Goal: Information Seeking & Learning: Learn about a topic

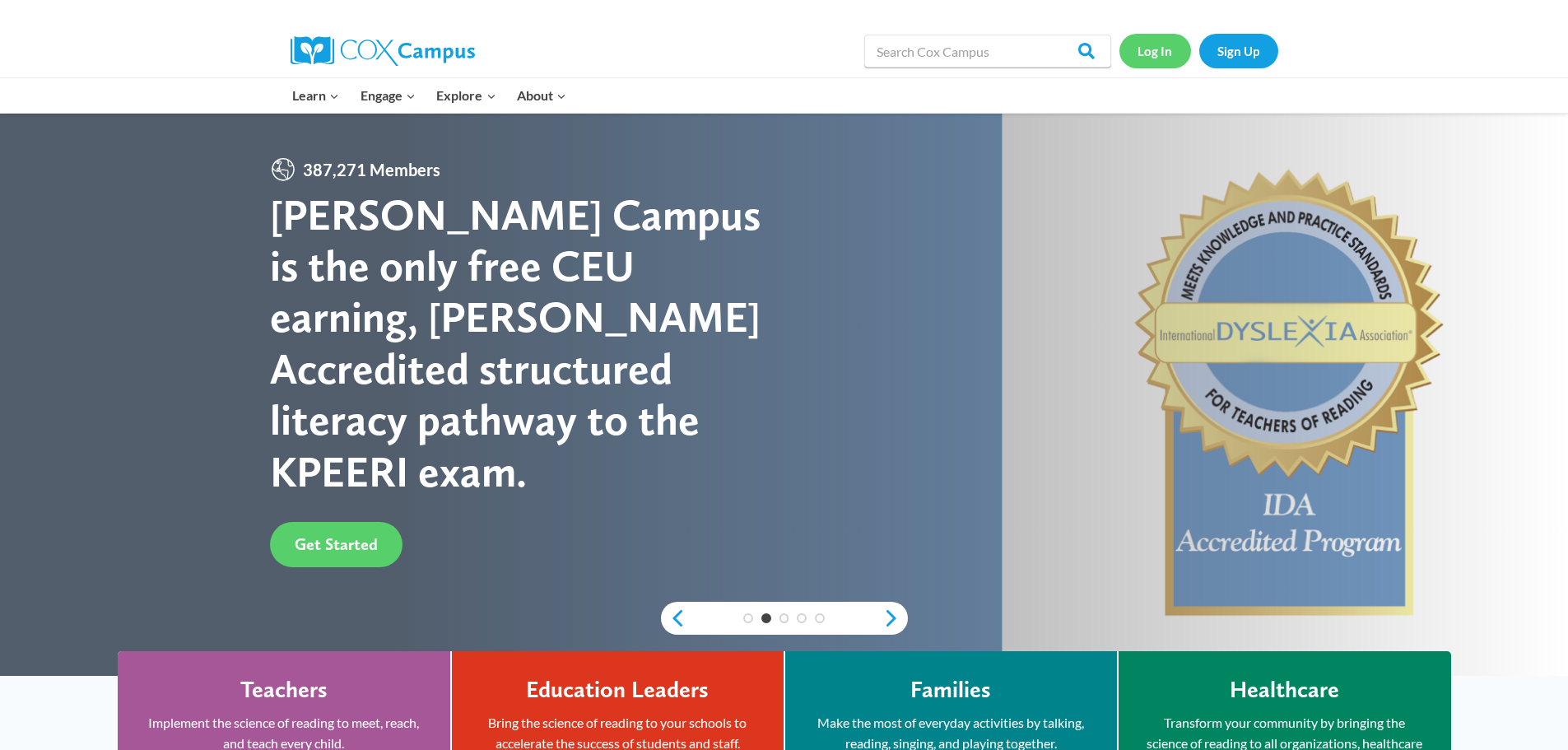
click at [1150, 51] on link "Log In" at bounding box center [1154, 51] width 72 height 34
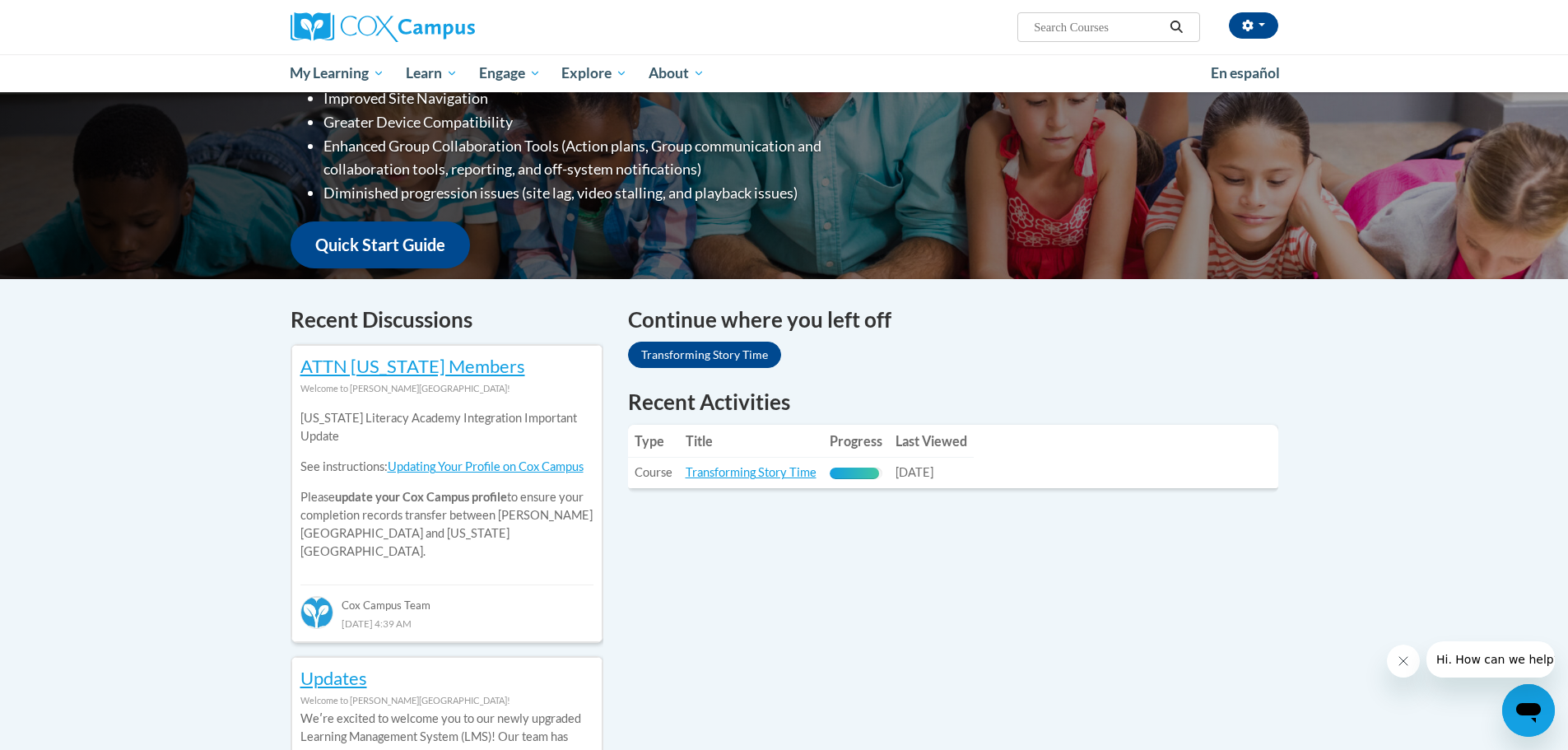
scroll to position [165, 0]
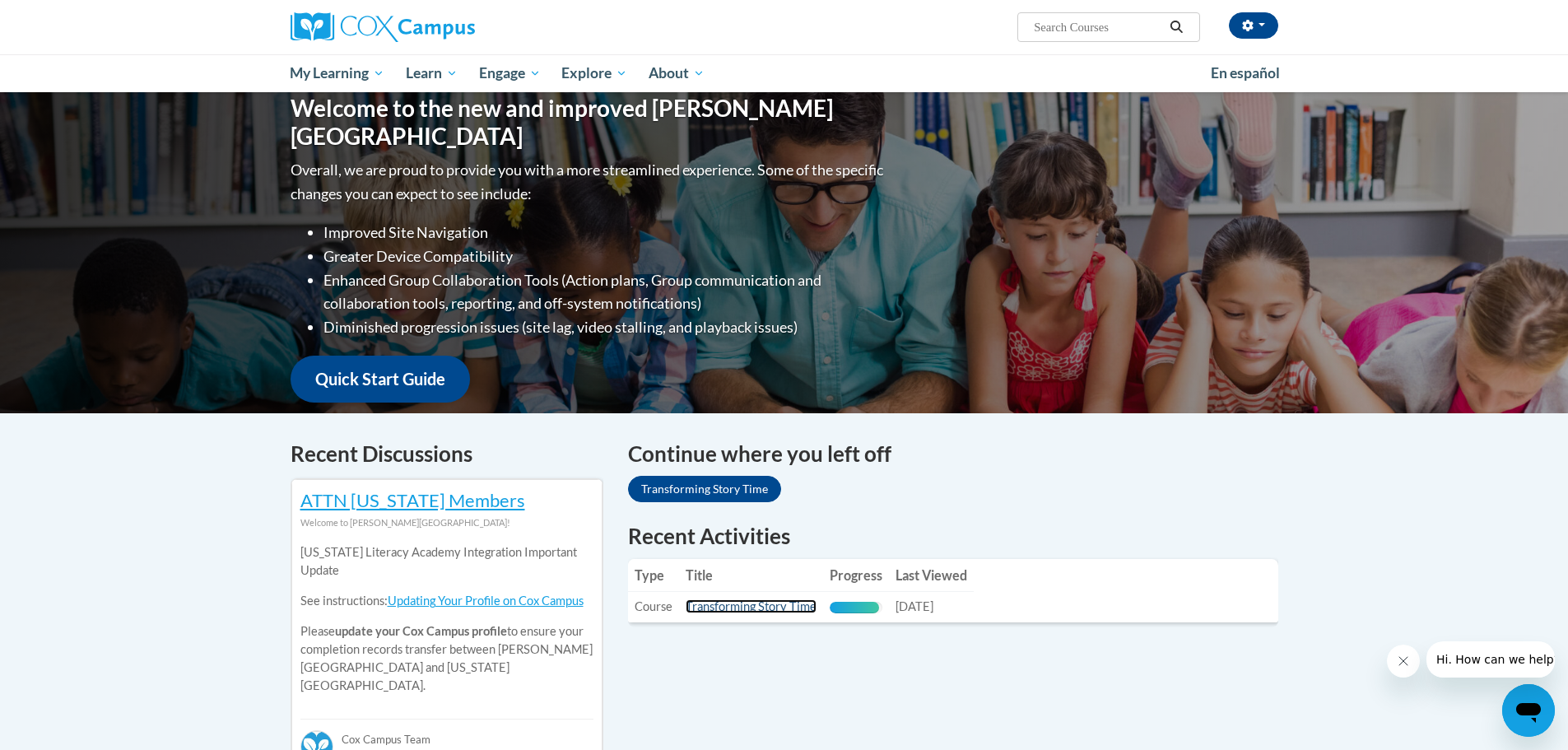
click at [782, 607] on link "Transforming Story Time" at bounding box center [751, 606] width 131 height 14
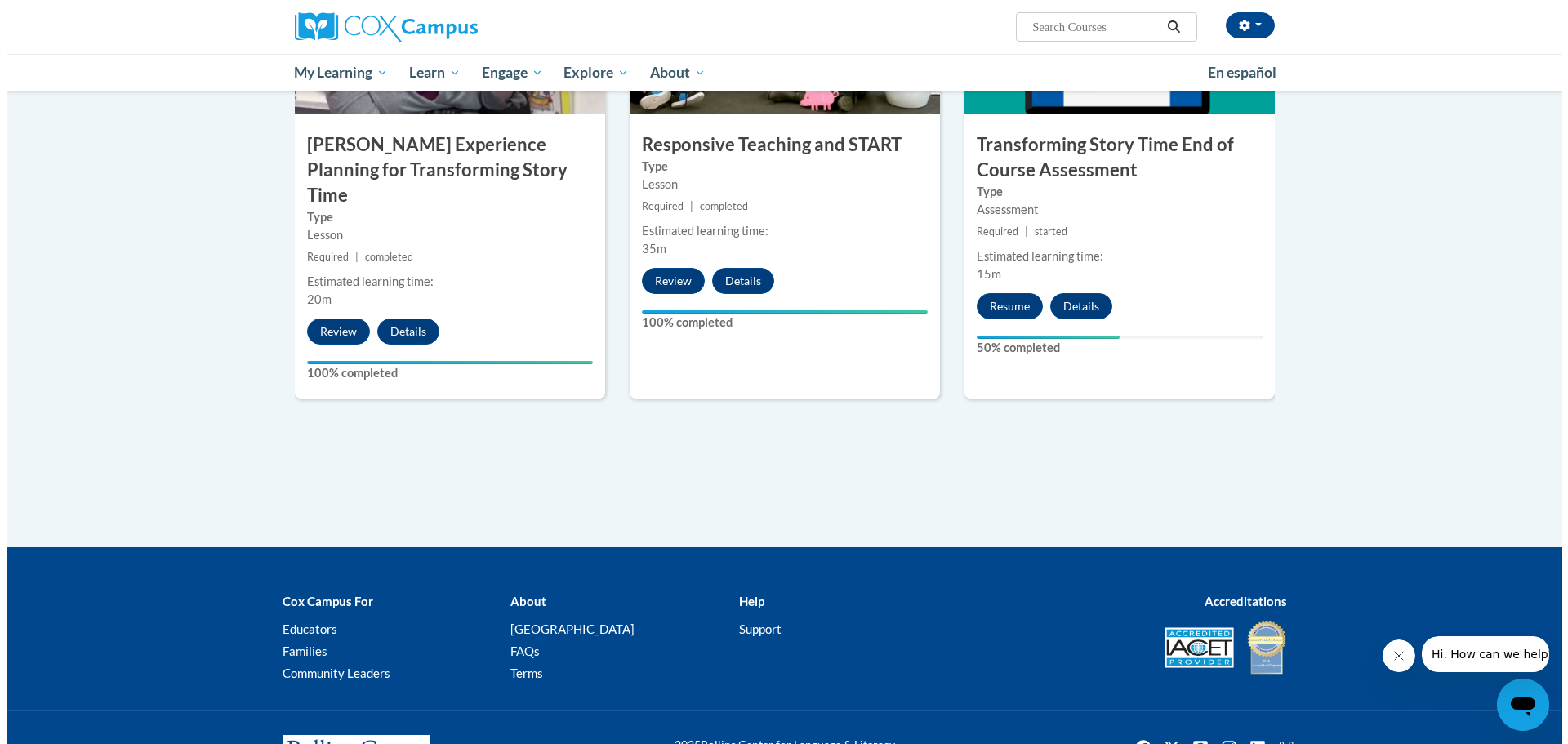
scroll to position [1388, 0]
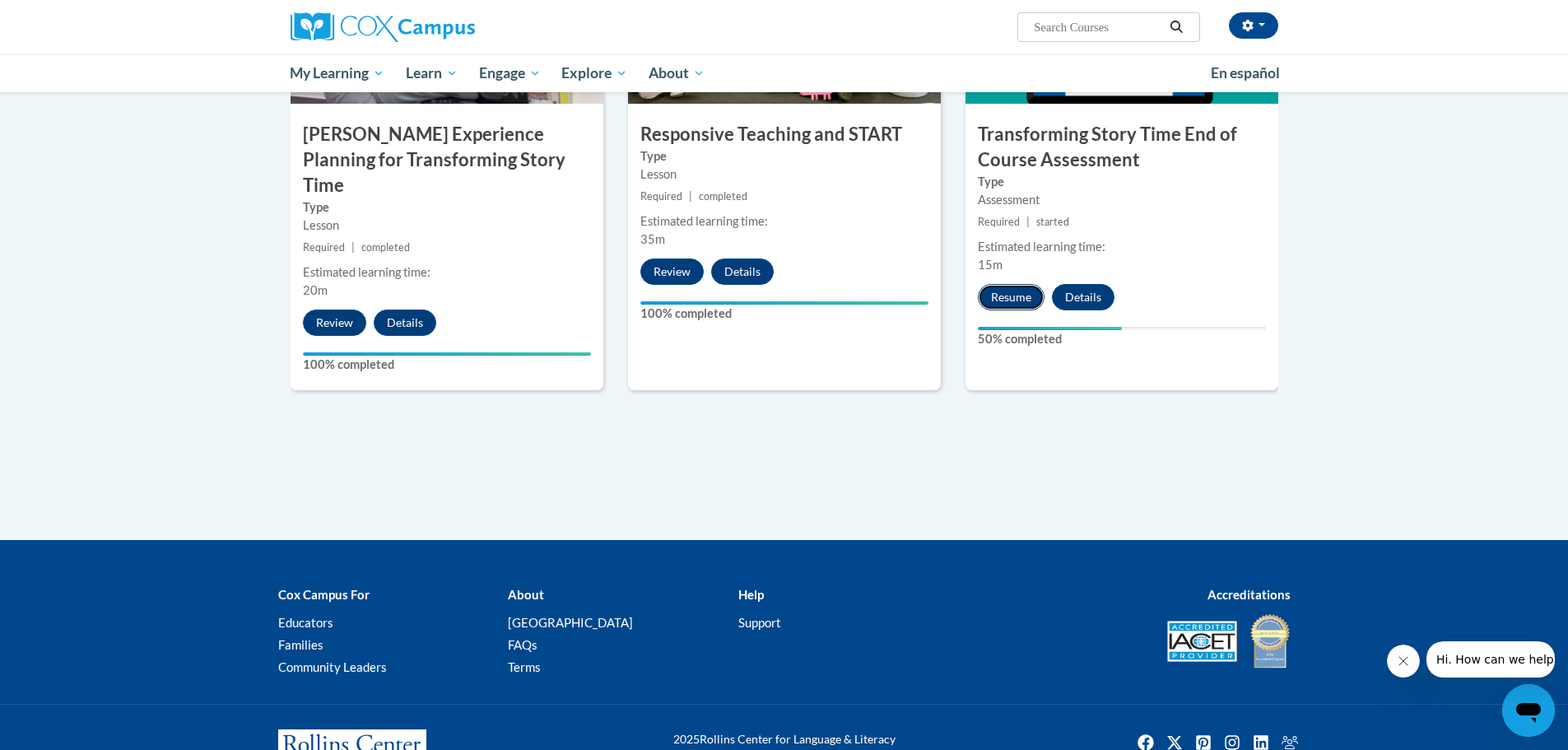
click at [991, 294] on button "Resume" at bounding box center [1011, 296] width 67 height 26
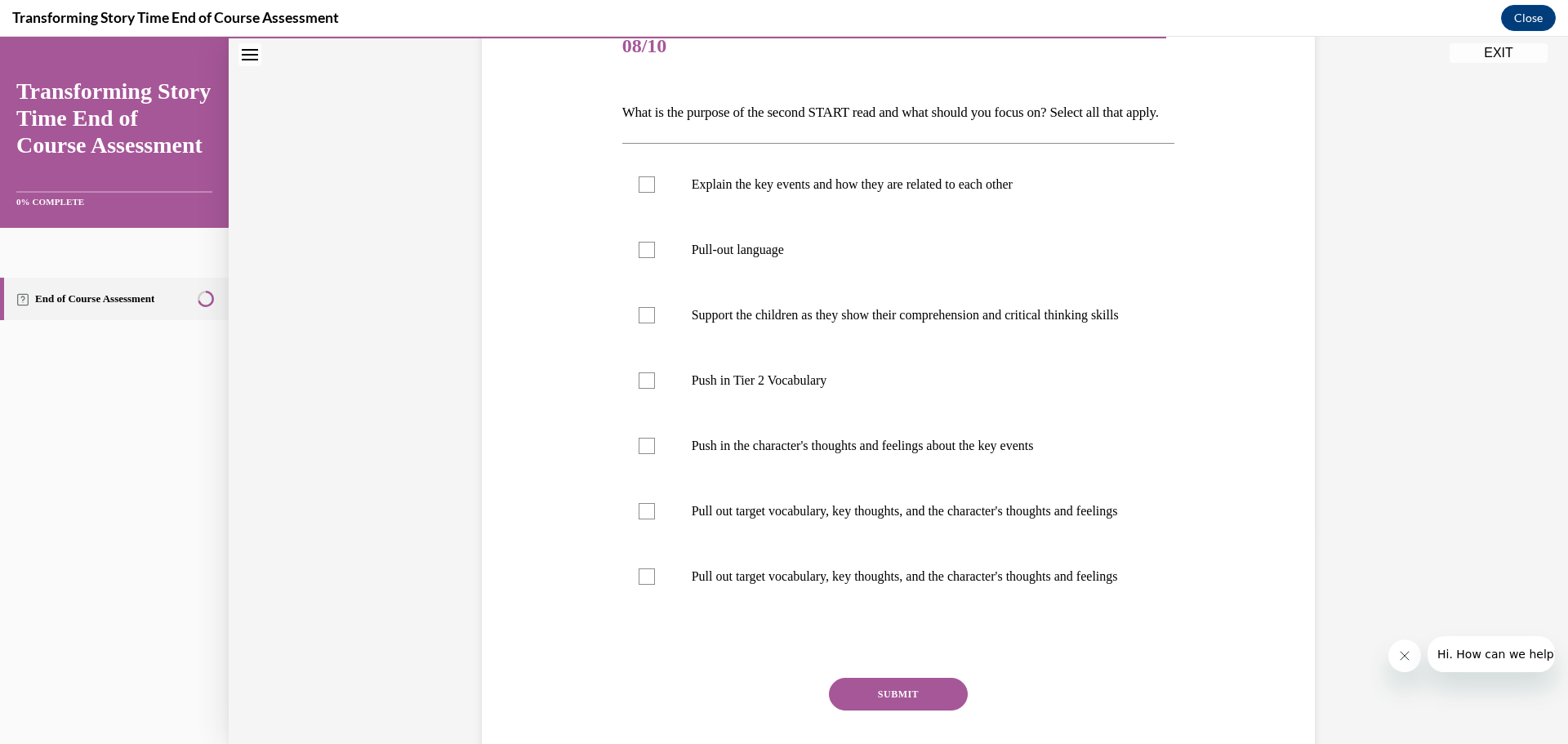
scroll to position [214, 0]
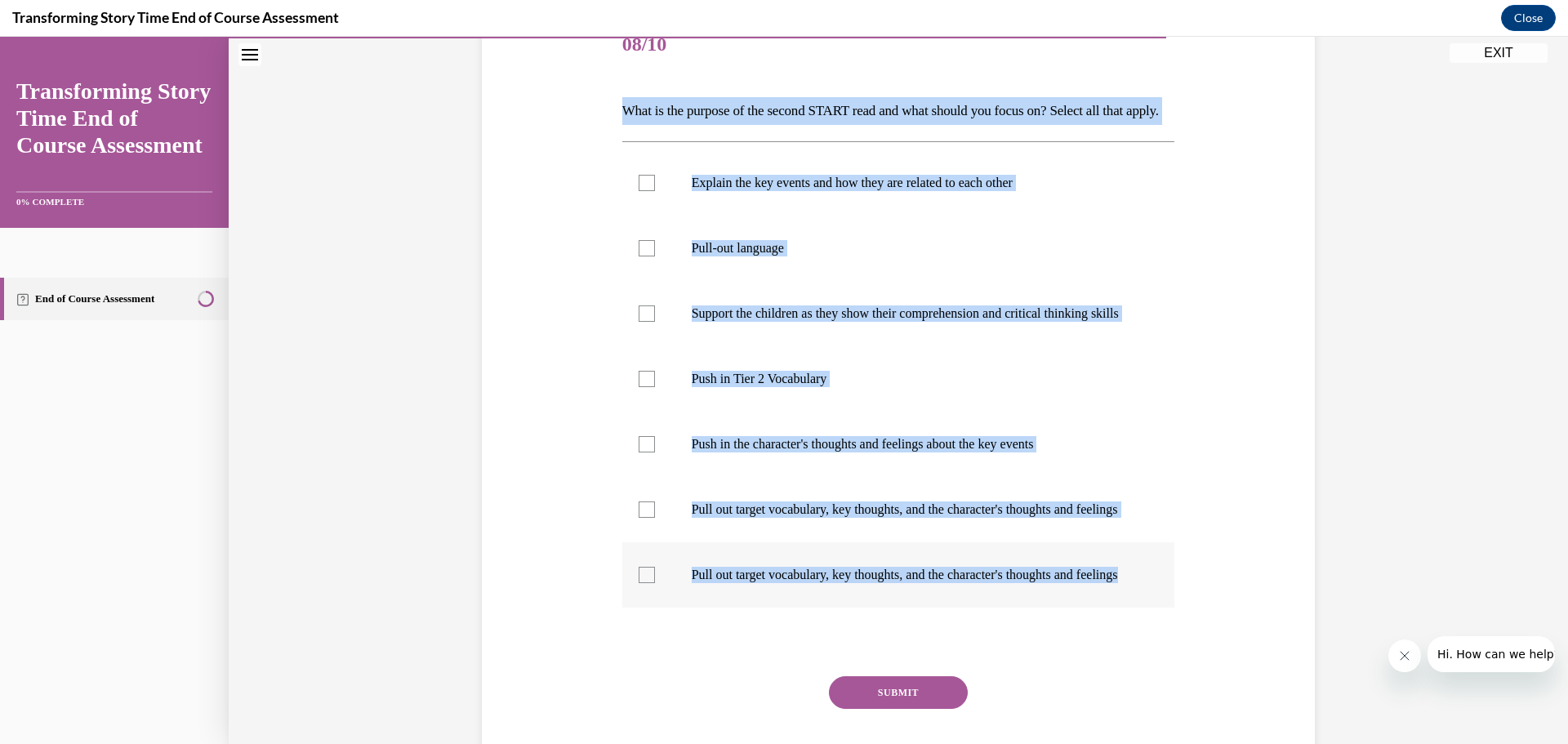
drag, startPoint x: 605, startPoint y: 111, endPoint x: 1058, endPoint y: 670, distance: 719.5
click at [1058, 670] on div "Question 08/10 What is the purpose of the second START read and what should you…" at bounding box center [898, 387] width 841 height 846
copy div "What is the purpose of the second START read and what should you focus on? Sele…"
click at [644, 452] on div at bounding box center [646, 443] width 16 height 16
click at [644, 452] on input "Push in the character's thoughts and feelings about the key events" at bounding box center [646, 443] width 16 height 16
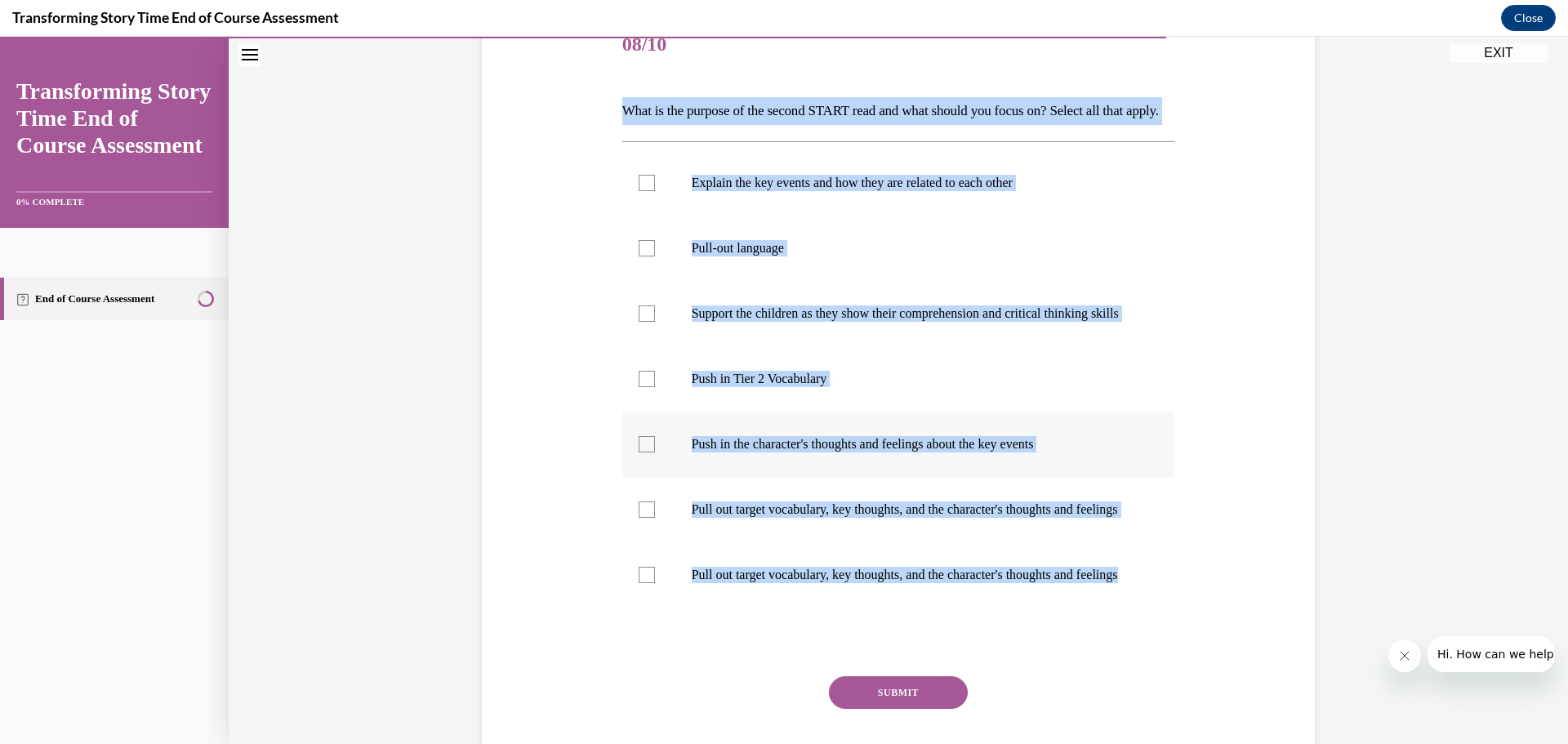
checkbox input "true"
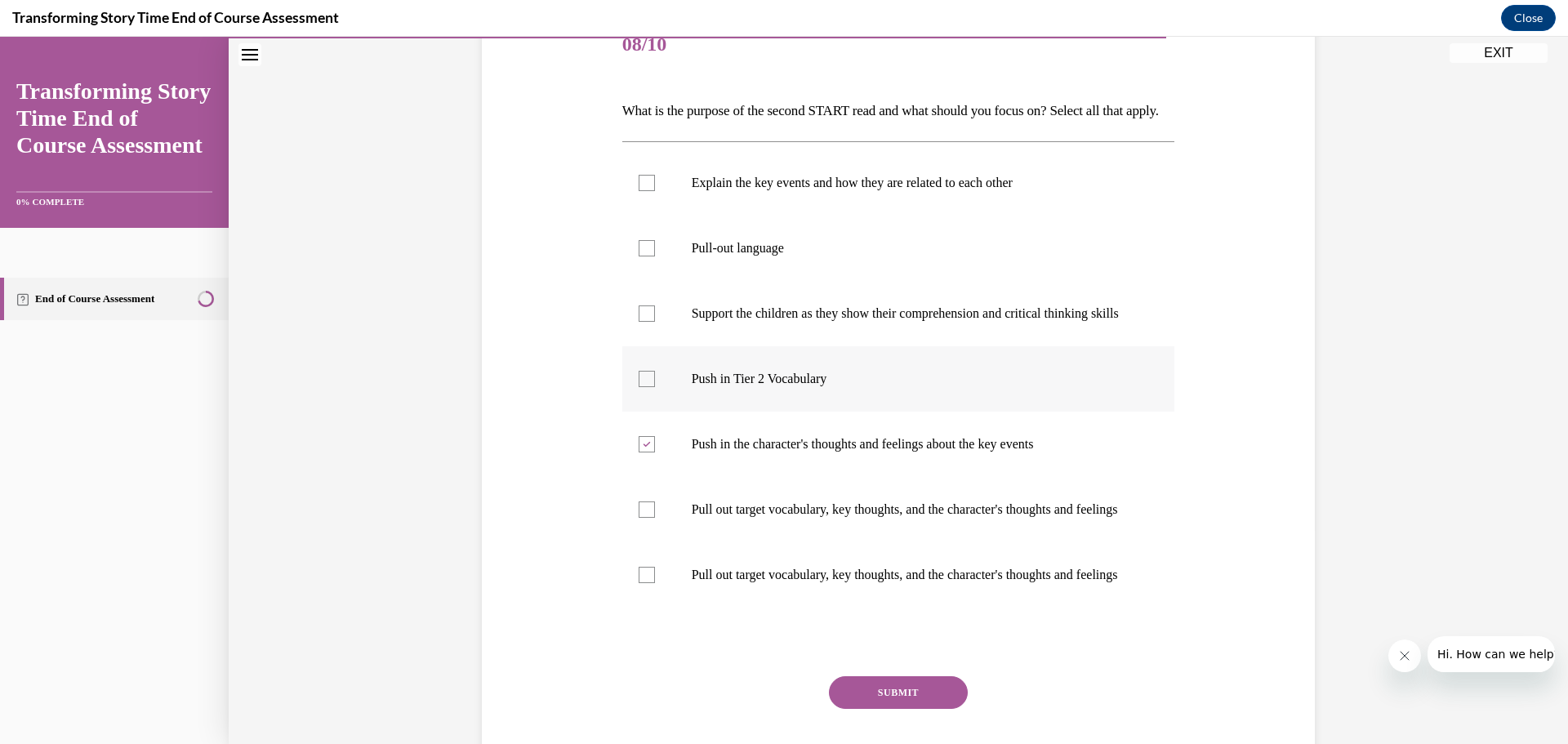
click at [630, 411] on label "Push in Tier 2 Vocabulary" at bounding box center [899, 379] width 553 height 65
click at [639, 387] on input "Push in Tier 2 Vocabulary" at bounding box center [646, 378] width 16 height 16
checkbox input "true"
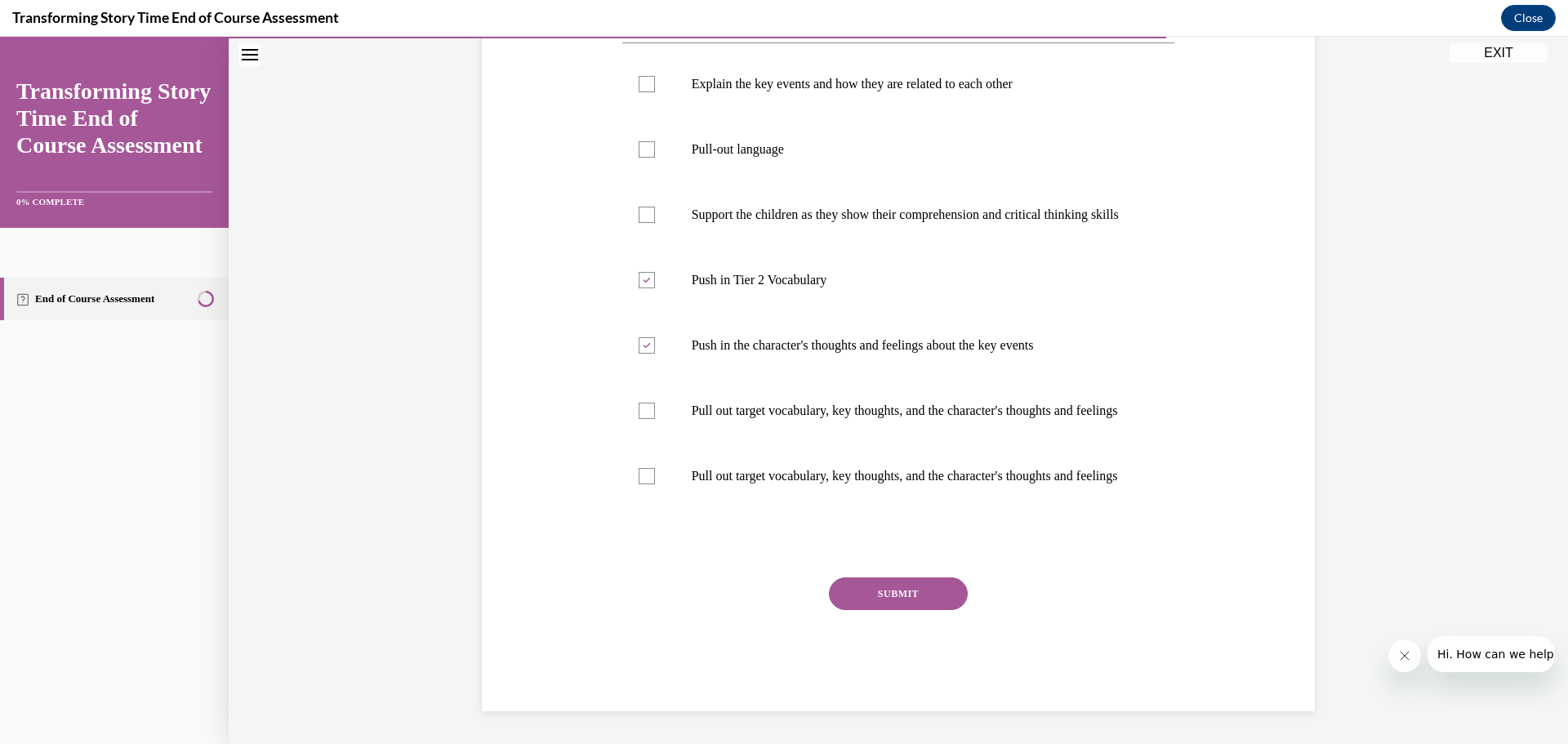
click at [912, 584] on button "SUBMIT" at bounding box center [898, 593] width 139 height 33
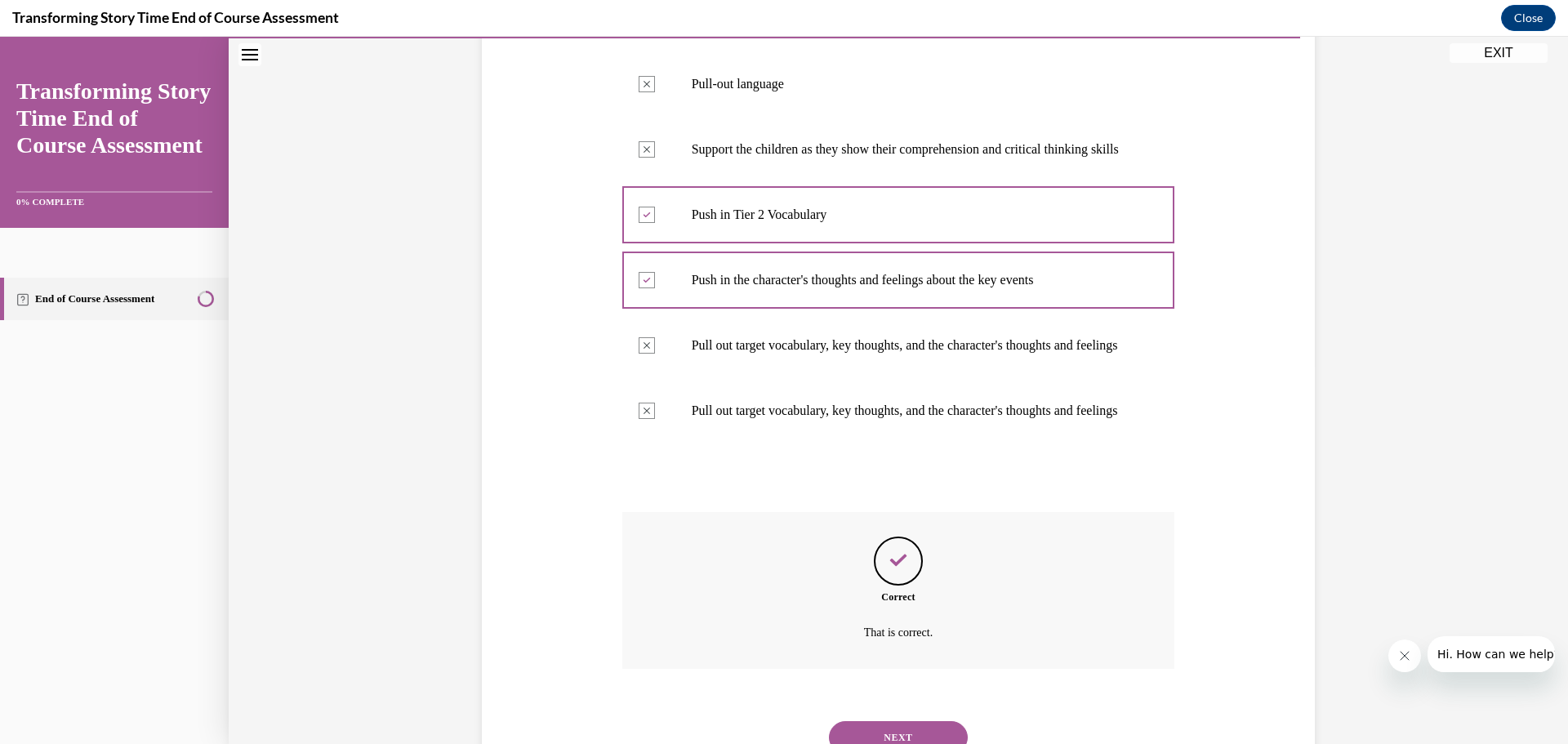
scroll to position [522, 0]
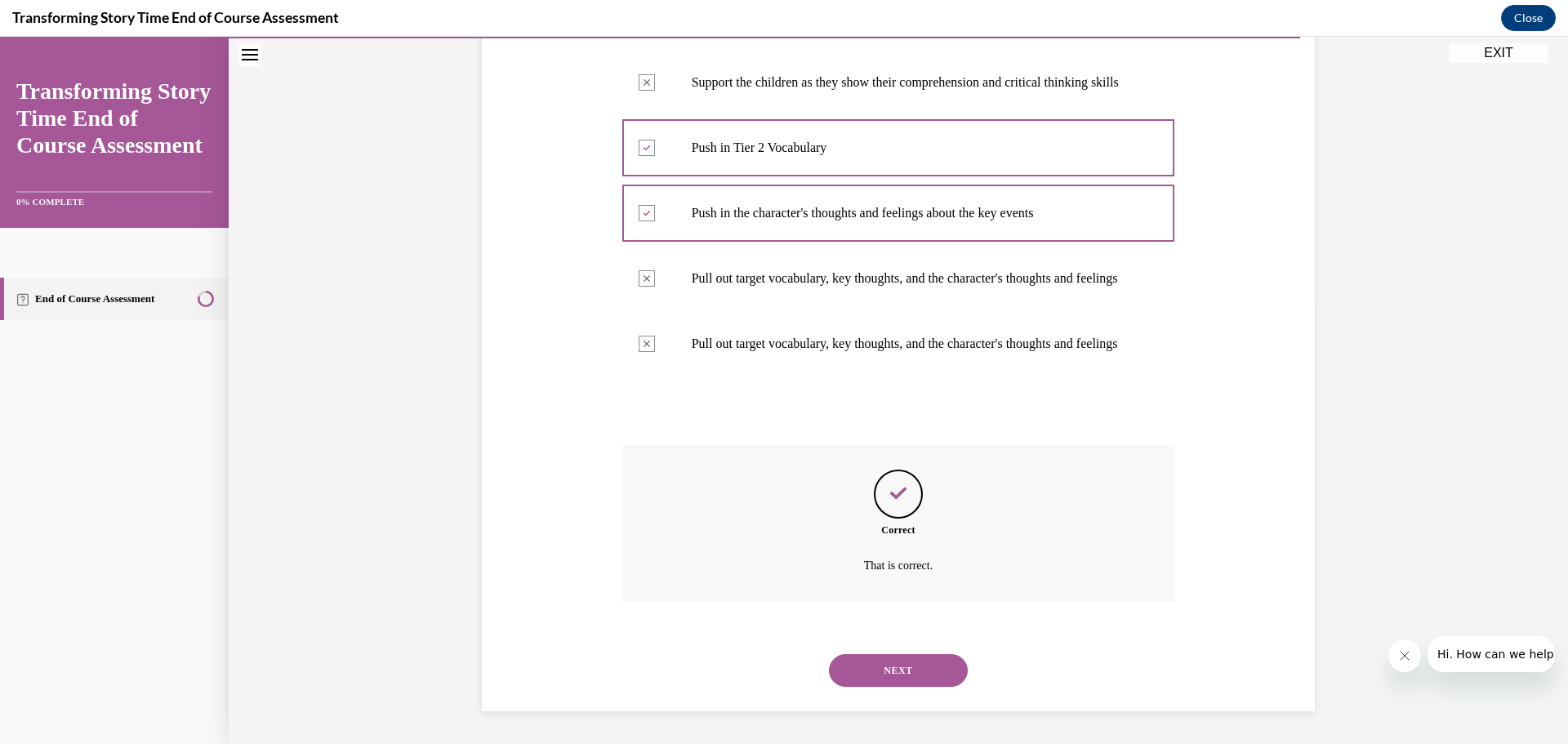
click at [877, 648] on div "NEXT" at bounding box center [899, 670] width 553 height 65
click at [889, 667] on button "NEXT" at bounding box center [898, 670] width 139 height 33
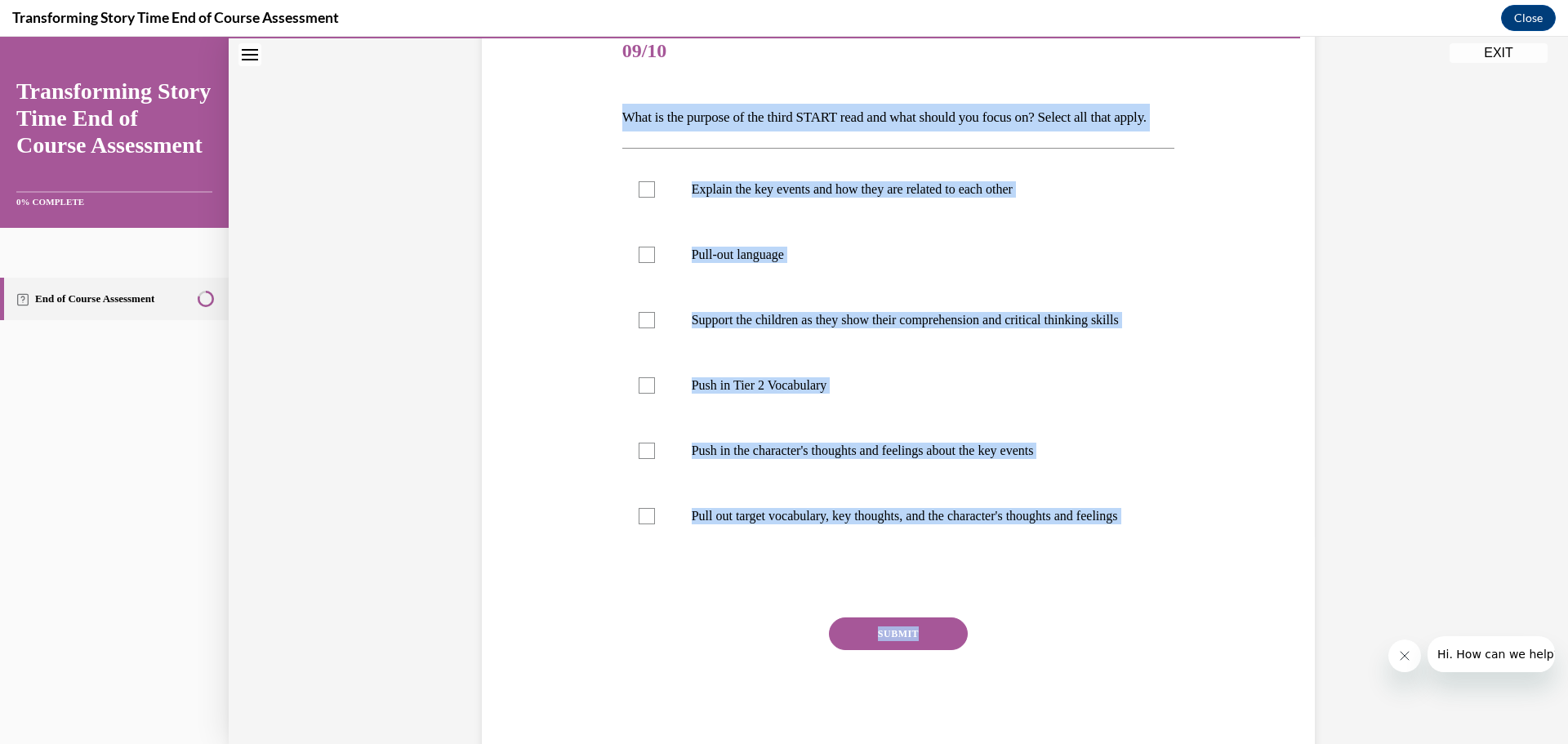
scroll to position [245, 0]
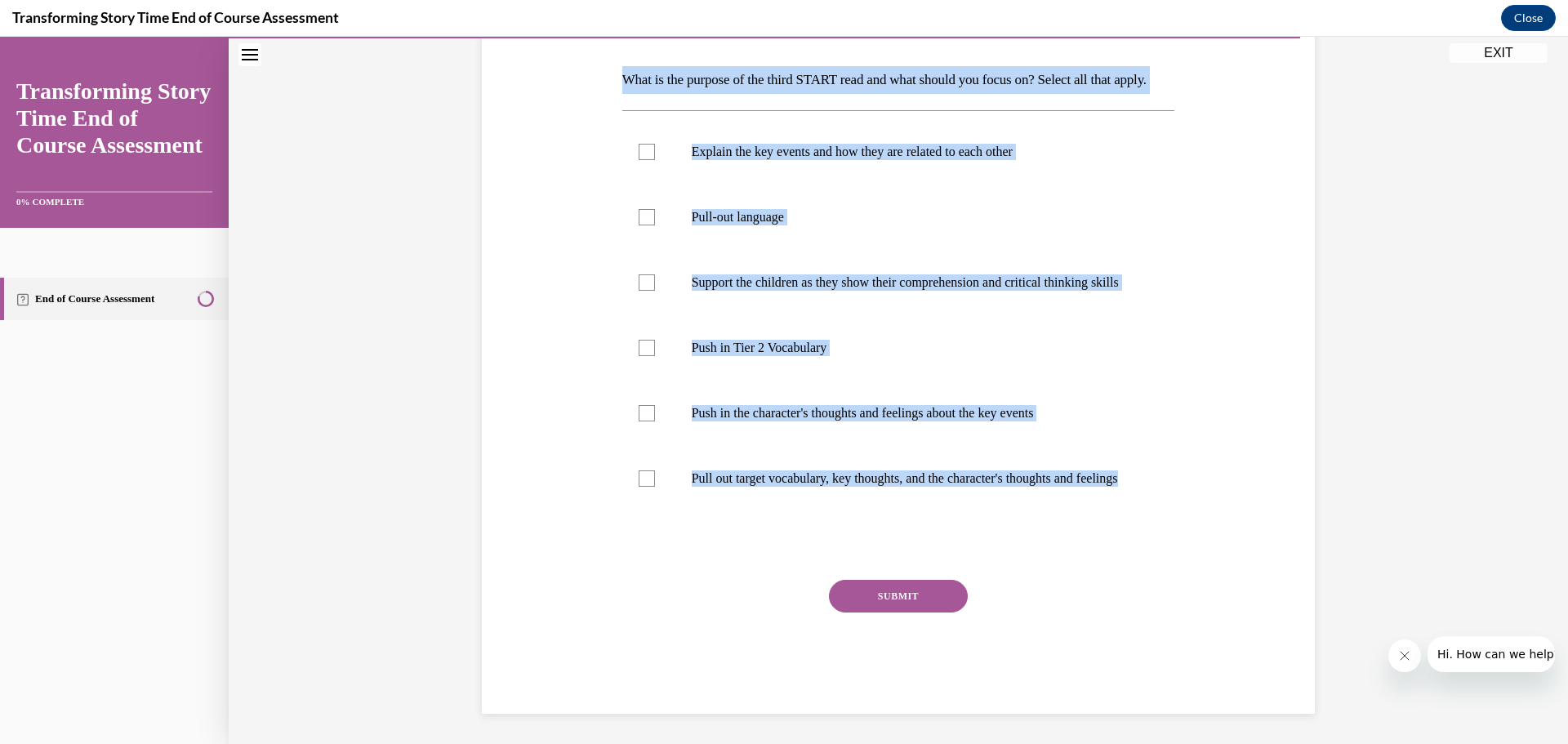
drag, startPoint x: 649, startPoint y: 311, endPoint x: 1129, endPoint y: 578, distance: 549.3
click at [1129, 578] on div "Question 09/10 What is the purpose of the third START read and what should you …" at bounding box center [898, 323] width 841 height 781
copy div "What is the purpose of the third START read and what should you focus on? Selec…"
click at [639, 225] on div at bounding box center [646, 216] width 16 height 16
click at [639, 225] on input "Pull-out language" at bounding box center [646, 216] width 16 height 16
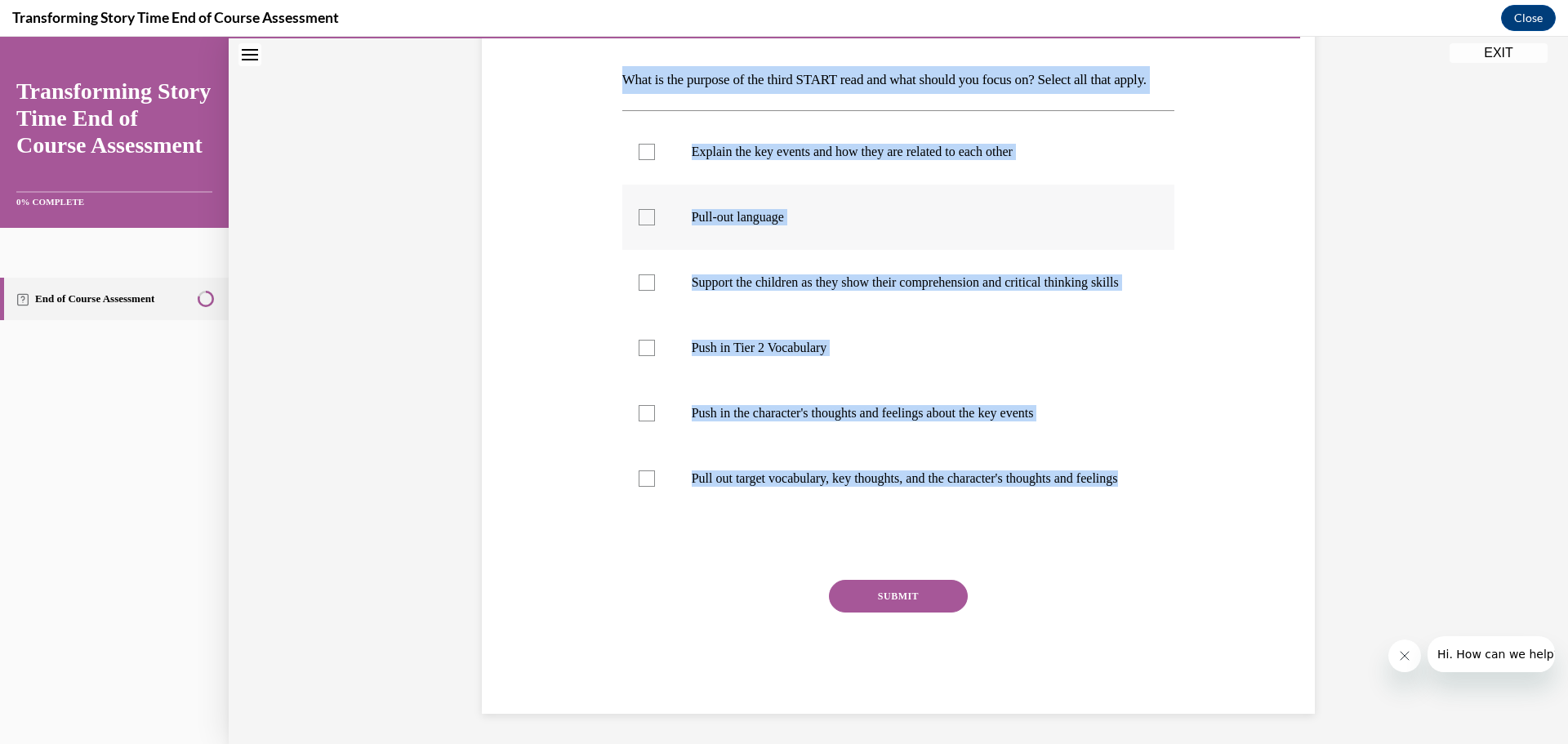
checkbox input "true"
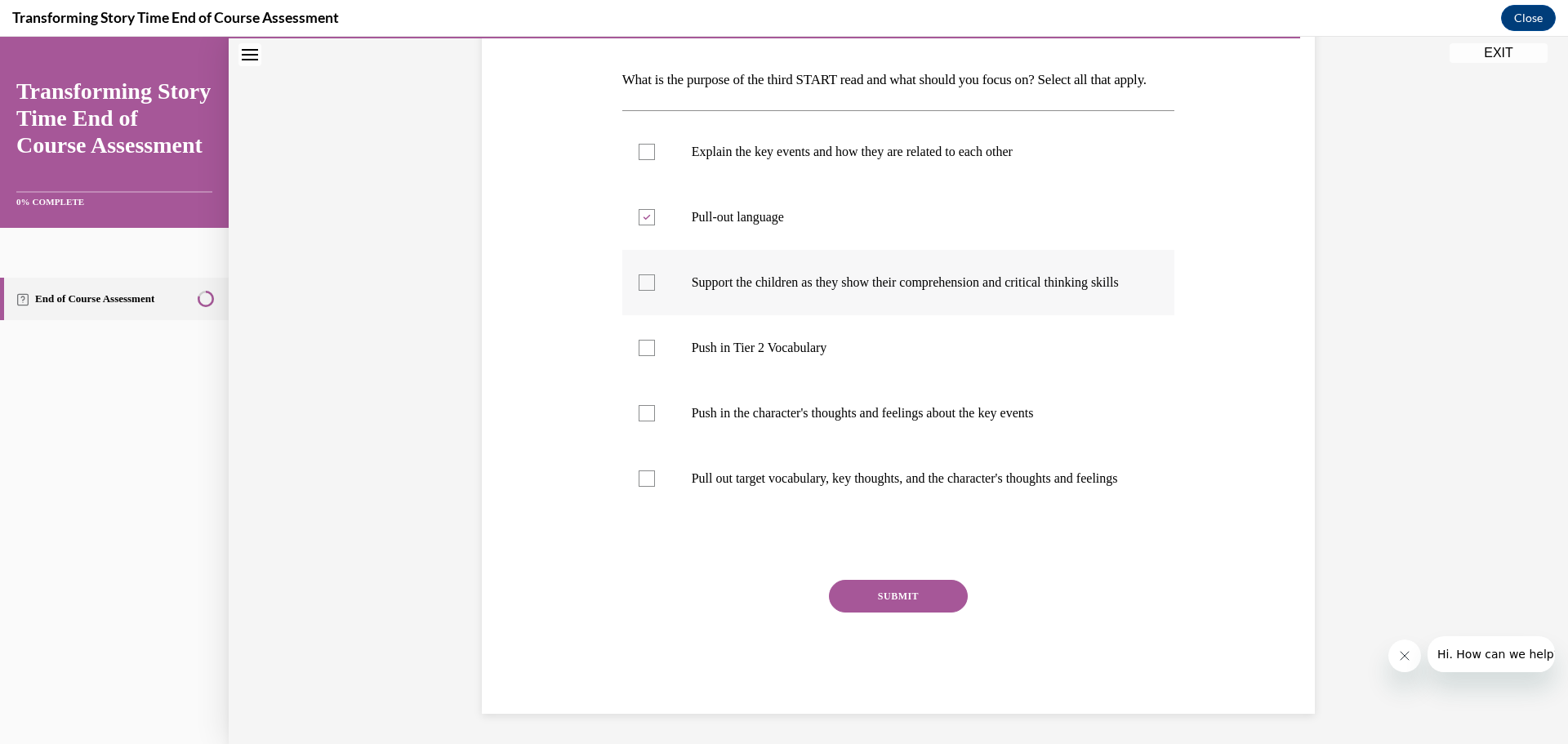
click at [643, 291] on div at bounding box center [646, 282] width 16 height 16
click at [643, 291] on input "Support the children as they show their comprehension and critical thinking ski…" at bounding box center [646, 282] width 16 height 16
checkbox input "true"
click at [878, 612] on button "SUBMIT" at bounding box center [898, 596] width 139 height 33
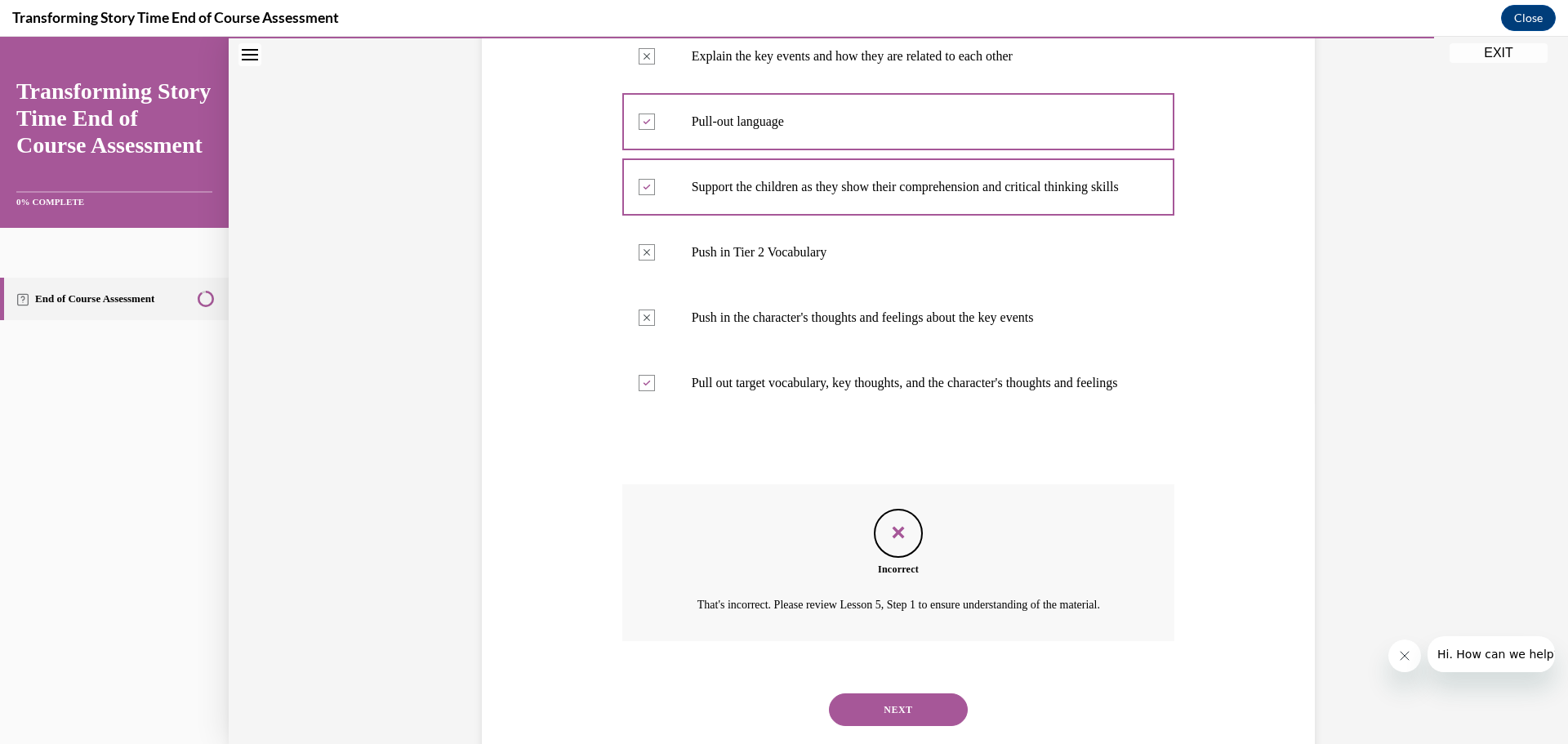
scroll to position [460, 0]
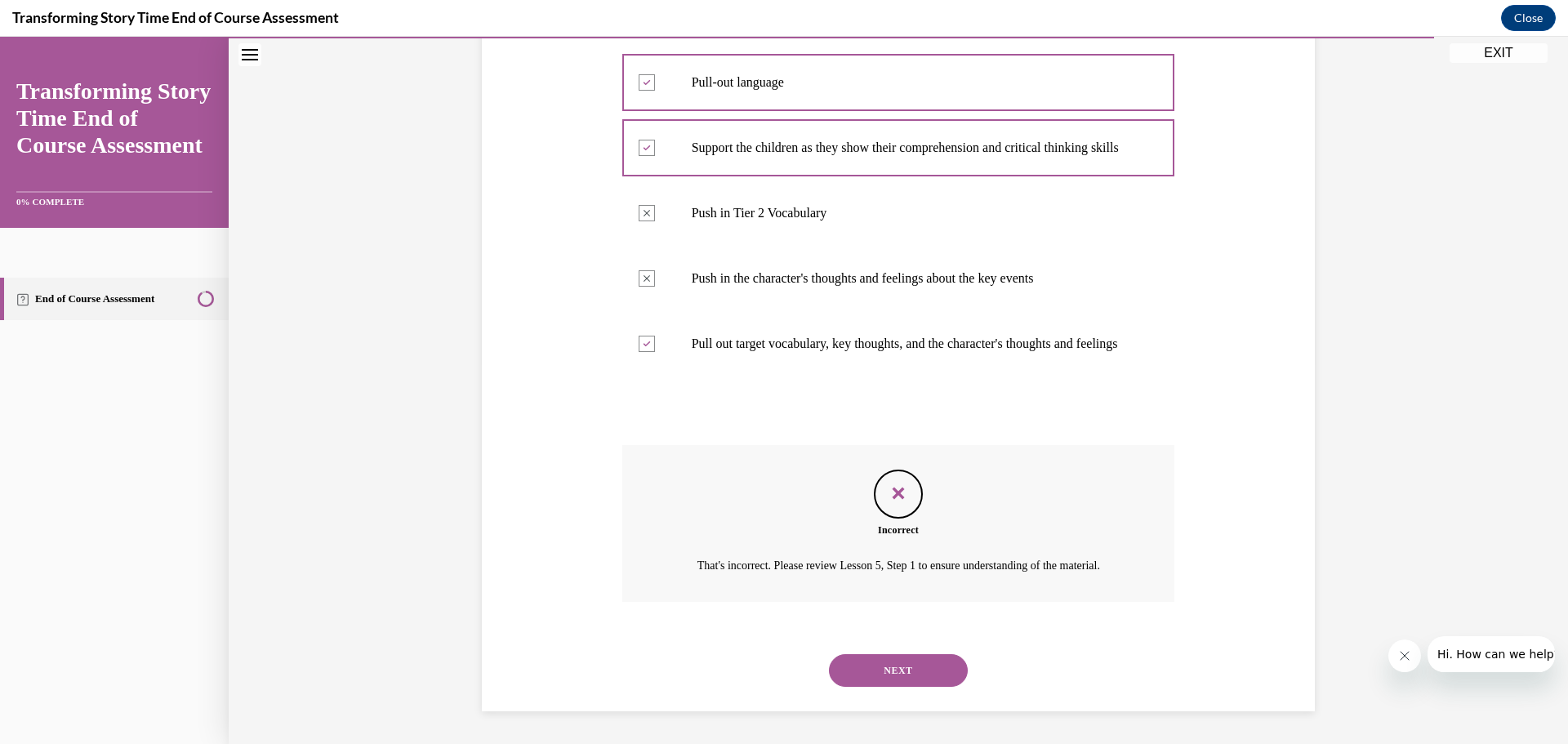
click at [852, 681] on button "NEXT" at bounding box center [898, 670] width 139 height 33
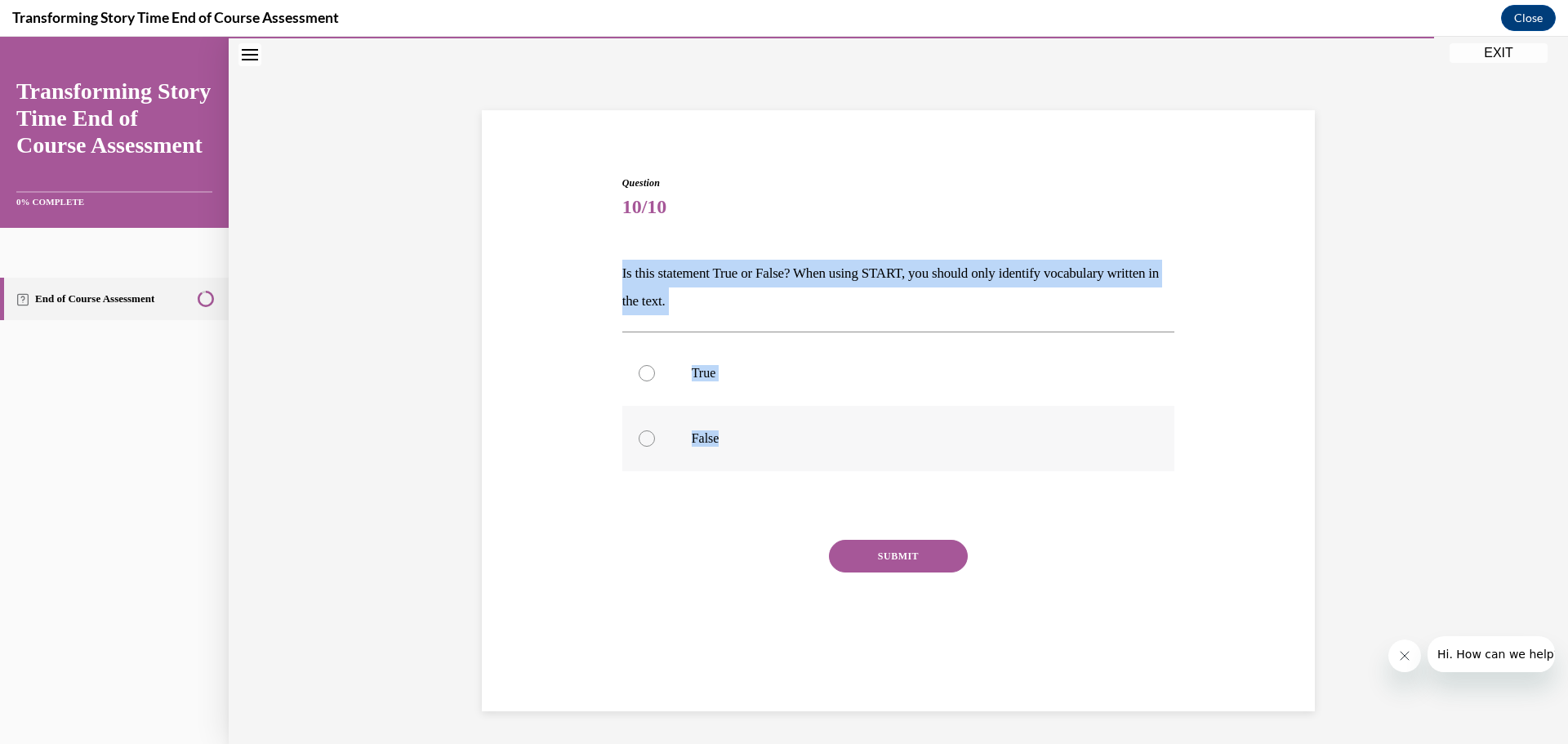
drag, startPoint x: 607, startPoint y: 271, endPoint x: 777, endPoint y: 452, distance: 248.3
click at [782, 457] on div "Question 10/10 Is this statement True or False? When using START, you should on…" at bounding box center [898, 400] width 841 height 547
copy div "Is this statement True or False? When using START, you should only identify voc…"
click at [644, 436] on div at bounding box center [646, 438] width 16 height 16
click at [644, 436] on input "False" at bounding box center [646, 438] width 16 height 16
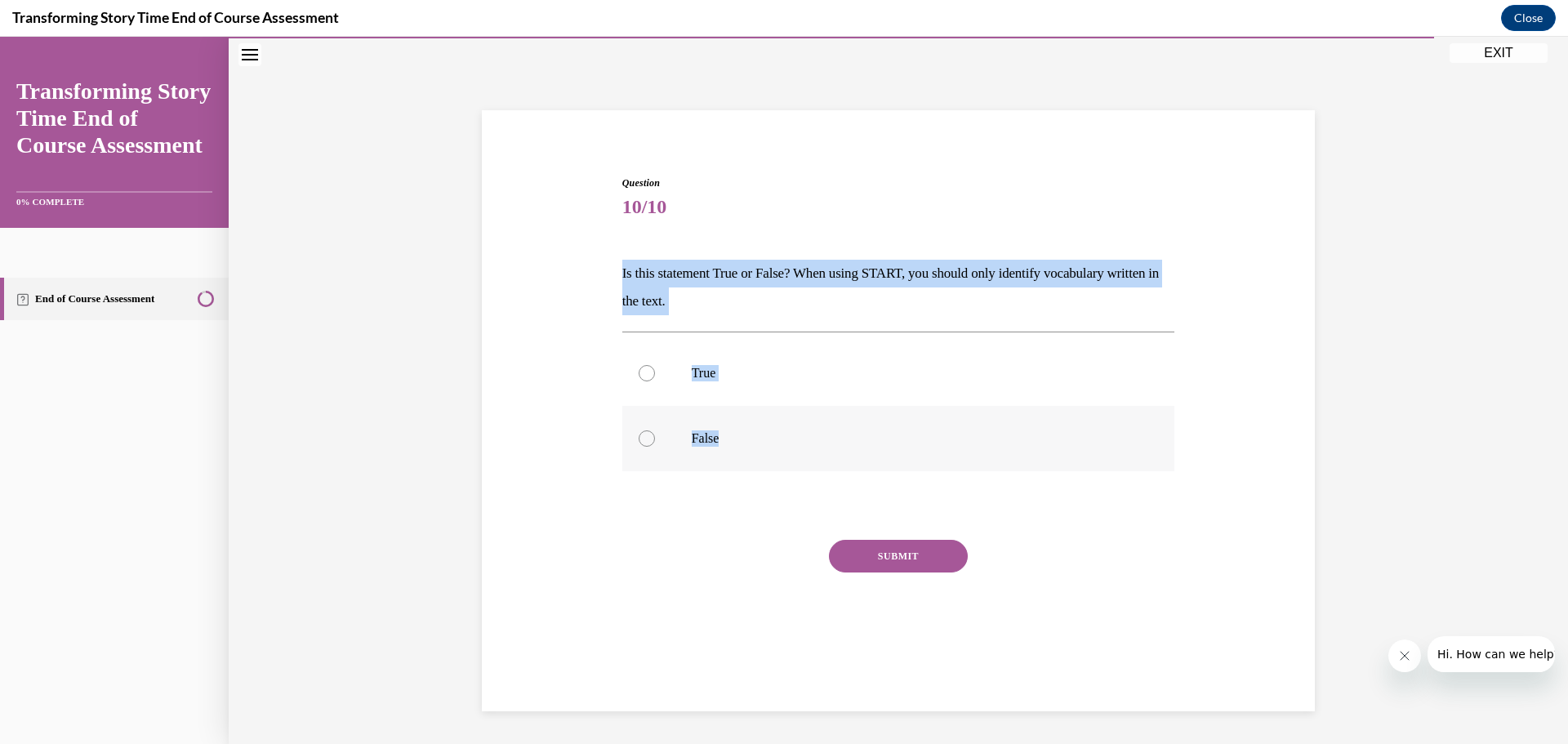
radio input "true"
click at [875, 560] on button "SUBMIT" at bounding box center [898, 555] width 139 height 33
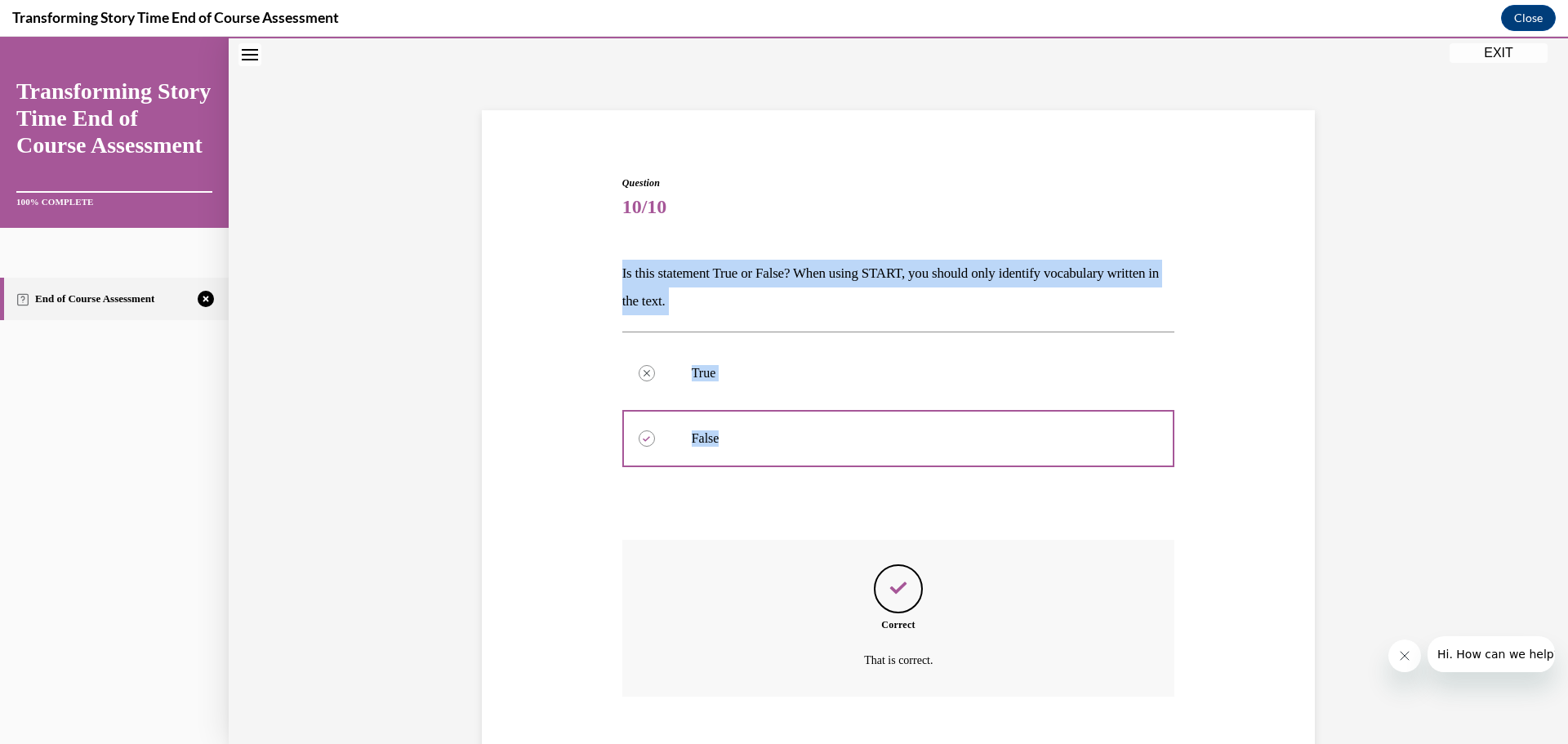
scroll to position [146, 0]
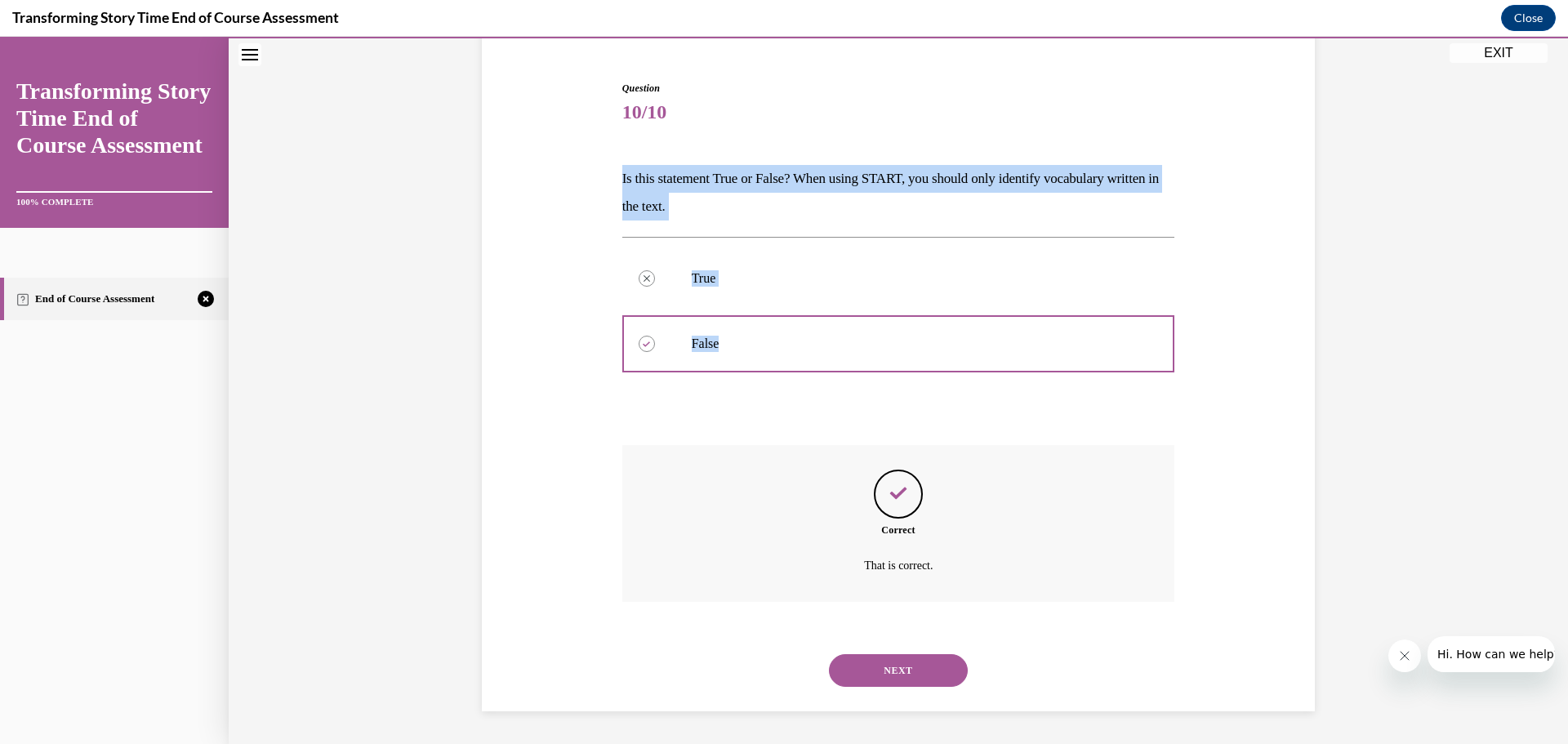
drag, startPoint x: 870, startPoint y: 659, endPoint x: 880, endPoint y: 669, distance: 14.1
click at [871, 659] on button "NEXT" at bounding box center [898, 670] width 139 height 33
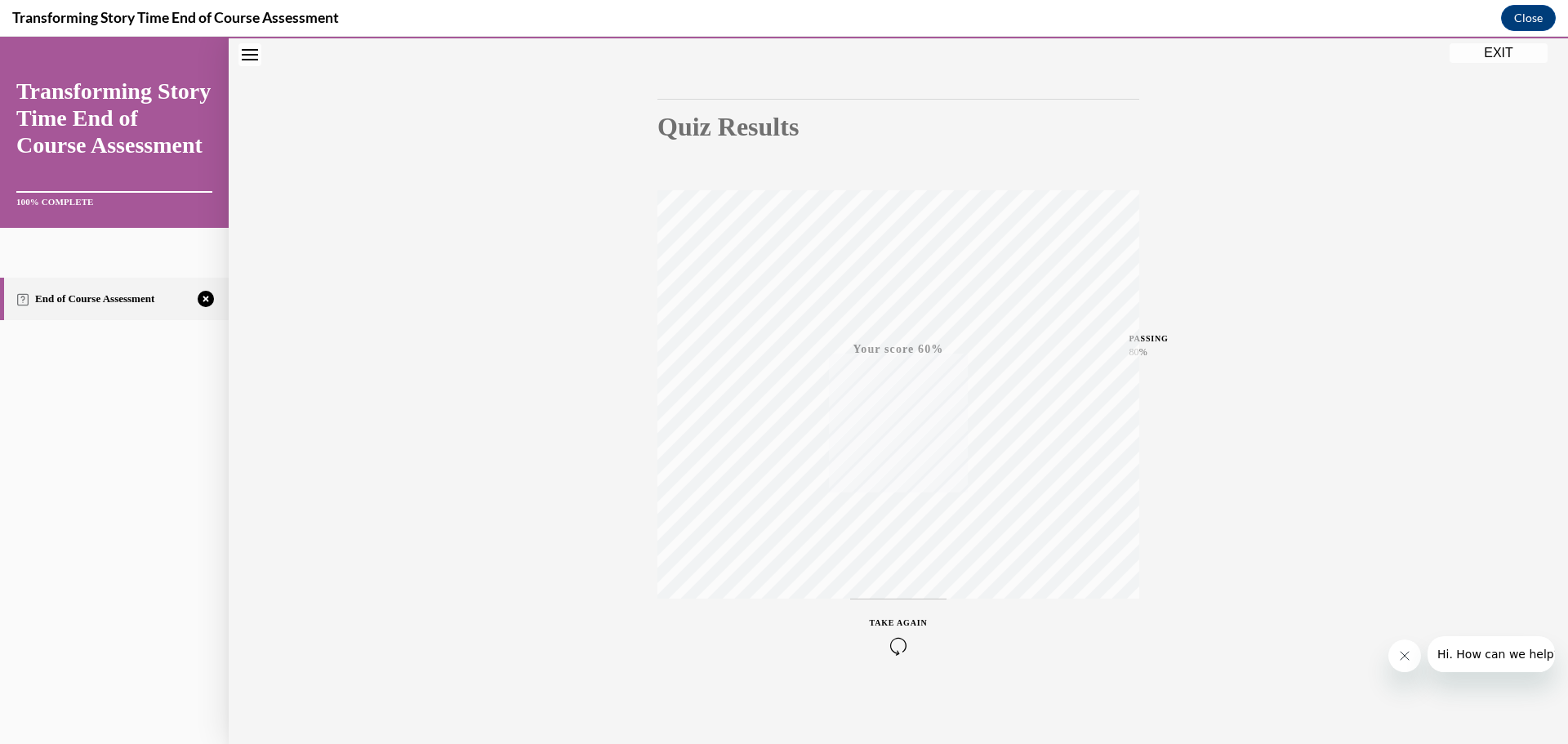
scroll to position [130, 0]
click at [898, 627] on div "TAKE AGAIN" at bounding box center [898, 634] width 58 height 39
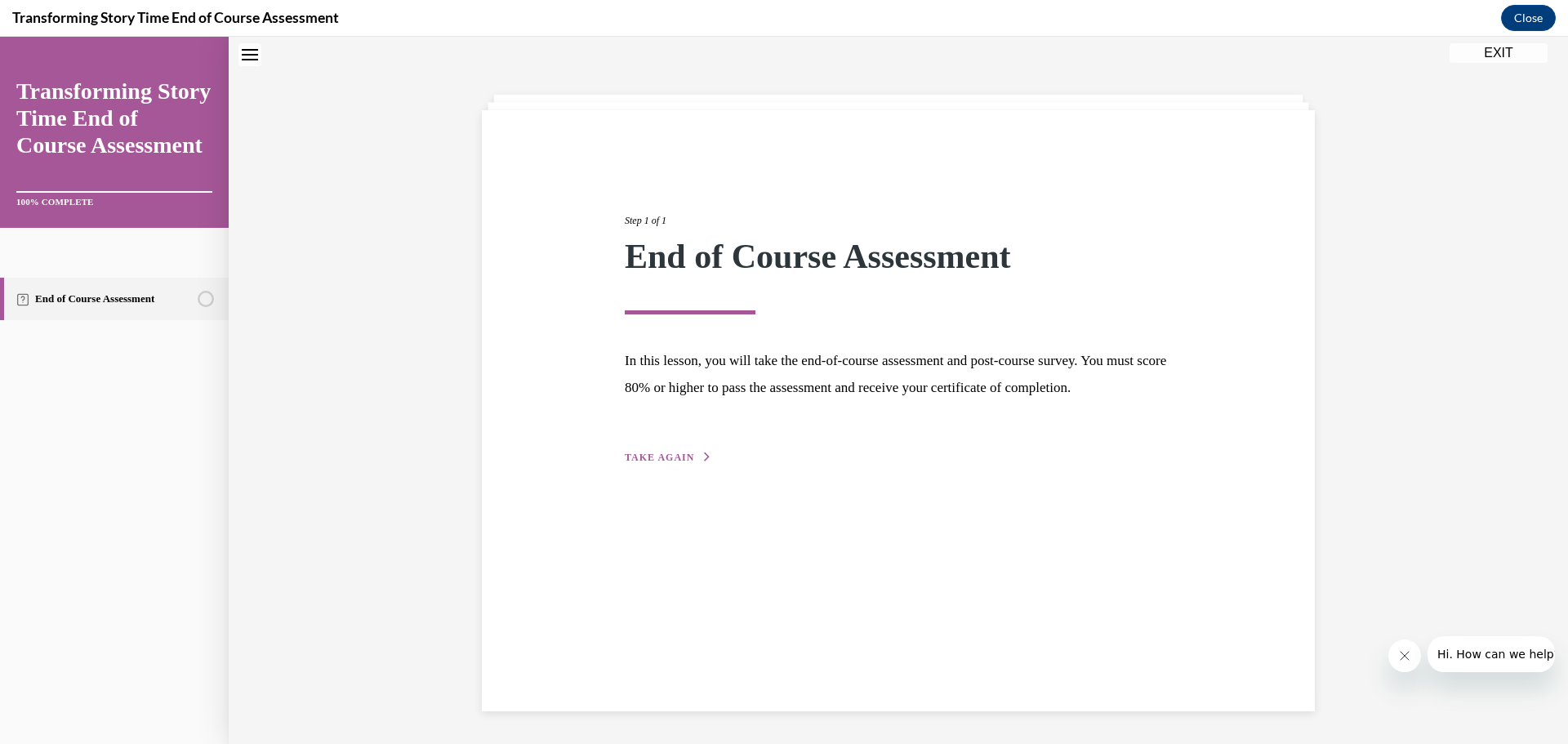
scroll to position [51, 0]
click at [640, 463] on span "TAKE AGAIN" at bounding box center [660, 457] width 70 height 12
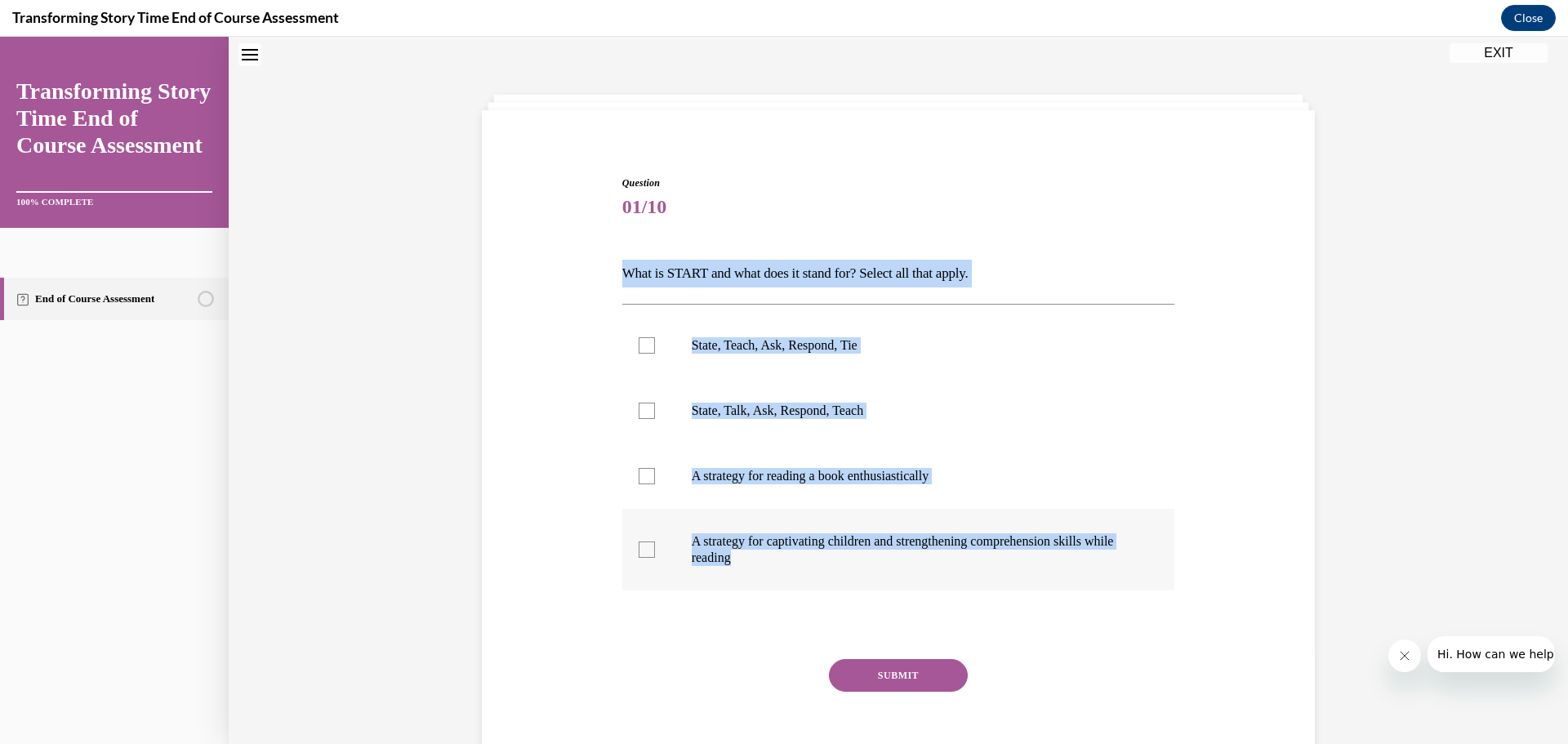
drag, startPoint x: 680, startPoint y: 265, endPoint x: 1136, endPoint y: 583, distance: 555.9
click at [1136, 583] on div "Question 01/10 What is START and what does it stand for? Select all that apply.…" at bounding box center [898, 459] width 841 height 666
copy div "What is START and what does it stand for? Select all that apply. State, Teach, …"
click at [643, 549] on div at bounding box center [646, 549] width 16 height 16
click at [643, 549] on input "A strategy for captivating children and strengthening comprehension skills whil…" at bounding box center [646, 549] width 16 height 16
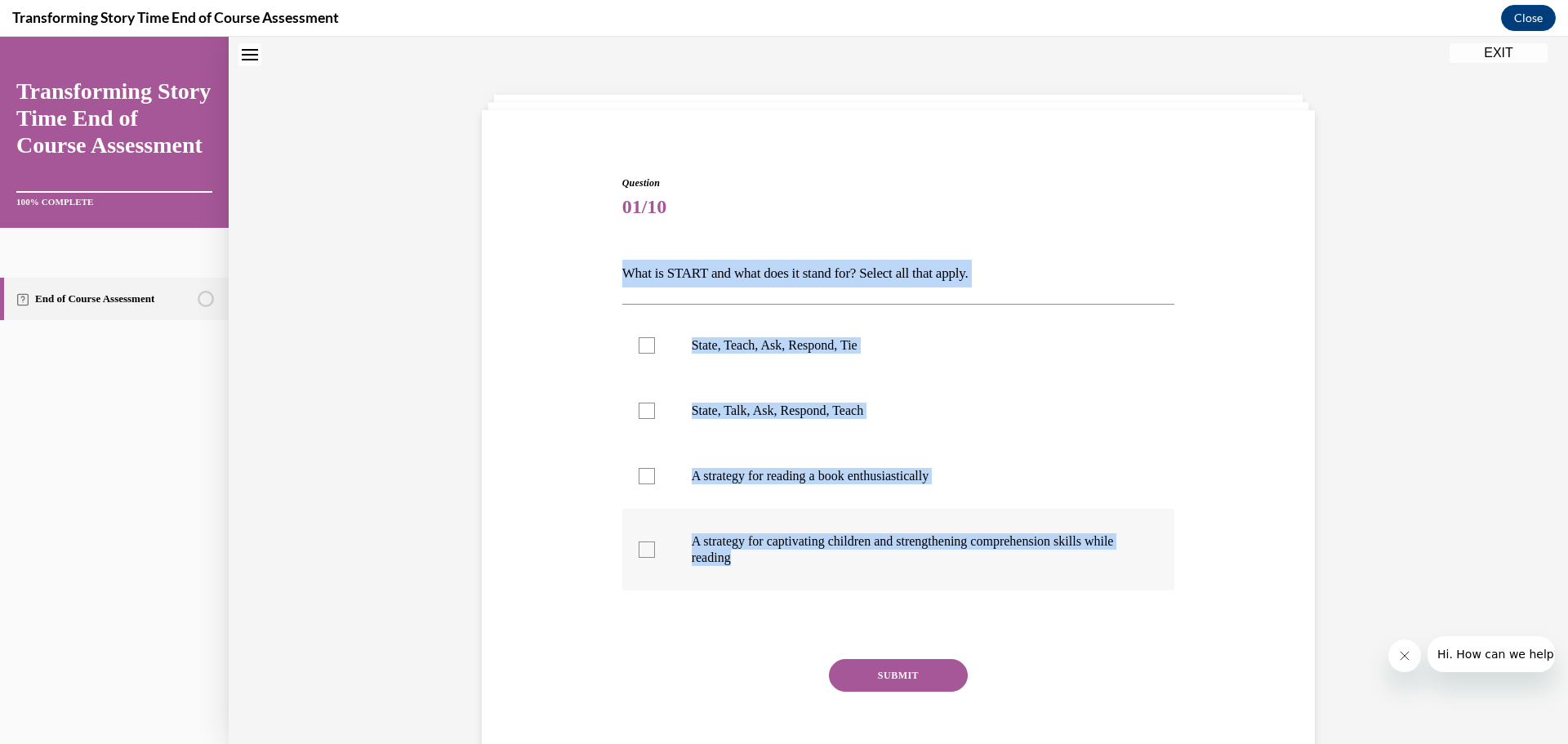
checkbox input "true"
click at [891, 677] on button "SUBMIT" at bounding box center [898, 674] width 139 height 33
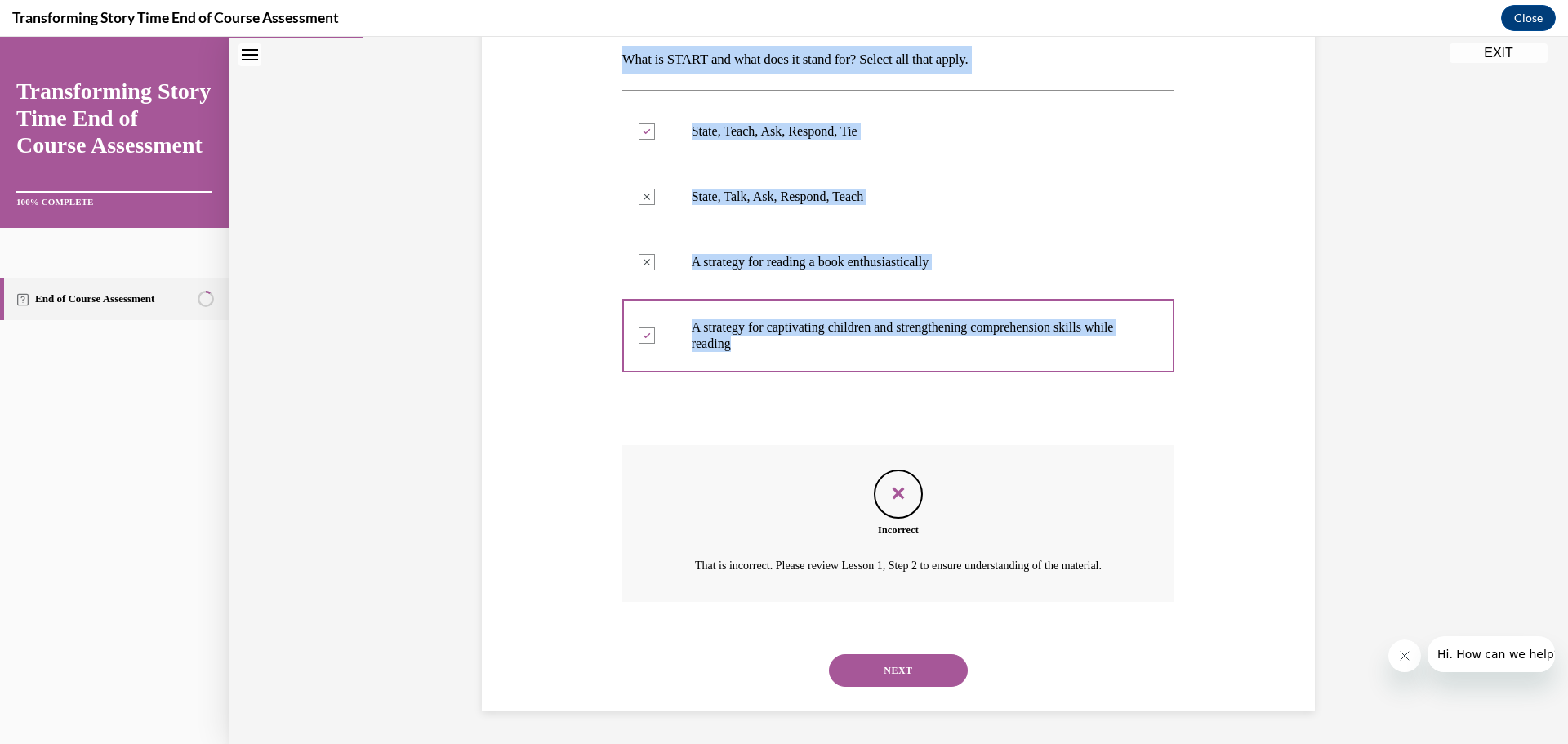
click at [884, 663] on button "NEXT" at bounding box center [898, 670] width 139 height 33
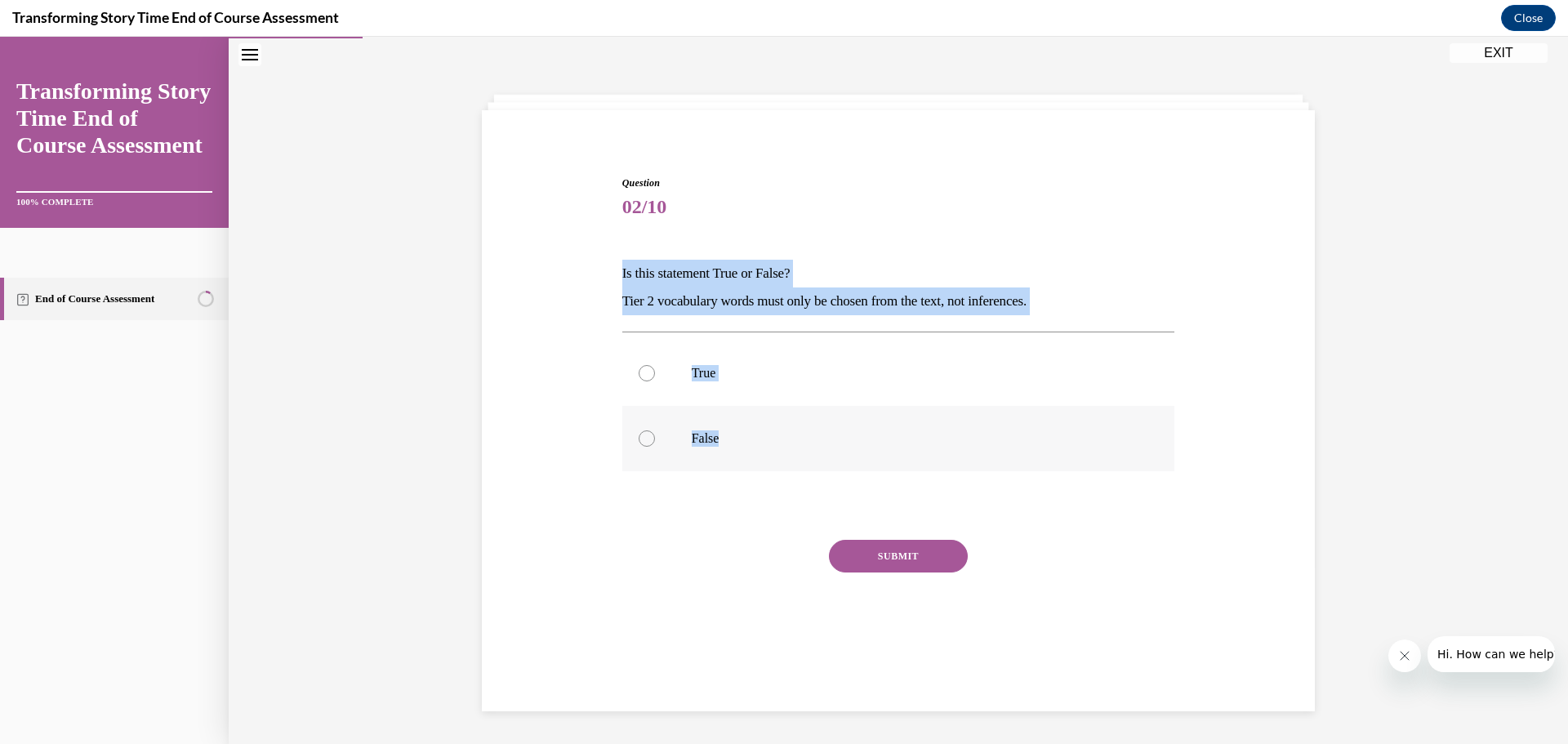
drag, startPoint x: 613, startPoint y: 271, endPoint x: 773, endPoint y: 448, distance: 238.6
click at [773, 448] on div "Question 02/10 Is this statement True or False? Tier 2 vocabulary words must on…" at bounding box center [899, 412] width 561 height 523
copy div "Is this statement True or False? Tier 2 vocabulary words must only be chosen fr…"
click at [645, 436] on div at bounding box center [646, 438] width 16 height 16
click at [645, 436] on input "False" at bounding box center [646, 438] width 16 height 16
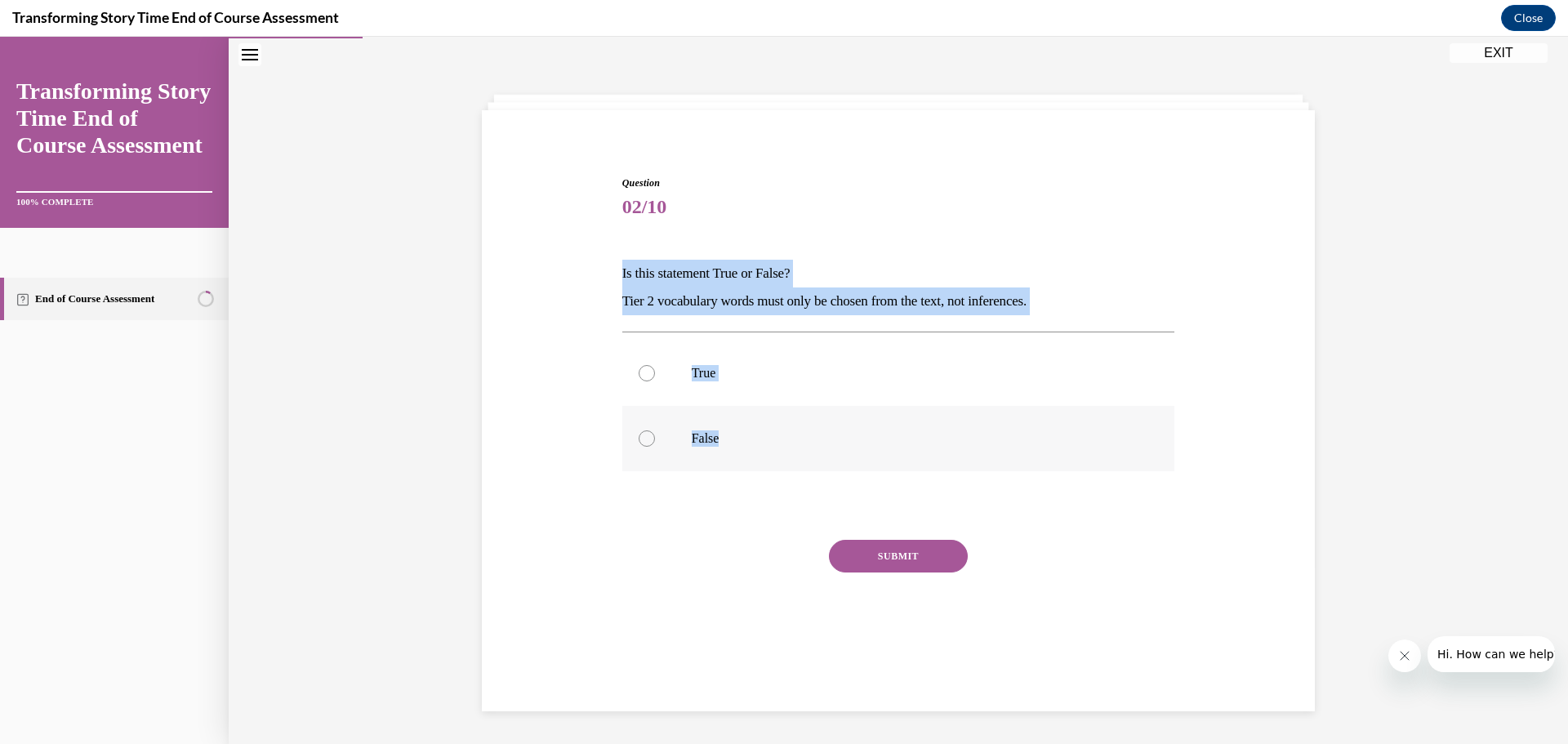
radio input "true"
click at [870, 547] on button "SUBMIT" at bounding box center [898, 555] width 139 height 33
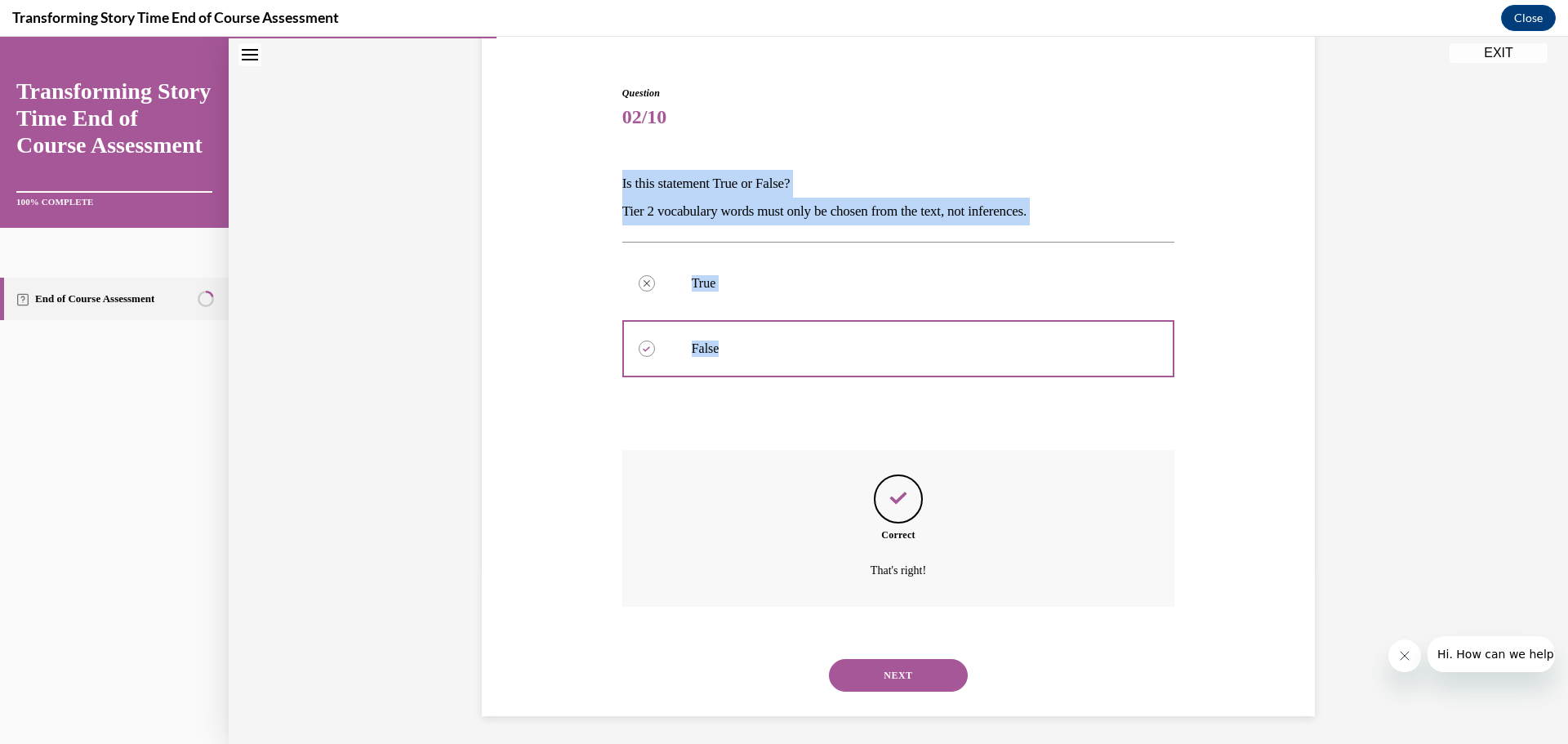
scroll to position [146, 0]
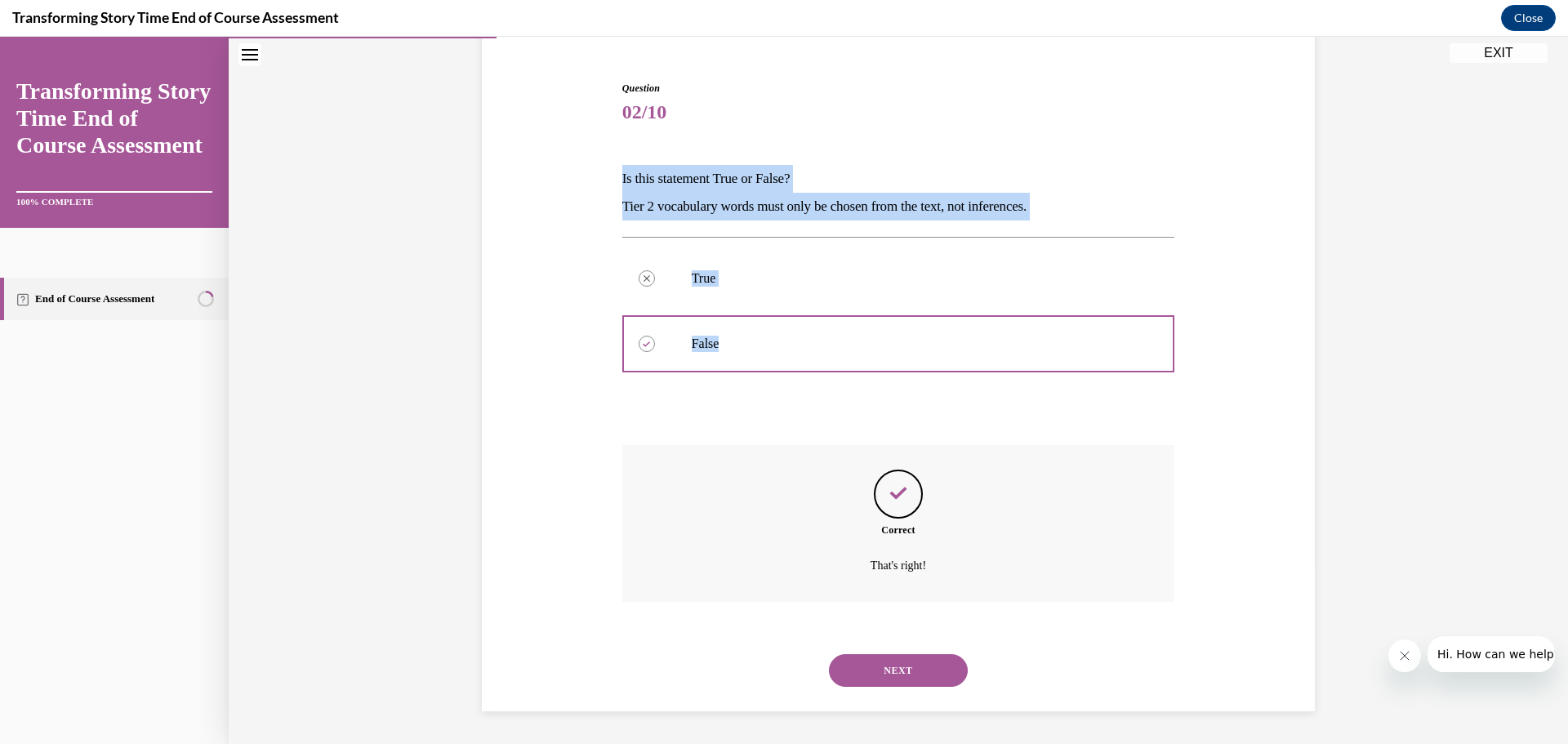
click at [893, 675] on button "NEXT" at bounding box center [898, 670] width 139 height 33
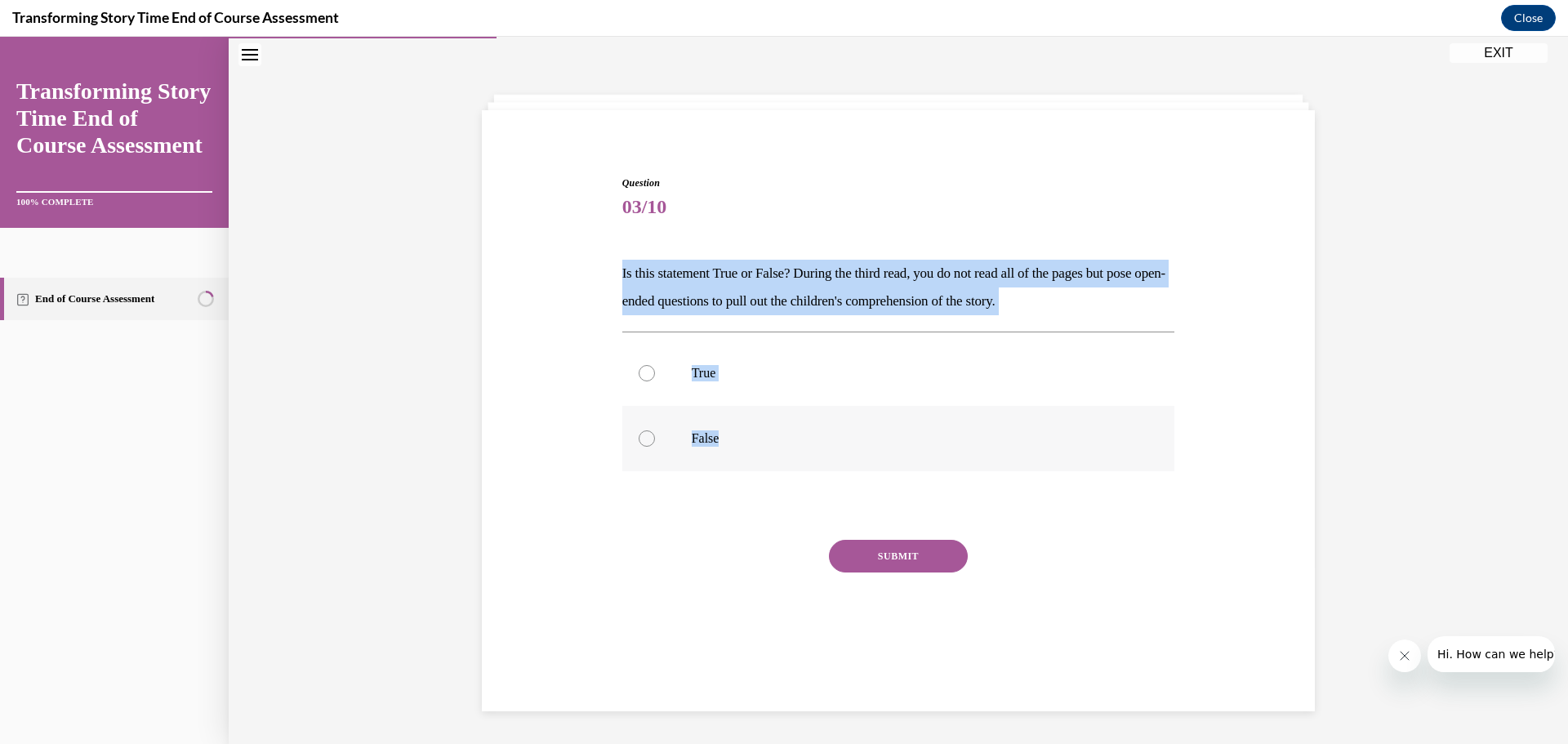
drag, startPoint x: 597, startPoint y: 265, endPoint x: 877, endPoint y: 383, distance: 303.8
click at [906, 463] on div "Question 03/10 Is this statement True or False? During the third read, you do n…" at bounding box center [898, 400] width 841 height 547
copy div "Is this statement True or False? During the third read, you do not read all of …"
drag, startPoint x: 651, startPoint y: 369, endPoint x: 640, endPoint y: 375, distance: 12.5
click at [649, 369] on label "True" at bounding box center [899, 373] width 553 height 65
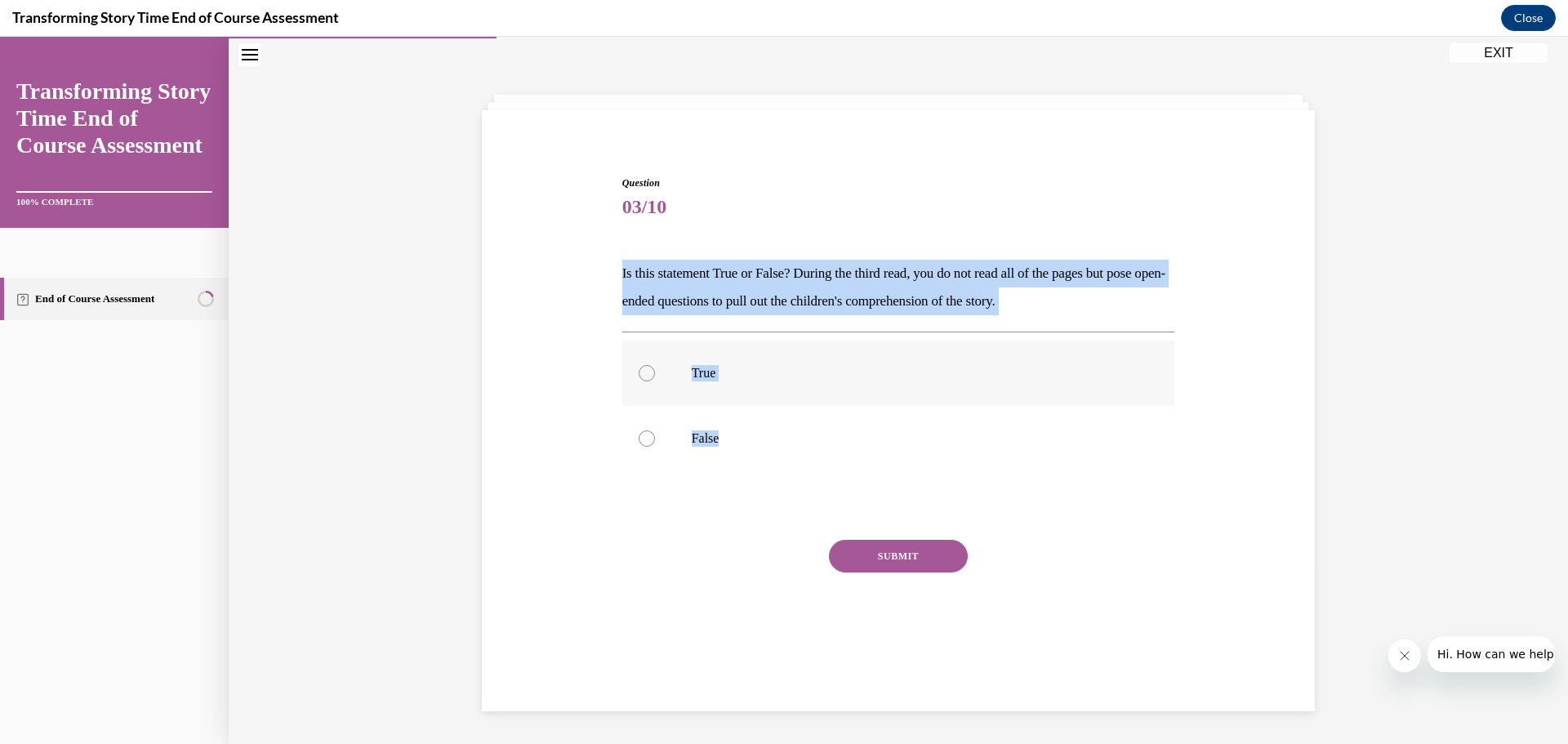
click at [649, 369] on input "True" at bounding box center [646, 373] width 16 height 16
radio input "true"
click at [859, 552] on button "SUBMIT" at bounding box center [898, 555] width 139 height 33
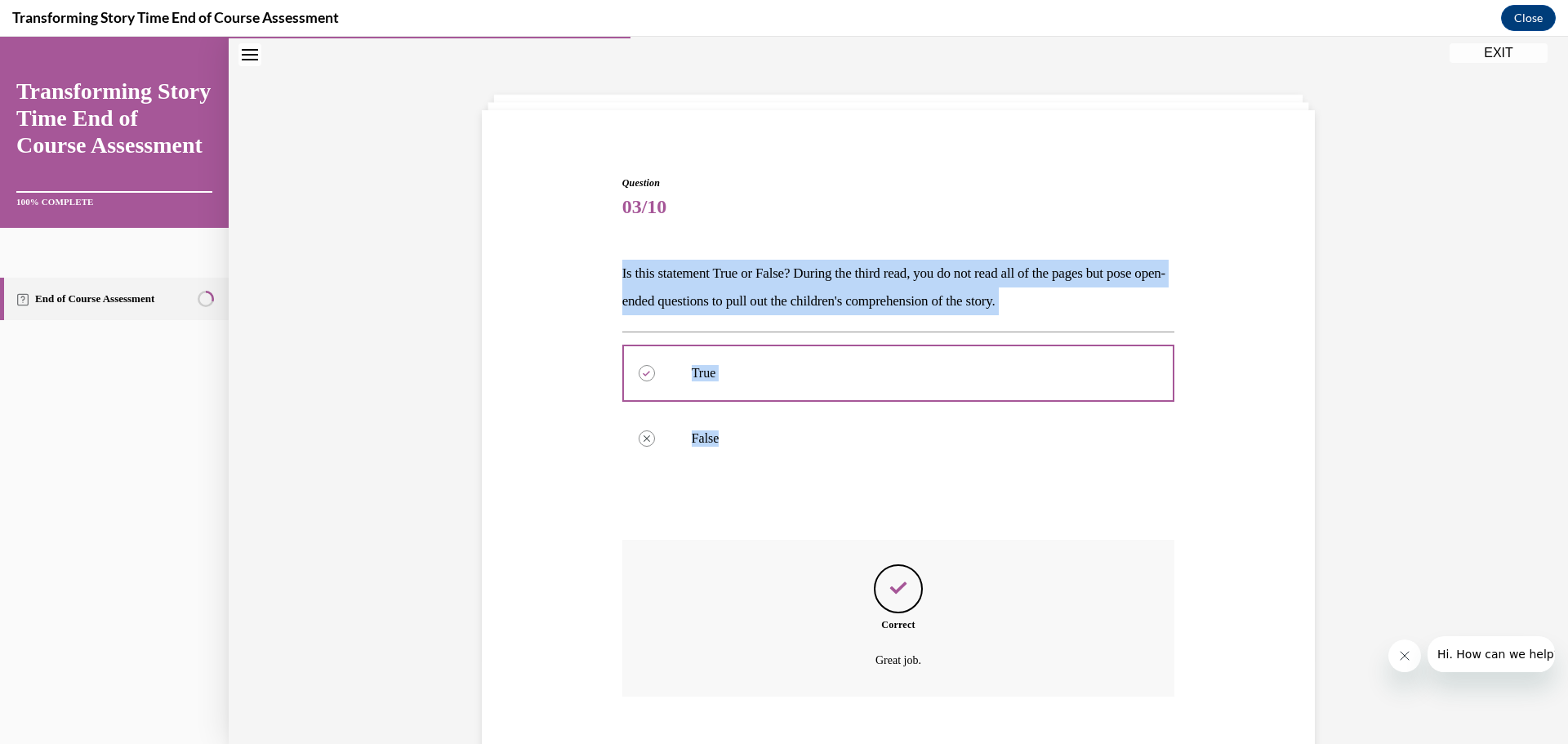
scroll to position [146, 0]
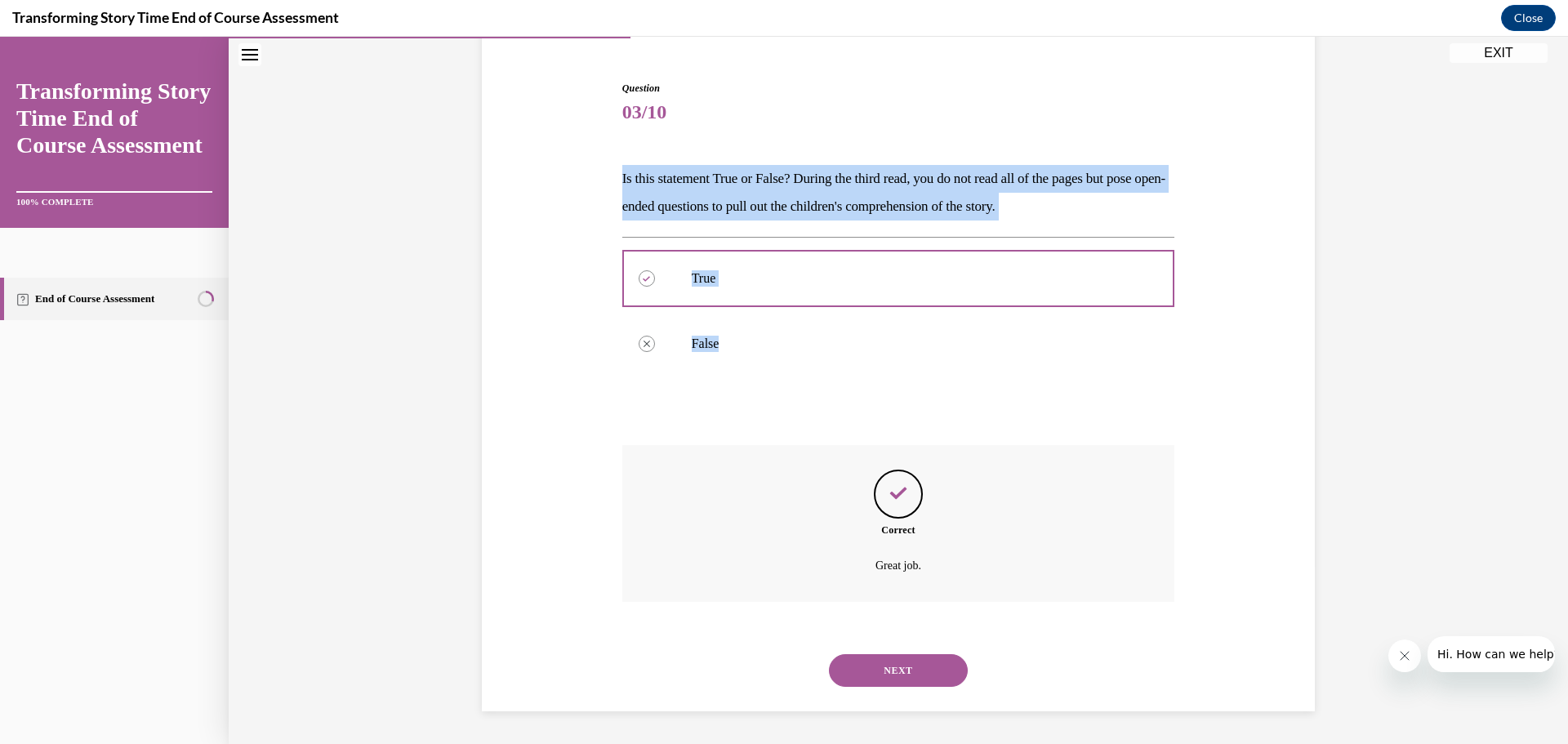
click at [893, 669] on button "NEXT" at bounding box center [898, 670] width 139 height 33
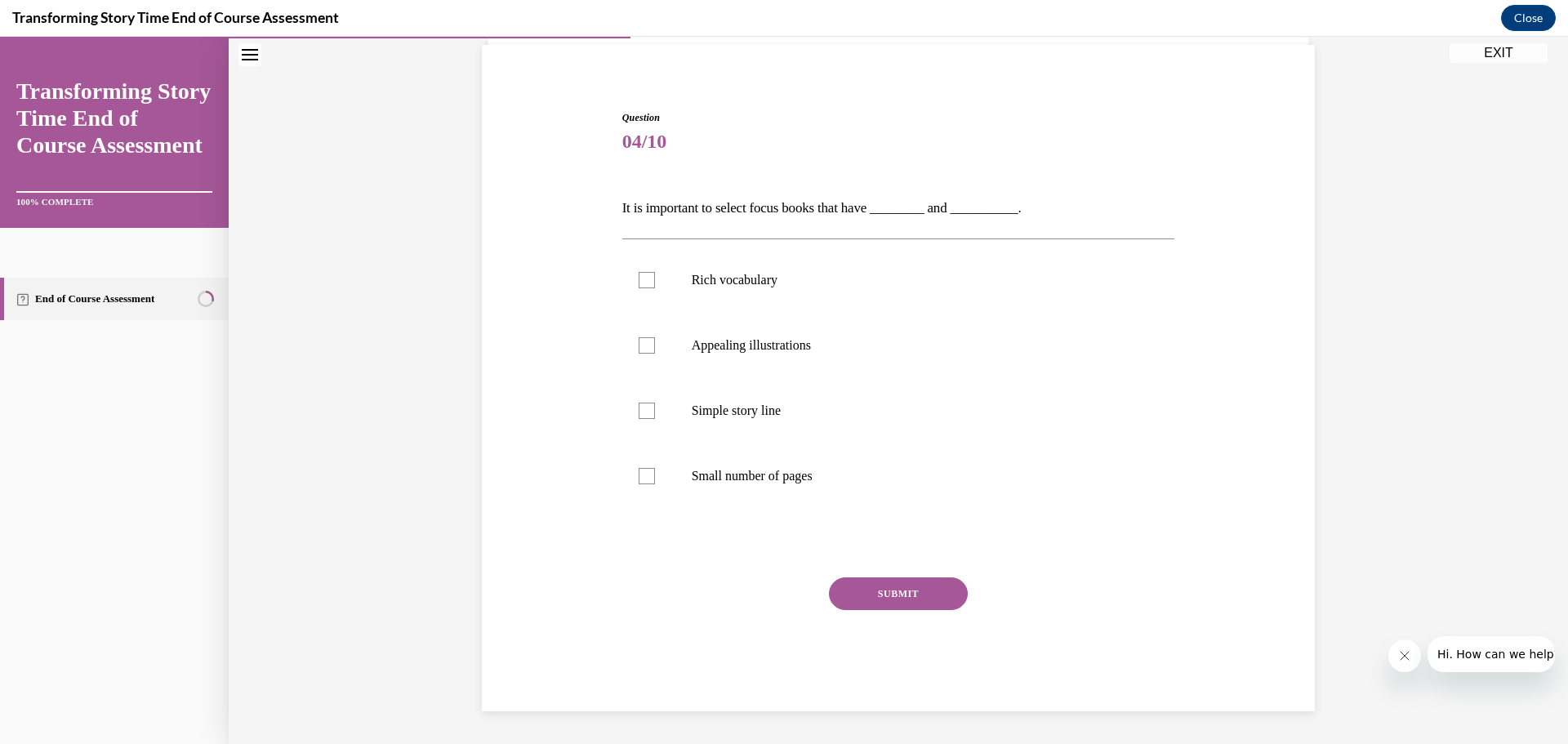
scroll to position [56, 0]
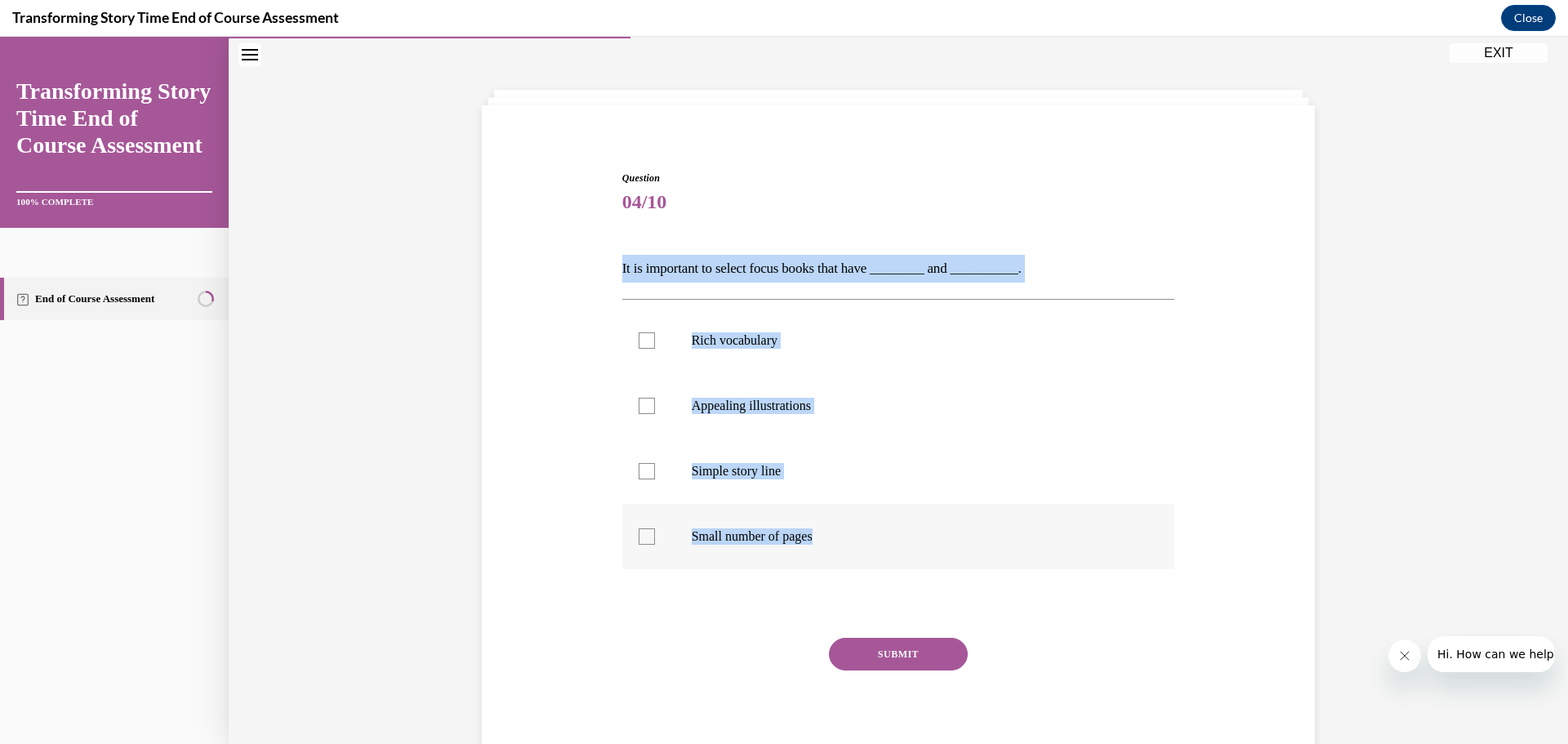
drag, startPoint x: 611, startPoint y: 247, endPoint x: 970, endPoint y: 375, distance: 381.1
click at [1074, 540] on div "Question 04/10 It is important to select focus books that have ________ and ___…" at bounding box center [898, 447] width 841 height 650
copy div "It is important to select focus books that have ________ and __________. Rich v…"
click at [643, 477] on div at bounding box center [646, 471] width 16 height 16
click at [643, 477] on input "Simple story line" at bounding box center [646, 471] width 16 height 16
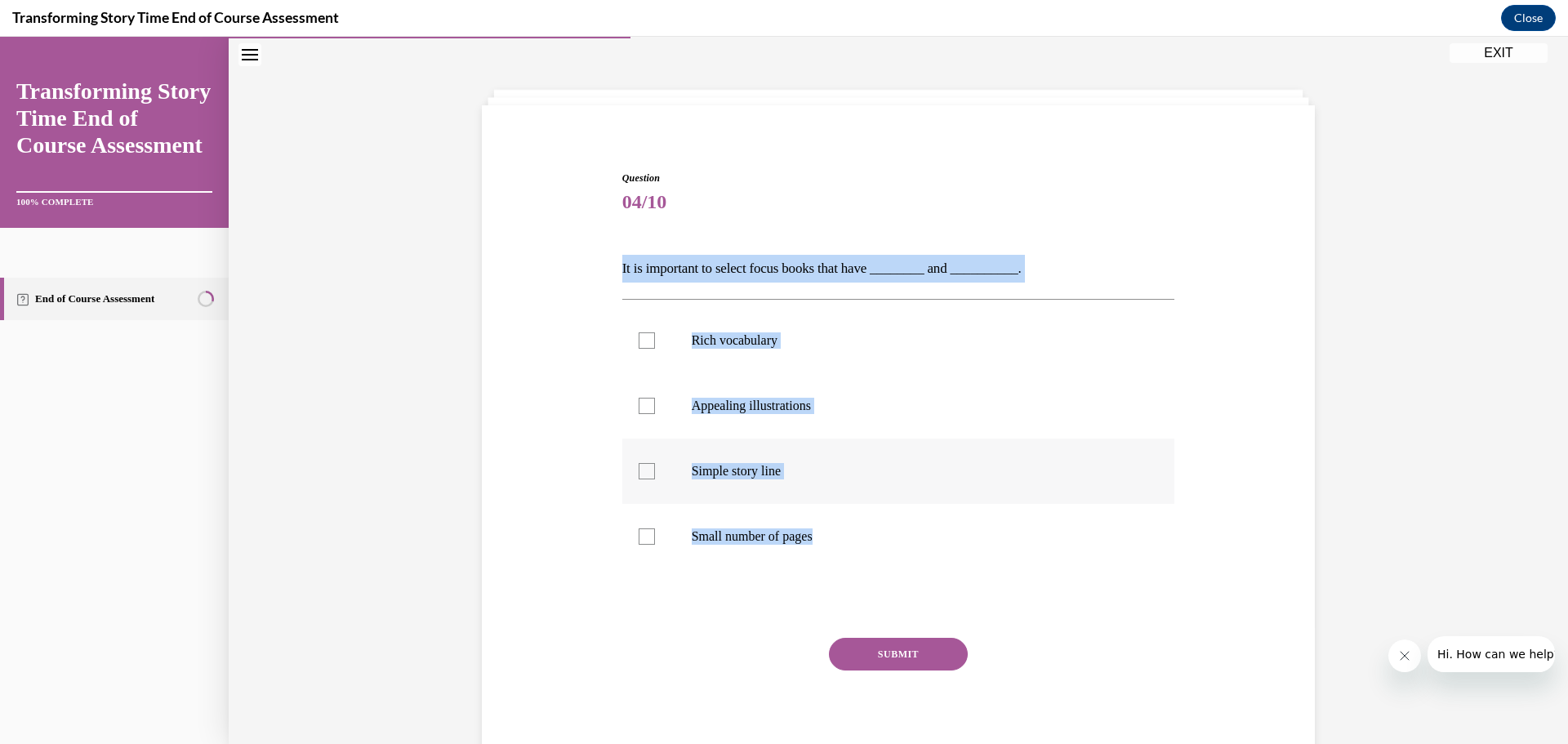
checkbox input "true"
click at [639, 399] on div at bounding box center [646, 406] width 16 height 16
click at [639, 399] on input "Appealing illustrations" at bounding box center [646, 406] width 16 height 16
checkbox input "true"
click at [861, 653] on button "SUBMIT" at bounding box center [898, 654] width 139 height 33
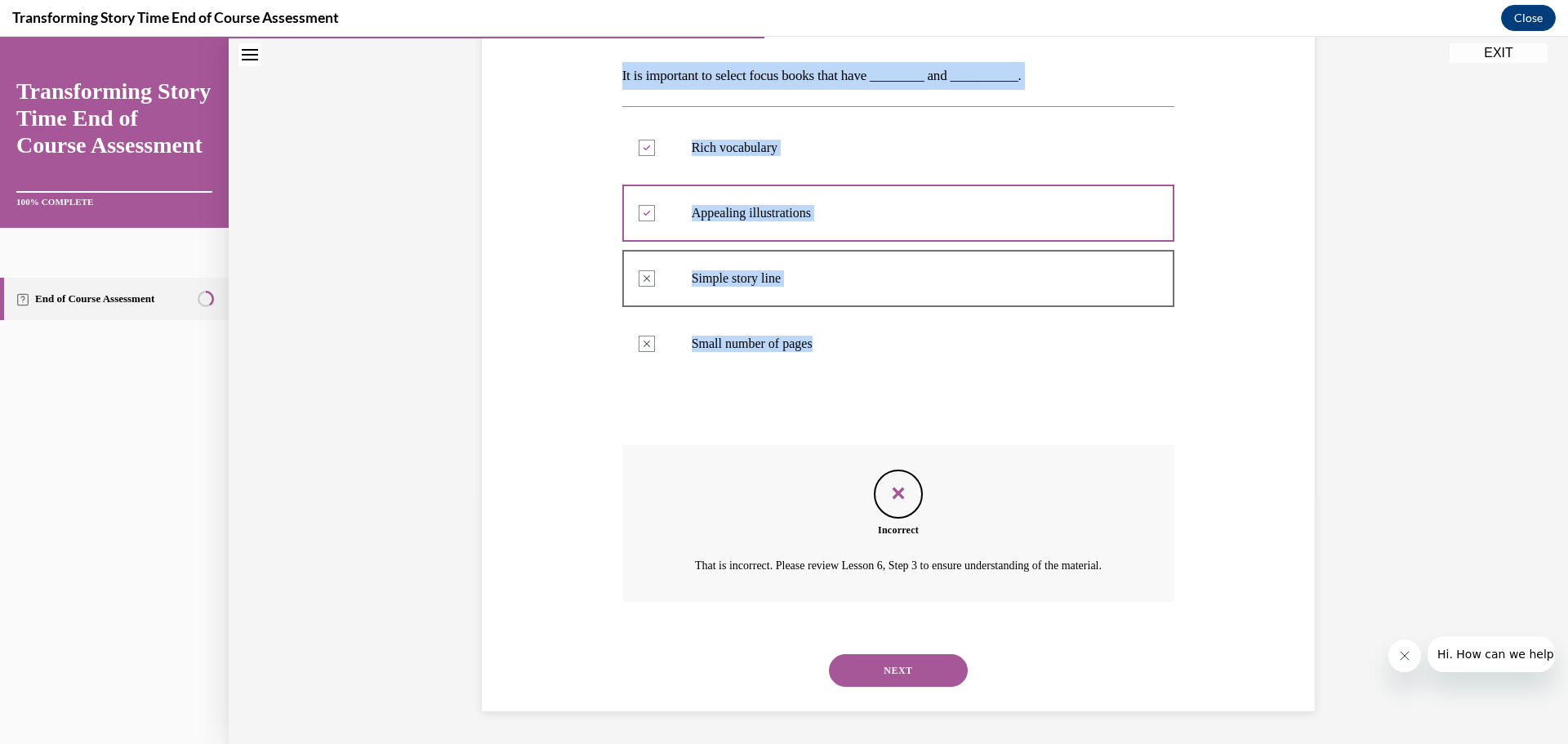
scroll to position [187, 0]
click at [847, 682] on button "NEXT" at bounding box center [898, 670] width 139 height 33
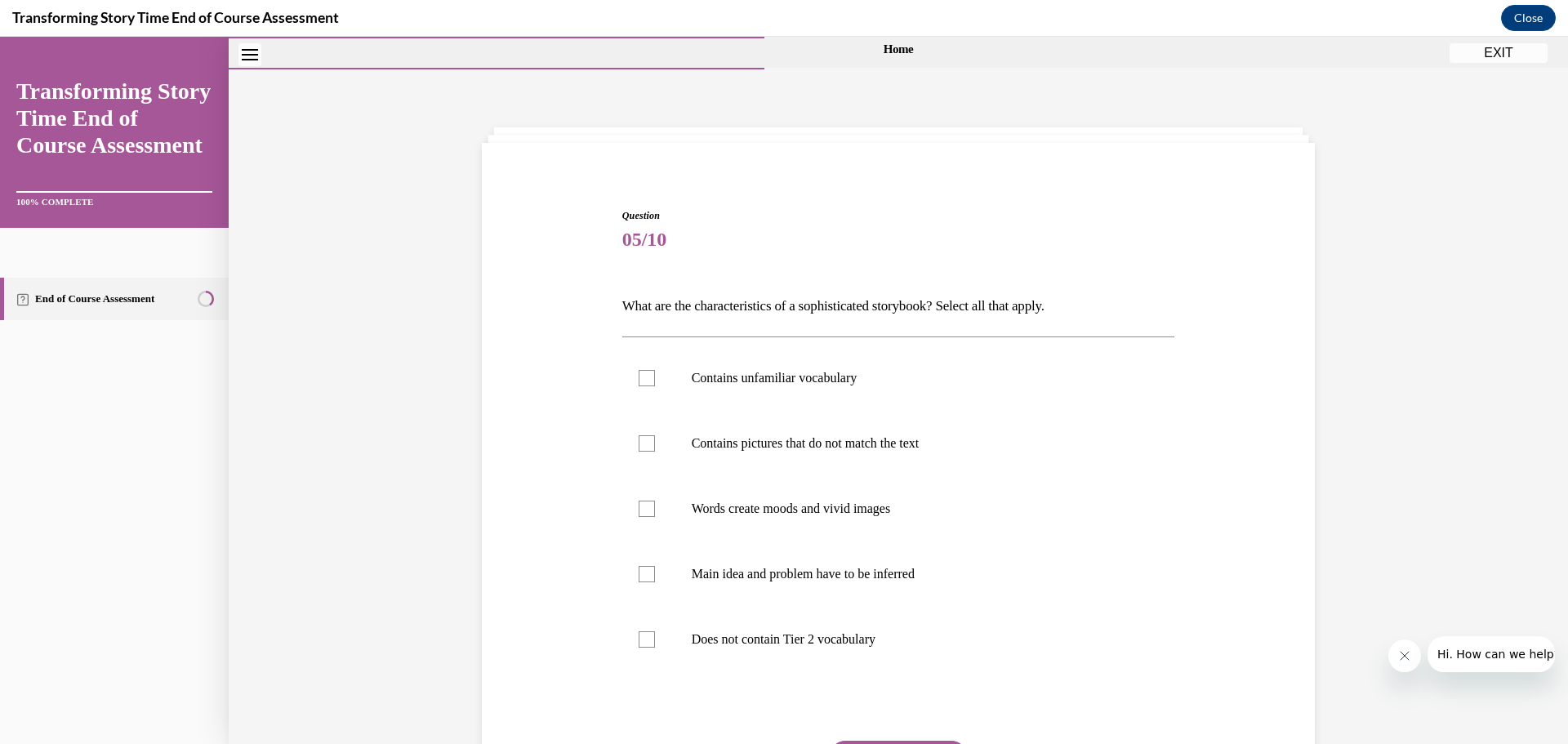
scroll to position [0, 0]
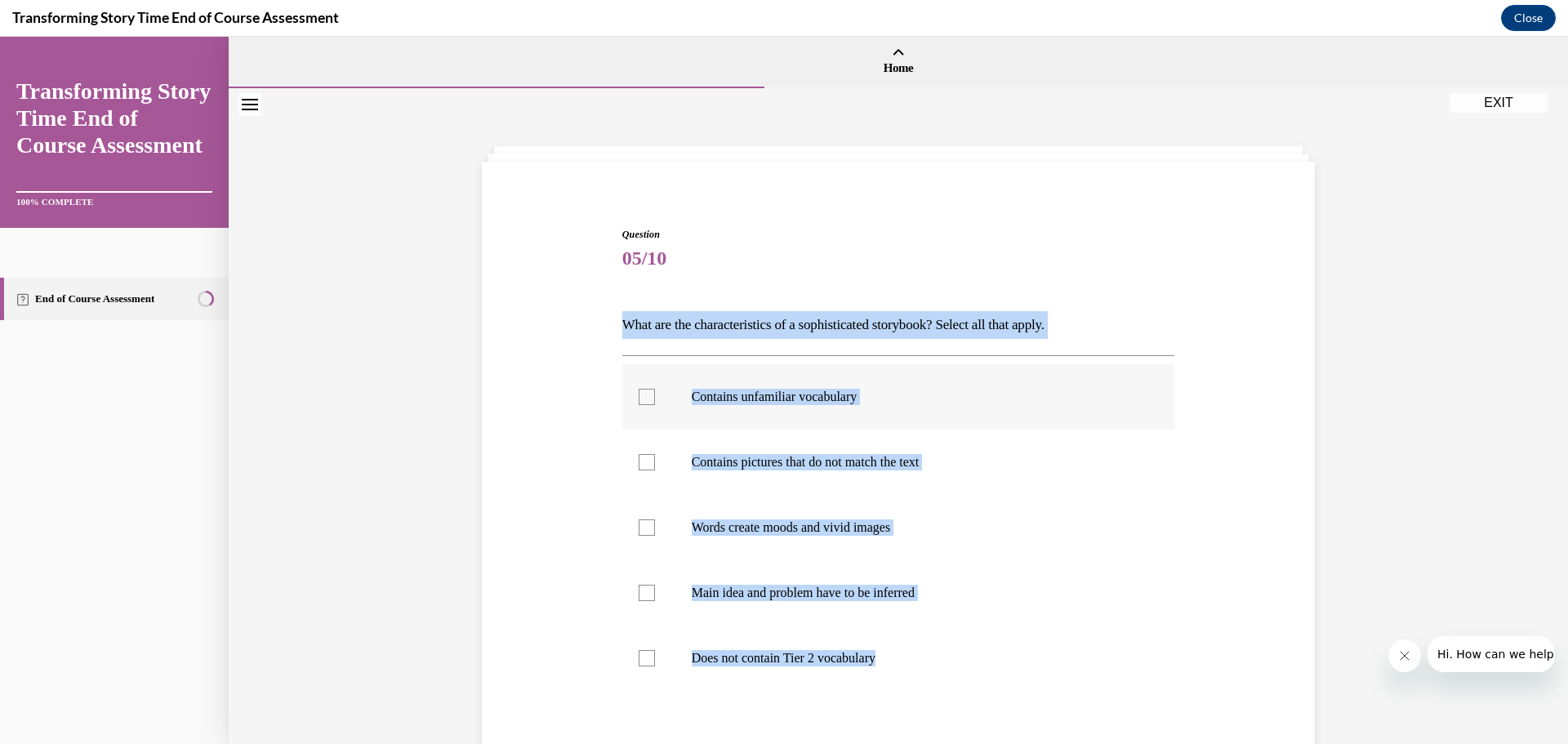
drag, startPoint x: 593, startPoint y: 318, endPoint x: 879, endPoint y: 400, distance: 297.5
click at [1058, 696] on div "Question 05/10 What are the characteristics of a sophisticated storybook? Selec…" at bounding box center [898, 535] width 841 height 716
copy div "What are the characteristics of a sophisticated storybook? Select all that appl…"
click at [639, 398] on div at bounding box center [646, 396] width 16 height 16
click at [639, 398] on input "Contains unfamiliar vocabulary" at bounding box center [646, 396] width 16 height 16
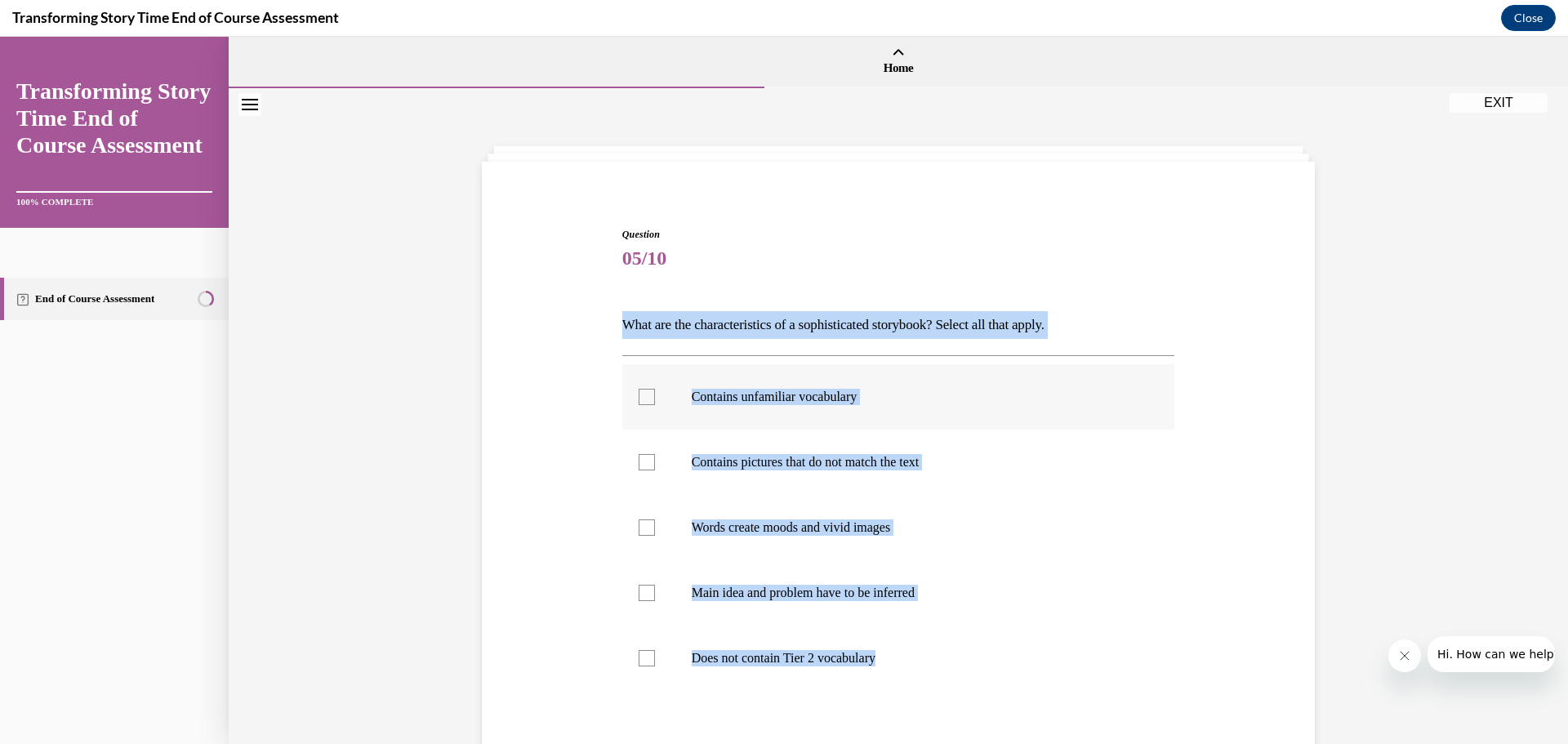
checkbox input "true"
click at [640, 525] on div at bounding box center [646, 527] width 16 height 16
click at [640, 525] on input "Words create moods and vivid images" at bounding box center [646, 527] width 16 height 16
checkbox input "true"
click at [644, 600] on div at bounding box center [646, 592] width 16 height 16
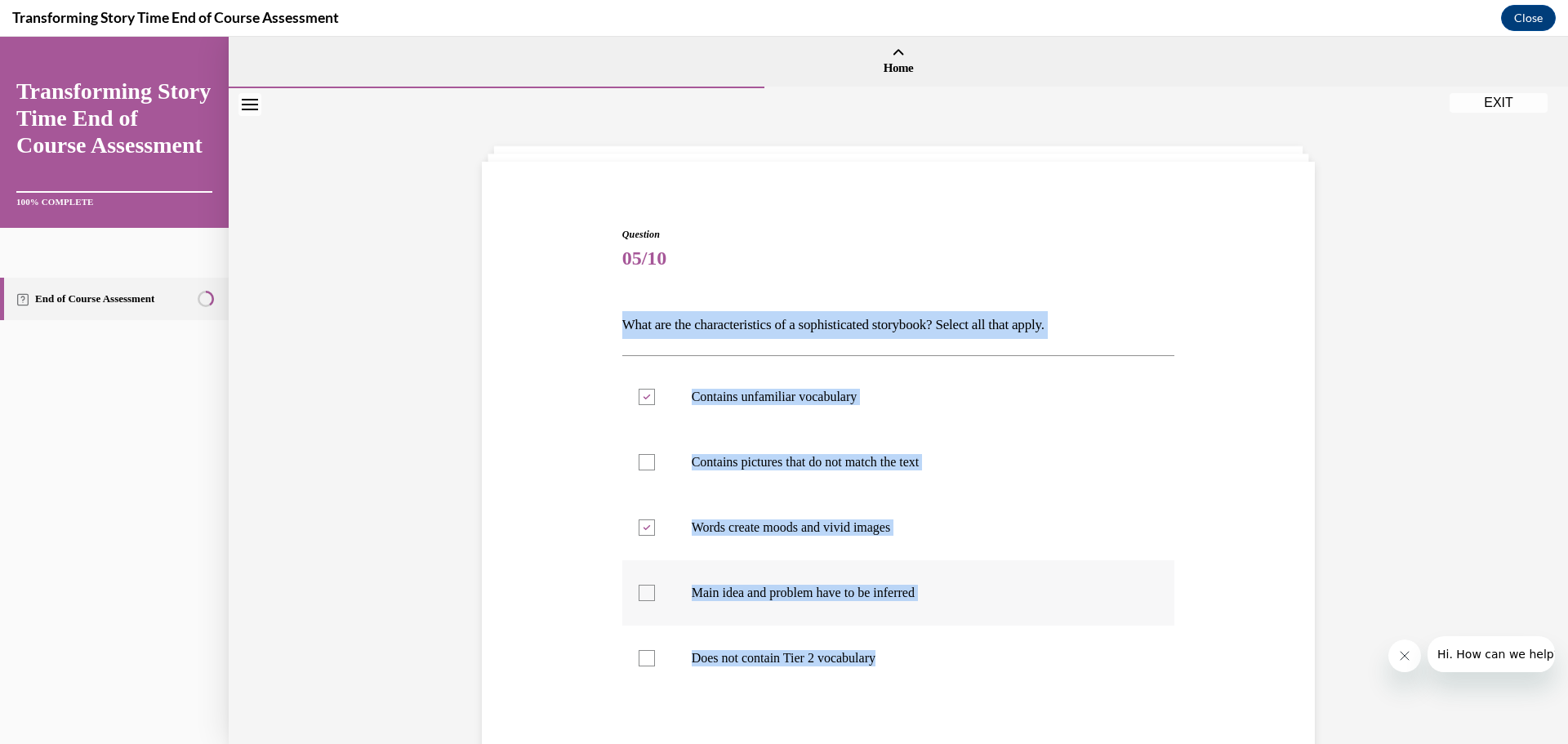
click at [644, 600] on input "Main idea and problem have to be inferred" at bounding box center [646, 592] width 16 height 16
checkbox input "true"
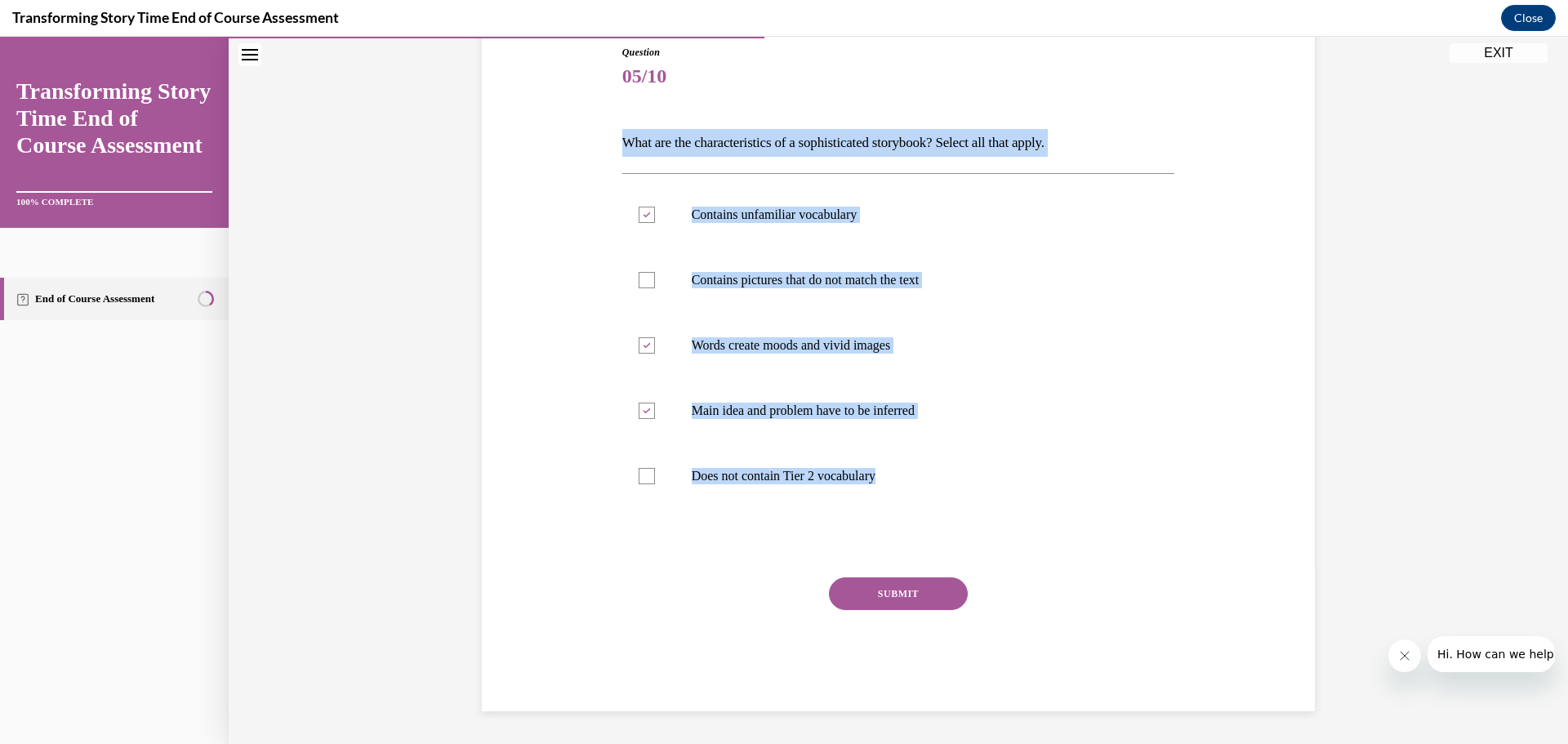
click at [862, 580] on button "SUBMIT" at bounding box center [898, 593] width 139 height 33
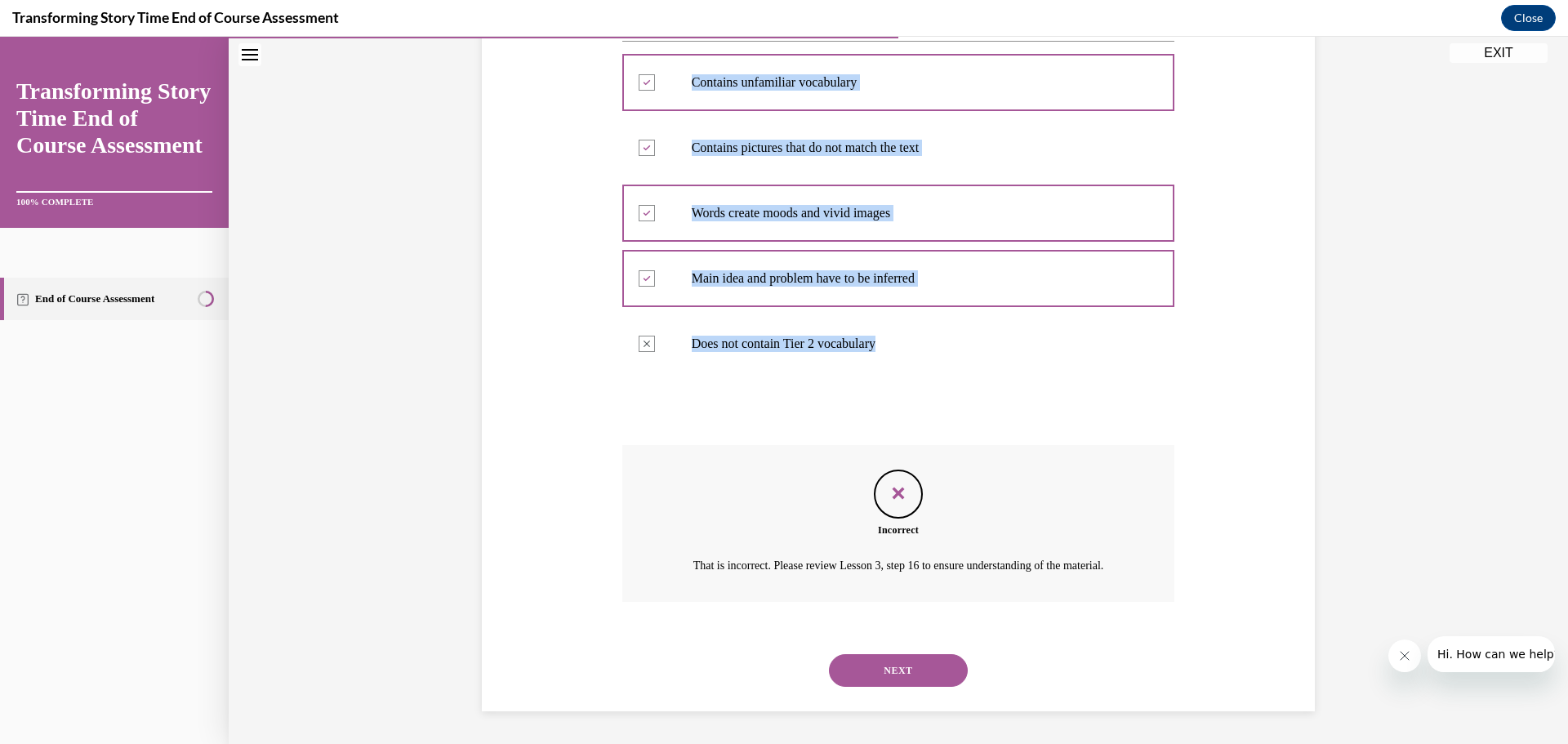
scroll to position [252, 0]
click at [900, 670] on button "NEXT" at bounding box center [898, 670] width 139 height 33
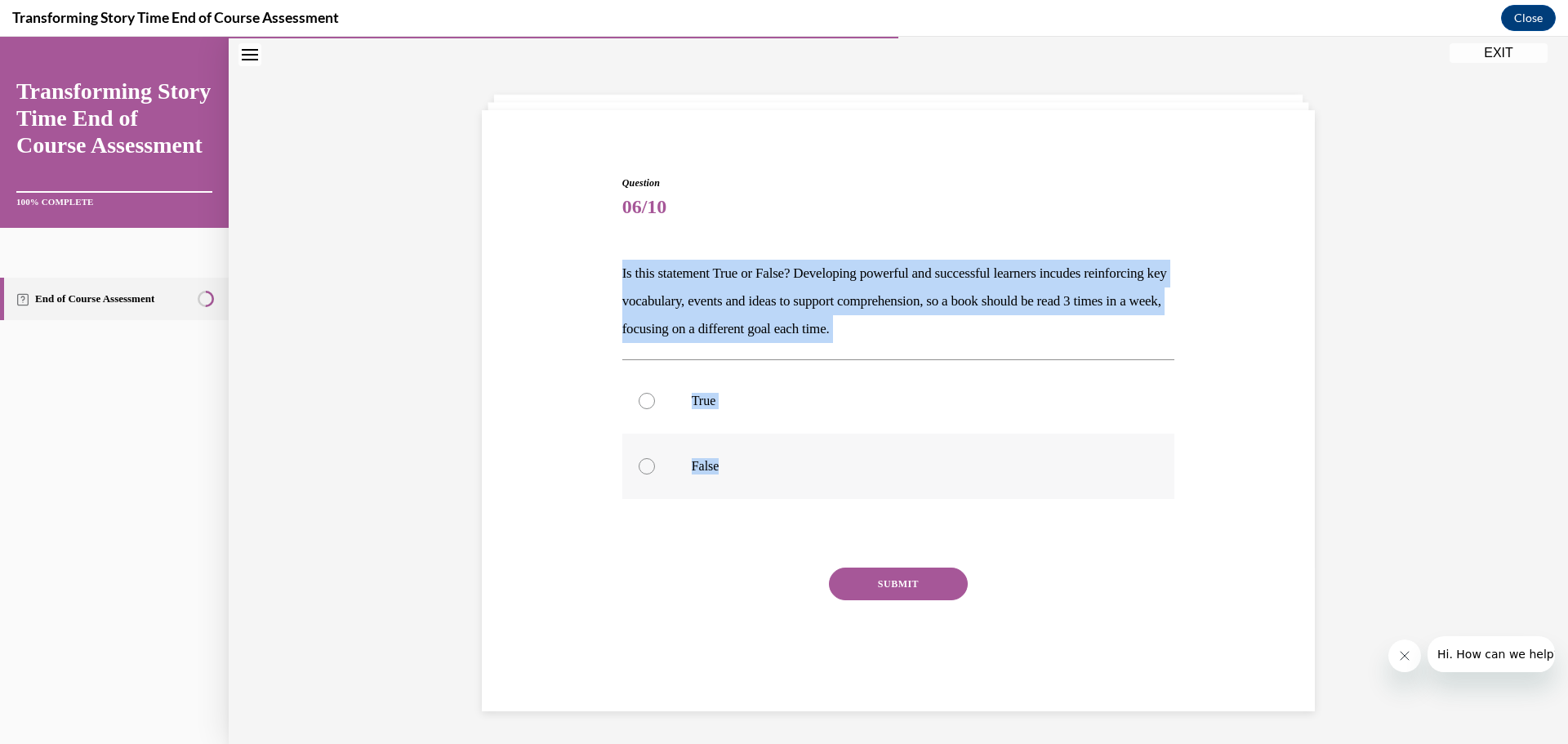
drag, startPoint x: 621, startPoint y: 271, endPoint x: 802, endPoint y: 458, distance: 260.2
click at [829, 493] on div "Question 06/10 Is this statement True or False? Developing powerful and success…" at bounding box center [898, 414] width 841 height 575
copy div "Is this statement True or False? Developing powerful and successful learners in…"
click at [644, 397] on div at bounding box center [646, 400] width 16 height 16
click at [644, 397] on input "True" at bounding box center [646, 400] width 16 height 16
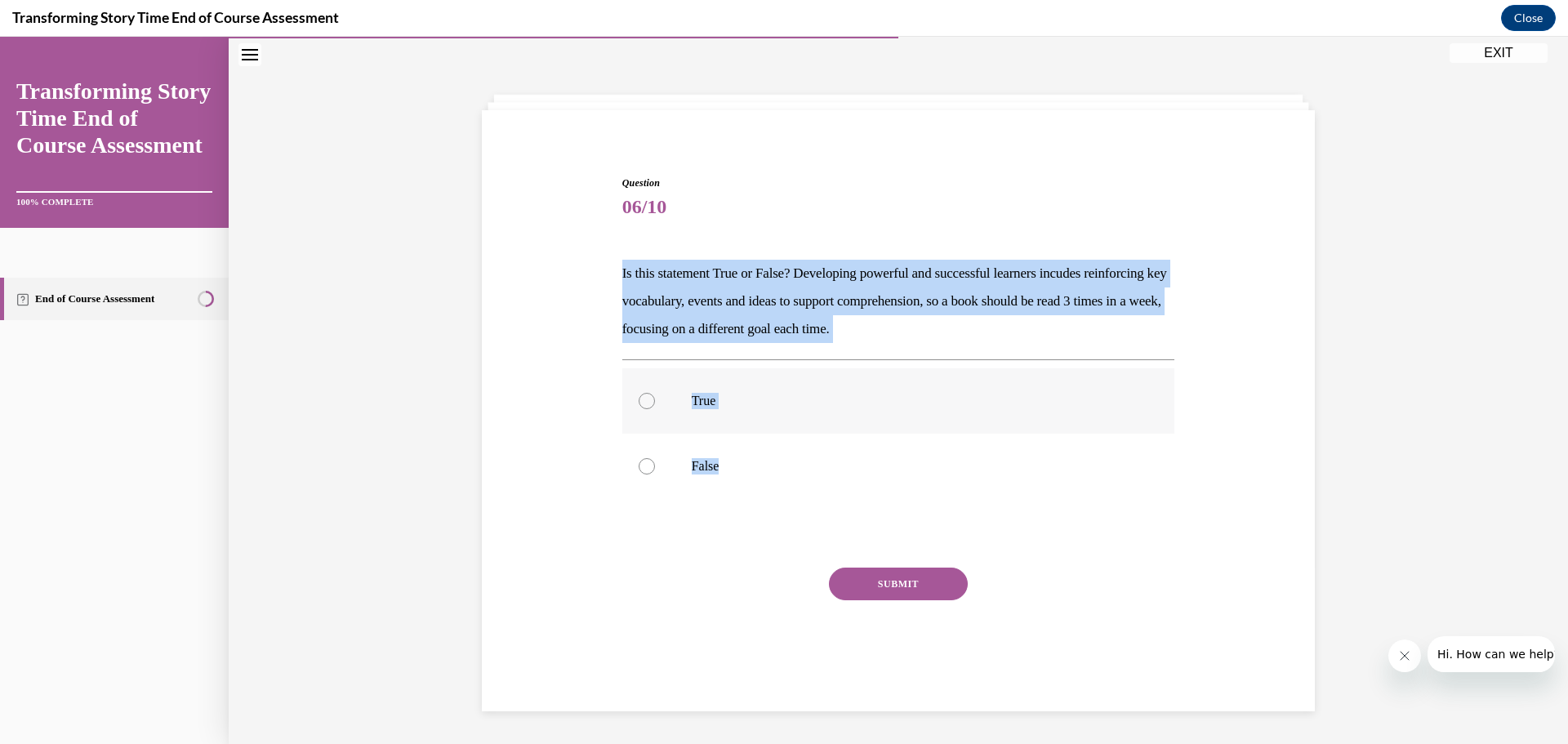
radio input "true"
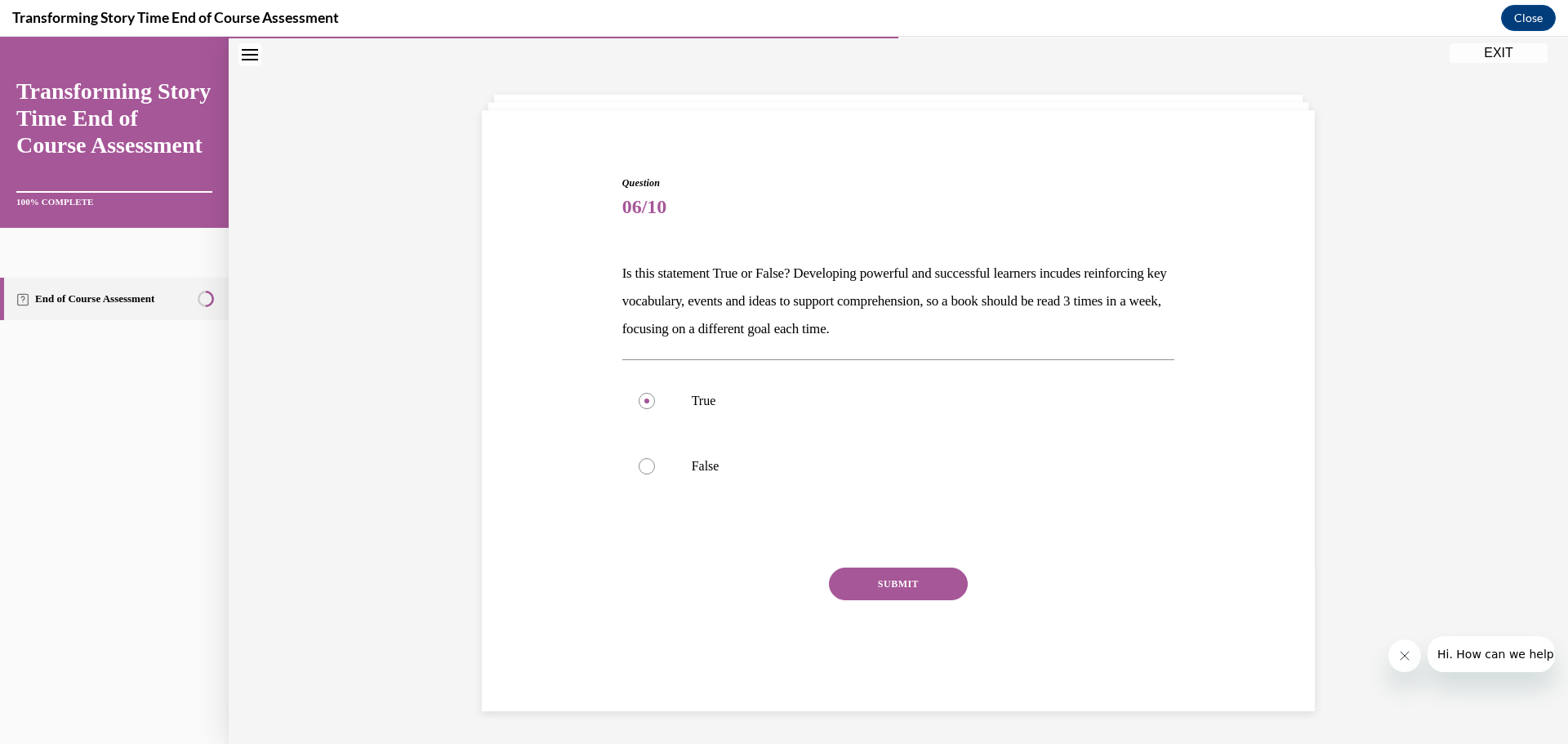
click at [860, 577] on button "SUBMIT" at bounding box center [898, 583] width 139 height 33
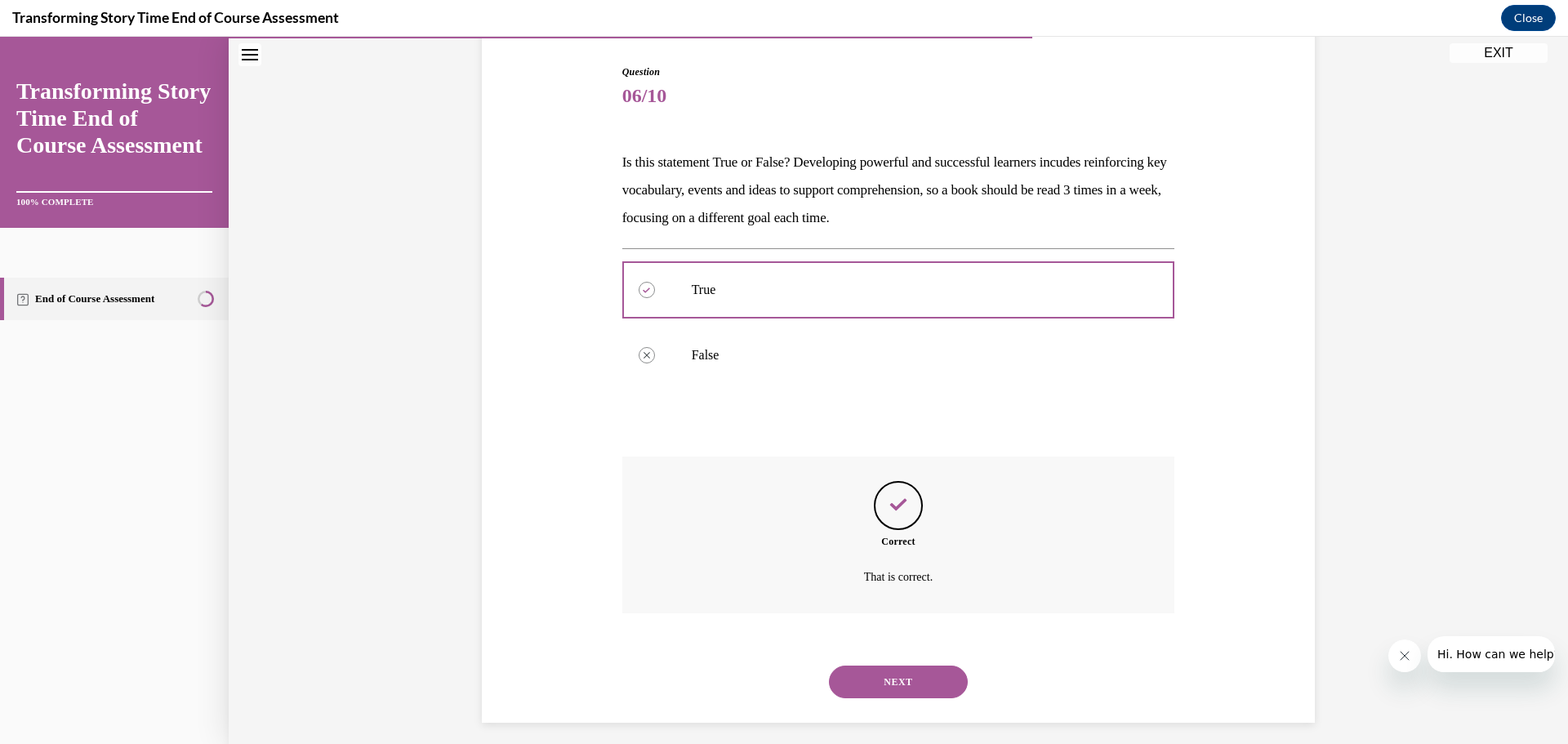
scroll to position [174, 0]
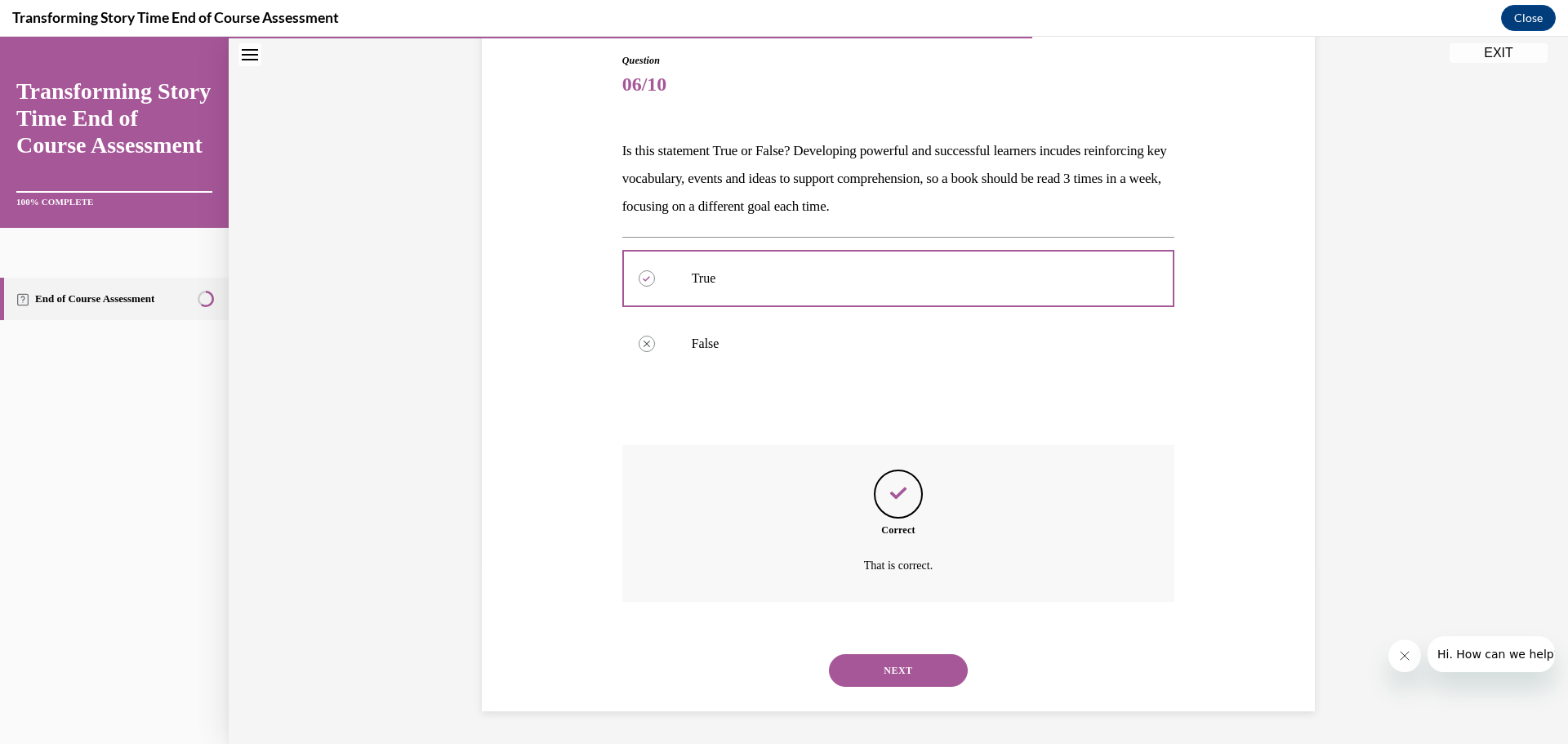
click at [884, 663] on button "NEXT" at bounding box center [898, 670] width 139 height 33
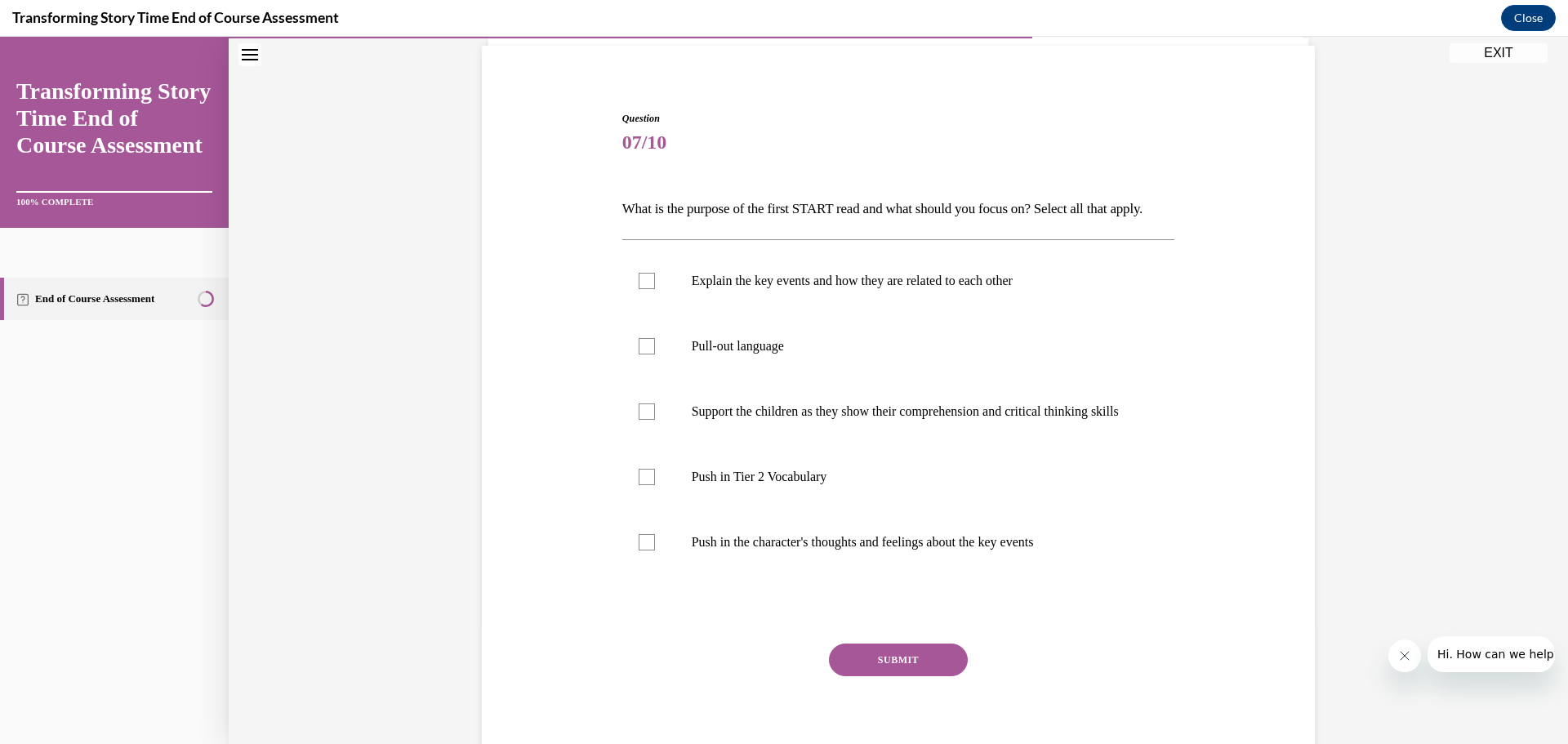
scroll to position [85, 0]
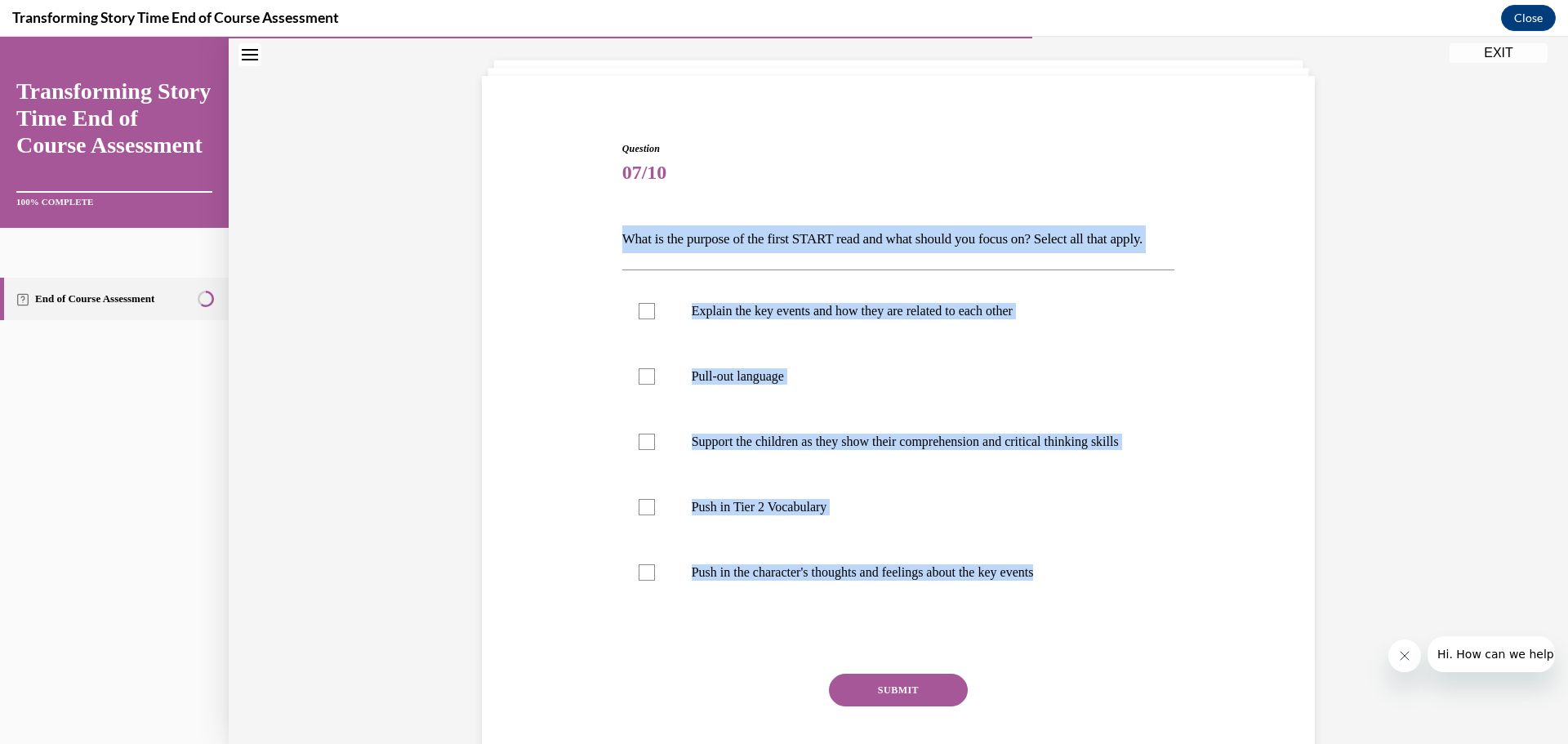
drag, startPoint x: 643, startPoint y: 242, endPoint x: 1127, endPoint y: 663, distance: 641.5
click at [1123, 674] on div "Question 07/10 What is the purpose of the first START read and what should you …" at bounding box center [898, 450] width 841 height 716
copy div "What is the purpose of the first START read and what should you focus on? Selec…"
click at [644, 319] on div at bounding box center [646, 311] width 16 height 16
click at [644, 319] on input "Explain the key events and how they are related to each other" at bounding box center [646, 311] width 16 height 16
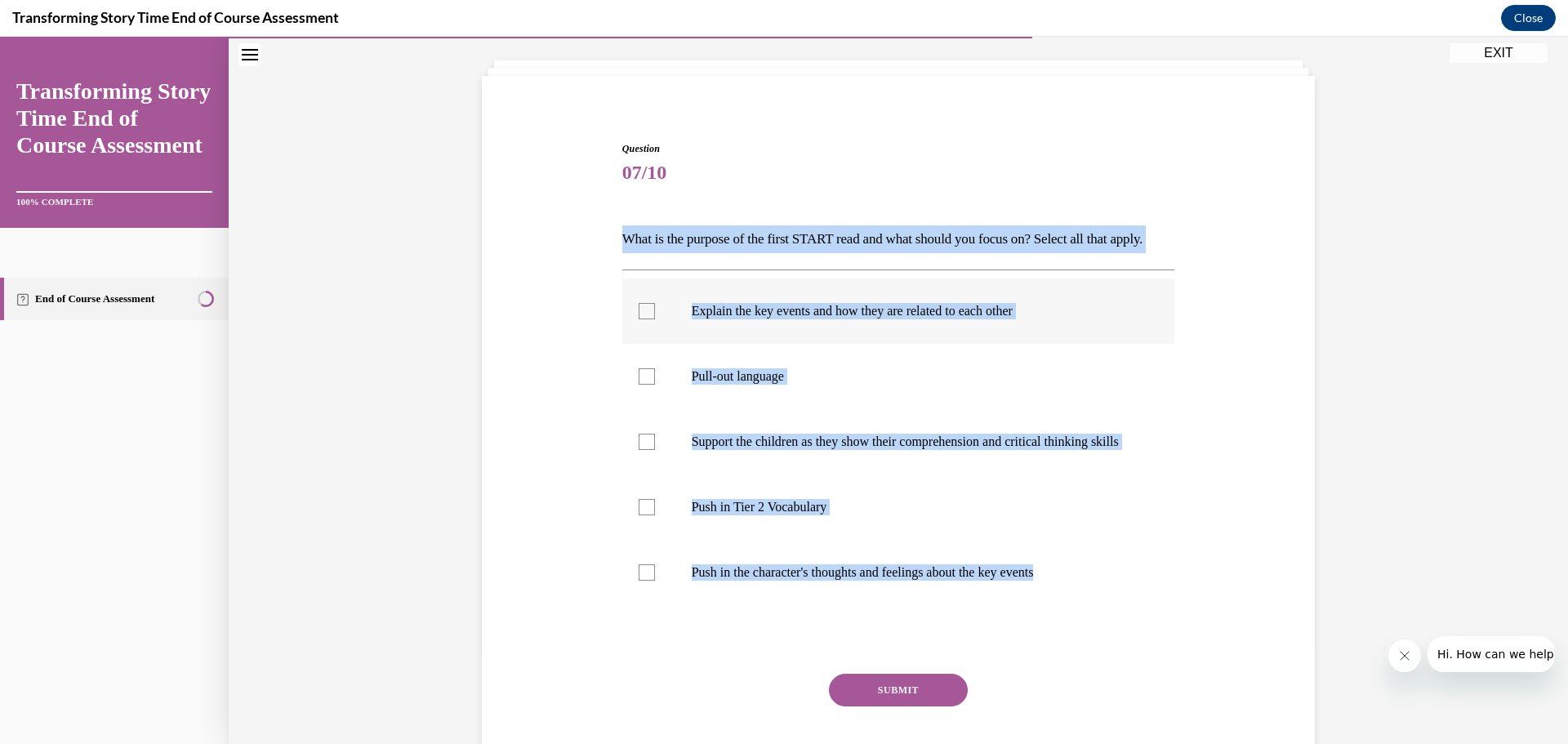
checkbox input "true"
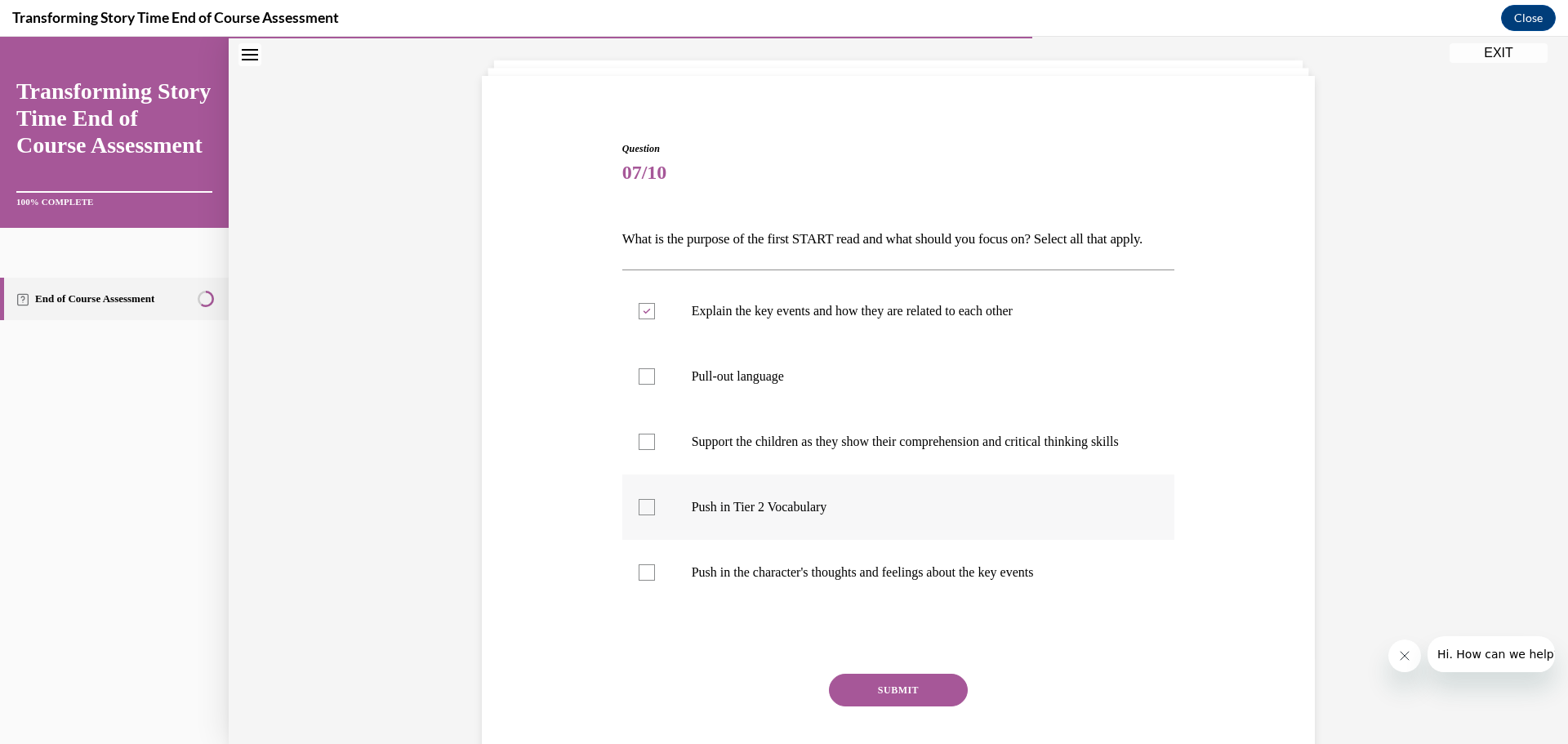
drag, startPoint x: 636, startPoint y: 557, endPoint x: 639, endPoint y: 538, distance: 19.2
click at [639, 515] on div at bounding box center [646, 506] width 16 height 16
click at [639, 515] on input "Push in Tier 2 Vocabulary" at bounding box center [646, 506] width 16 height 16
checkbox input "true"
click at [639, 581] on div at bounding box center [646, 571] width 16 height 16
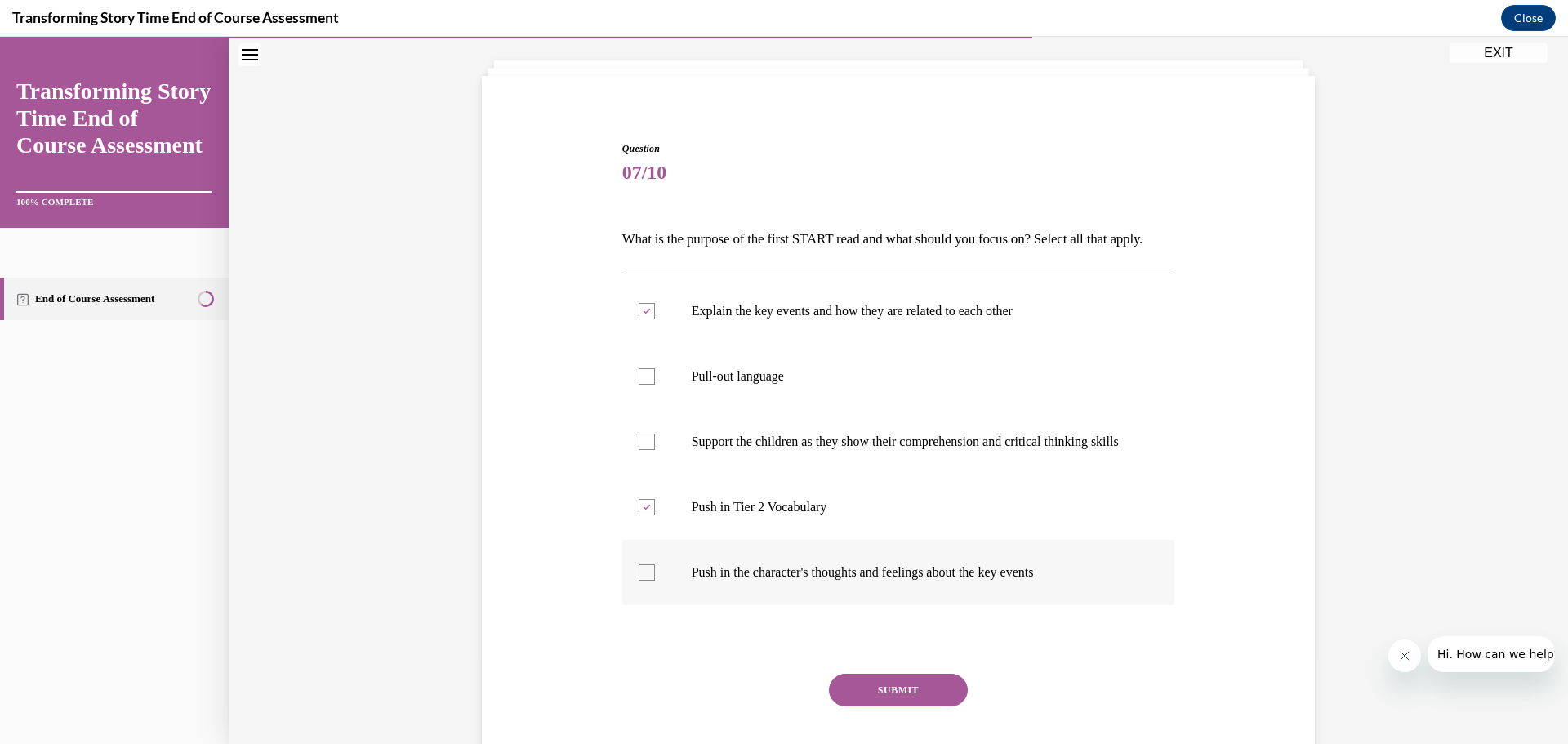
click at [639, 581] on input "Push in the character's thoughts and feelings about the key events" at bounding box center [646, 571] width 16 height 16
checkbox input "true"
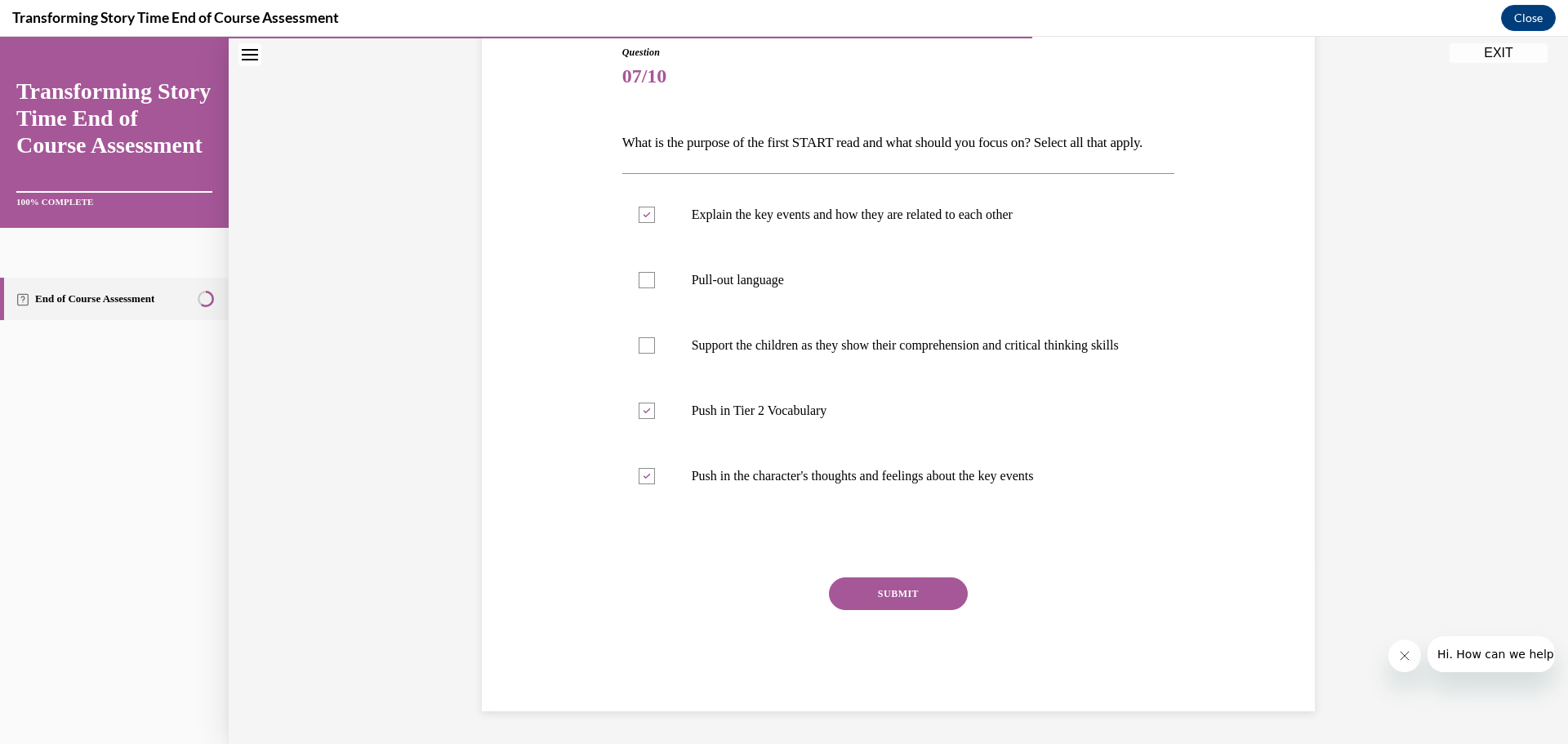
click at [895, 596] on button "SUBMIT" at bounding box center [898, 593] width 139 height 33
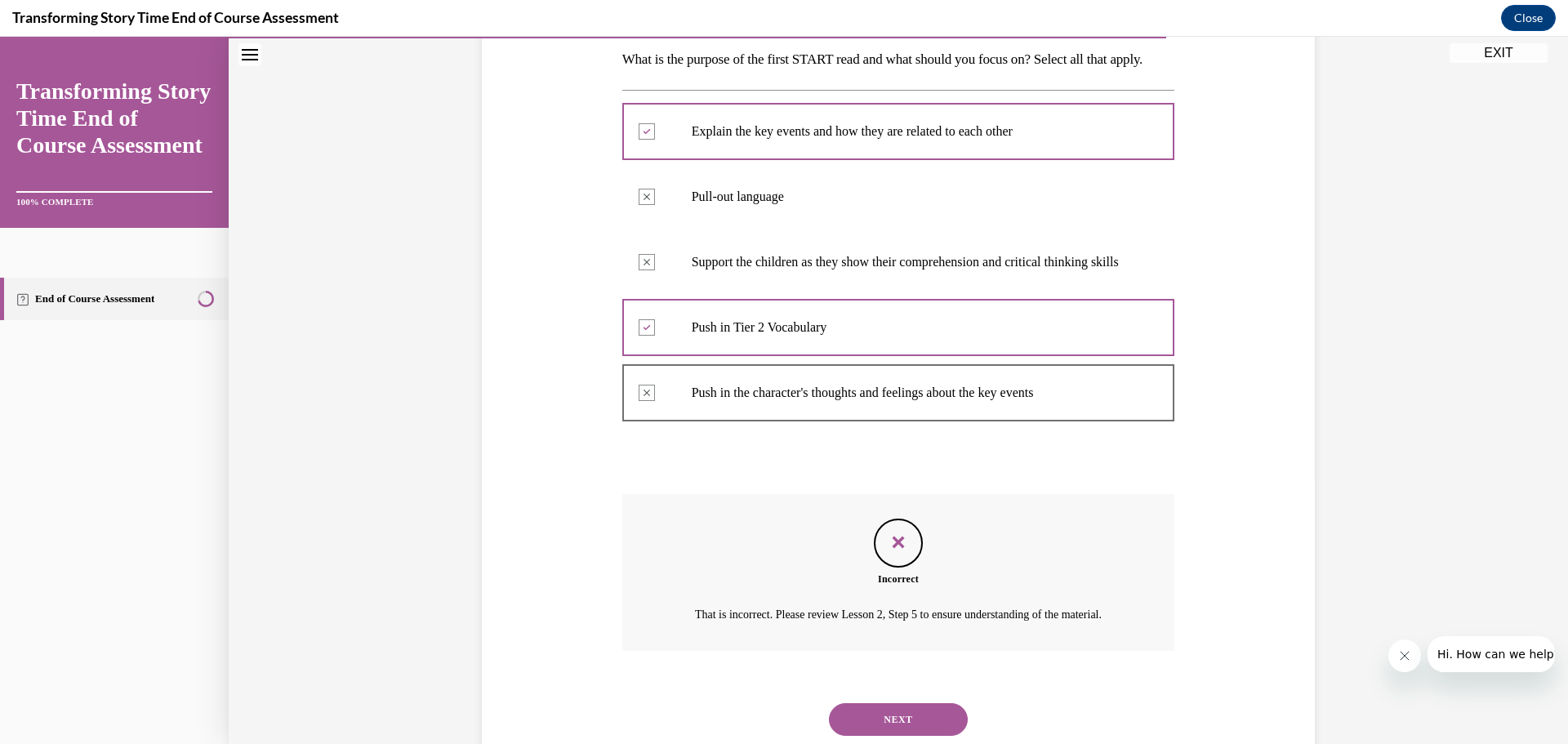
scroll to position [378, 0]
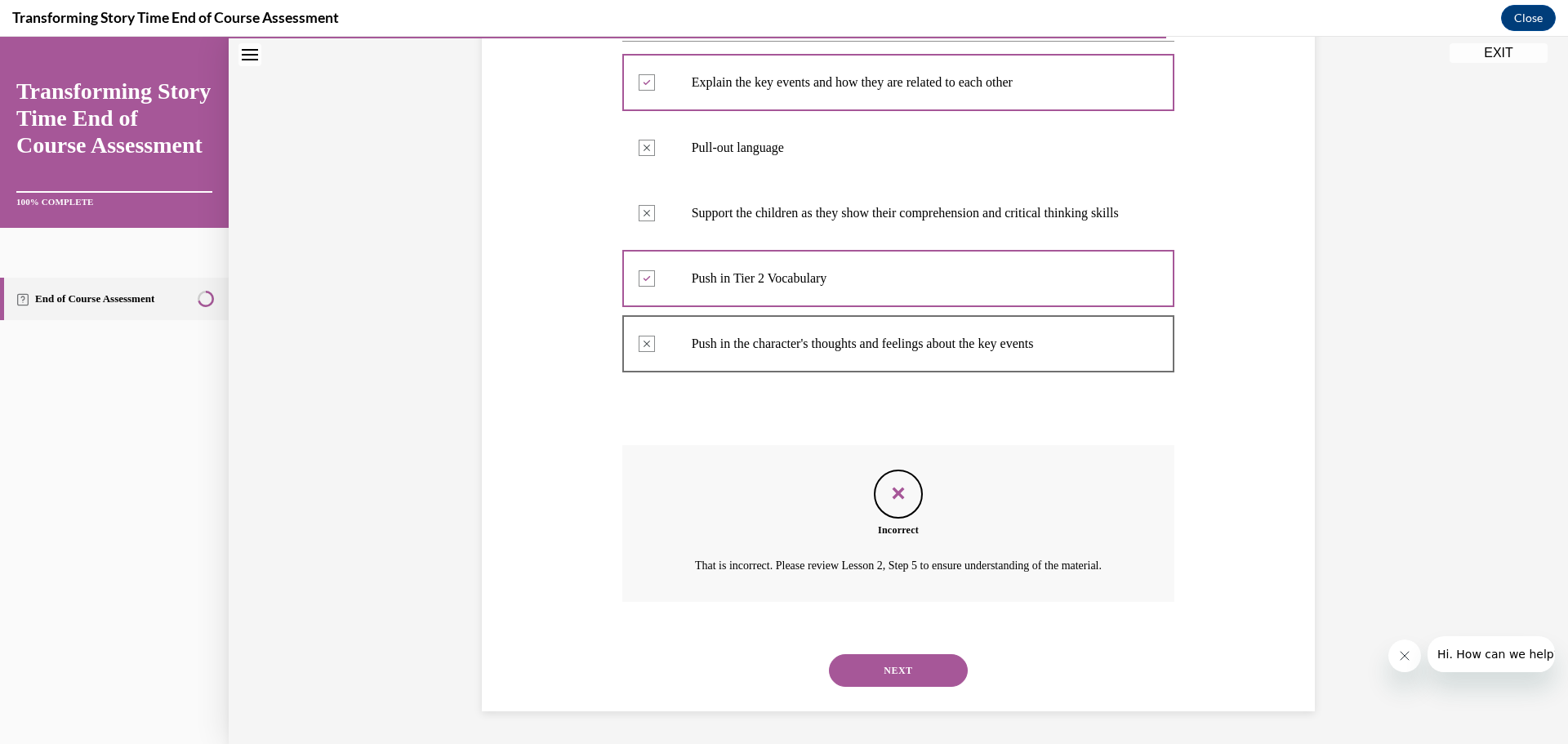
click at [927, 674] on button "NEXT" at bounding box center [898, 670] width 139 height 33
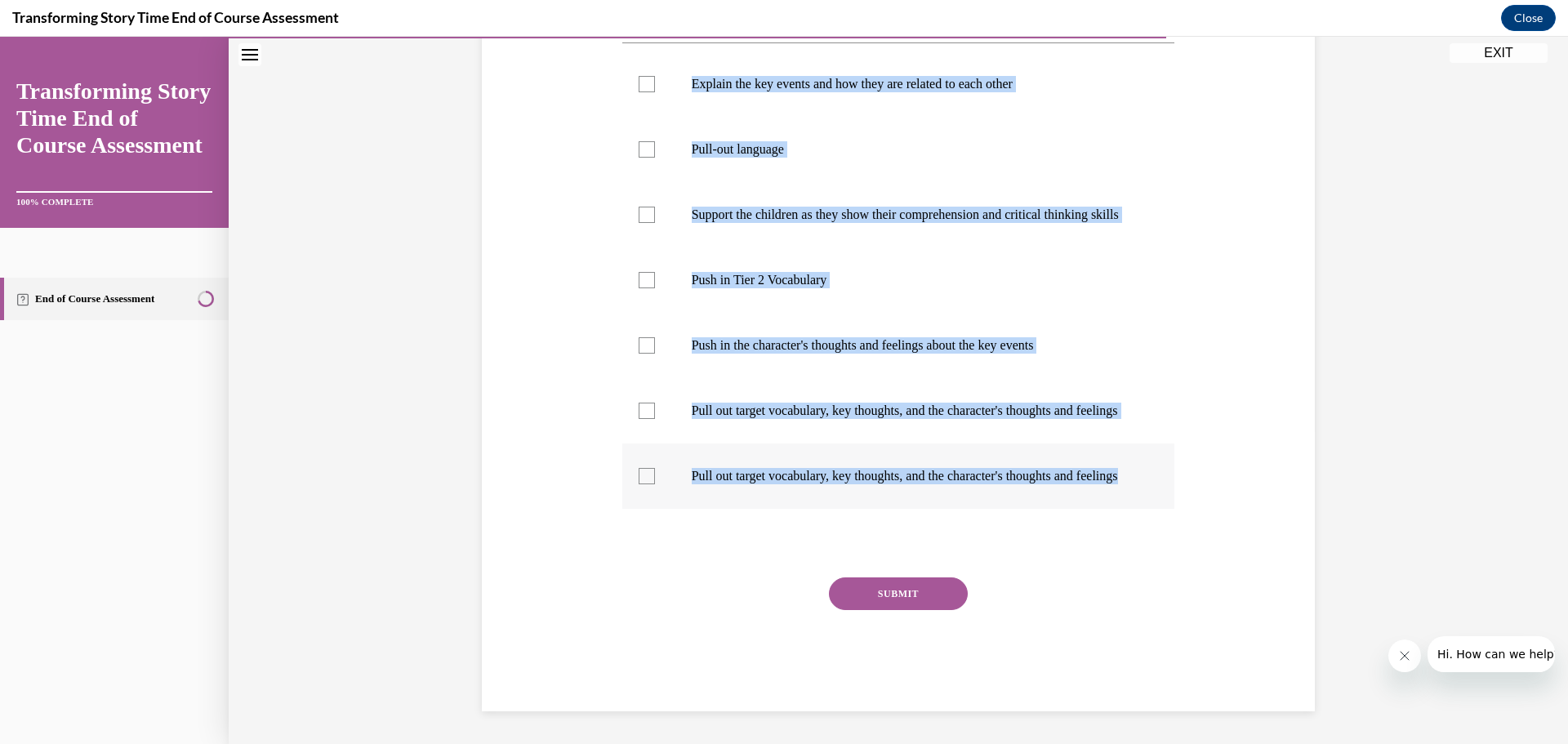
scroll to position [327, 0]
drag, startPoint x: 613, startPoint y: 328, endPoint x: 1019, endPoint y: 544, distance: 459.9
click at [1019, 549] on div "Question 08/10 What is the purpose of the second START read and what should you…" at bounding box center [899, 300] width 561 height 821
click at [639, 288] on div at bounding box center [646, 280] width 16 height 16
click at [639, 288] on input "Push in Tier 2 Vocabulary" at bounding box center [646, 280] width 16 height 16
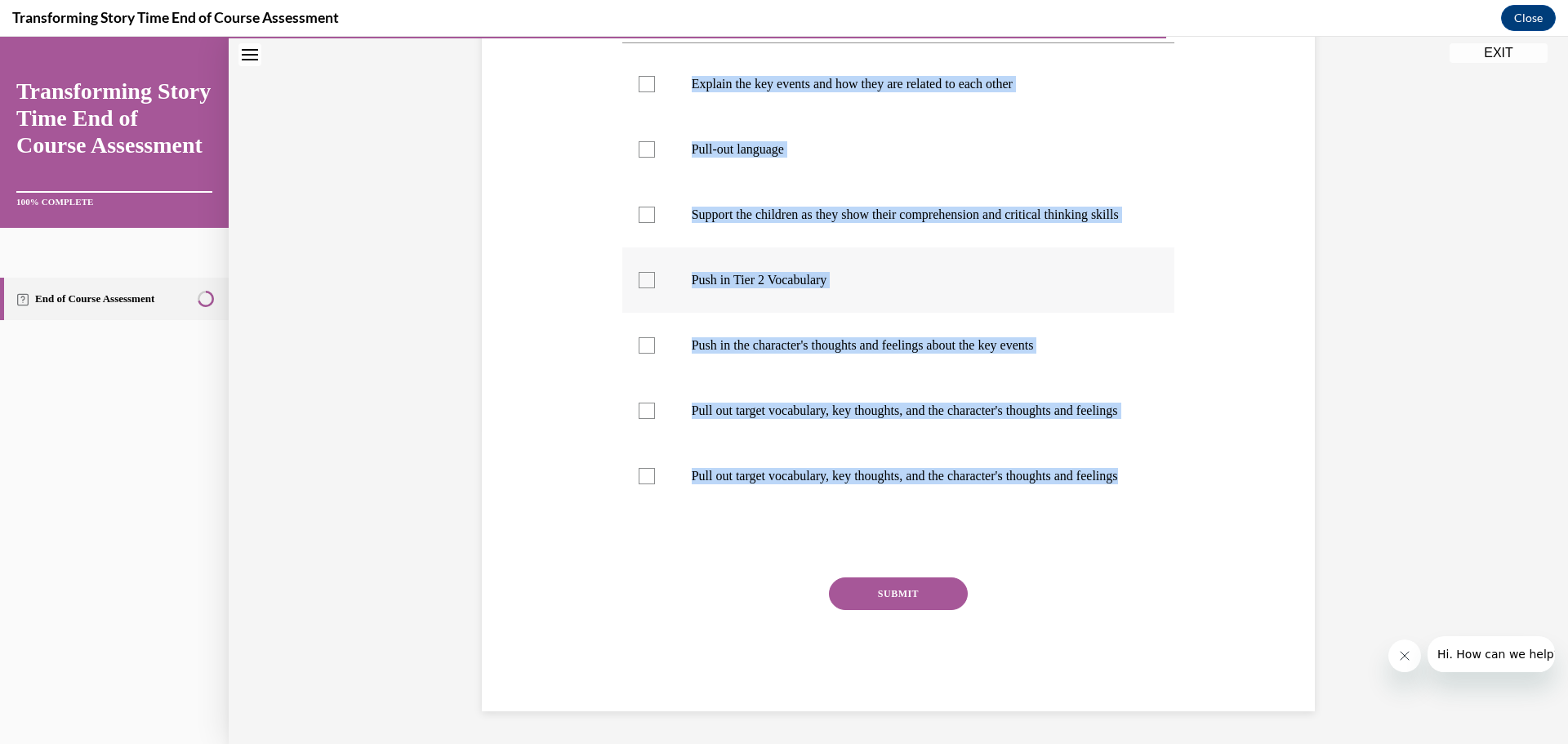
checkbox input "true"
click at [645, 354] on div at bounding box center [646, 345] width 16 height 16
click at [645, 354] on input "Push in the character's thoughts and feelings about the key events" at bounding box center [646, 345] width 16 height 16
checkbox input "true"
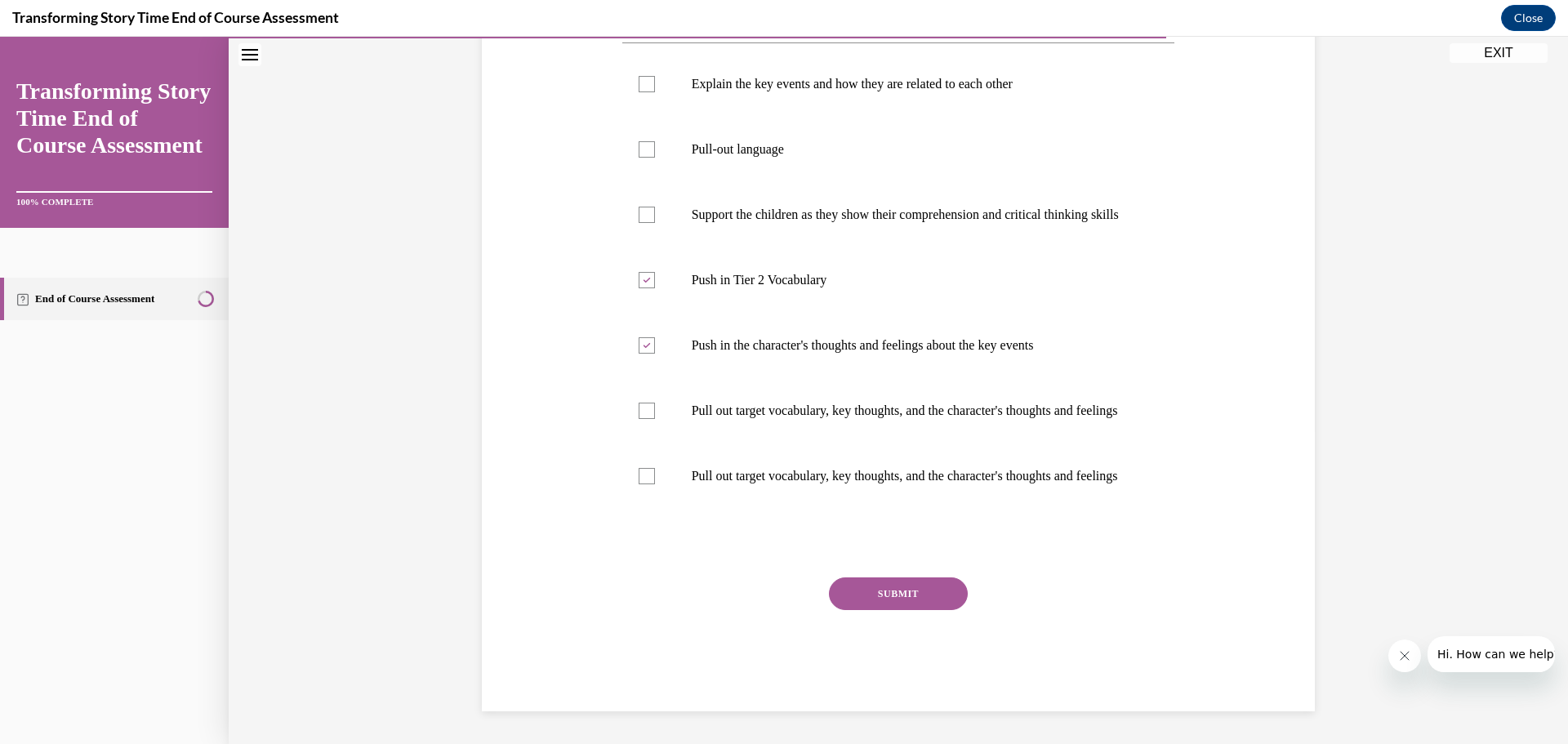
click at [887, 610] on button "SUBMIT" at bounding box center [898, 593] width 139 height 33
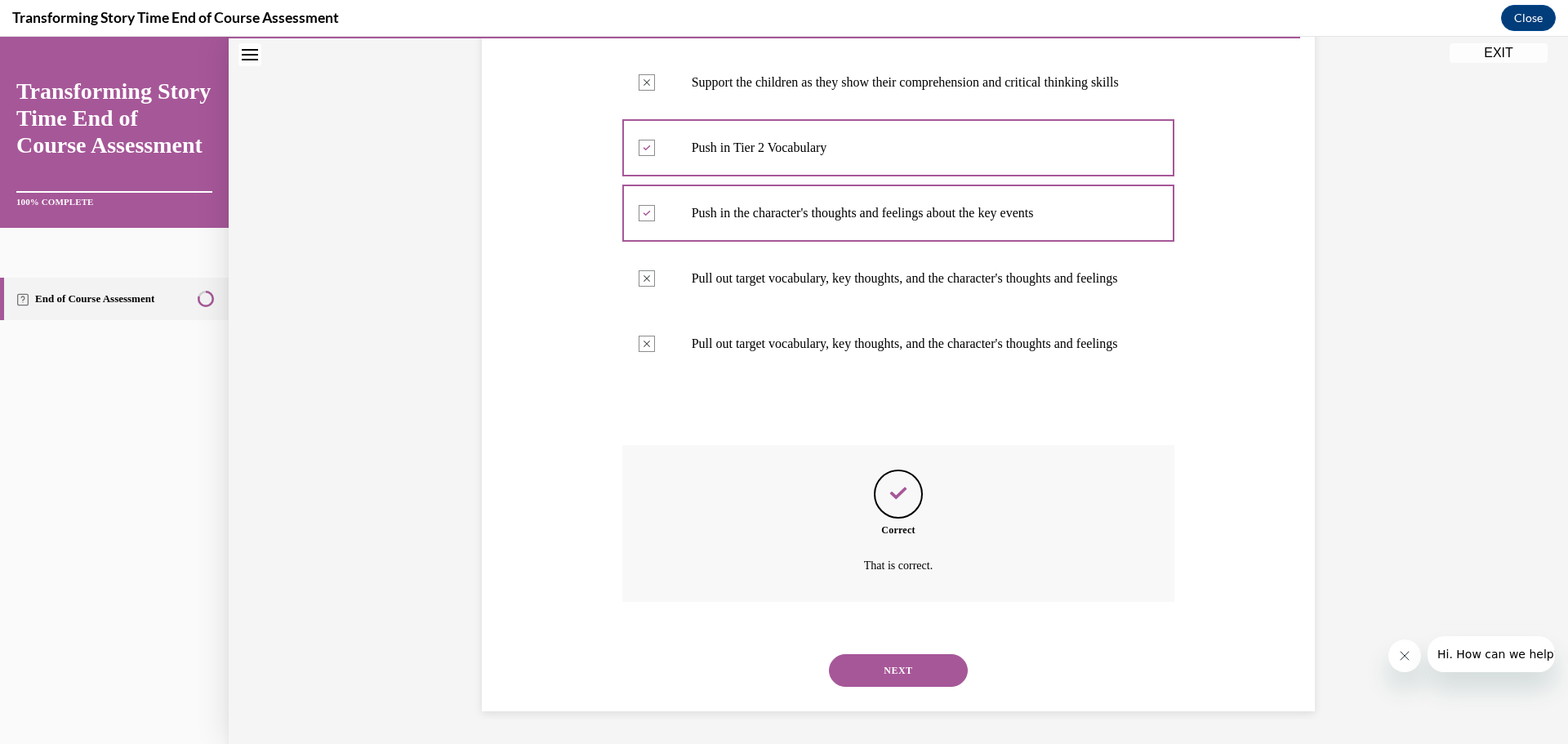
scroll to position [522, 0]
click at [914, 664] on button "NEXT" at bounding box center [898, 670] width 139 height 33
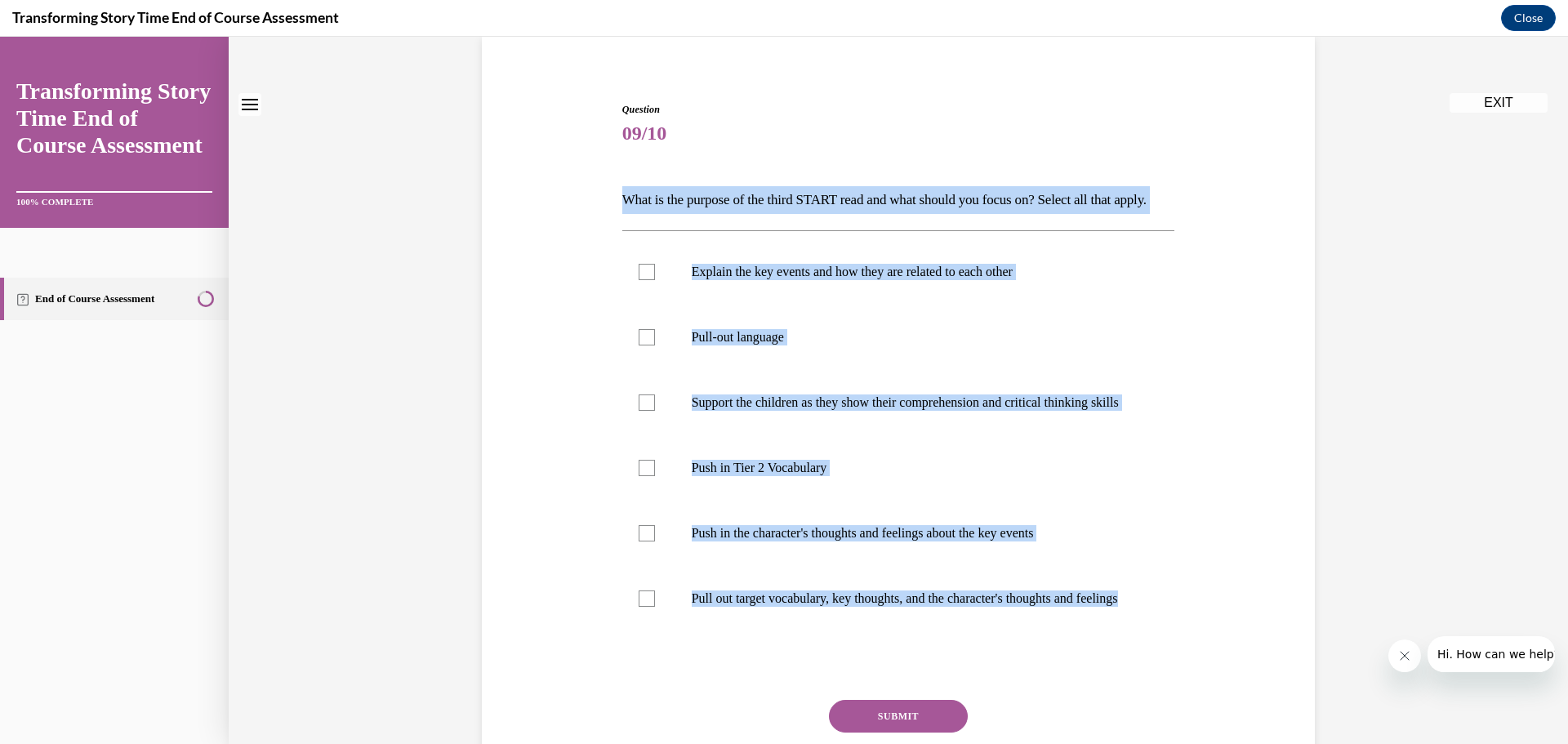
scroll to position [307, 0]
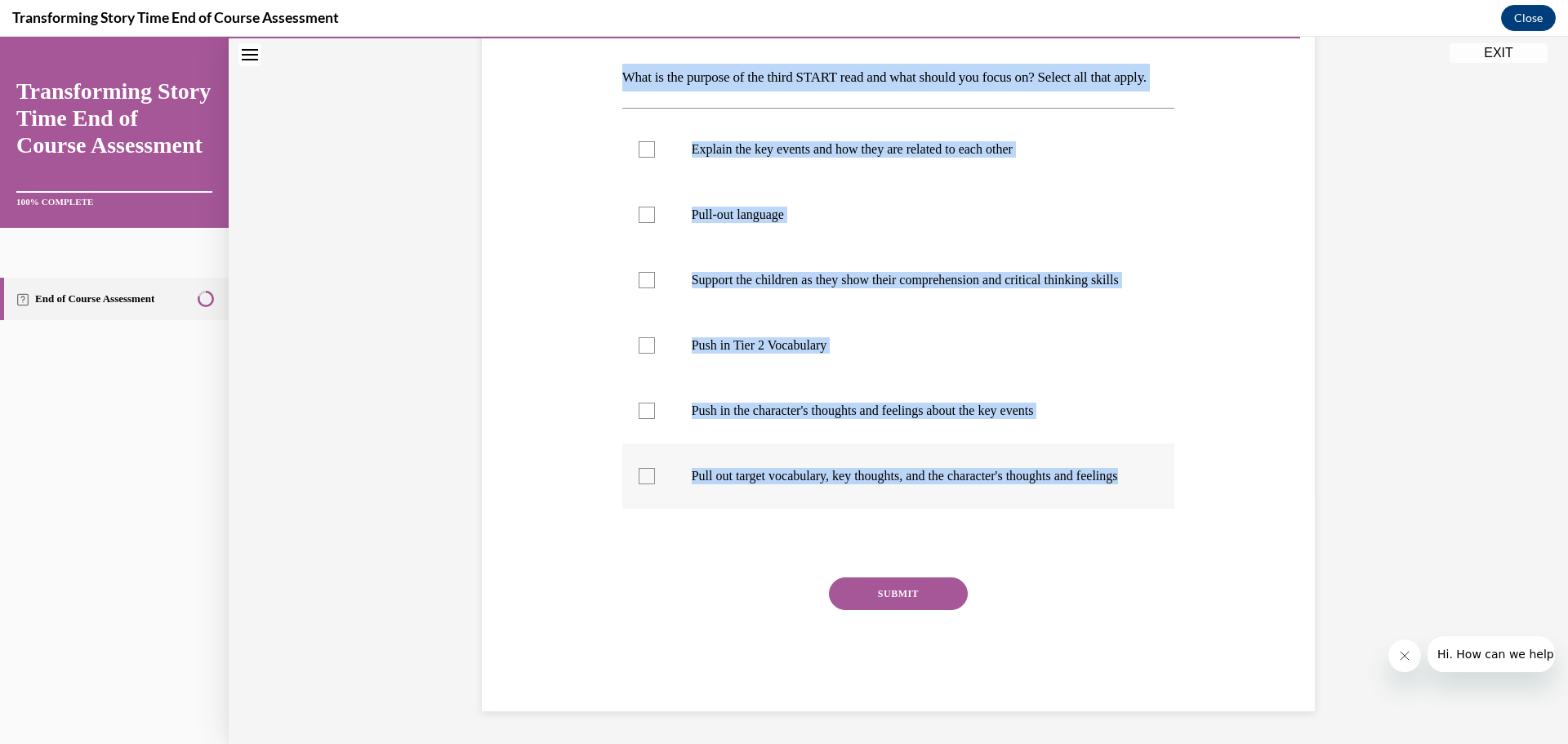
drag, startPoint x: 599, startPoint y: 319, endPoint x: 1017, endPoint y: 499, distance: 455.1
click at [1017, 499] on div "Question 09/10 What is the purpose of the third START read and what should you …" at bounding box center [898, 321] width 841 height 781
click at [639, 272] on div at bounding box center [646, 280] width 16 height 16
click at [639, 272] on input "Support the children as they show their comprehension and critical thinking ski…" at bounding box center [646, 280] width 16 height 16
checkbox input "true"
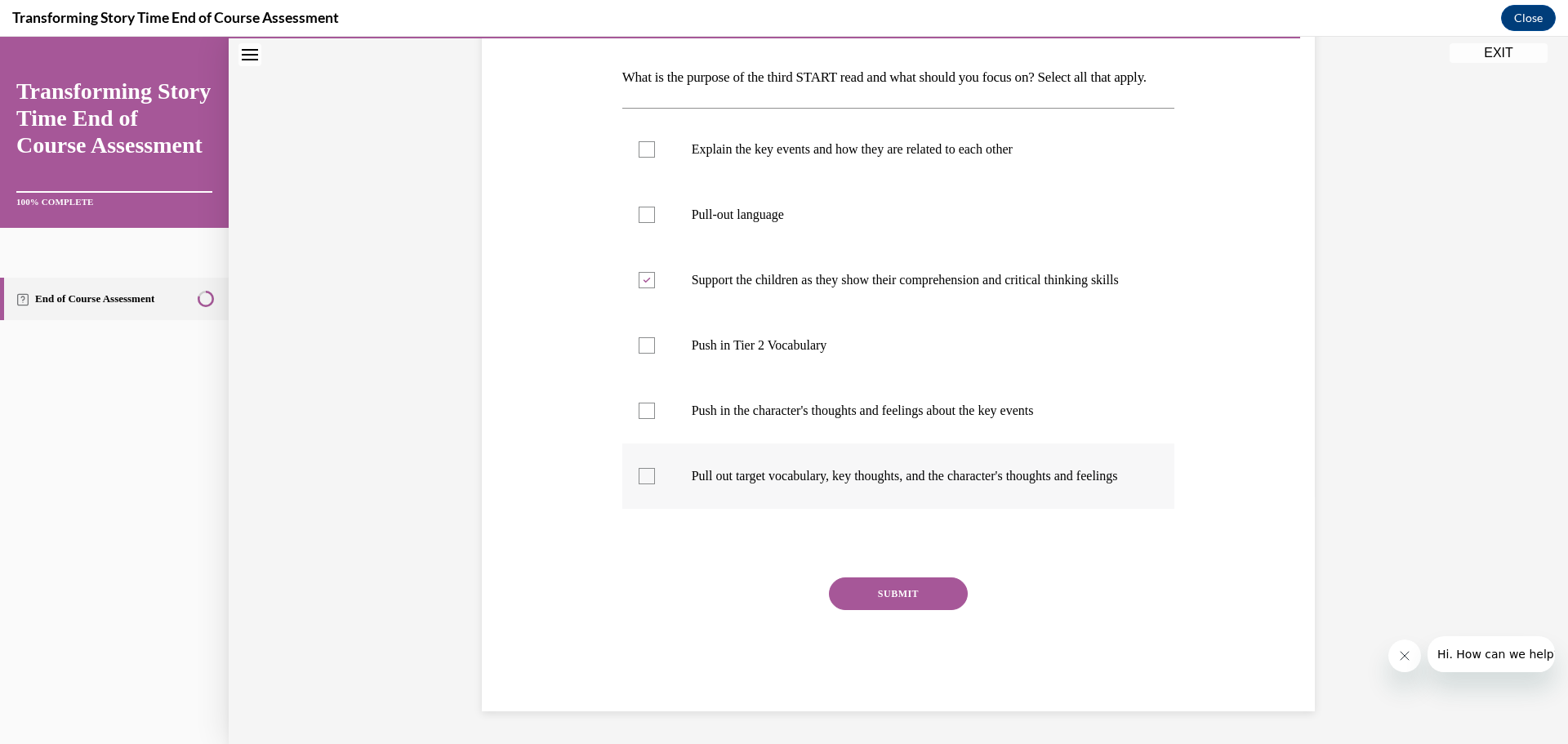
click at [641, 468] on div at bounding box center [646, 475] width 16 height 16
click at [641, 468] on input "Pull out target vocabulary, key thoughts, and the character's thoughts and feel…" at bounding box center [646, 475] width 16 height 16
checkbox input "true"
click at [639, 207] on div at bounding box center [646, 214] width 16 height 16
click at [639, 207] on input "Pull-out language" at bounding box center [646, 214] width 16 height 16
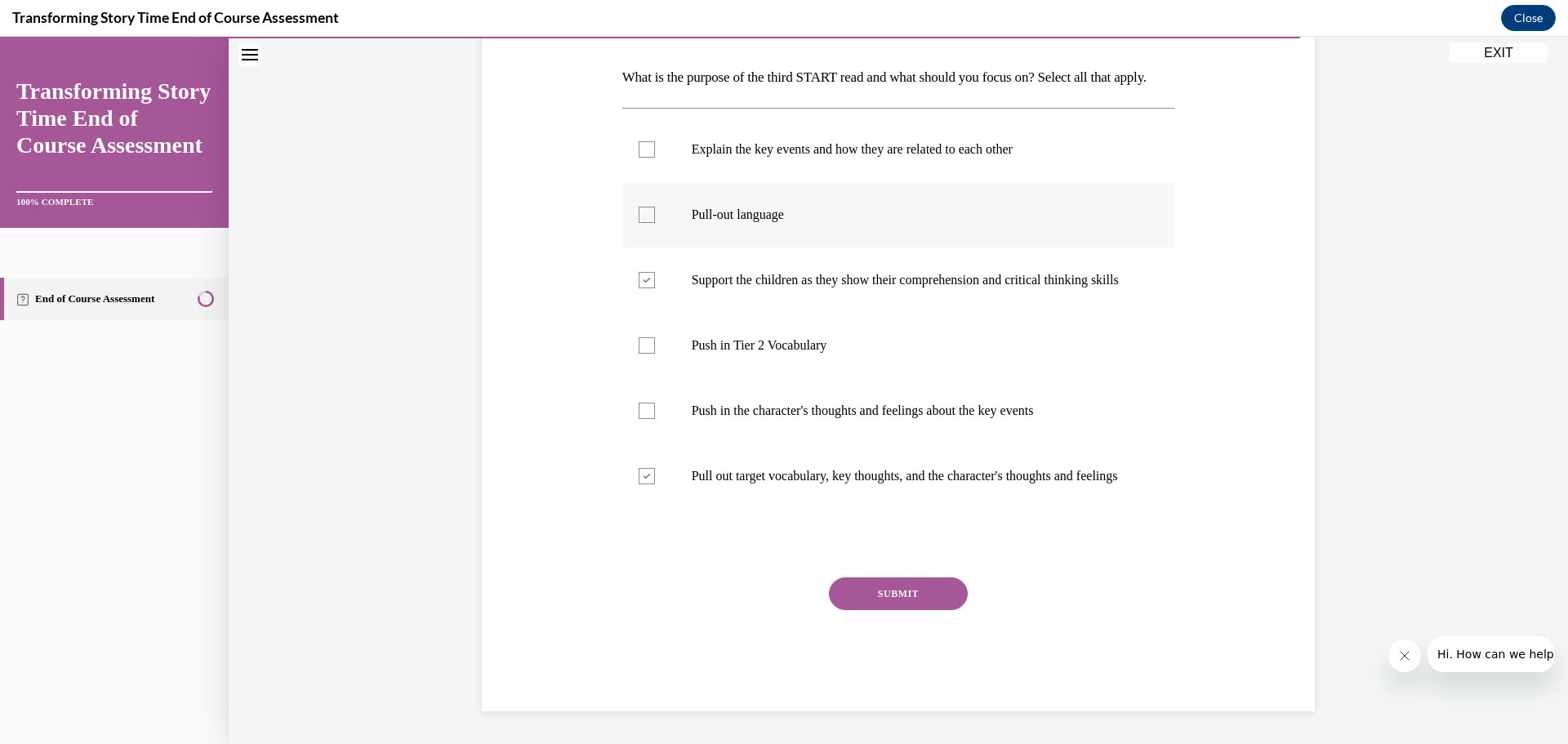
checkbox input "true"
click at [643, 473] on icon at bounding box center [646, 476] width 8 height 6
click at [639, 468] on input "Pull out target vocabulary, key thoughts, and the character's thoughts and feel…" at bounding box center [646, 475] width 16 height 16
checkbox input "false"
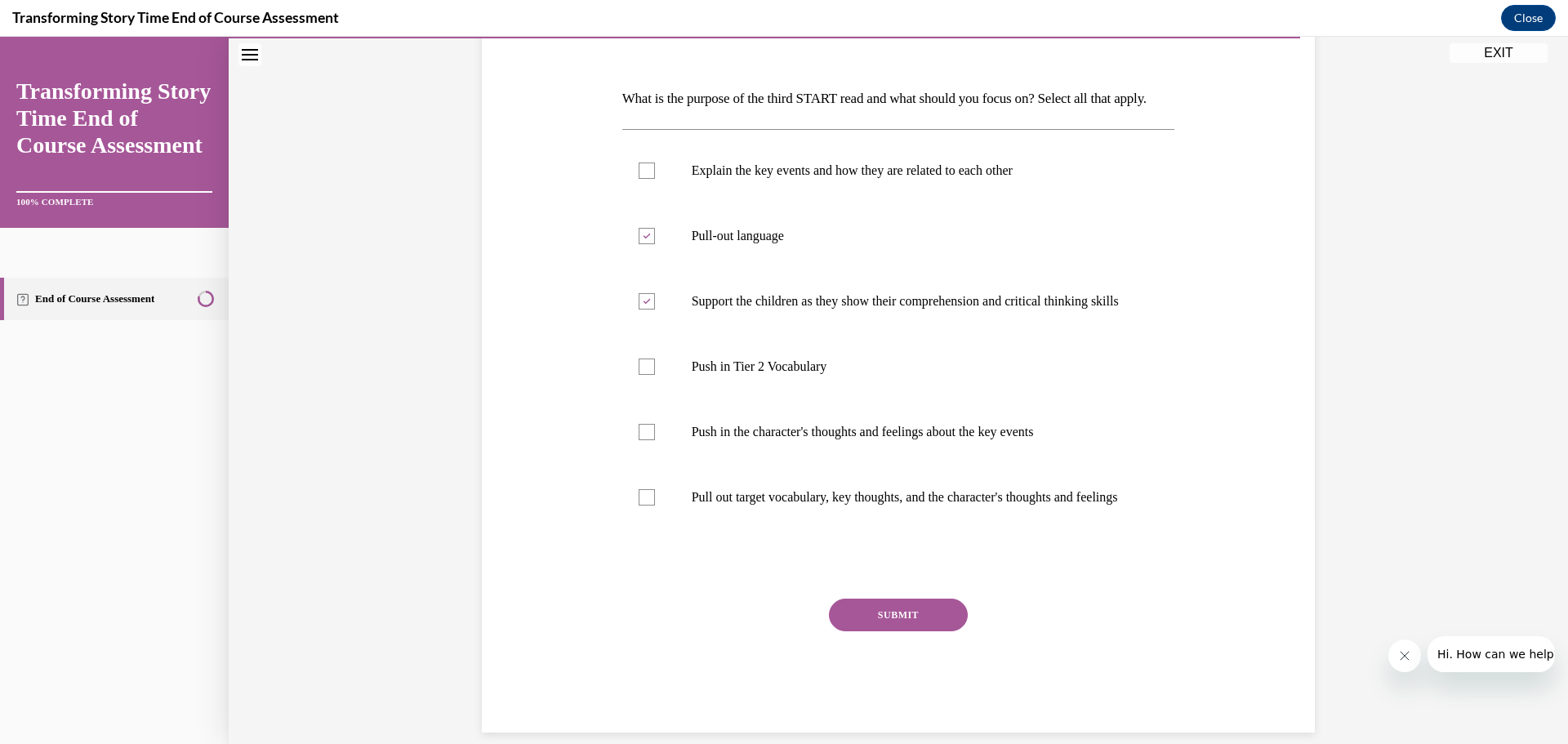
click at [919, 631] on button "SUBMIT" at bounding box center [898, 614] width 139 height 33
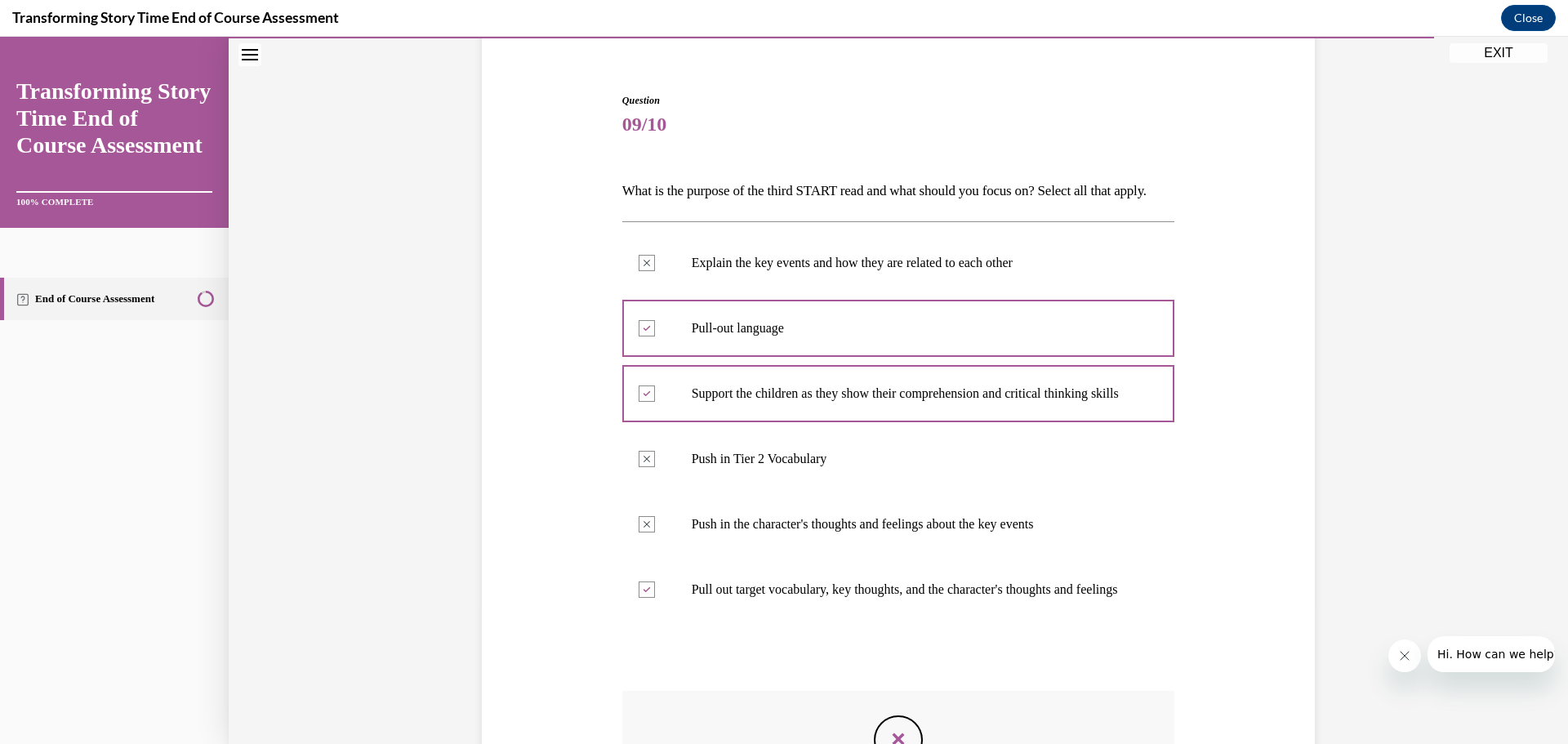
scroll to position [133, 0]
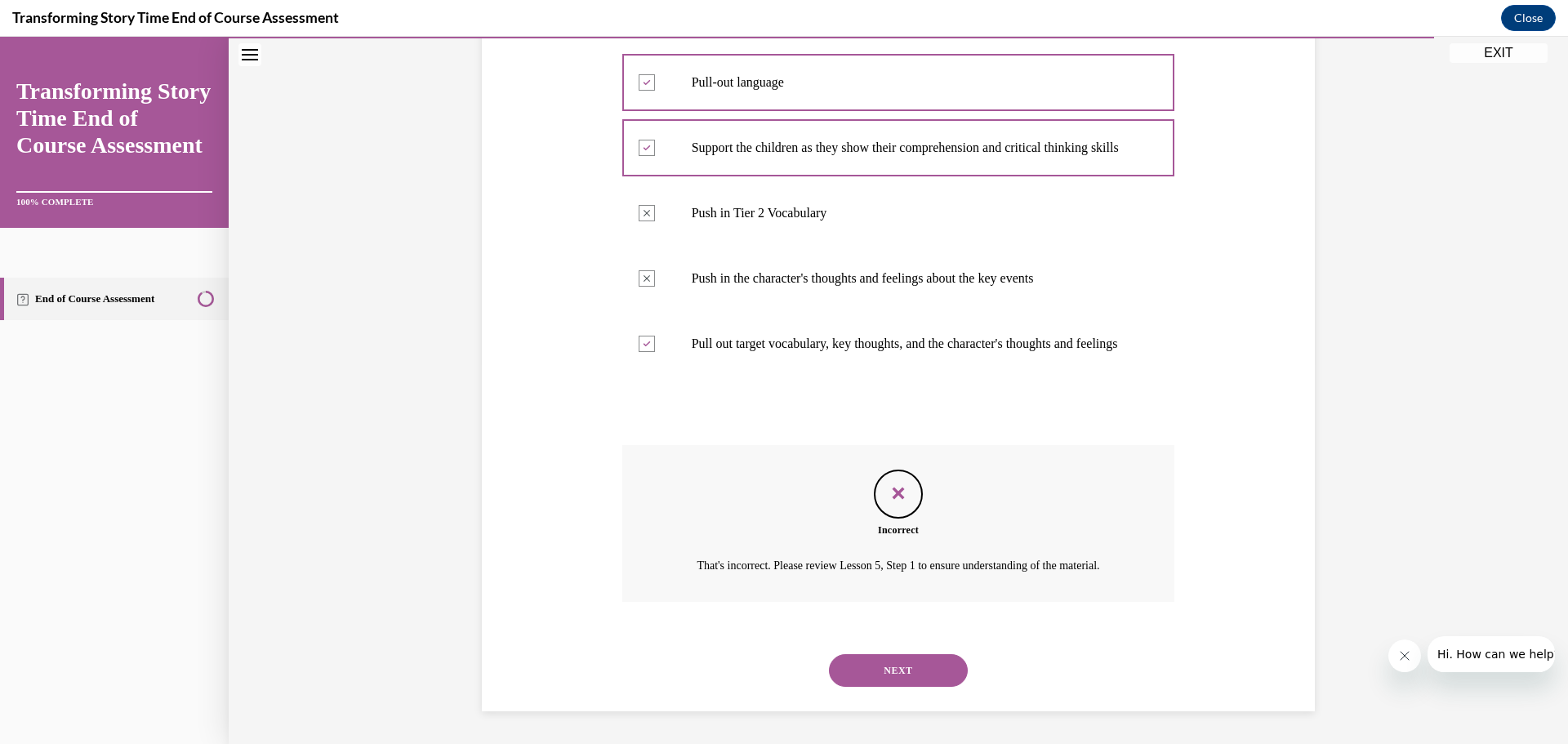
click at [929, 661] on button "NEXT" at bounding box center [898, 670] width 139 height 33
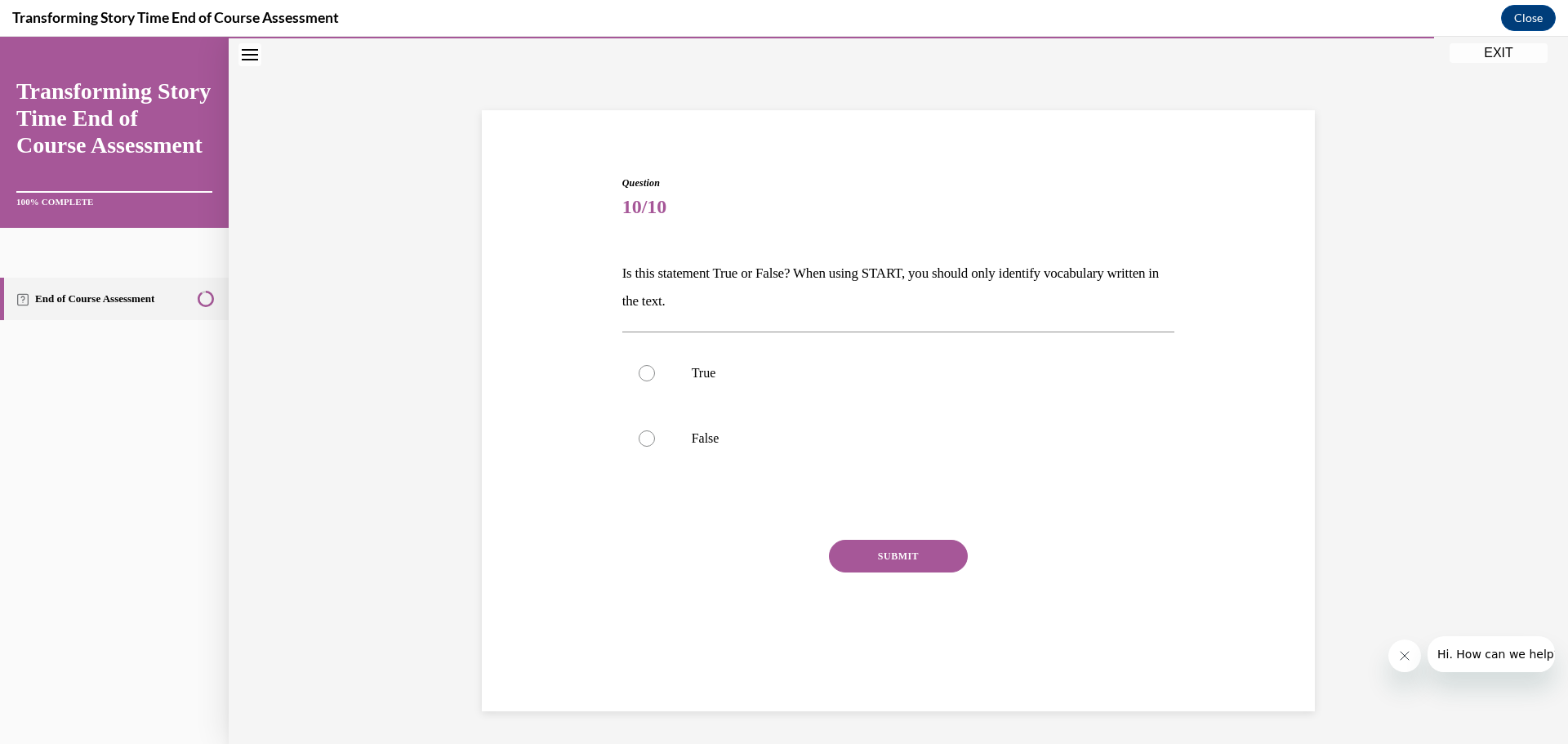
scroll to position [51, 0]
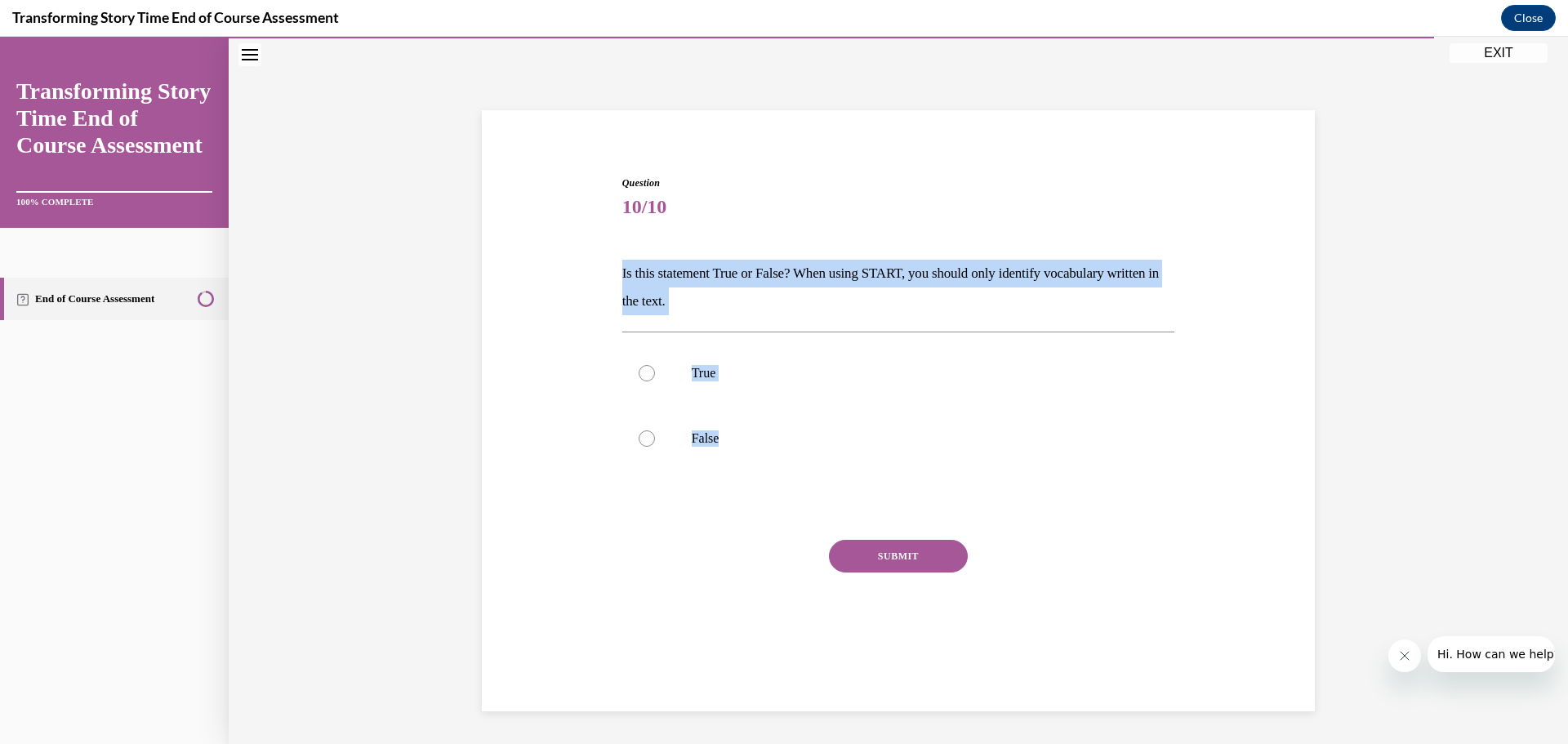
drag, startPoint x: 700, startPoint y: 284, endPoint x: 806, endPoint y: 472, distance: 215.8
click at [807, 476] on div "Question 10/10 Is this statement True or False? When using START, you should on…" at bounding box center [898, 400] width 841 height 547
click at [644, 438] on div at bounding box center [646, 438] width 16 height 16
click at [644, 438] on input "False" at bounding box center [646, 438] width 16 height 16
radio input "true"
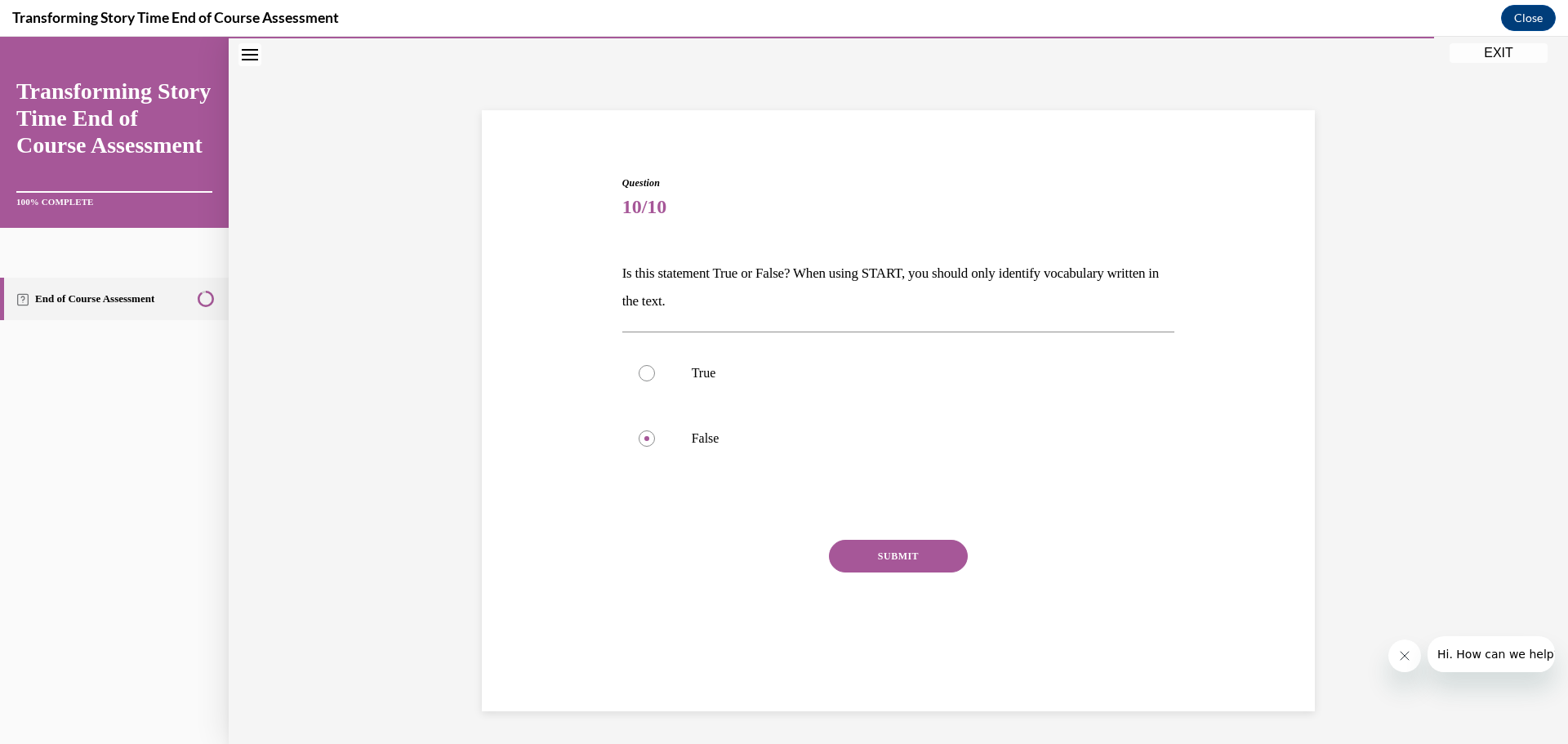
click at [866, 536] on div "Question 10/10 Is this statement True or False? When using START, you should on…" at bounding box center [899, 425] width 553 height 499
click at [870, 546] on button "SUBMIT" at bounding box center [898, 555] width 139 height 33
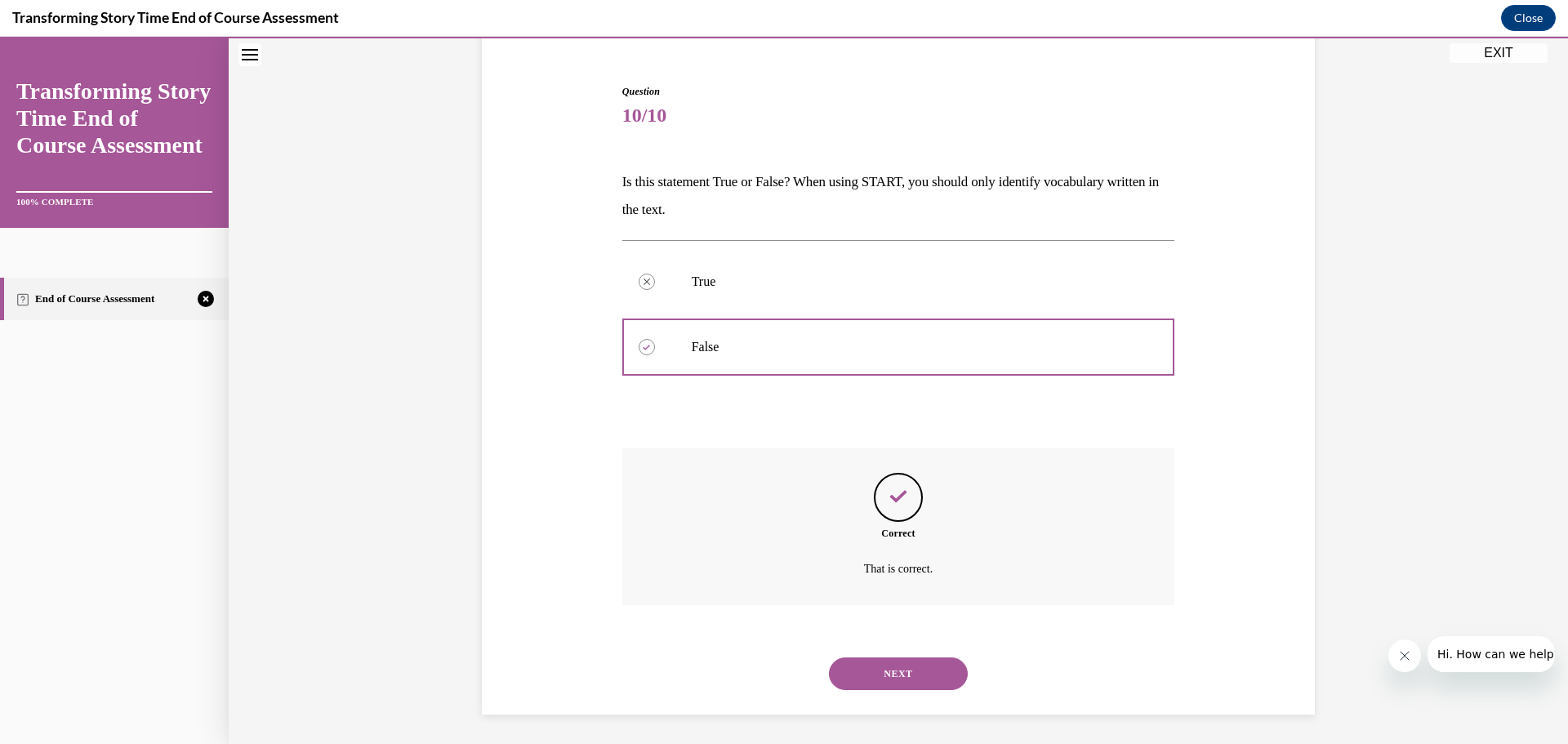
scroll to position [146, 0]
click at [879, 666] on button "NEXT" at bounding box center [898, 670] width 139 height 33
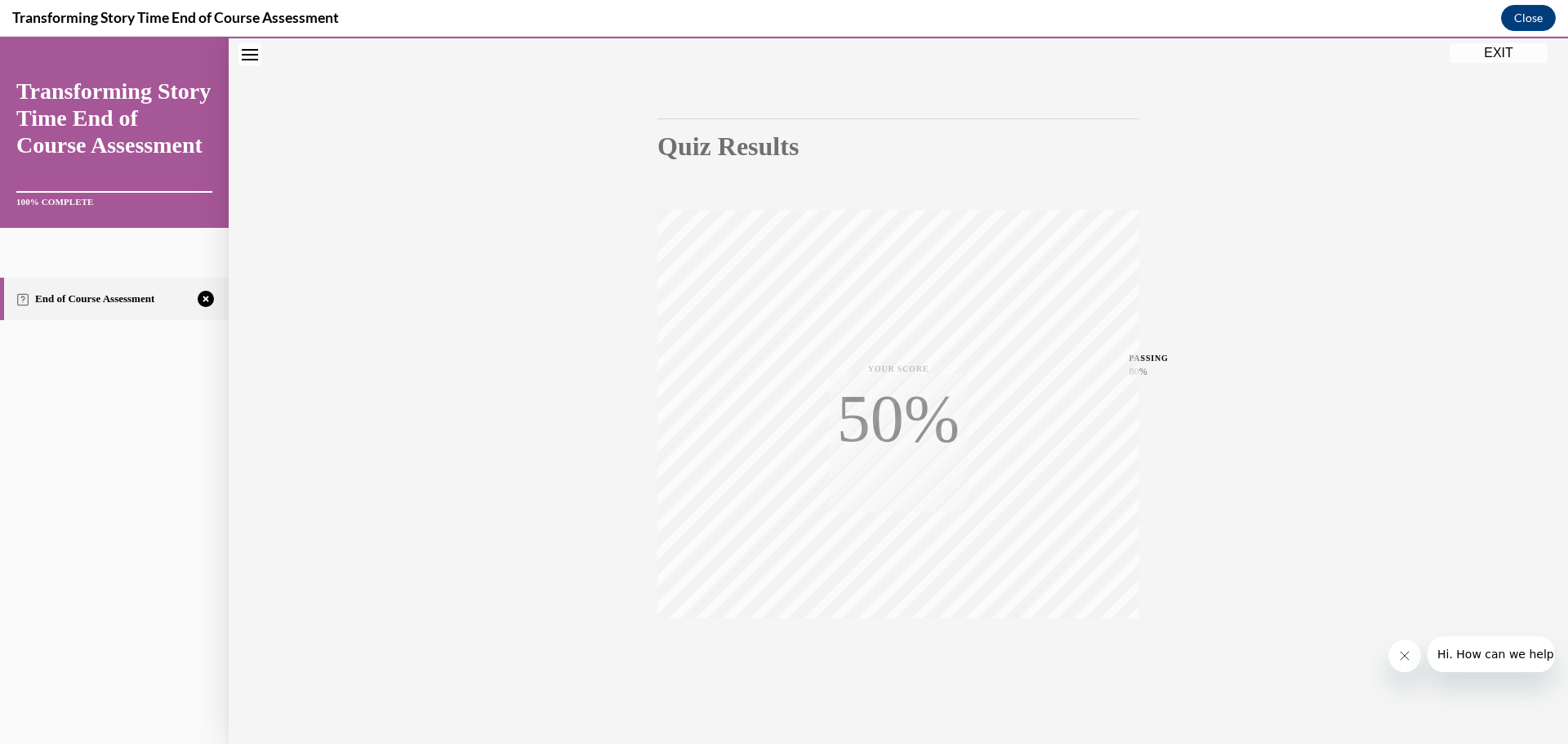
scroll to position [130, 0]
click at [882, 617] on span "TAKE AGAIN" at bounding box center [898, 621] width 58 height 9
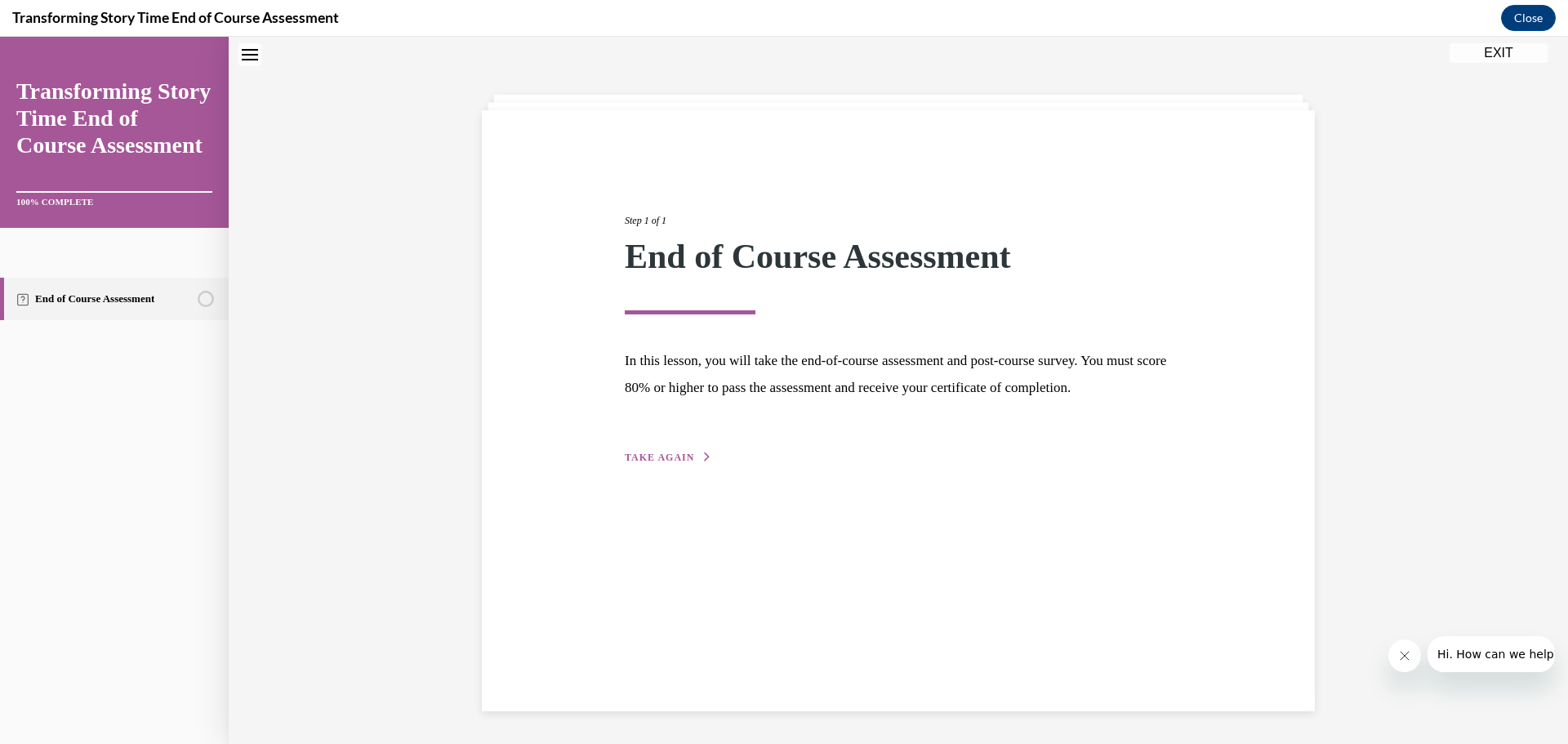
click at [649, 463] on span "TAKE AGAIN" at bounding box center [660, 457] width 70 height 12
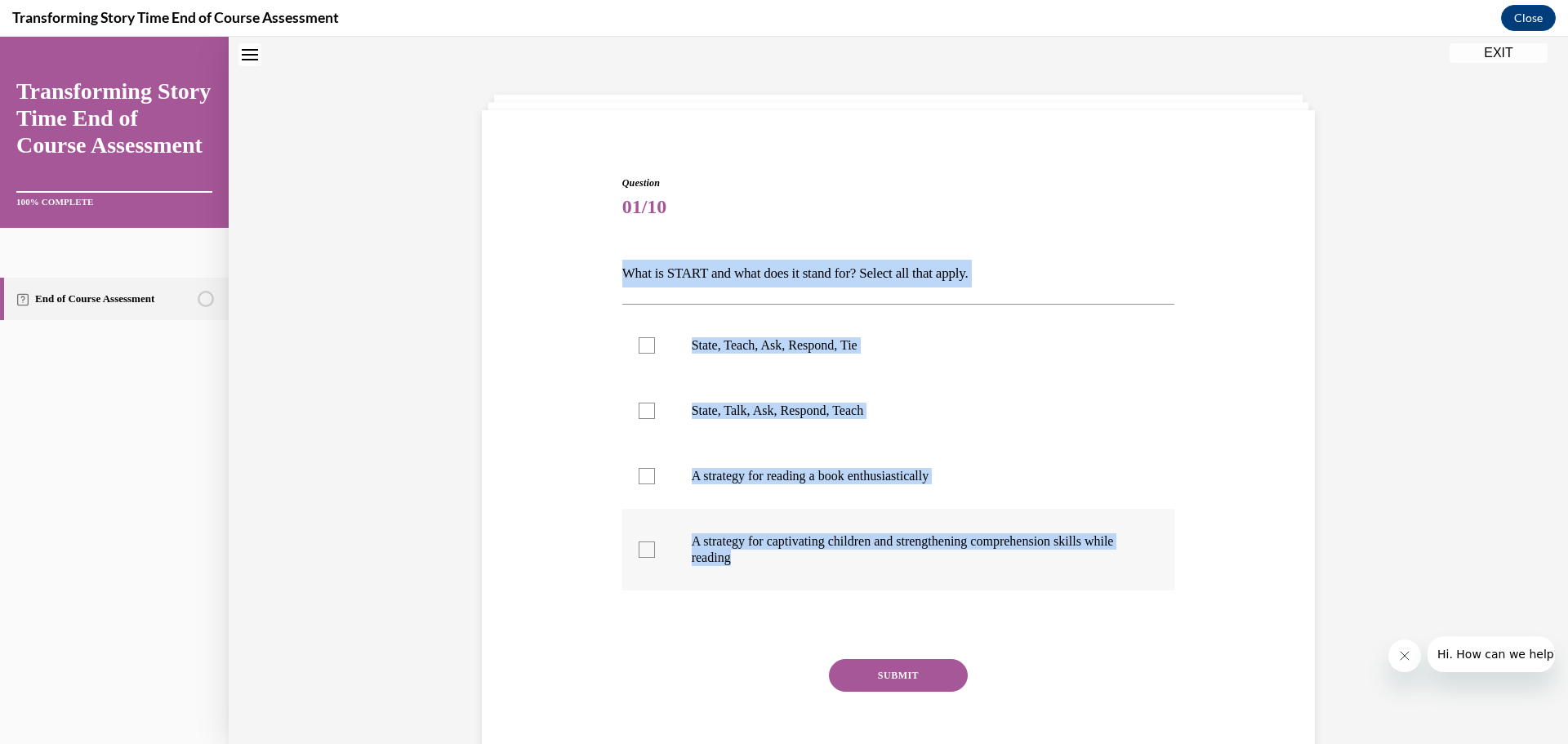
drag, startPoint x: 659, startPoint y: 278, endPoint x: 907, endPoint y: 530, distance: 353.6
click at [993, 590] on div "Question 01/10 What is START and what does it stand for? Select all that apply.…" at bounding box center [899, 472] width 561 height 642
click at [644, 550] on div at bounding box center [646, 549] width 16 height 16
click at [644, 550] on input "A strategy for captivating children and strengthening comprehension skills whil…" at bounding box center [646, 549] width 16 height 16
checkbox input "true"
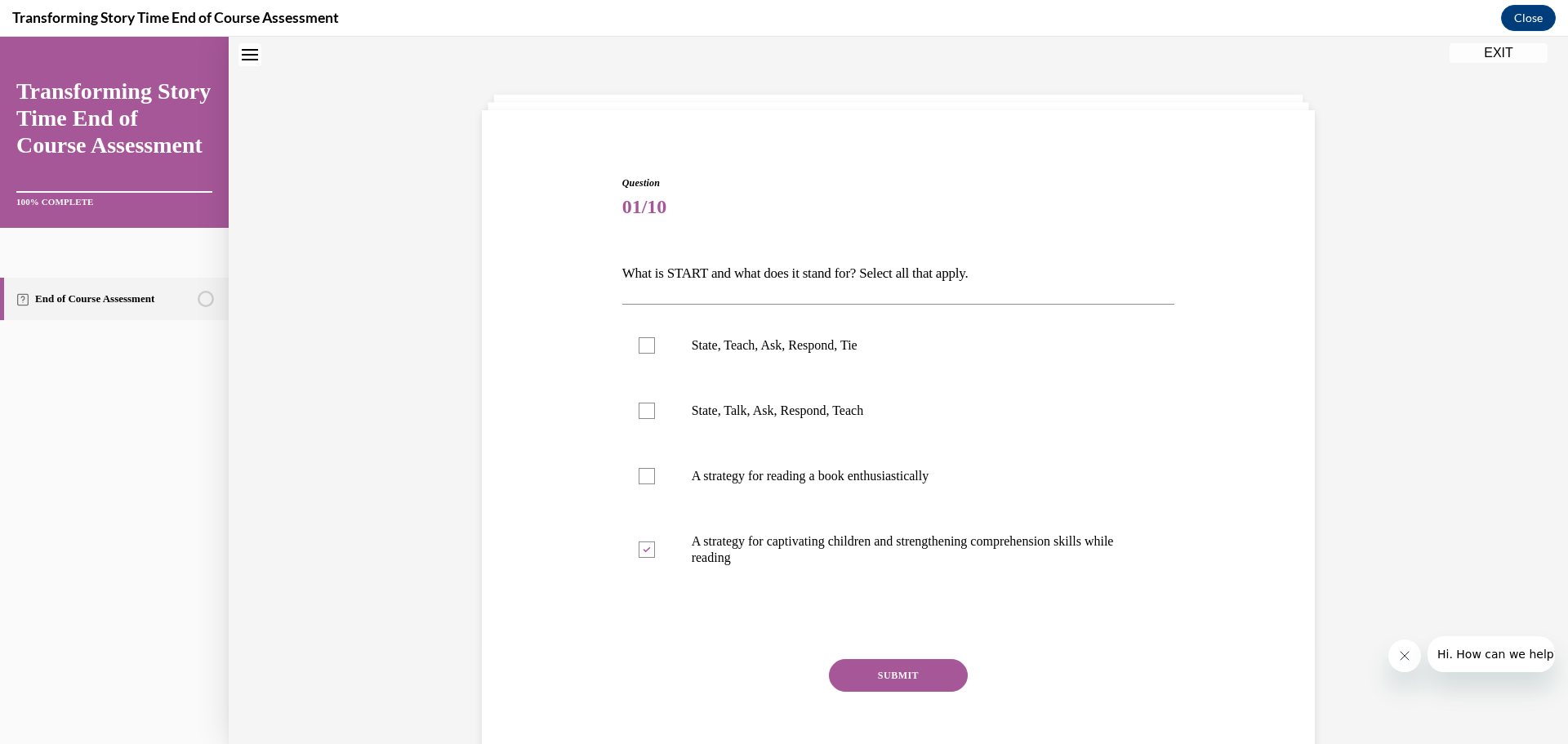
click at [881, 674] on button "SUBMIT" at bounding box center [898, 674] width 139 height 33
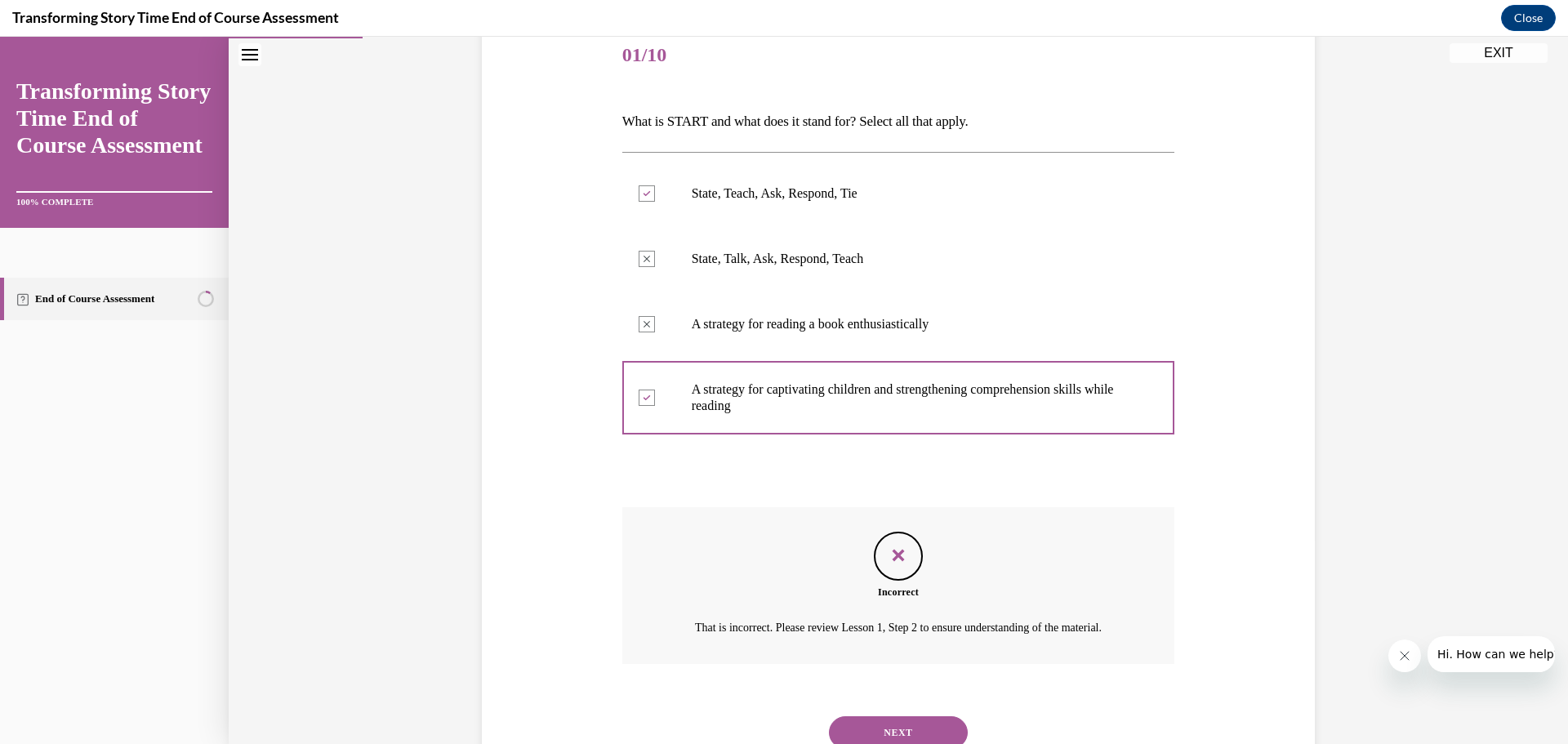
scroll to position [285, 0]
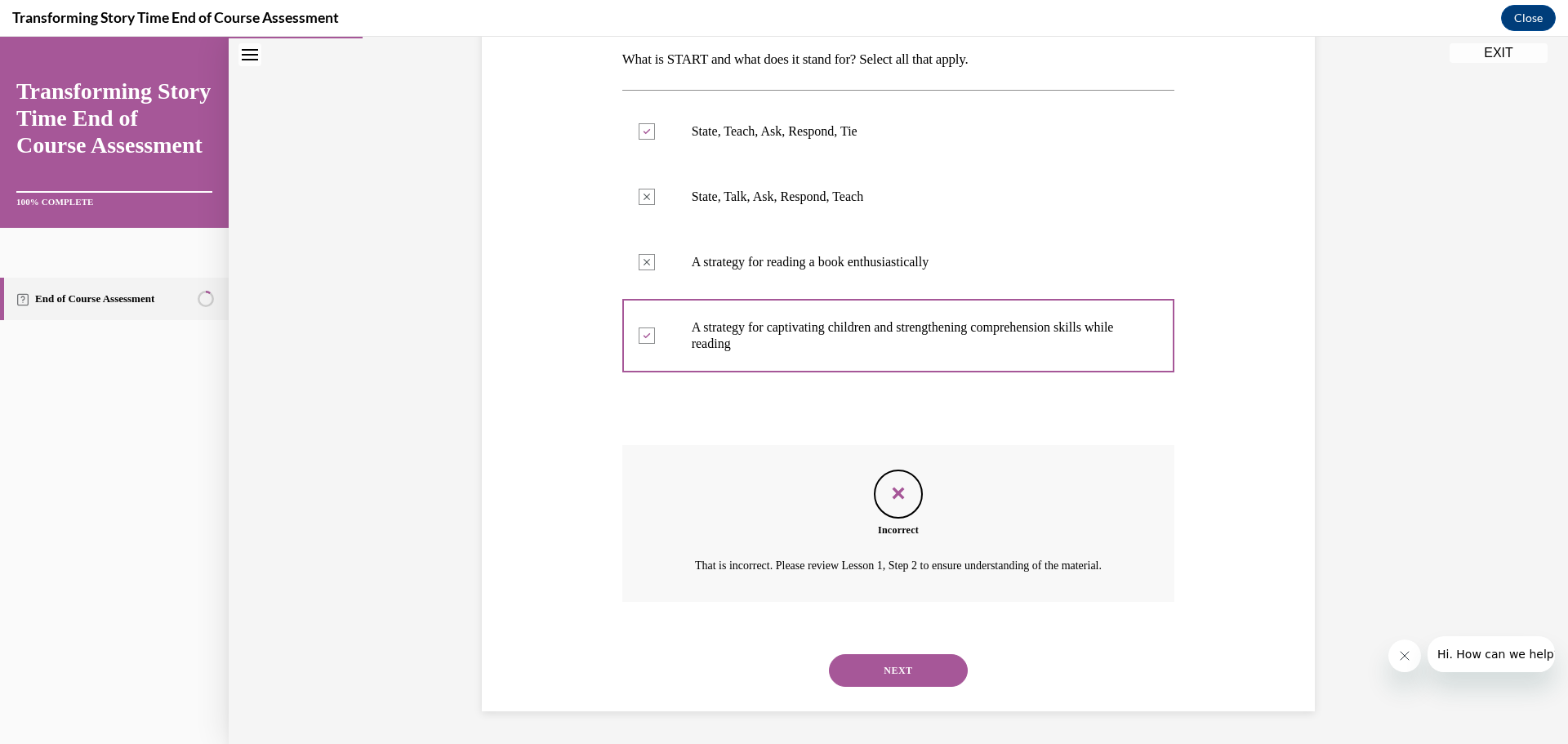
click at [925, 674] on button "NEXT" at bounding box center [898, 670] width 139 height 33
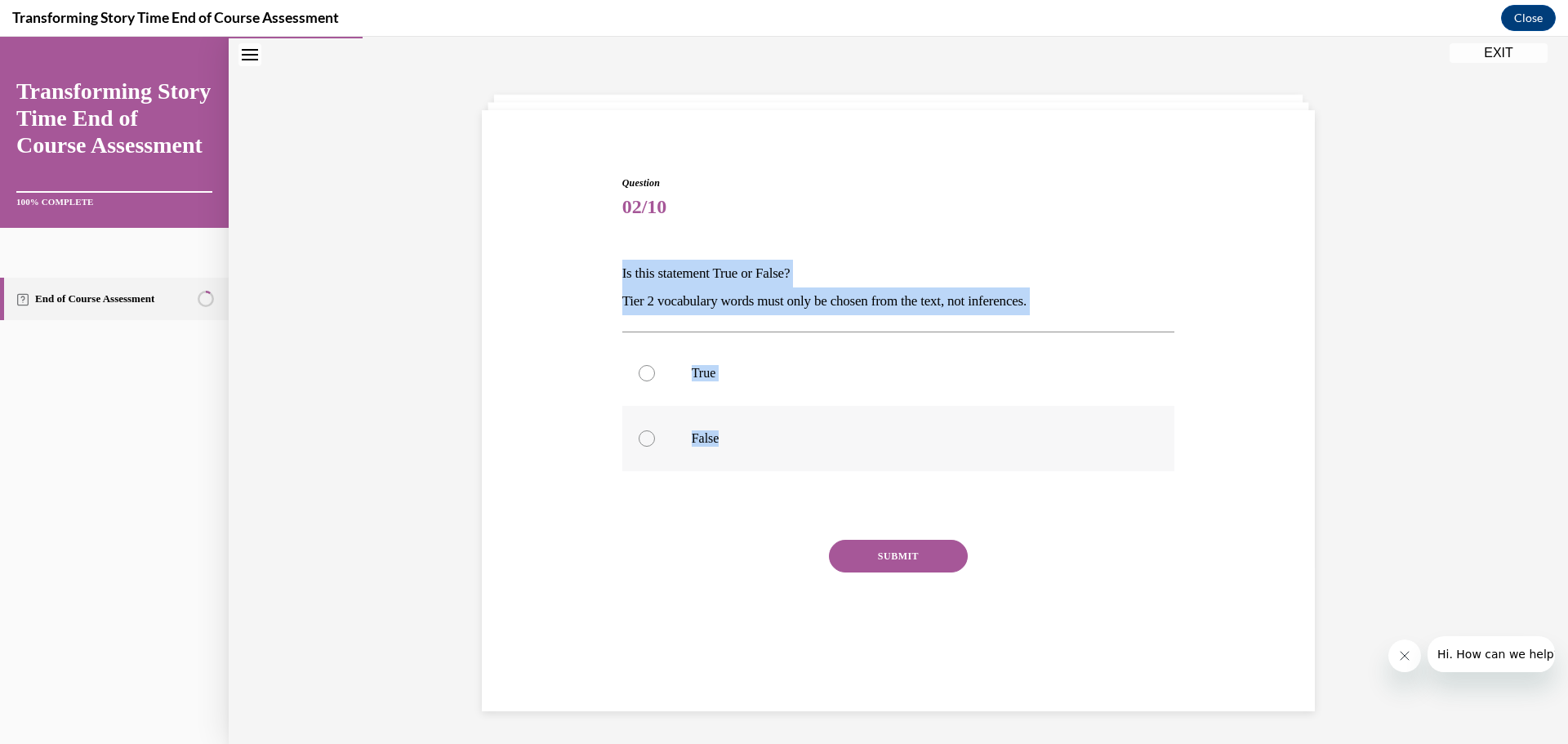
drag, startPoint x: 605, startPoint y: 273, endPoint x: 803, endPoint y: 429, distance: 252.1
click at [805, 437] on div "Question 02/10 Is this statement True or False? Tier 2 vocabulary words must on…" at bounding box center [898, 400] width 841 height 547
click at [639, 437] on div at bounding box center [646, 438] width 16 height 16
click at [639, 437] on input "False" at bounding box center [646, 438] width 16 height 16
radio input "true"
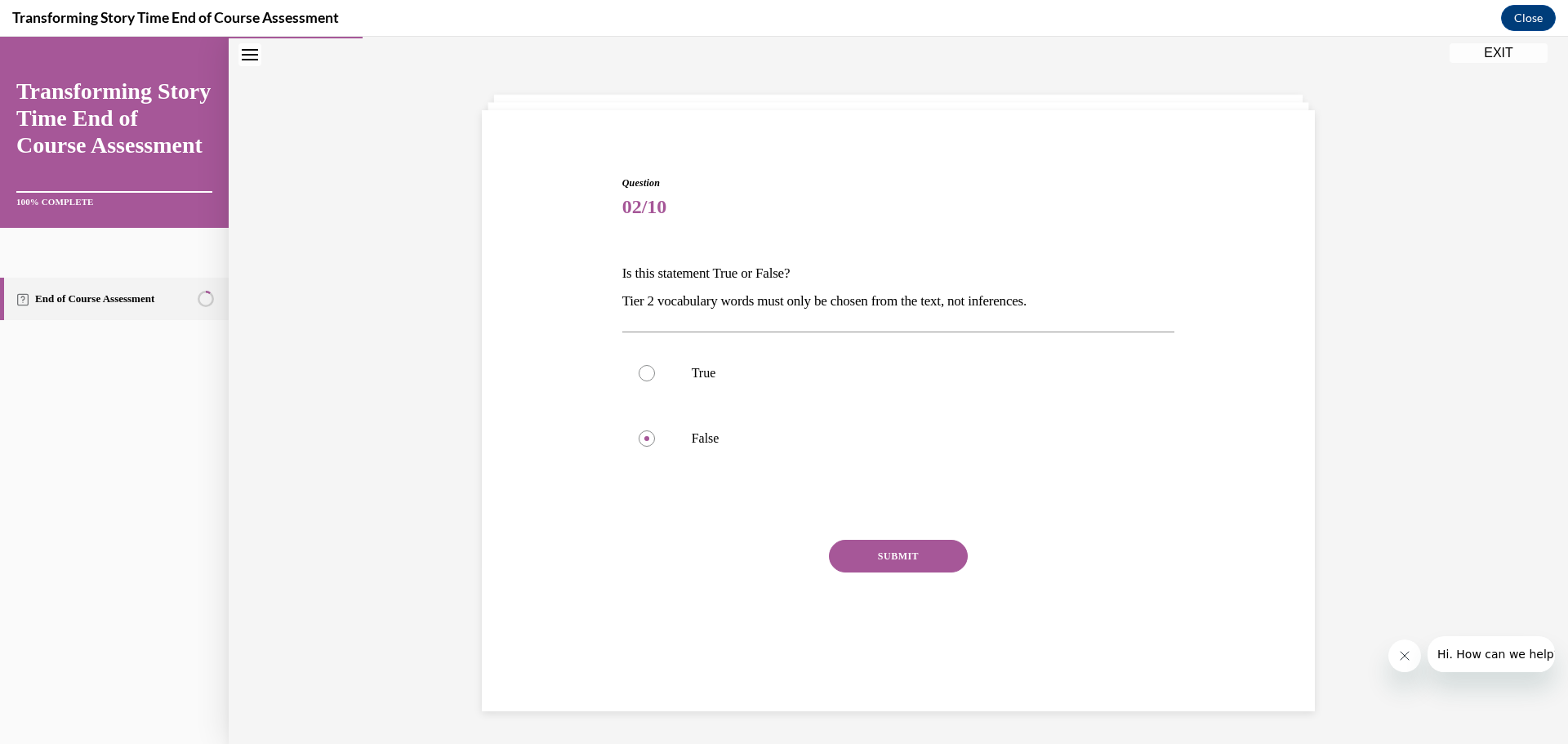
click at [893, 559] on button "SUBMIT" at bounding box center [898, 555] width 139 height 33
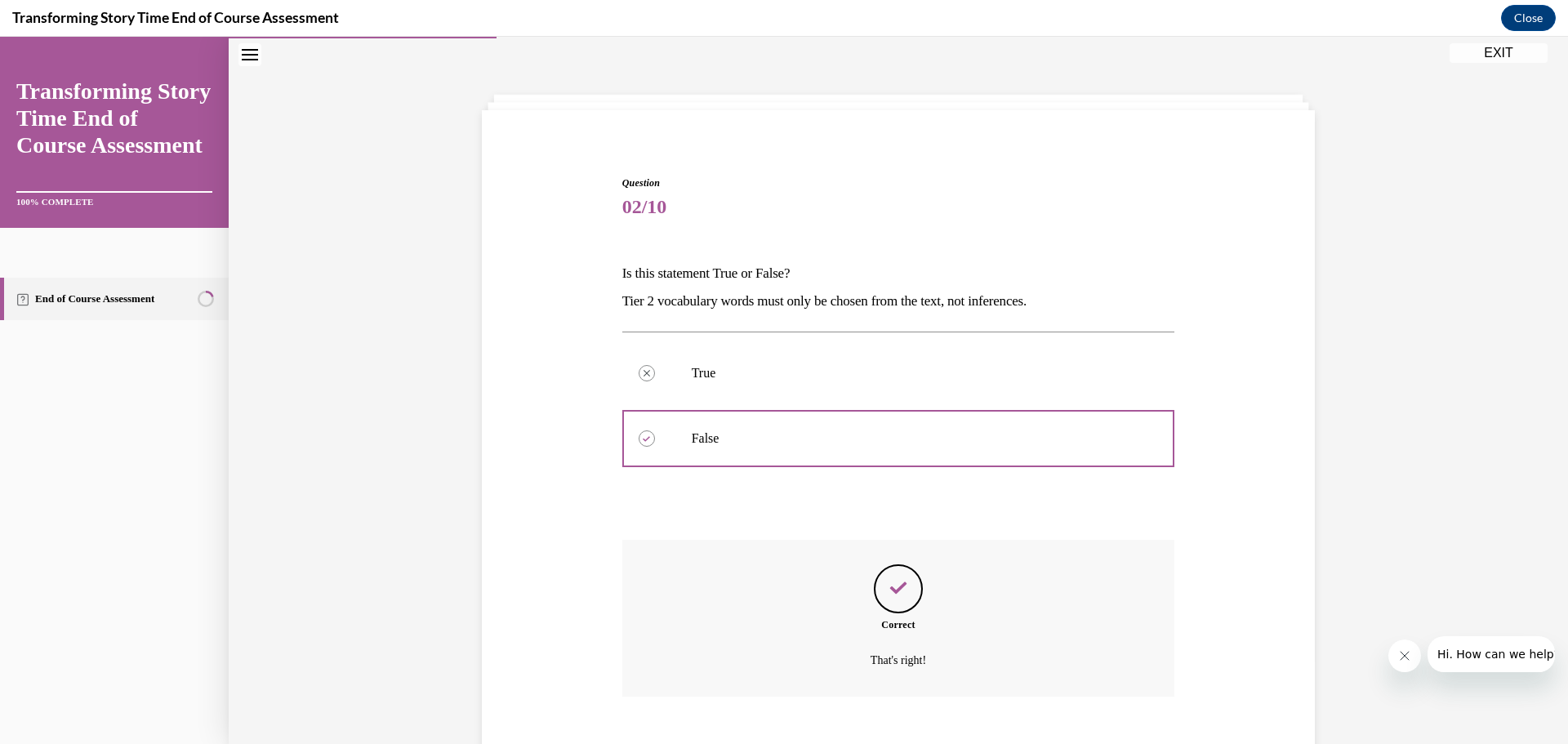
scroll to position [146, 0]
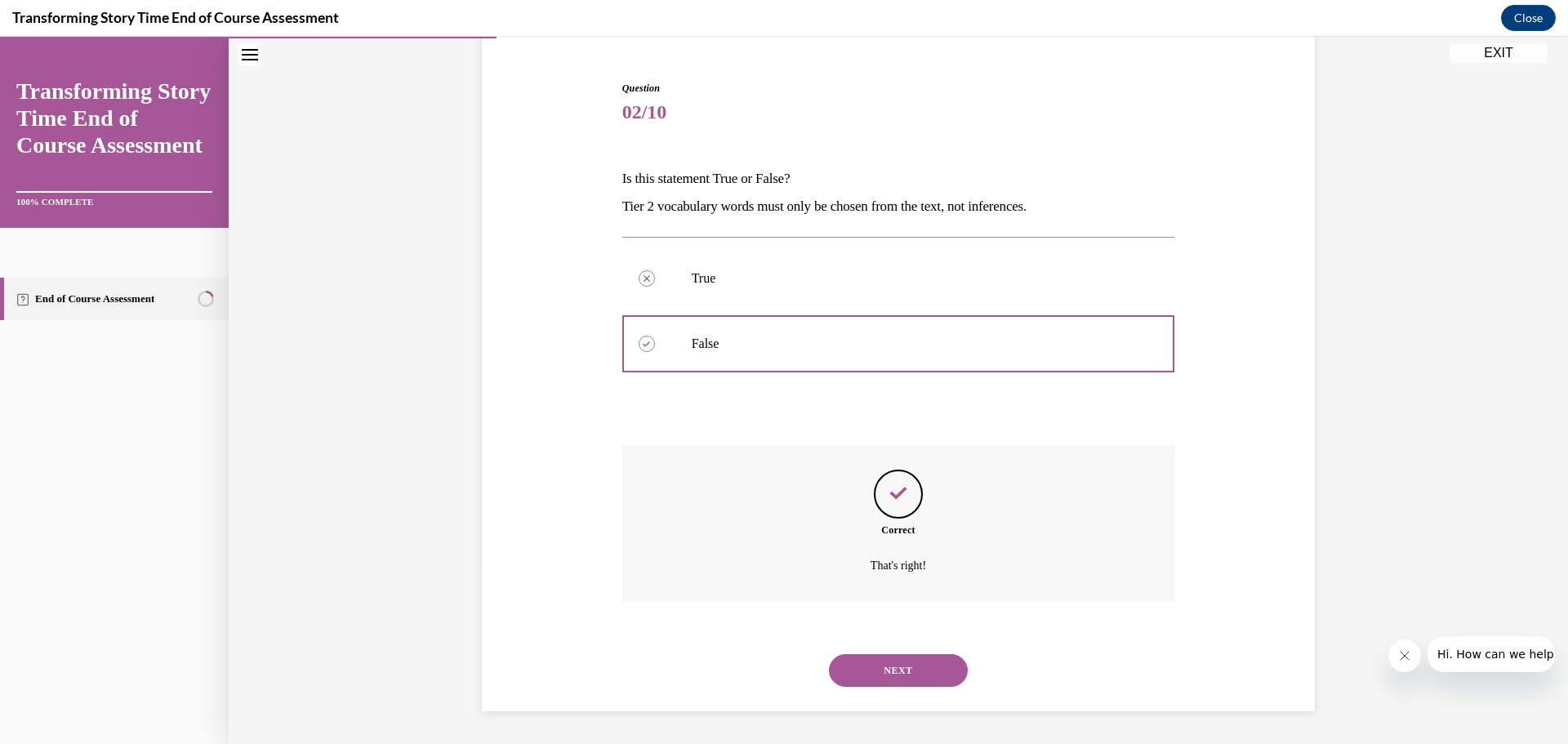
click at [889, 669] on button "NEXT" at bounding box center [898, 670] width 139 height 33
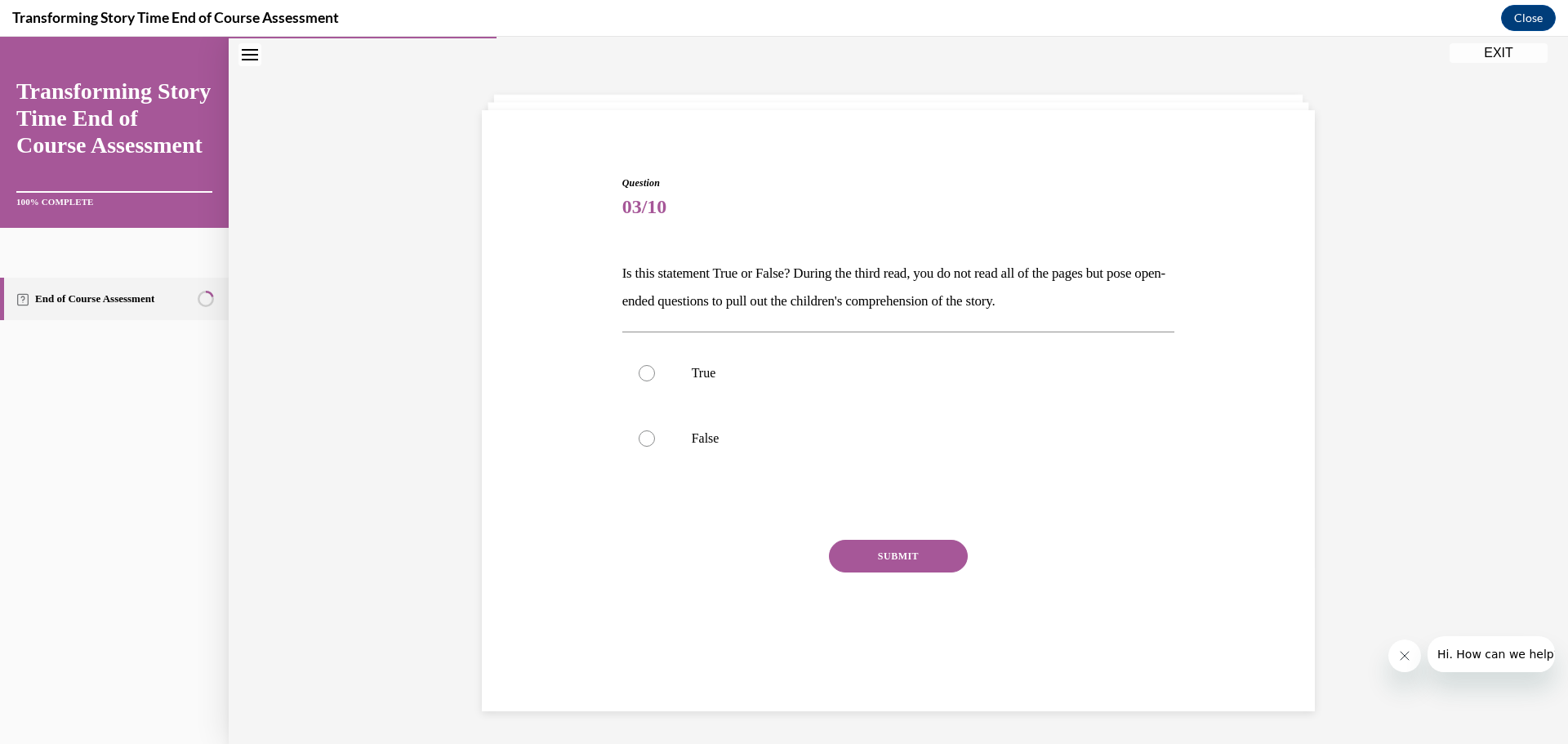
scroll to position [51, 0]
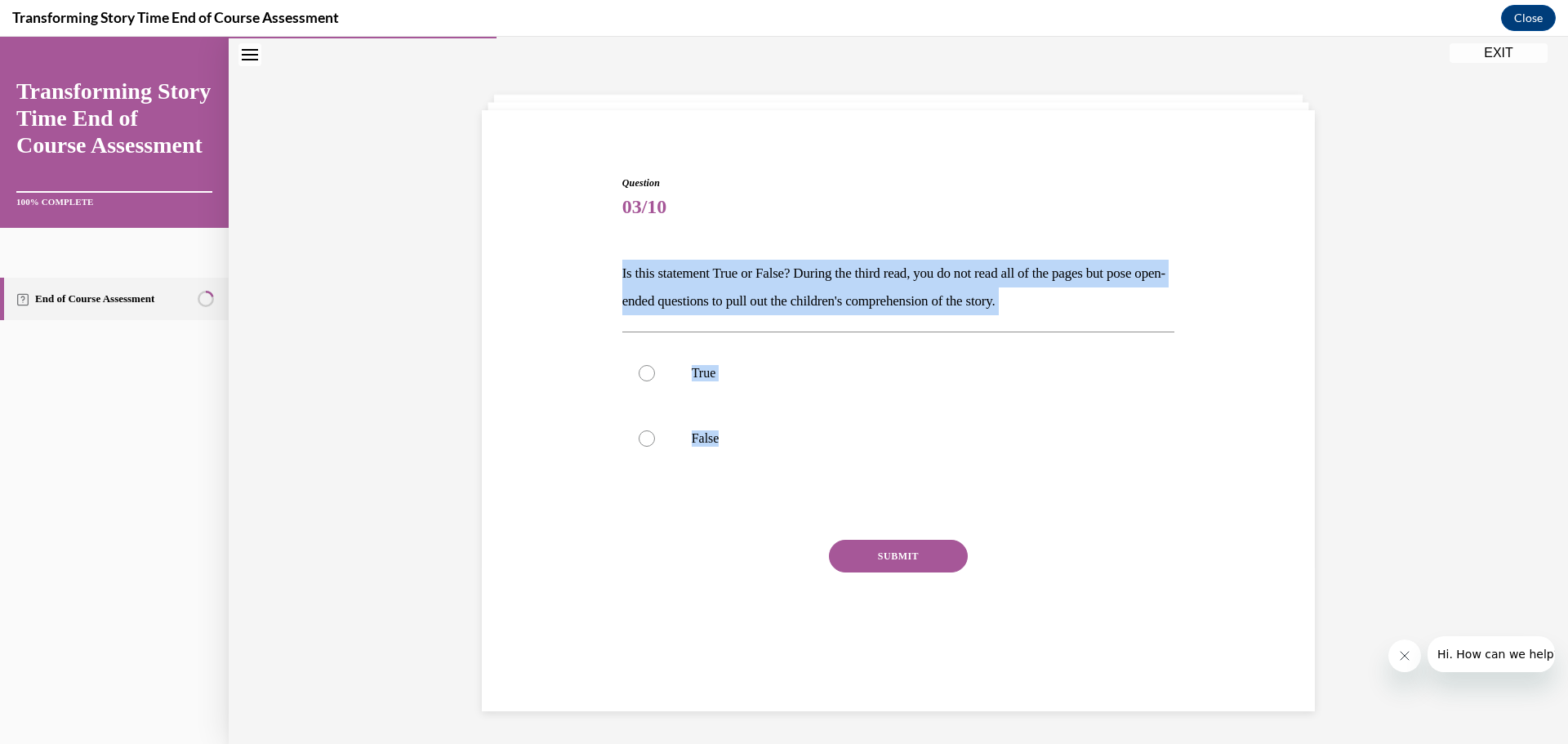
drag, startPoint x: 606, startPoint y: 266, endPoint x: 855, endPoint y: 490, distance: 334.9
click at [855, 490] on div "Question 03/10 Is this statement True or False? During the third read, you do n…" at bounding box center [898, 400] width 841 height 547
click at [651, 367] on label "True" at bounding box center [899, 373] width 553 height 65
click at [651, 367] on input "True" at bounding box center [646, 373] width 16 height 16
radio input "true"
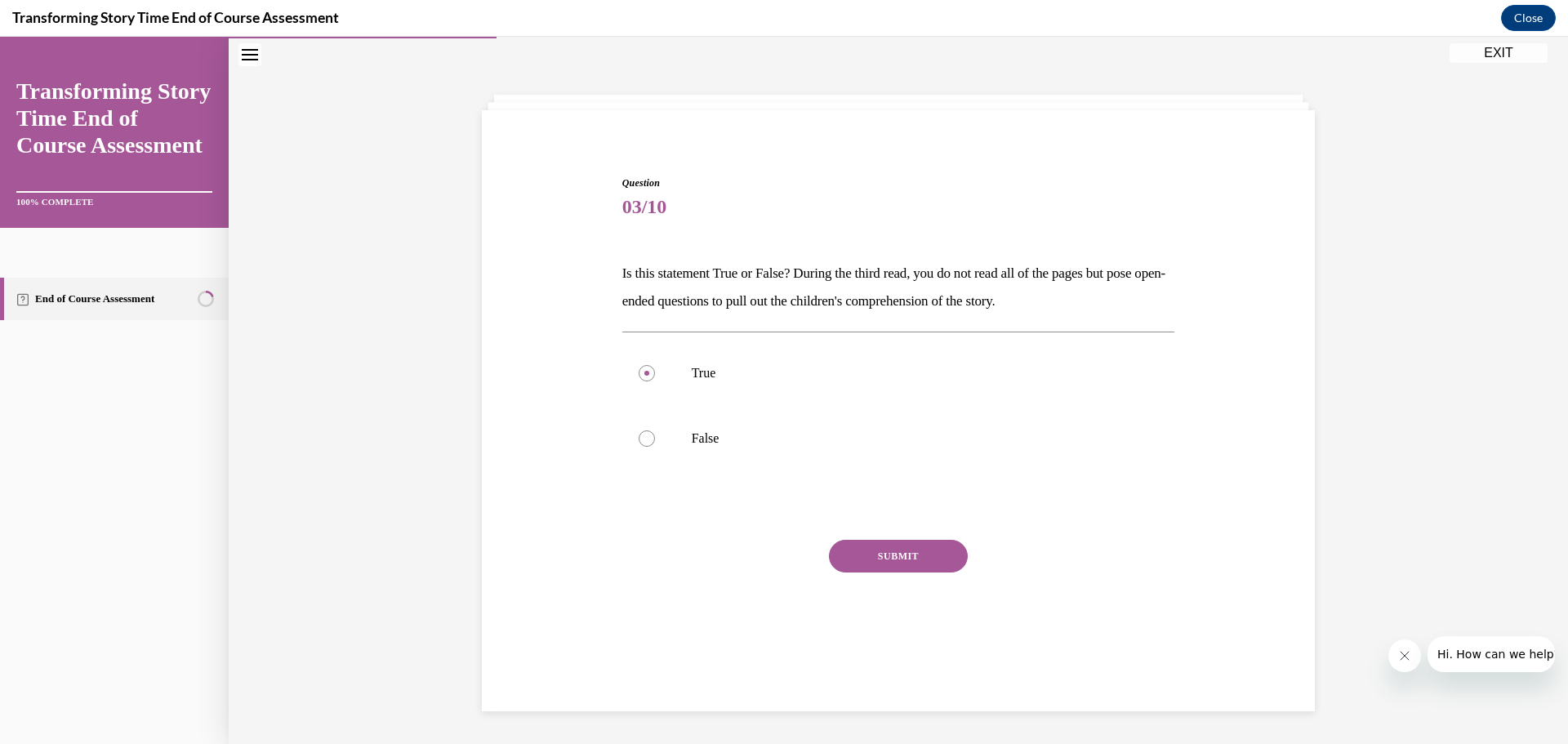
click at [858, 545] on button "SUBMIT" at bounding box center [898, 555] width 139 height 33
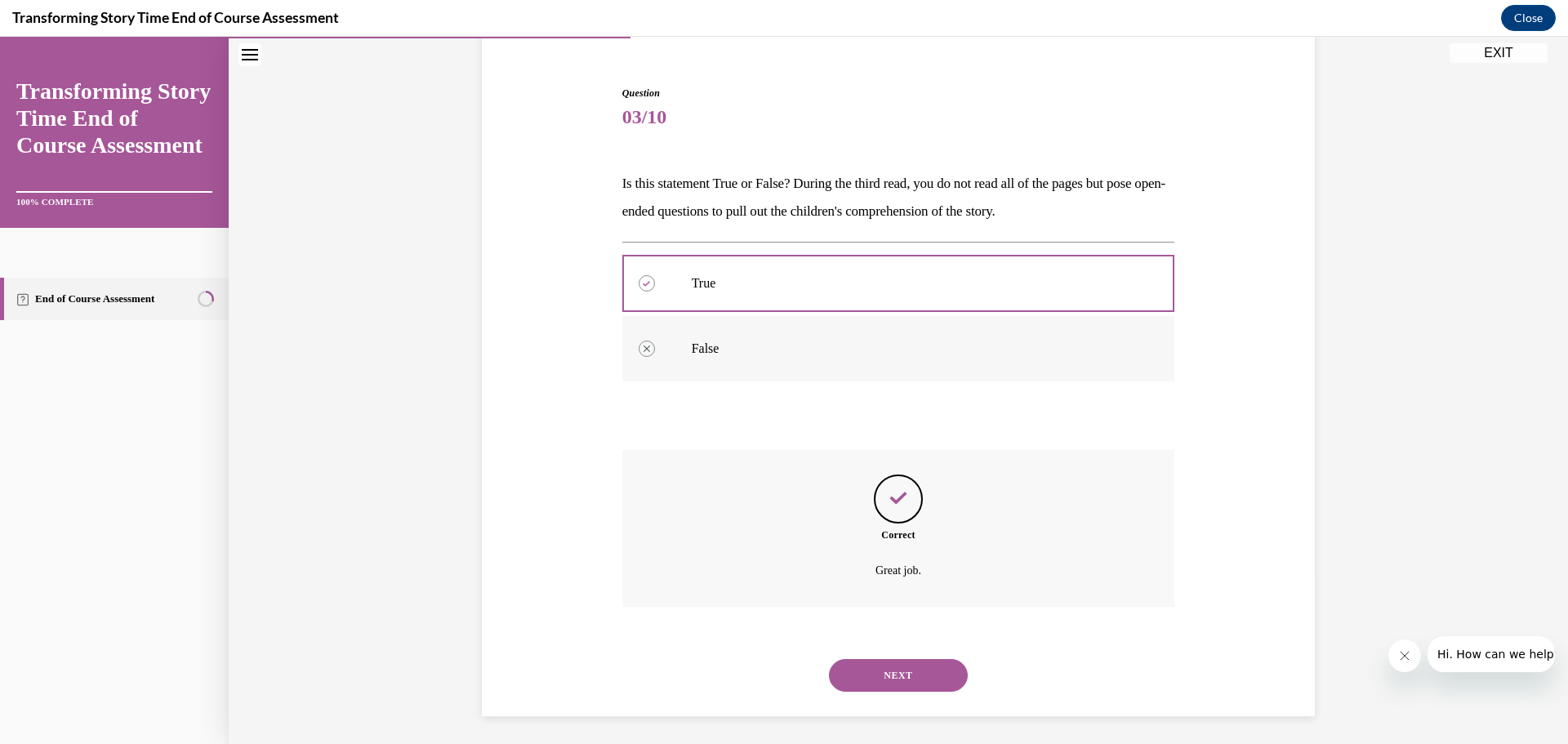
scroll to position [146, 0]
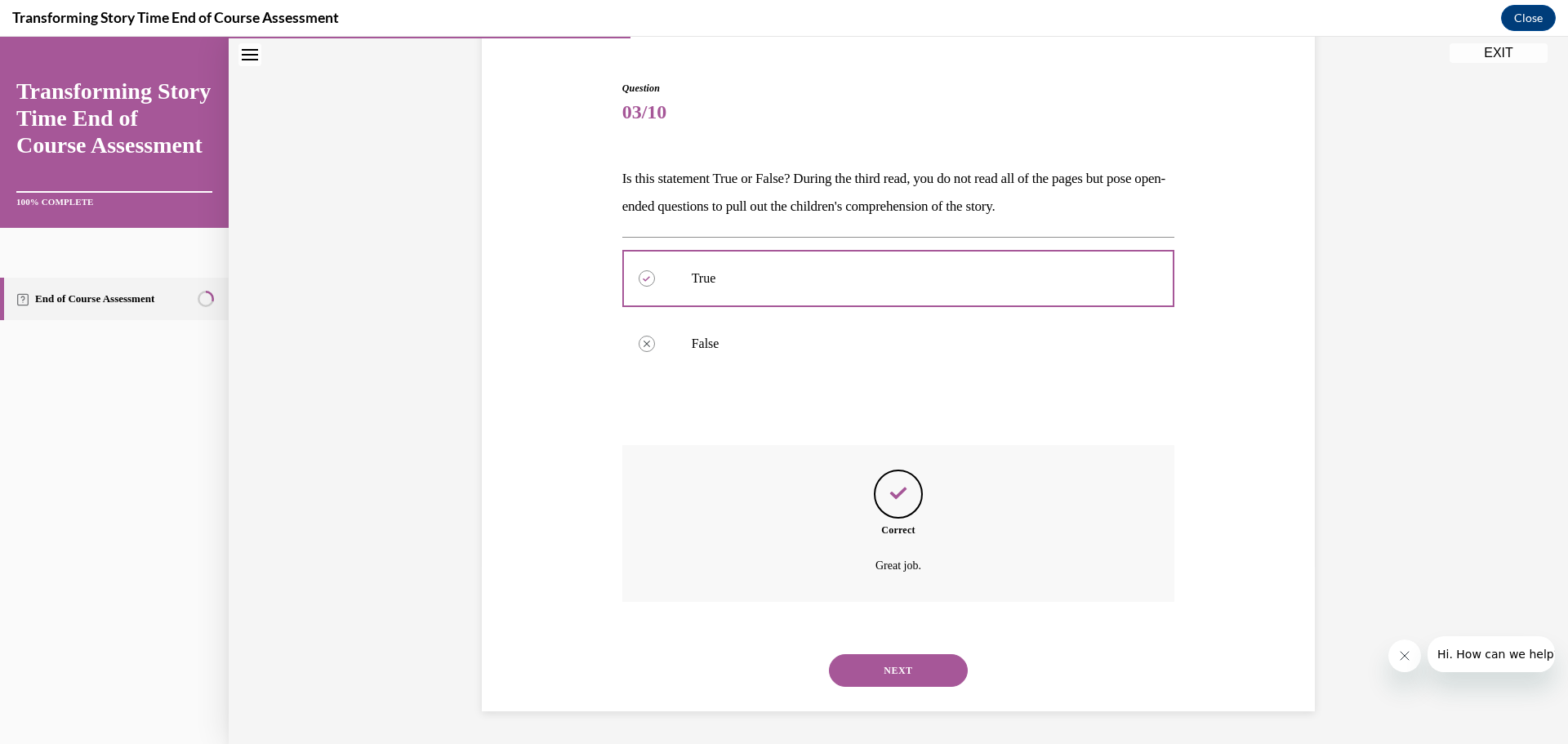
click at [906, 679] on button "NEXT" at bounding box center [898, 670] width 139 height 33
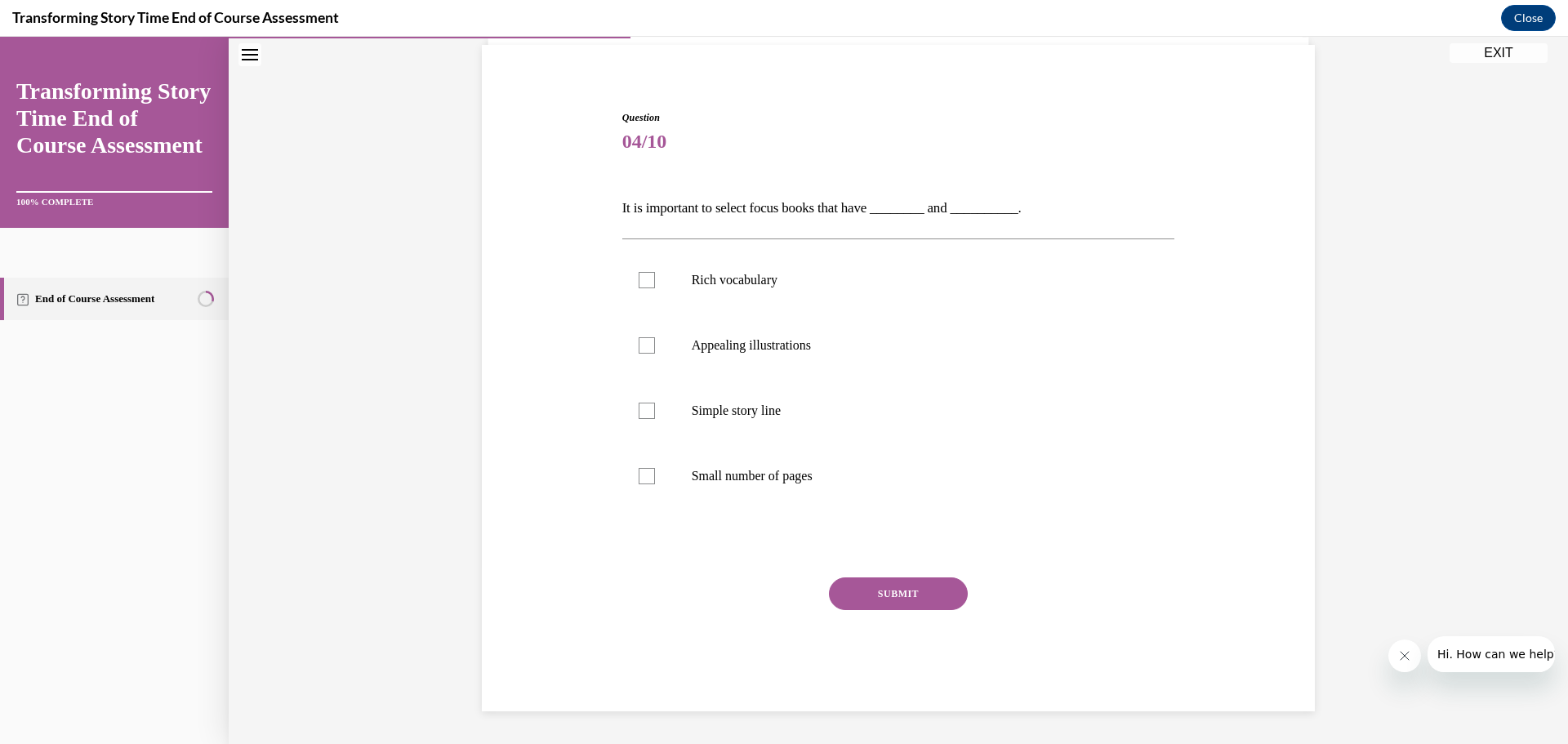
scroll to position [56, 0]
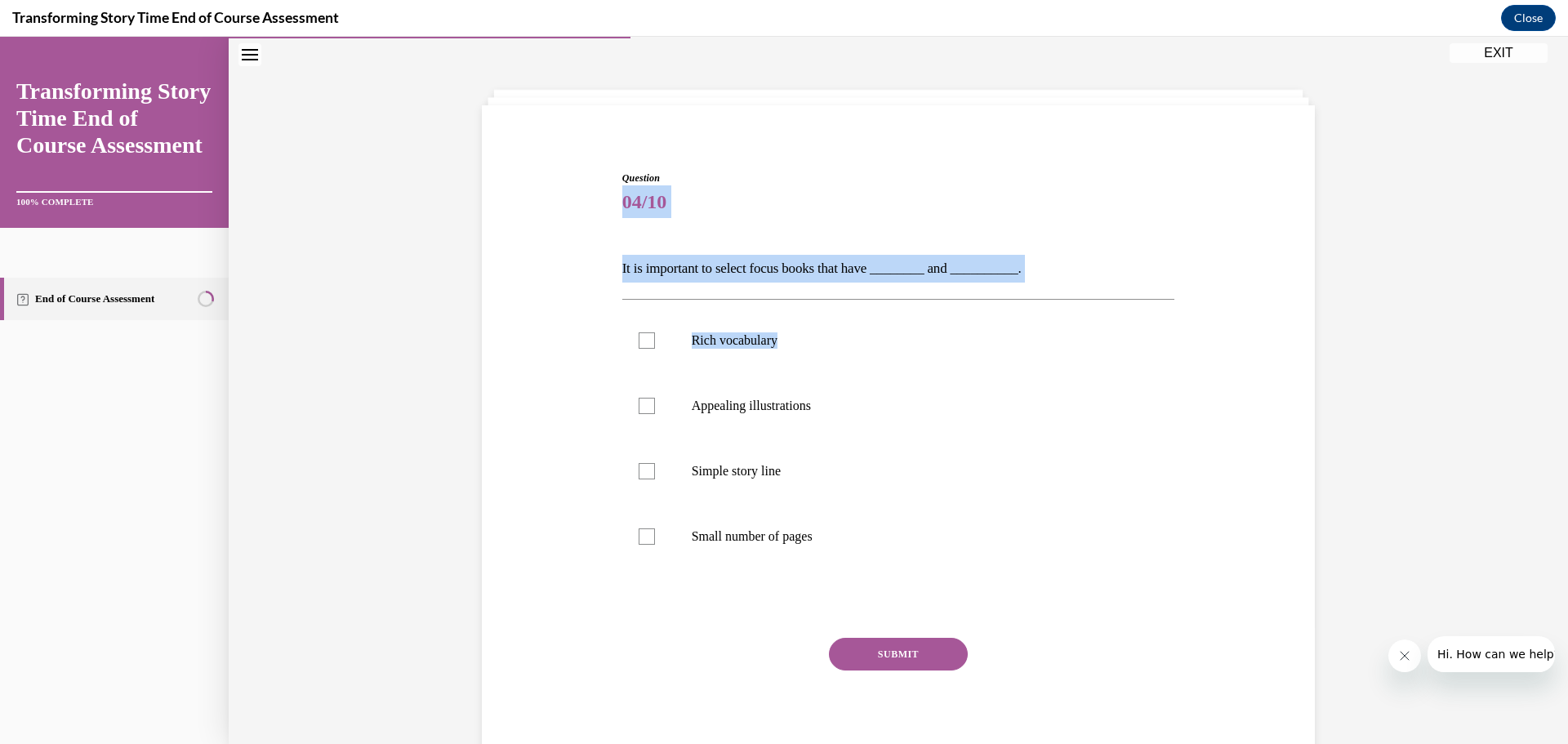
drag, startPoint x: 620, startPoint y: 197, endPoint x: 897, endPoint y: 306, distance: 297.7
click at [897, 306] on div "Question 04/10 It is important to select focus books that have ________ and ___…" at bounding box center [898, 447] width 841 height 650
click at [1089, 231] on div "Question 04/10 It is important to select focus books that have ________ and ___…" at bounding box center [899, 471] width 553 height 601
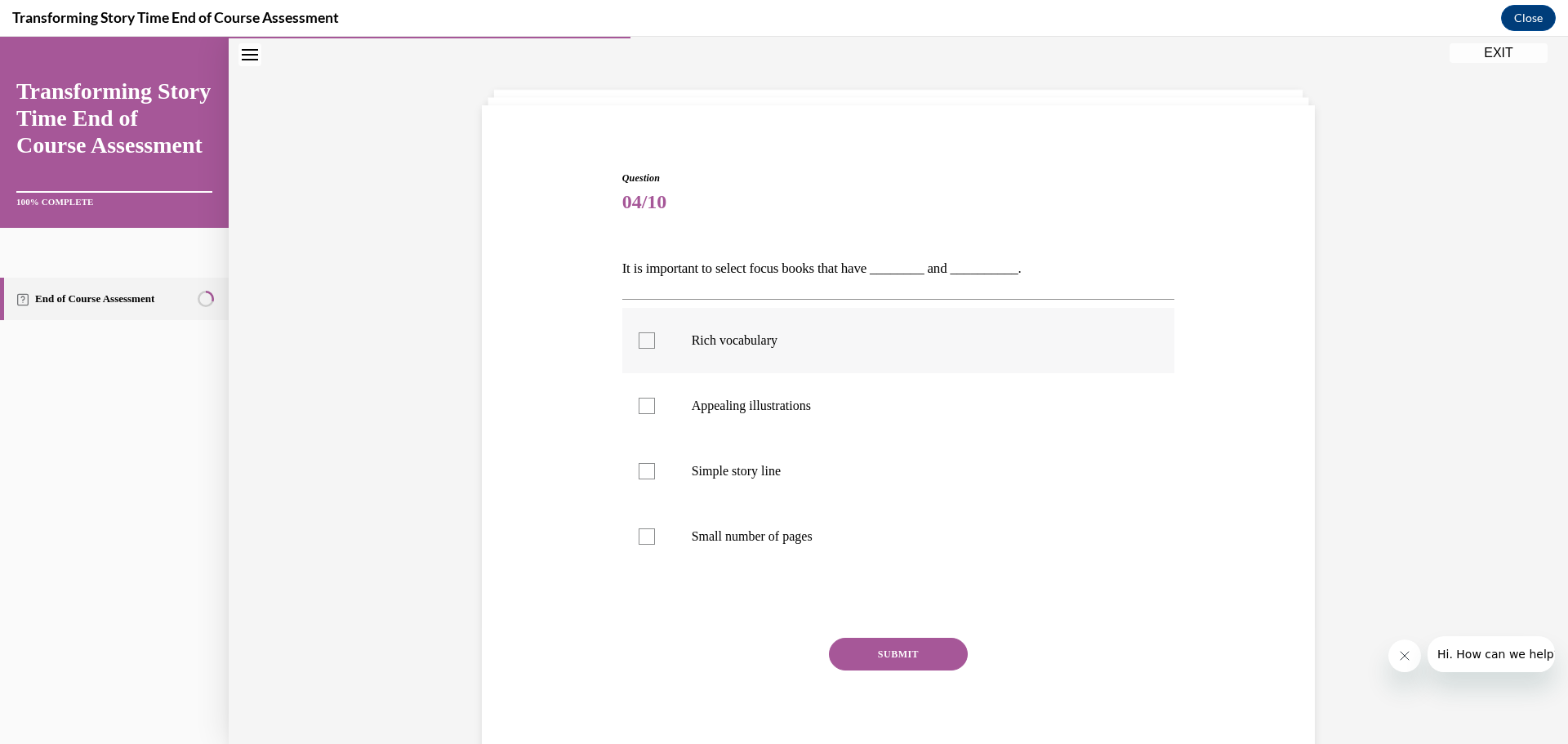
click at [652, 335] on label "Rich vocabulary" at bounding box center [899, 340] width 553 height 65
click at [652, 335] on input "Rich vocabulary" at bounding box center [646, 340] width 16 height 16
checkbox input "true"
click at [637, 394] on label "Appealing illustrations" at bounding box center [899, 406] width 553 height 65
click at [639, 398] on input "Appealing illustrations" at bounding box center [646, 406] width 16 height 16
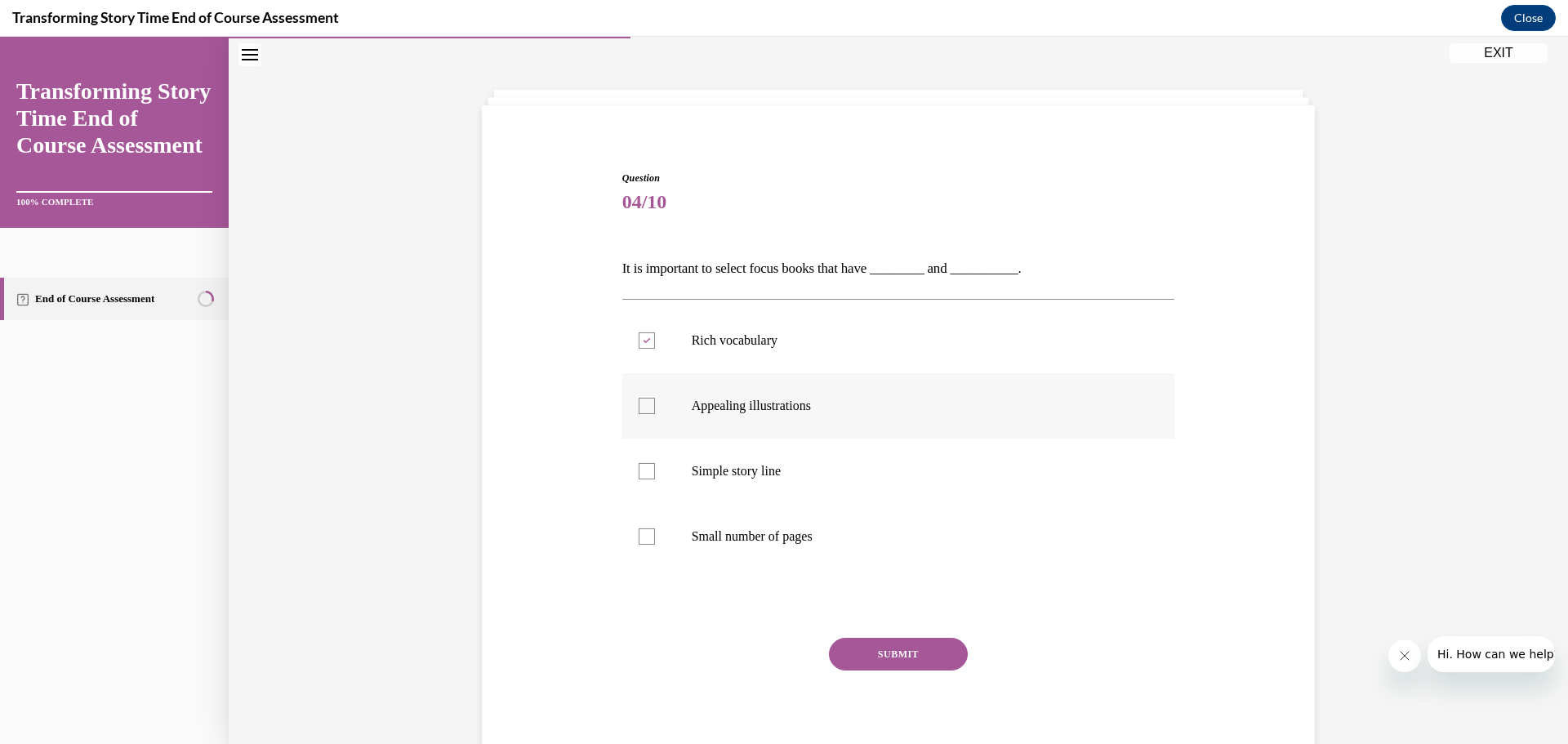
checkbox input "true"
click at [922, 654] on button "SUBMIT" at bounding box center [898, 654] width 139 height 33
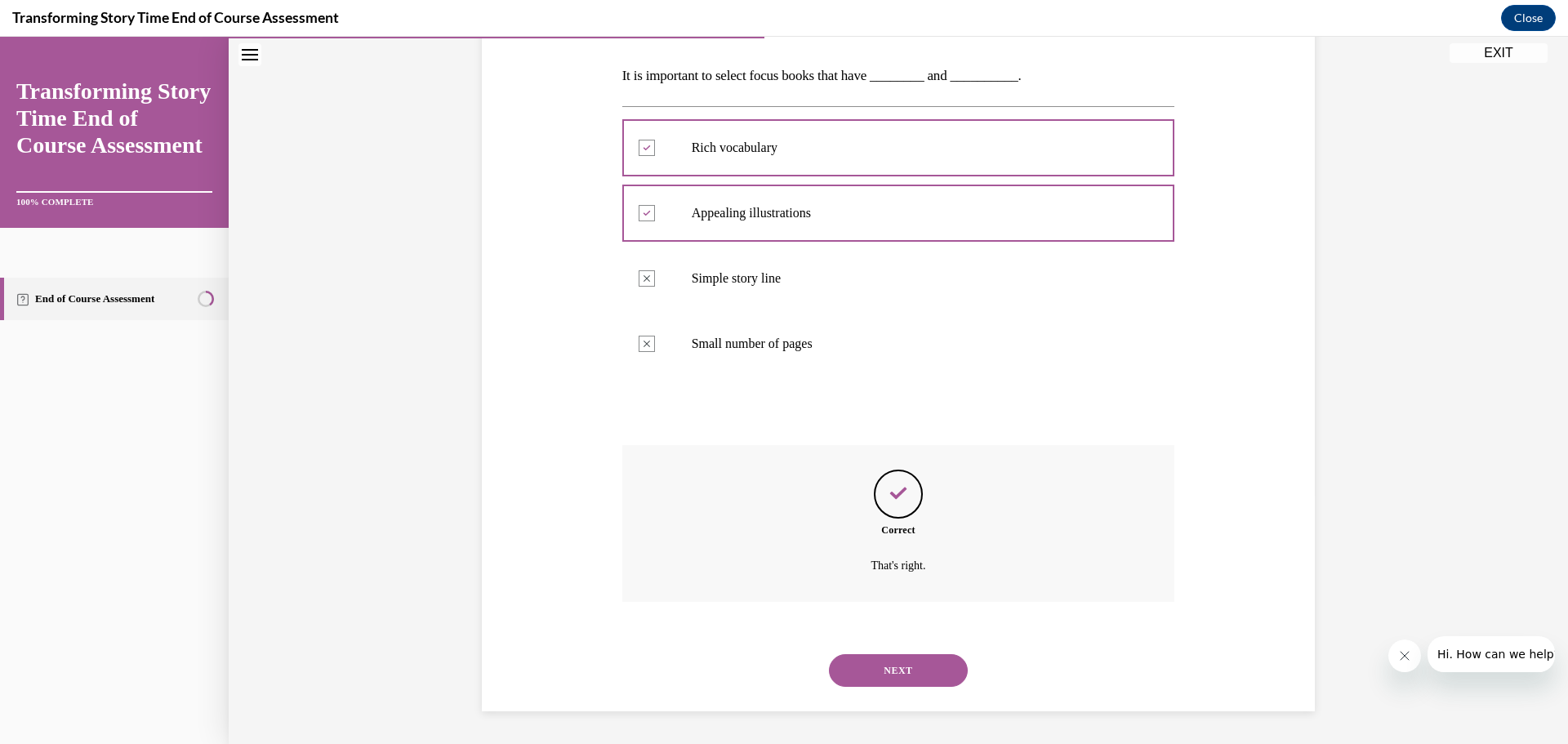
click at [882, 675] on button "NEXT" at bounding box center [898, 670] width 139 height 33
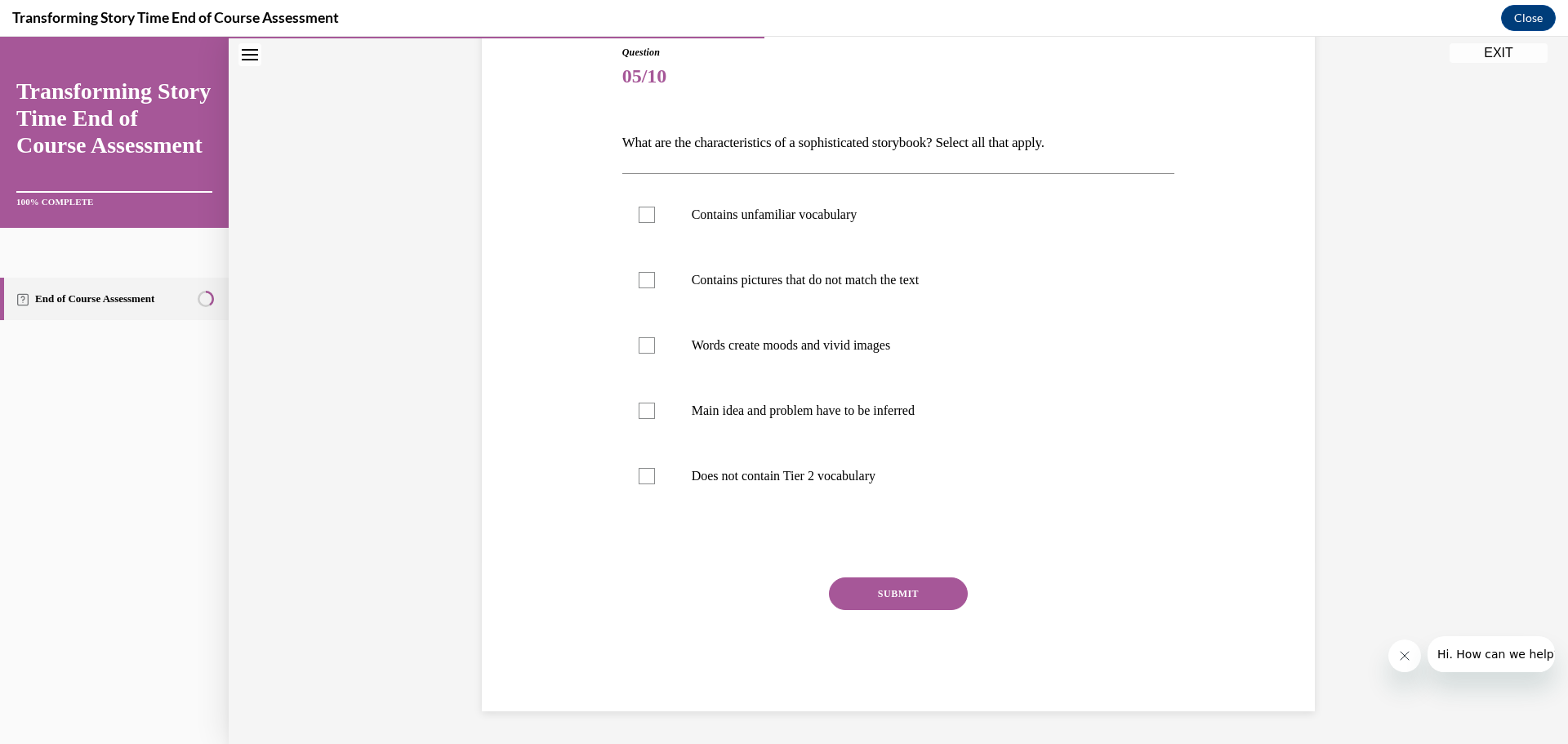
scroll to position [182, 0]
click at [639, 219] on div at bounding box center [646, 214] width 16 height 16
click at [639, 219] on input "Contains unfamiliar vocabulary" at bounding box center [646, 214] width 16 height 16
checkbox input "true"
click at [651, 288] on label "Contains pictures that do not match the text" at bounding box center [899, 280] width 553 height 65
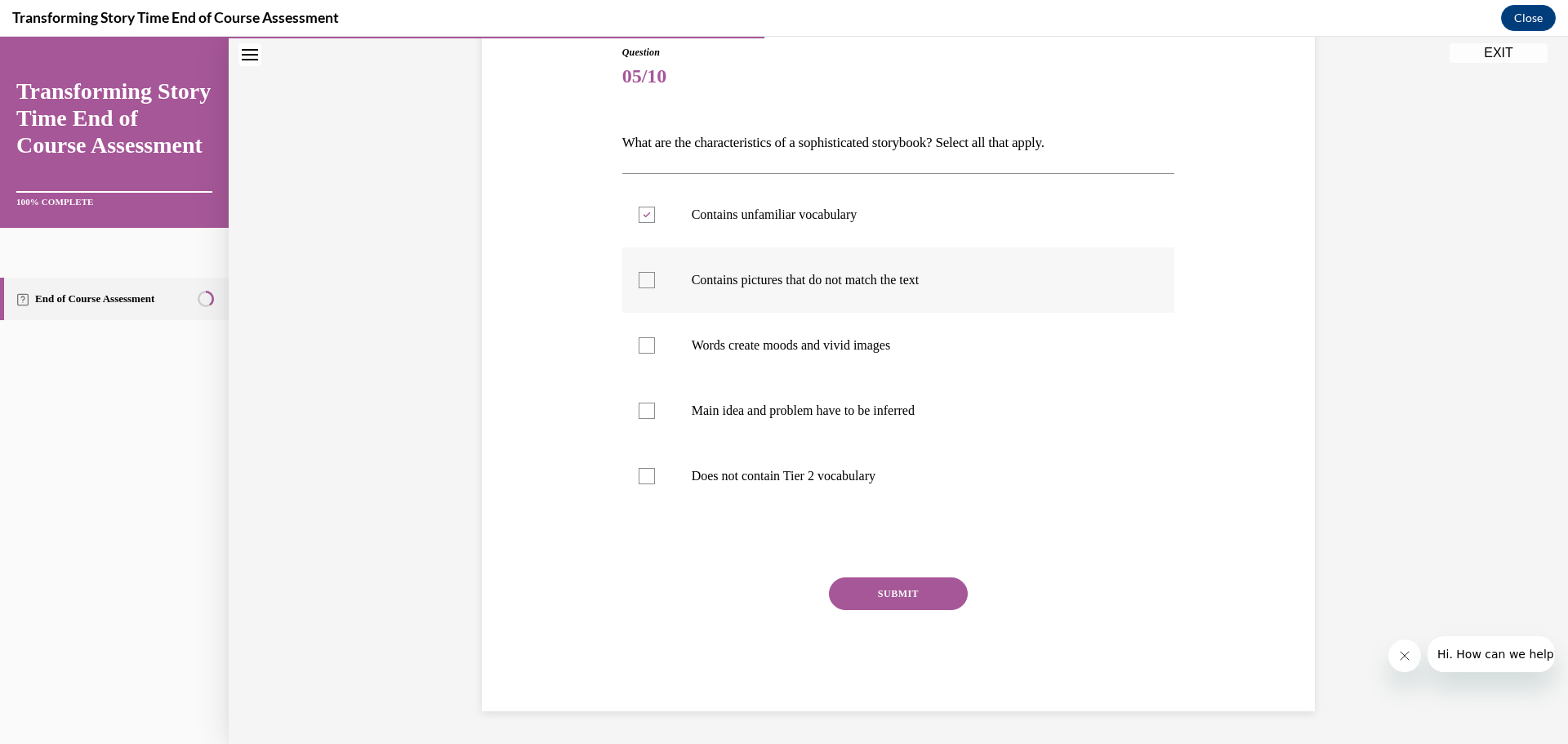
click at [651, 288] on input "Contains pictures that do not match the text" at bounding box center [646, 280] width 16 height 16
checkbox input "true"
click at [639, 345] on div at bounding box center [646, 345] width 16 height 16
click at [639, 345] on input "Words create moods and vivid images" at bounding box center [646, 345] width 16 height 16
checkbox input "true"
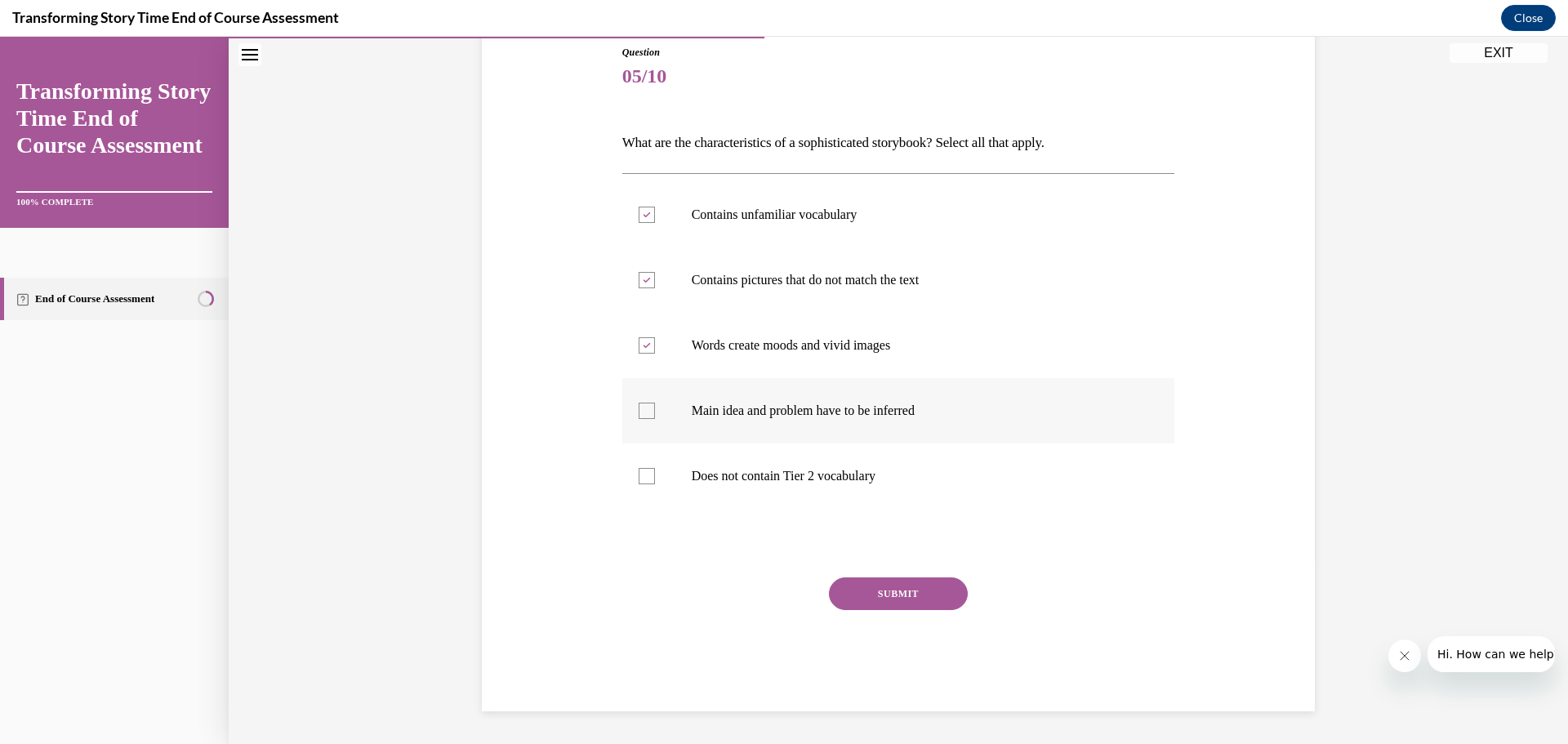
click at [644, 406] on div at bounding box center [646, 410] width 16 height 16
click at [644, 406] on input "Main idea and problem have to be inferred" at bounding box center [646, 410] width 16 height 16
checkbox input "true"
click at [877, 576] on div "Question 05/10 What are the characteristics of a sophisticated storybook? Selec…" at bounding box center [899, 378] width 553 height 666
click at [879, 589] on button "SUBMIT" at bounding box center [898, 593] width 139 height 33
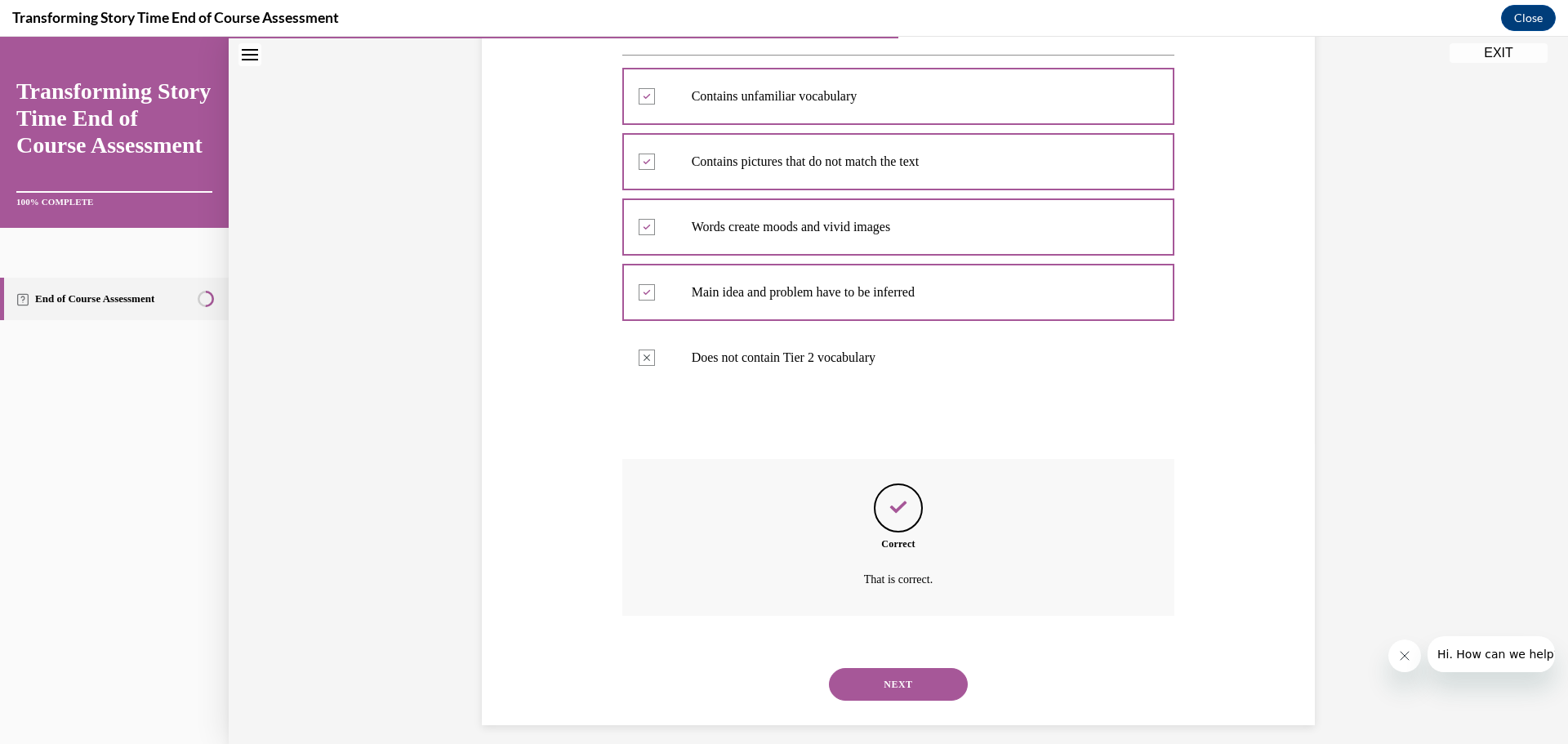
scroll to position [314, 0]
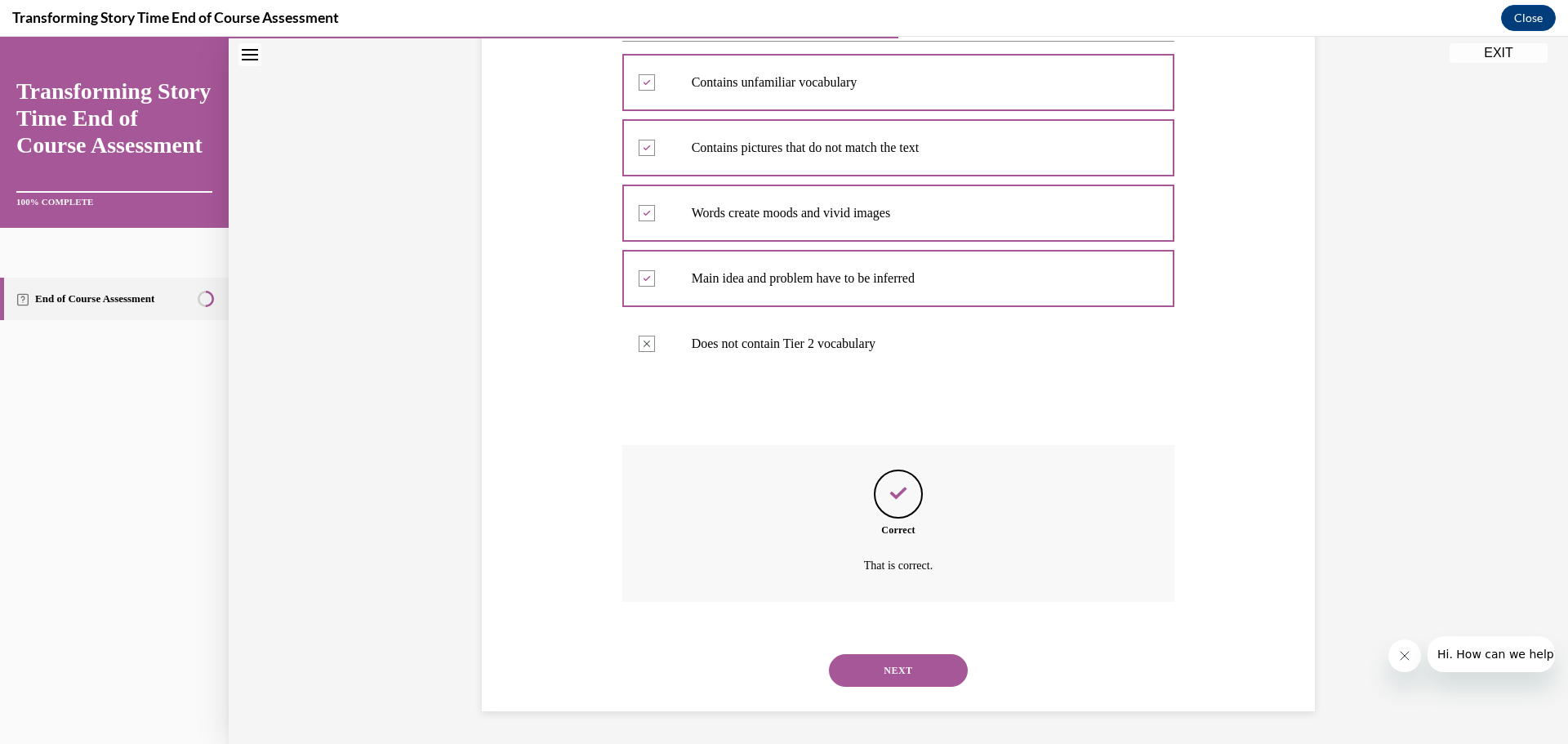
click at [875, 656] on button "NEXT" at bounding box center [898, 670] width 139 height 33
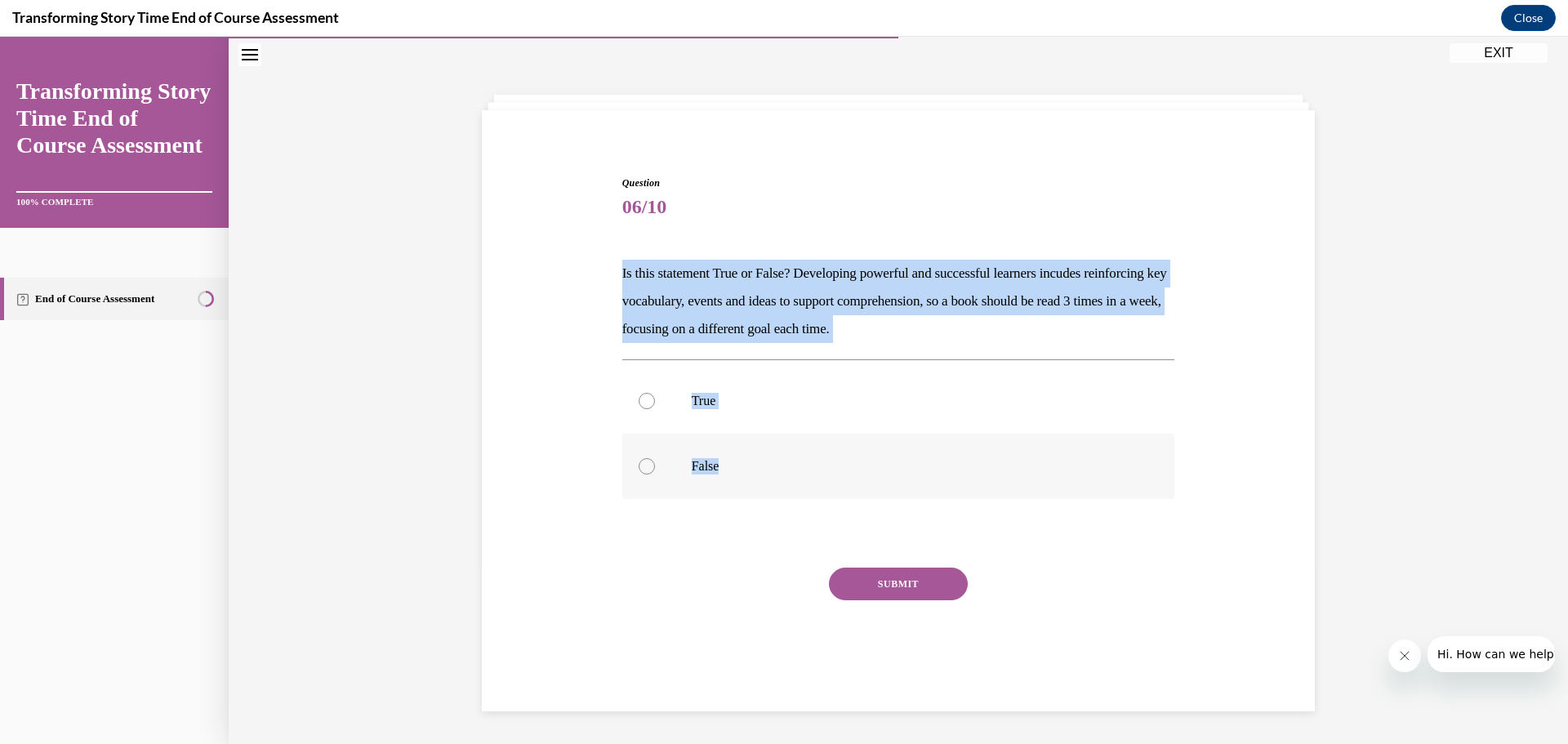
drag, startPoint x: 598, startPoint y: 266, endPoint x: 864, endPoint y: 341, distance: 276.4
click at [903, 462] on div "Question 06/10 Is this statement True or False? Developing powerful and success…" at bounding box center [898, 414] width 841 height 575
click at [642, 398] on div at bounding box center [646, 400] width 16 height 16
click at [642, 398] on input "True" at bounding box center [646, 400] width 16 height 16
radio input "true"
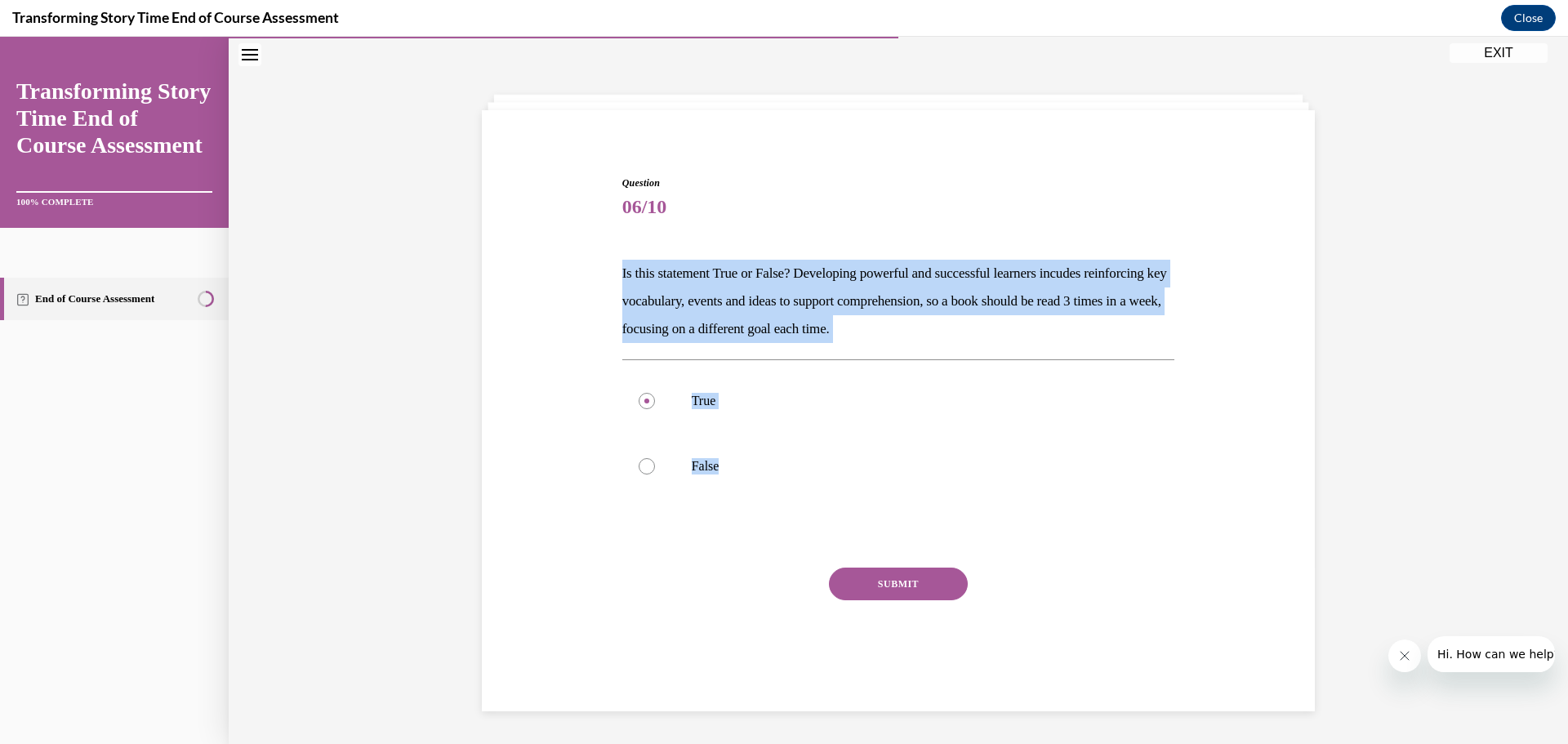
click at [908, 586] on button "SUBMIT" at bounding box center [898, 583] width 139 height 33
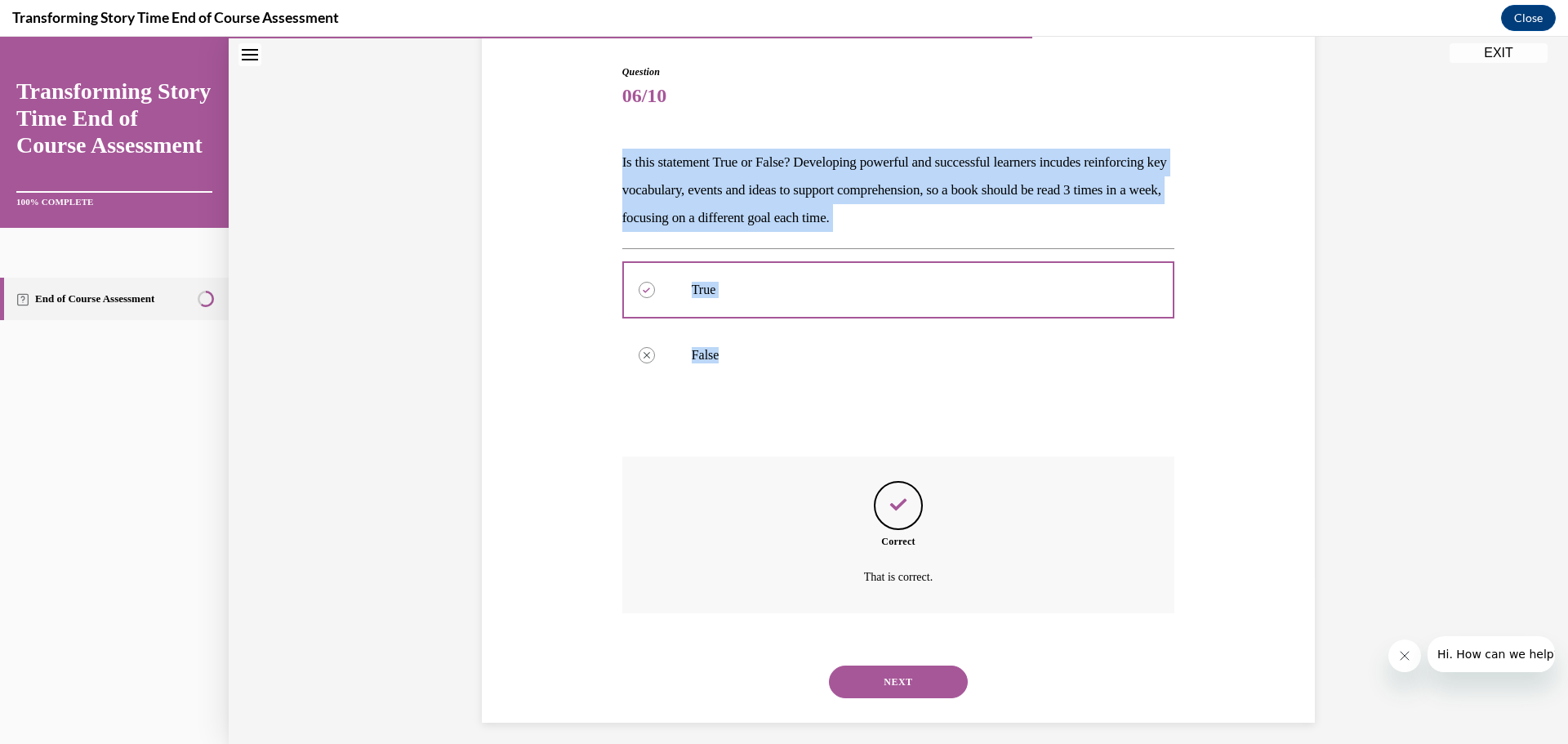
scroll to position [174, 0]
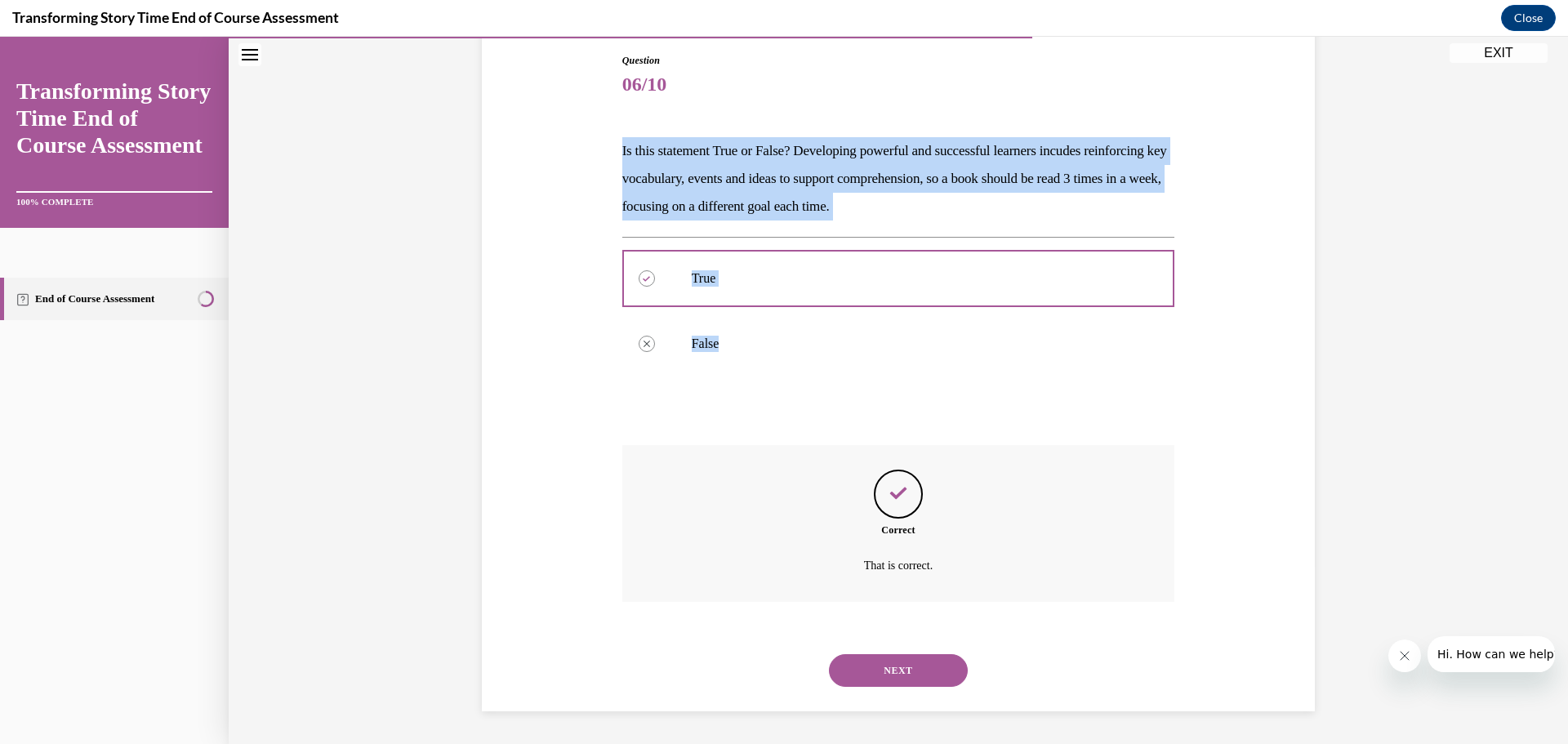
click at [881, 672] on button "NEXT" at bounding box center [898, 670] width 139 height 33
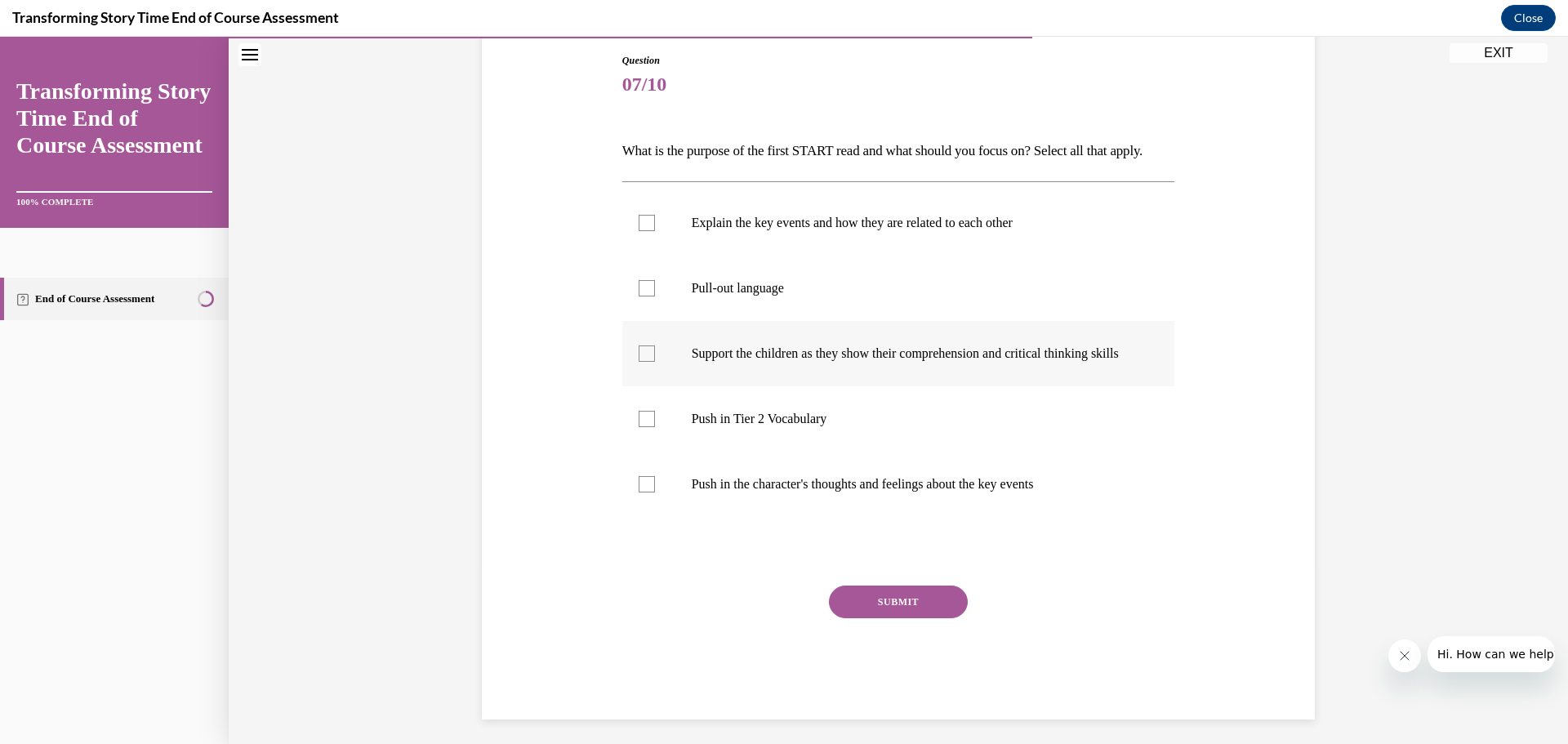
scroll to position [85, 0]
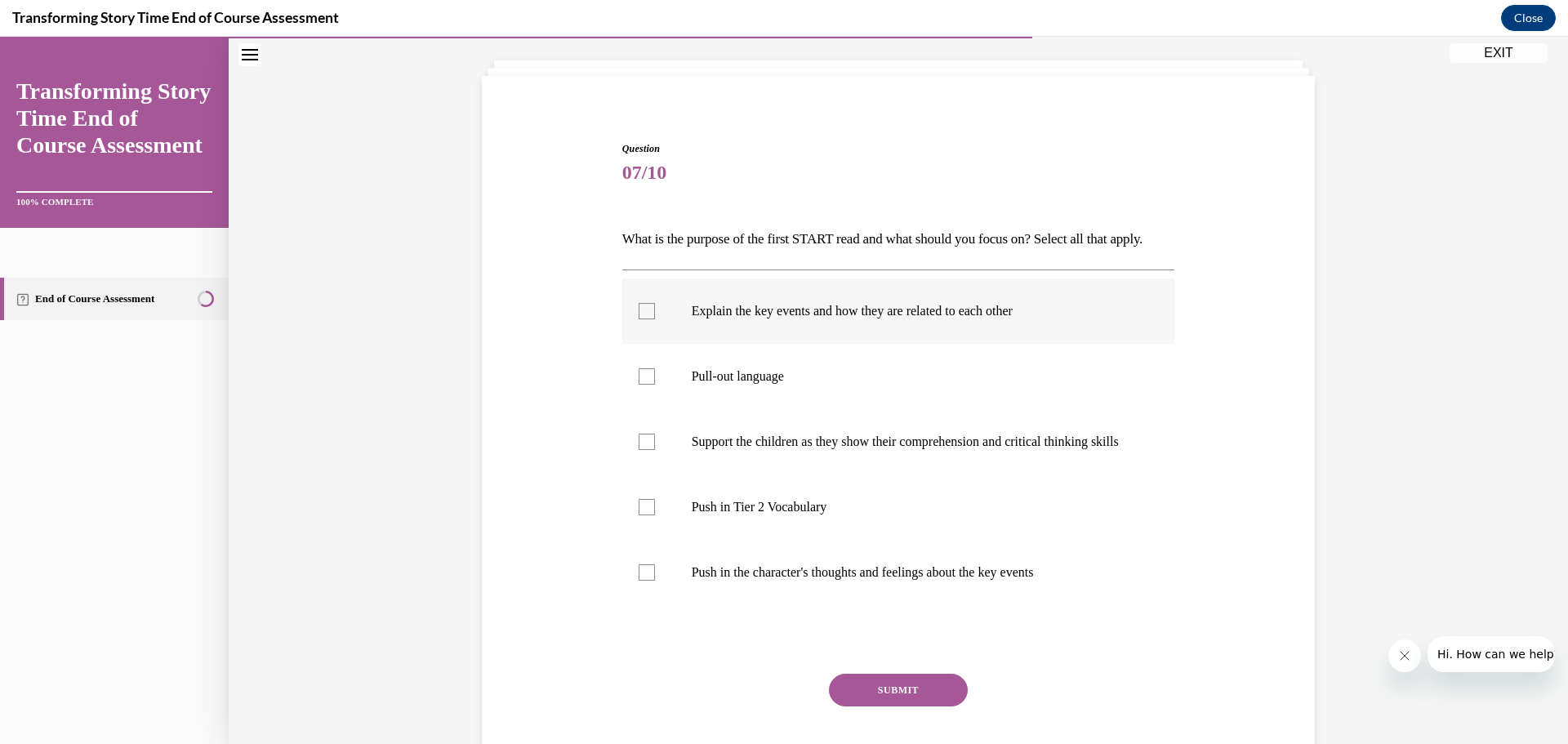
click at [639, 319] on div at bounding box center [646, 311] width 16 height 16
click at [639, 319] on input "Explain the key events and how they are related to each other" at bounding box center [646, 311] width 16 height 16
checkbox input "true"
click at [639, 515] on div at bounding box center [646, 506] width 16 height 16
click at [639, 515] on input "Push in Tier 2 Vocabulary" at bounding box center [646, 506] width 16 height 16
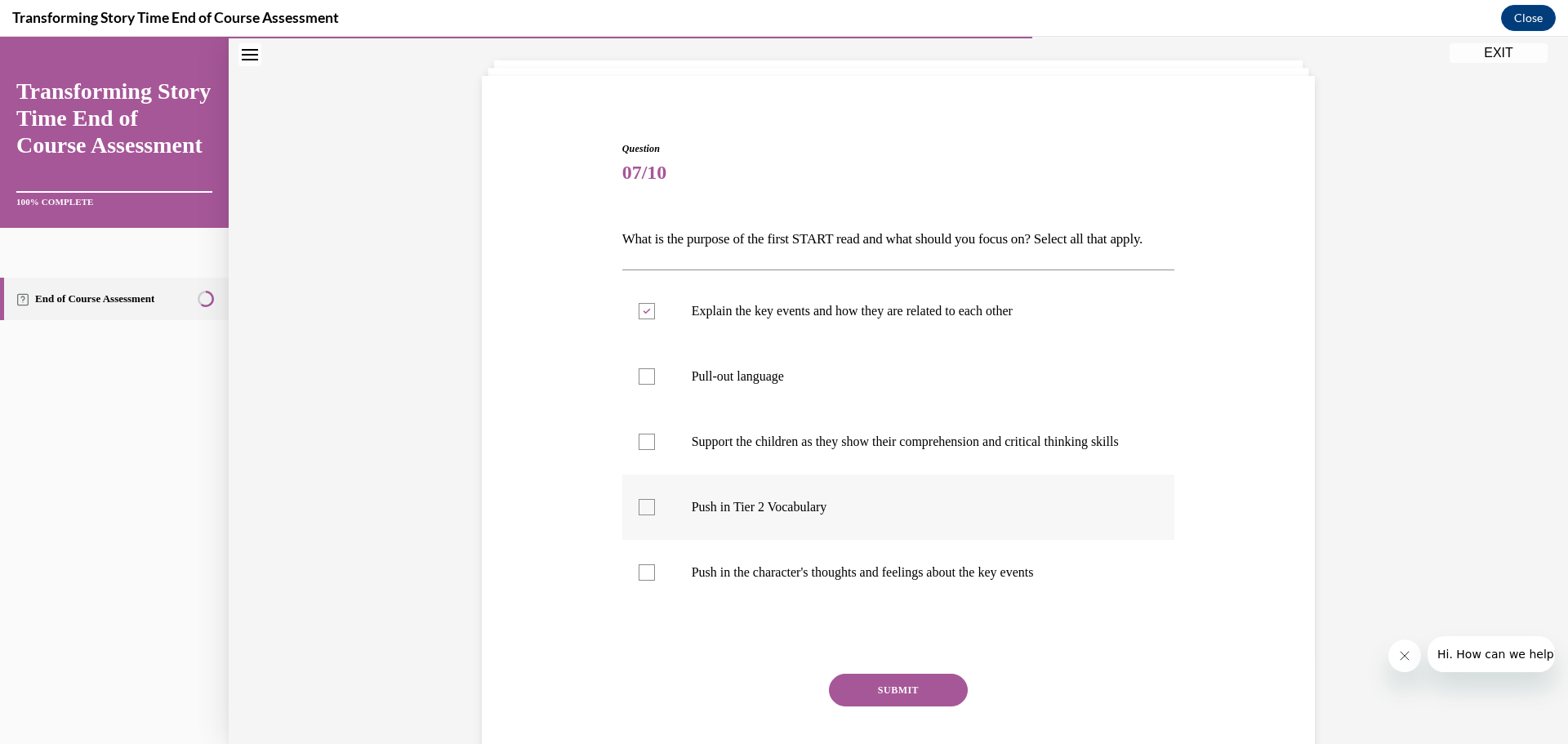
checkbox input "true"
click at [859, 706] on button "SUBMIT" at bounding box center [898, 690] width 139 height 33
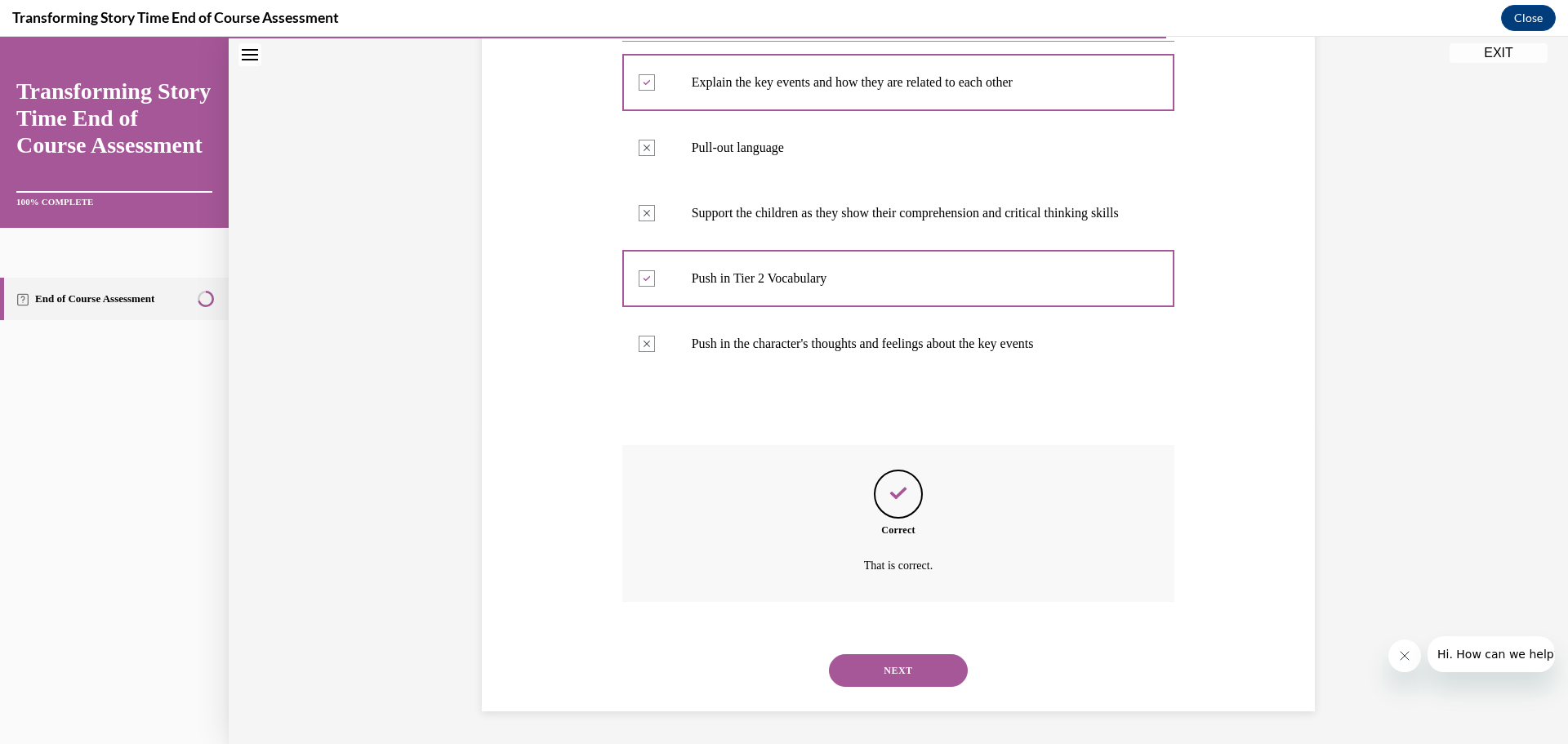
scroll to position [359, 0]
click at [867, 659] on button "NEXT" at bounding box center [898, 670] width 139 height 33
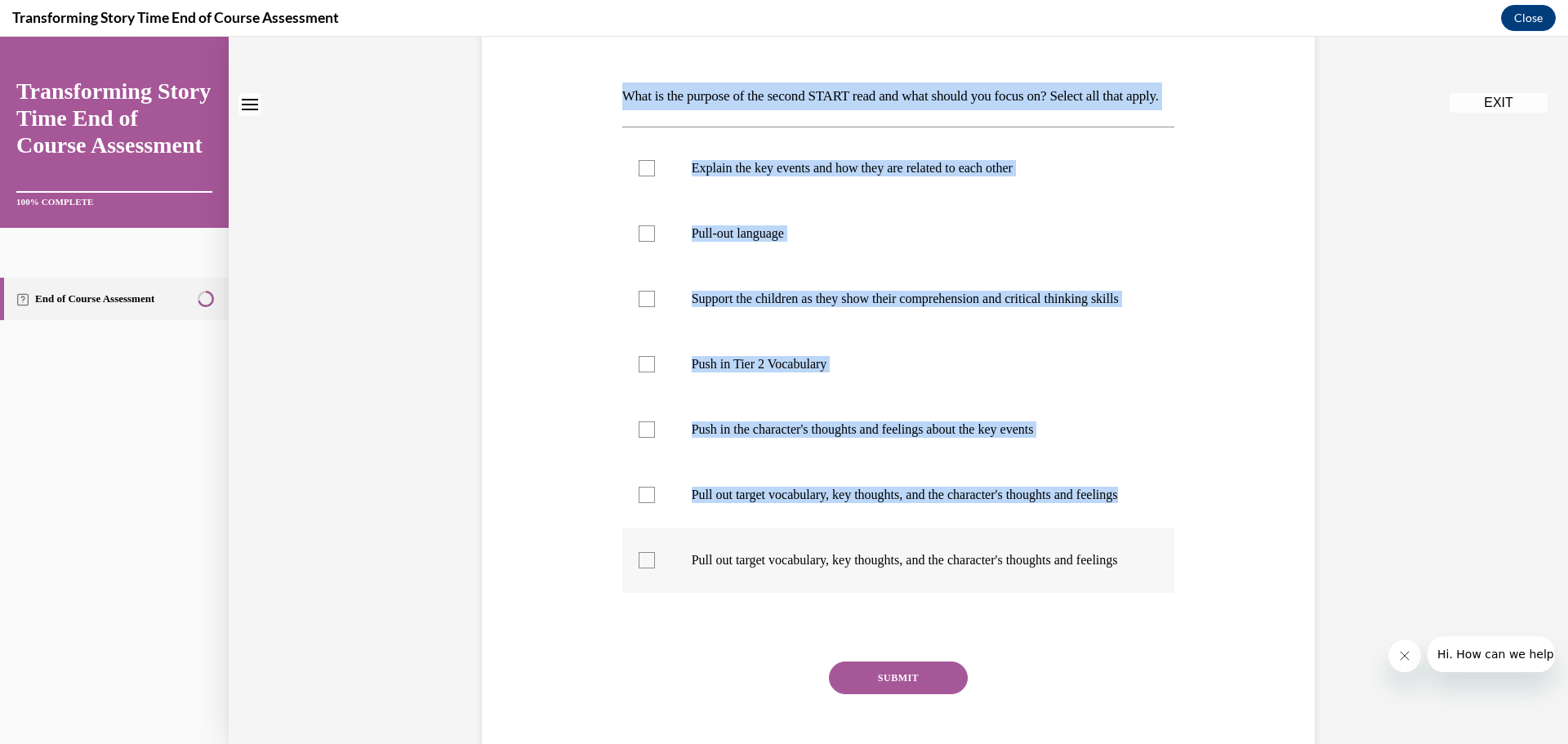
scroll to position [245, 0]
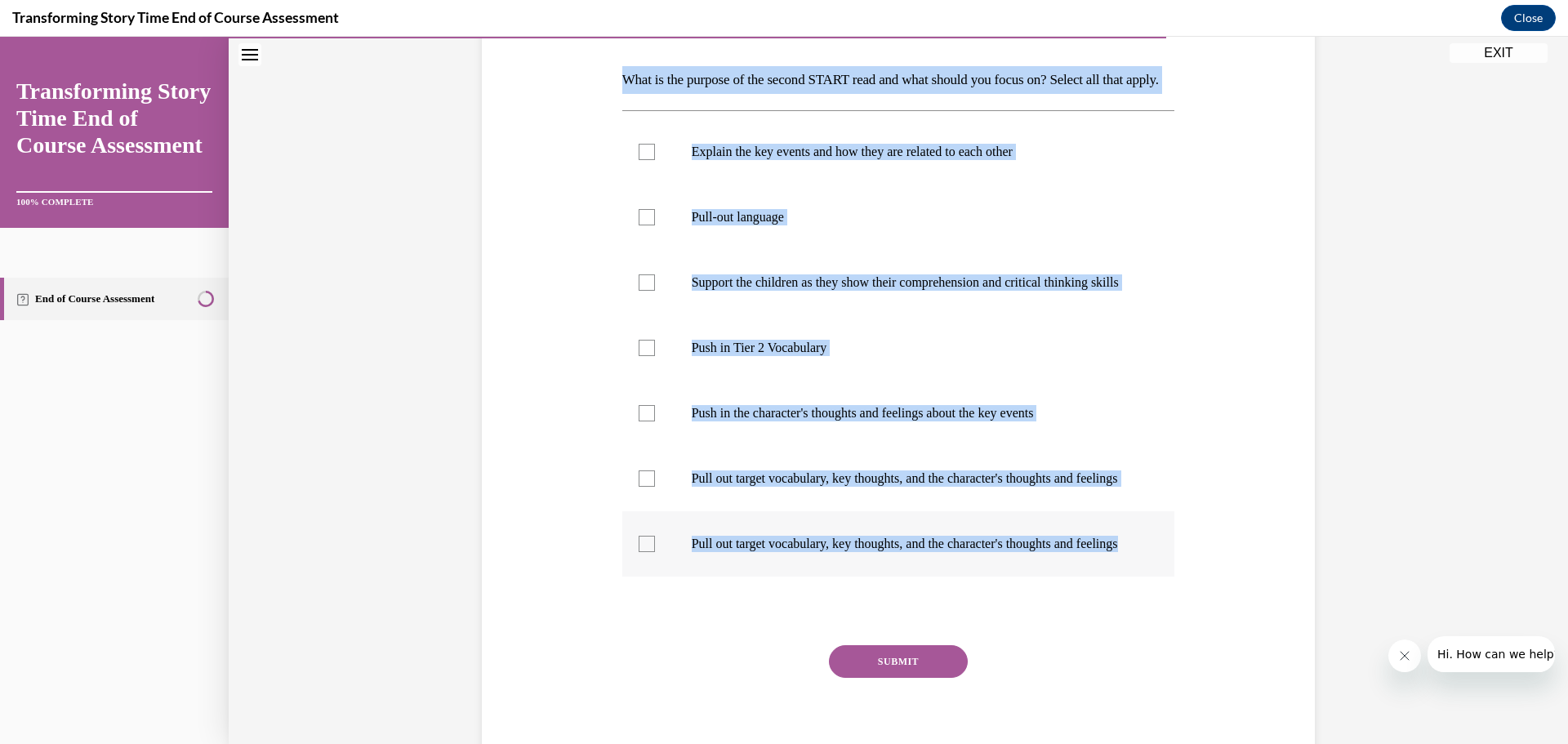
drag, startPoint x: 597, startPoint y: 330, endPoint x: 1151, endPoint y: 644, distance: 636.8
click at [1151, 644] on div "Question 08/10 What is the purpose of the second START read and what should you…" at bounding box center [898, 356] width 841 height 846
click at [639, 356] on div at bounding box center [646, 347] width 16 height 16
click at [639, 356] on input "Push in Tier 2 Vocabulary" at bounding box center [646, 347] width 16 height 16
checkbox input "true"
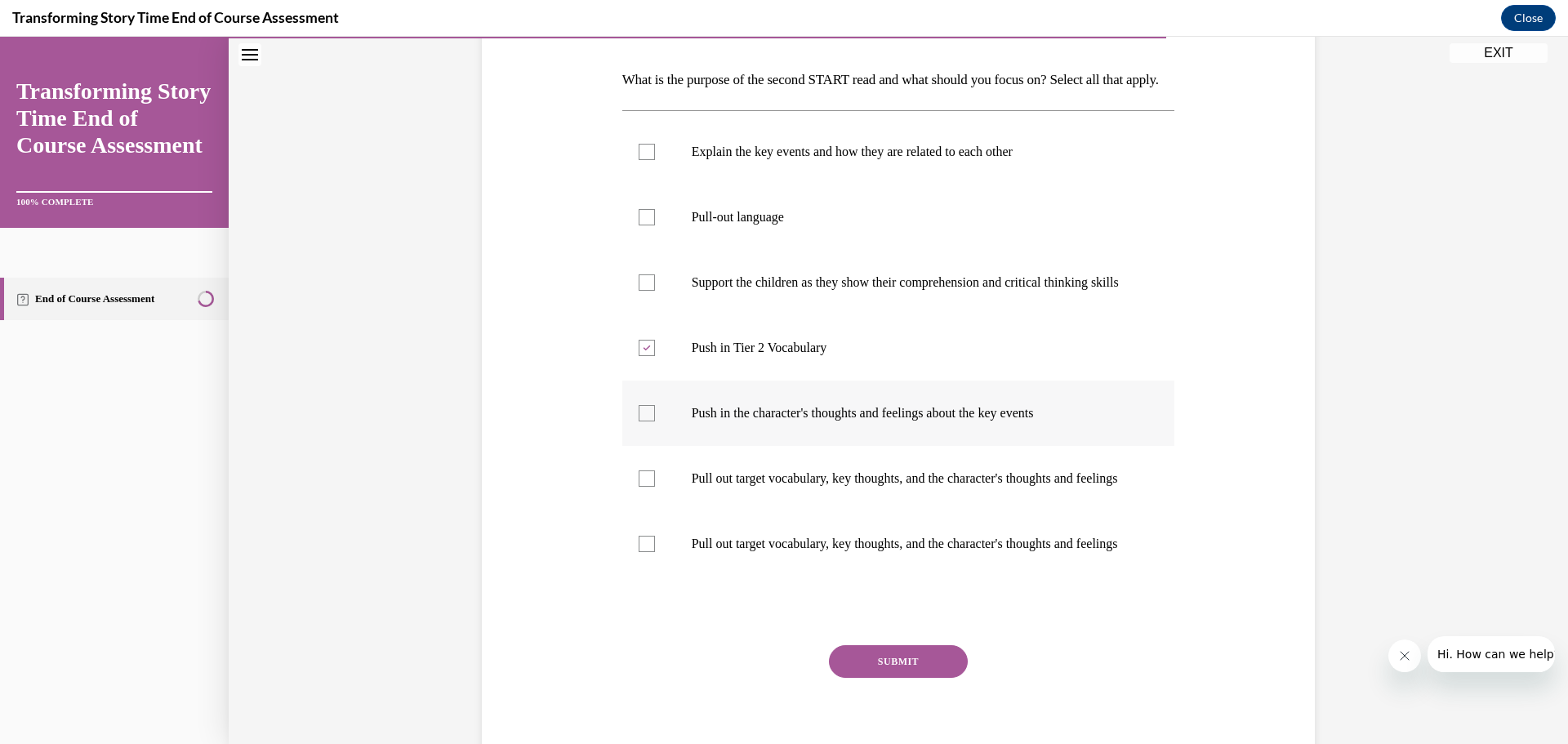
drag, startPoint x: 649, startPoint y: 453, endPoint x: 640, endPoint y: 452, distance: 9.1
click at [641, 421] on div at bounding box center [646, 412] width 16 height 16
click at [641, 421] on input "Push in the character's thoughts and feelings about the key events" at bounding box center [646, 412] width 16 height 16
checkbox input "true"
click at [882, 678] on button "SUBMIT" at bounding box center [898, 661] width 139 height 33
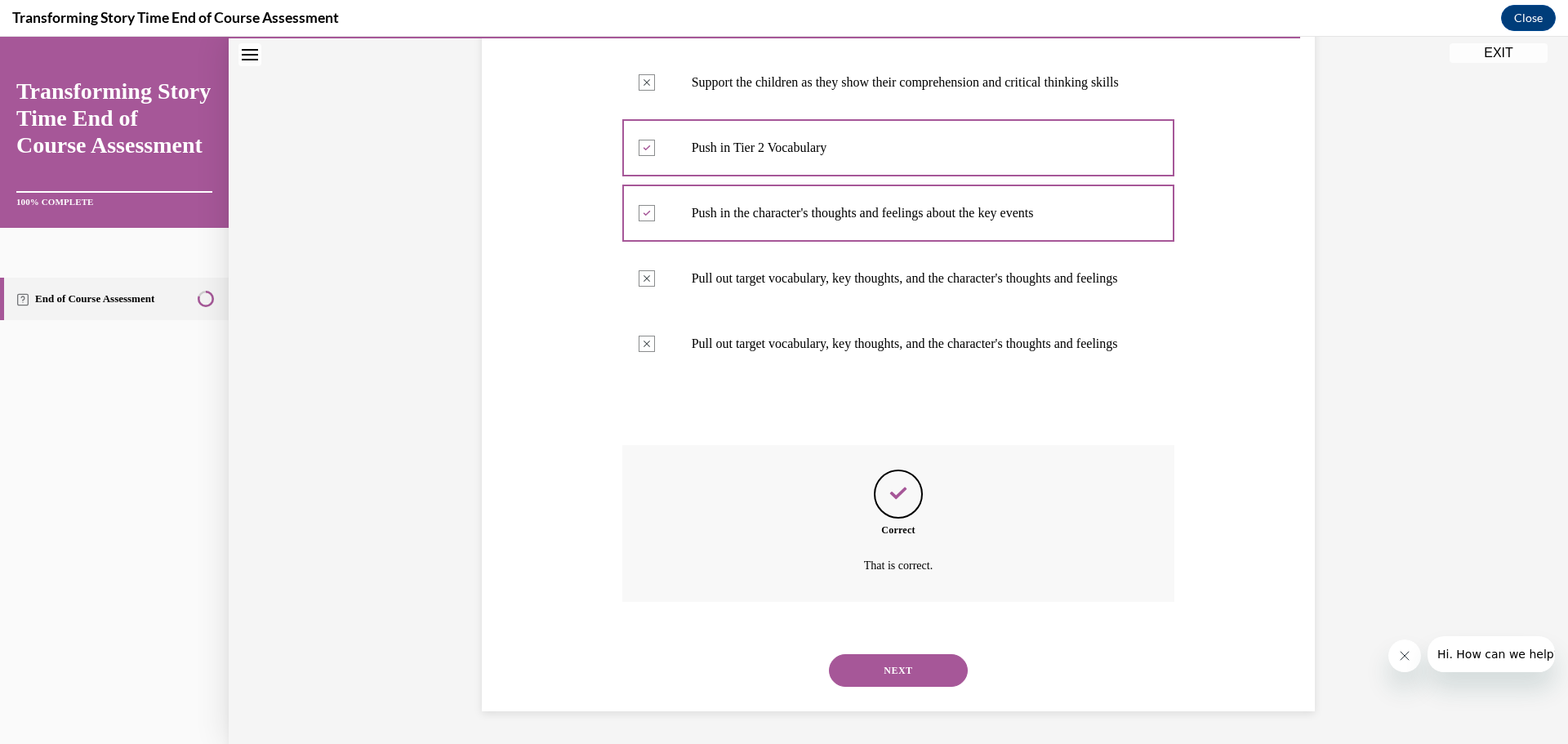
scroll to position [522, 0]
click at [898, 672] on button "NEXT" at bounding box center [898, 670] width 139 height 33
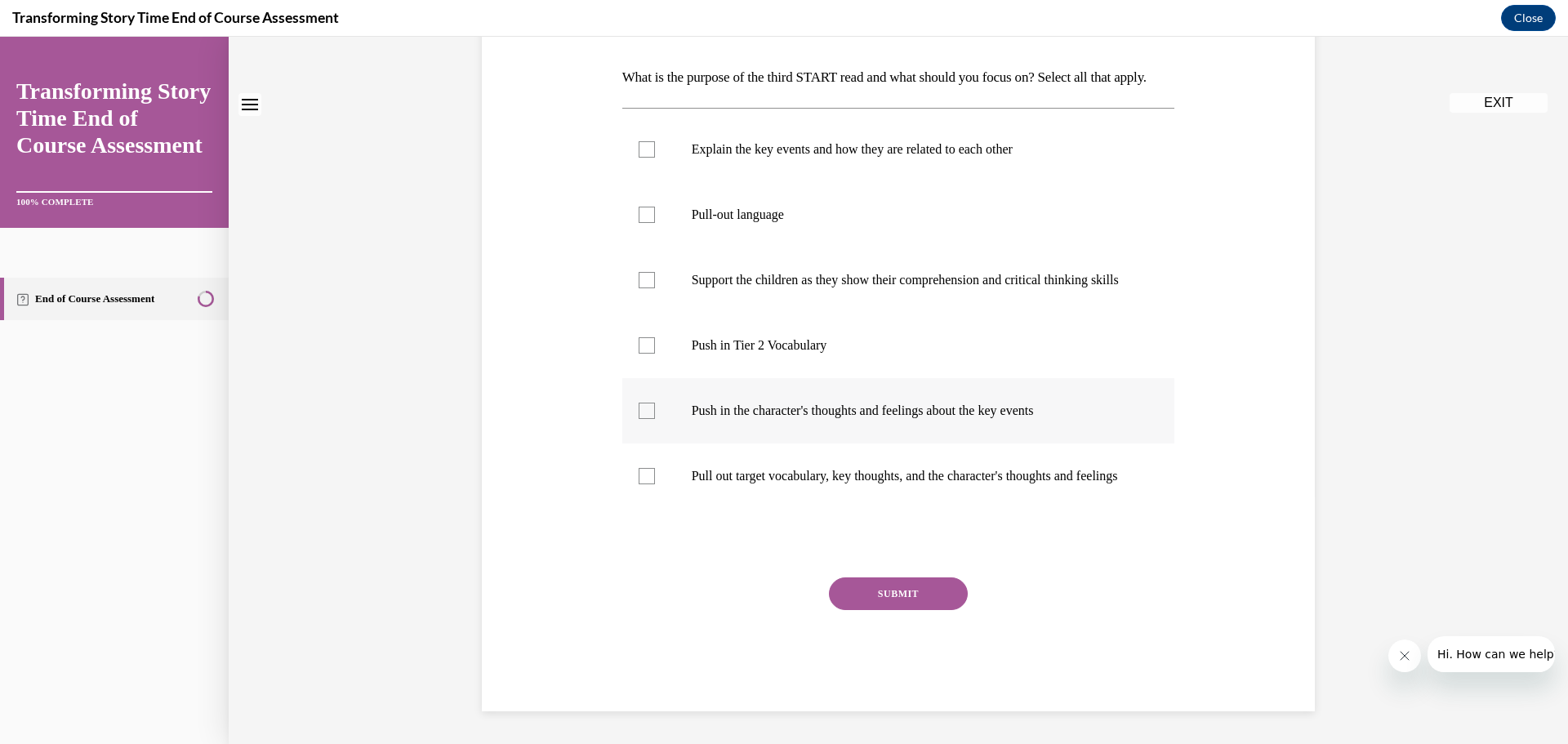
scroll to position [0, 0]
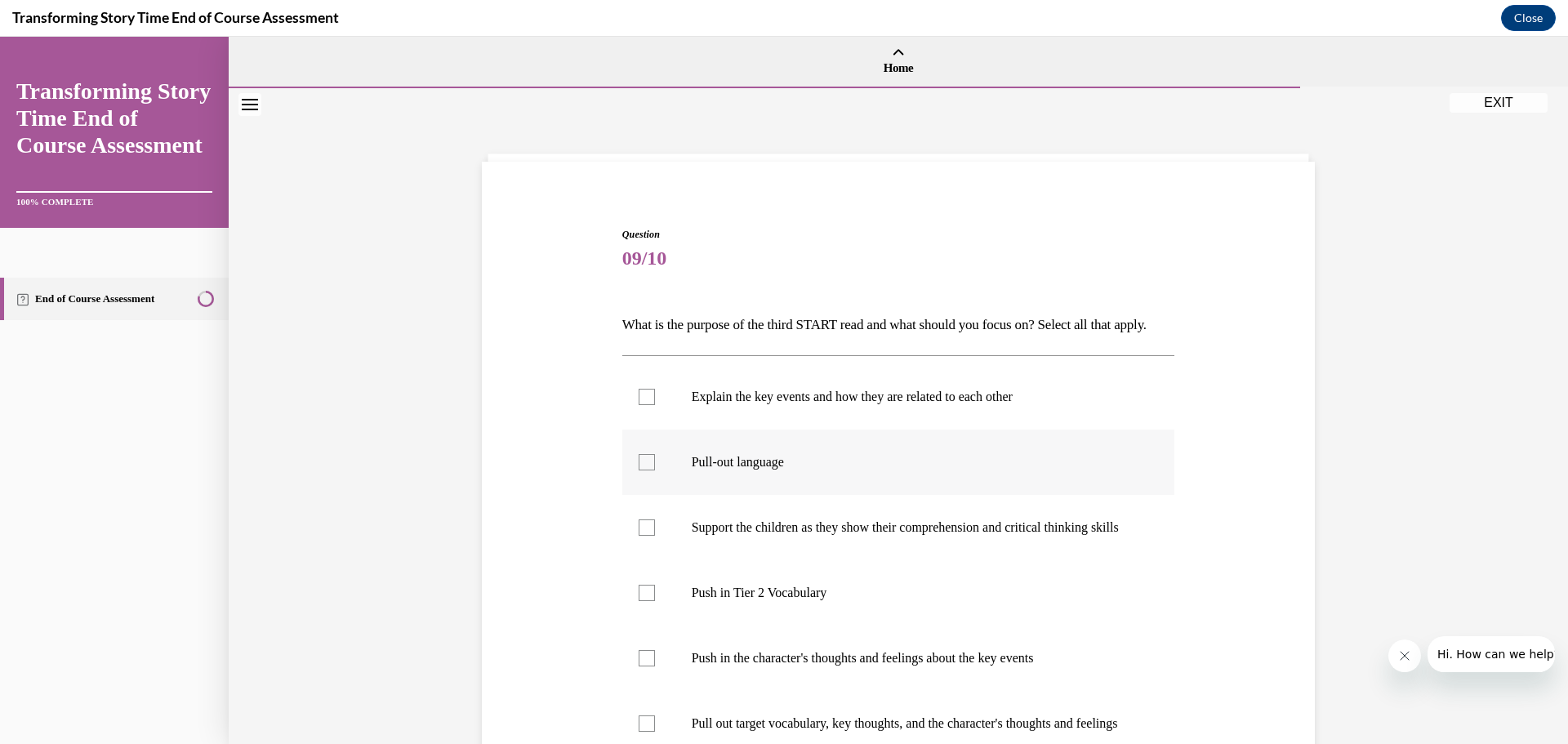
click at [643, 470] on div at bounding box center [646, 462] width 16 height 16
click at [643, 470] on input "Pull-out language" at bounding box center [646, 462] width 16 height 16
checkbox input "true"
click at [639, 535] on div at bounding box center [646, 527] width 16 height 16
click at [639, 535] on input "Support the children as they show their comprehension and critical thinking ski…" at bounding box center [646, 527] width 16 height 16
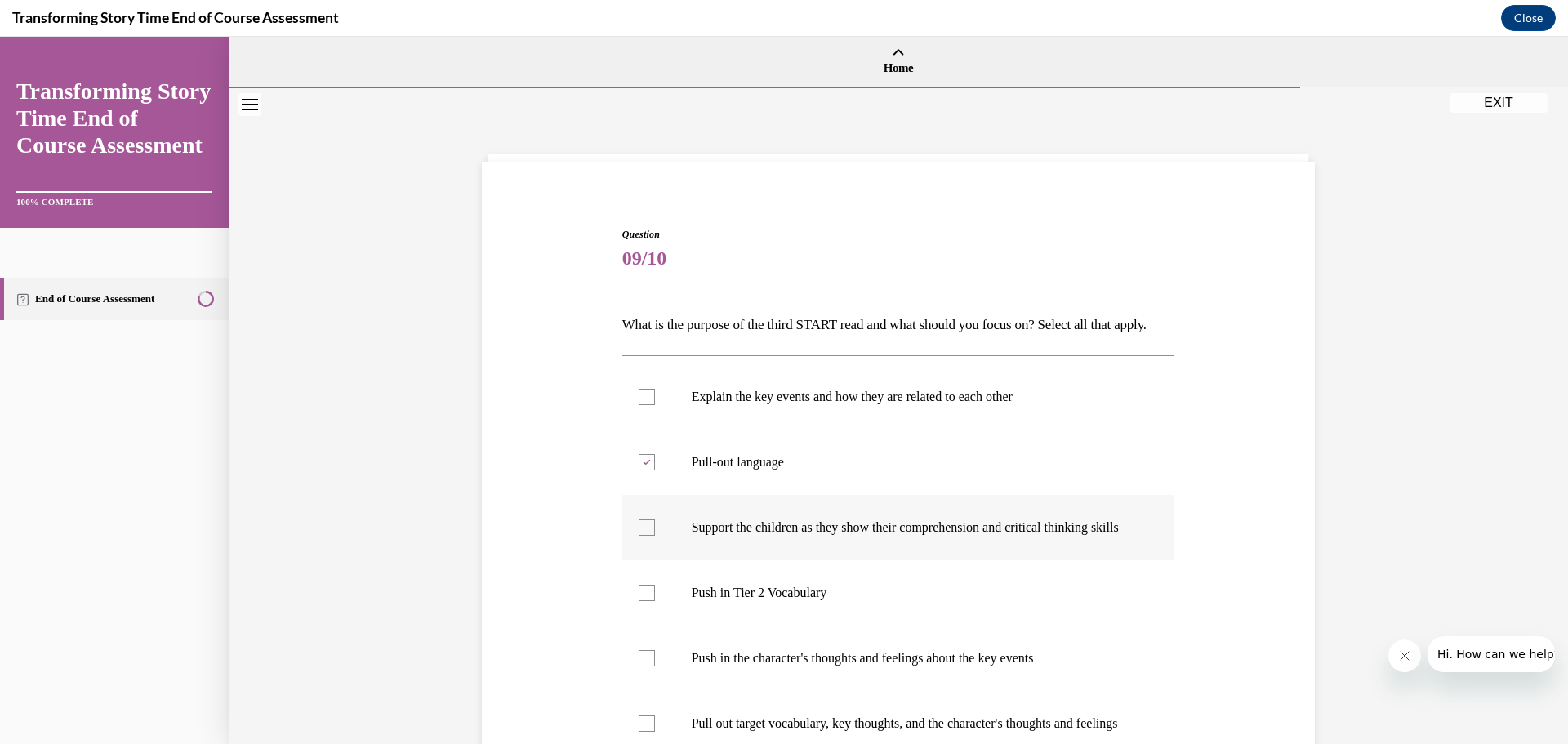
checkbox input "true"
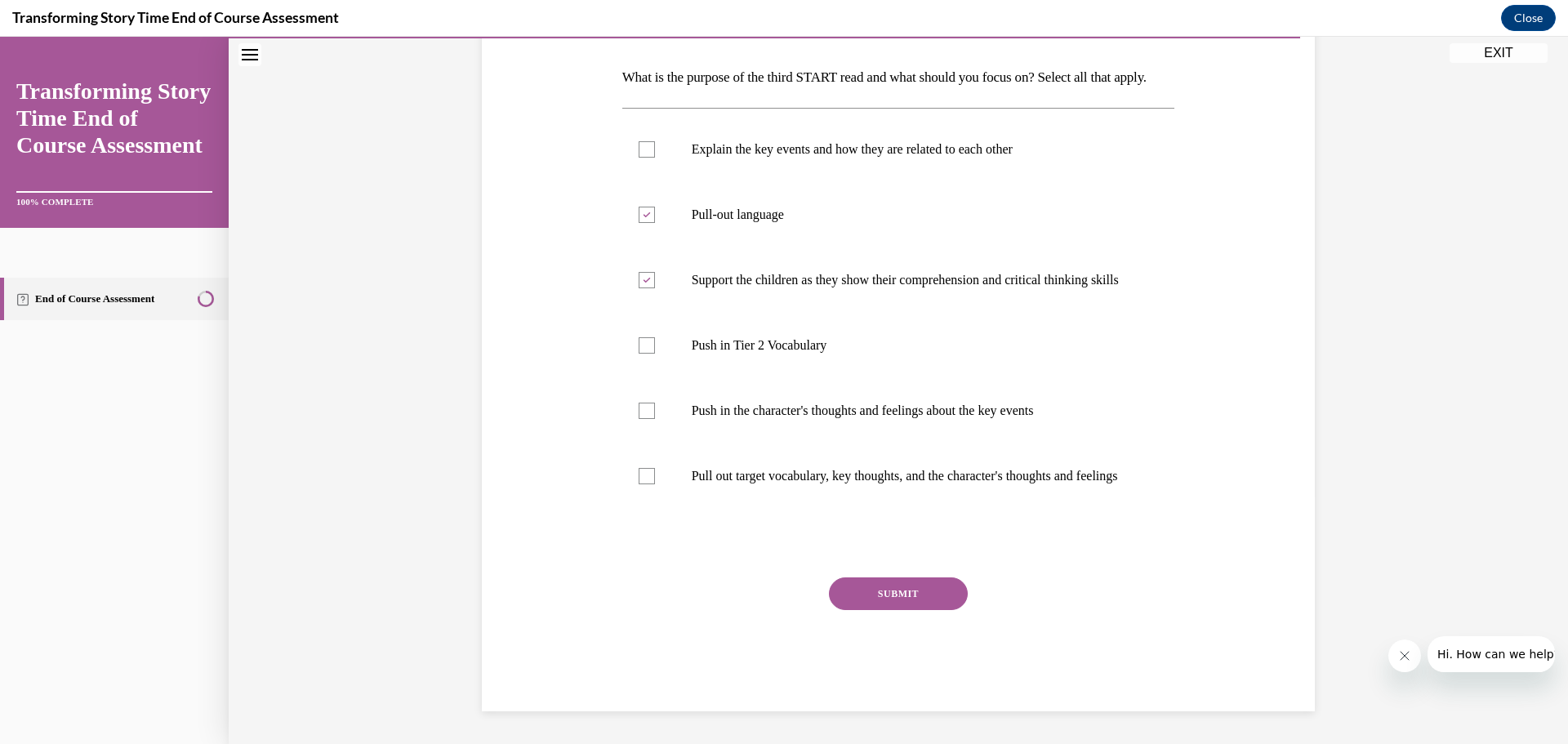
scroll to position [307, 0]
click at [642, 468] on div at bounding box center [646, 475] width 16 height 16
click at [642, 468] on input "Pull out target vocabulary, key thoughts, and the character's thoughts and feel…" at bounding box center [646, 475] width 16 height 16
checkbox input "true"
click at [890, 597] on button "SUBMIT" at bounding box center [898, 593] width 139 height 33
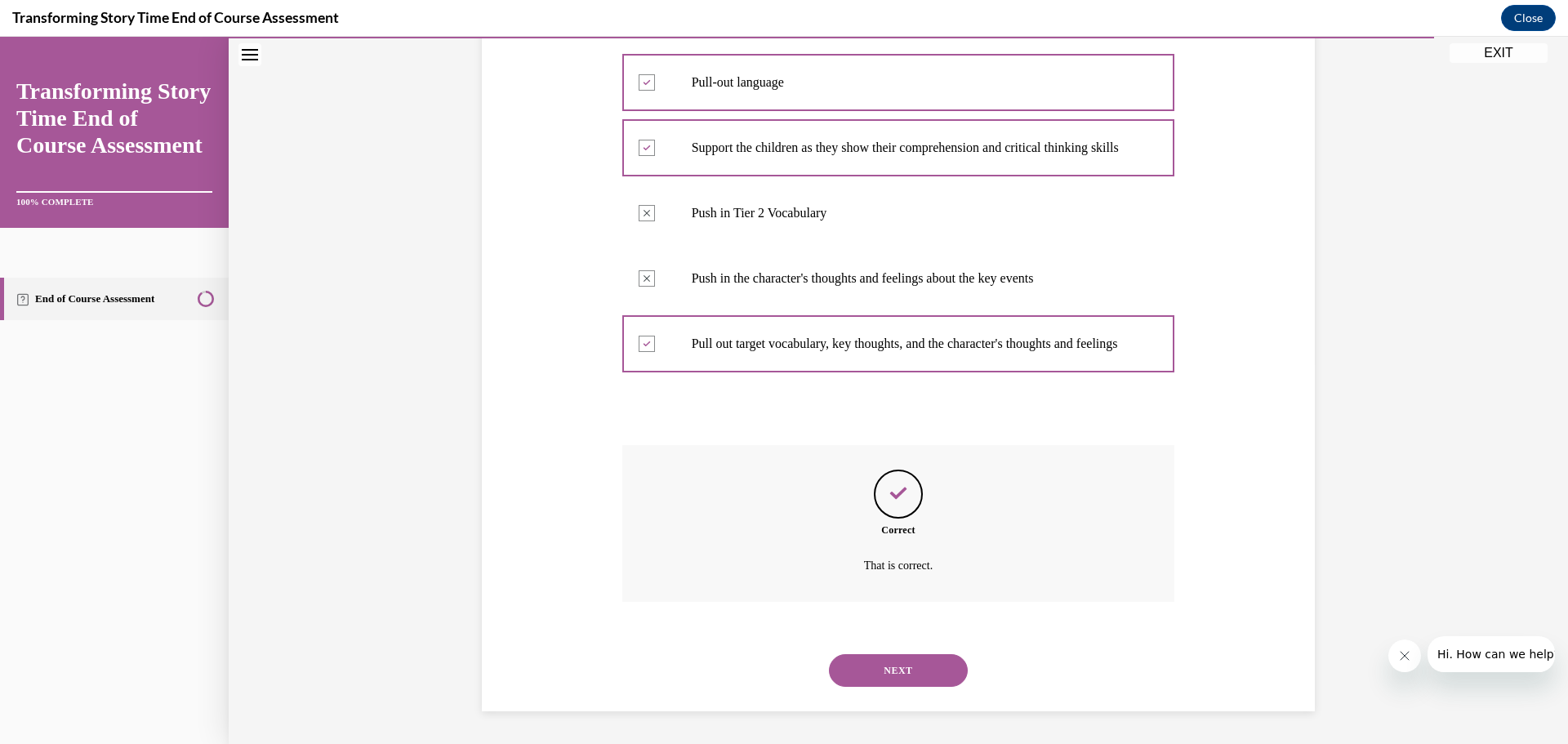
scroll to position [440, 0]
click at [907, 662] on button "NEXT" at bounding box center [898, 670] width 139 height 33
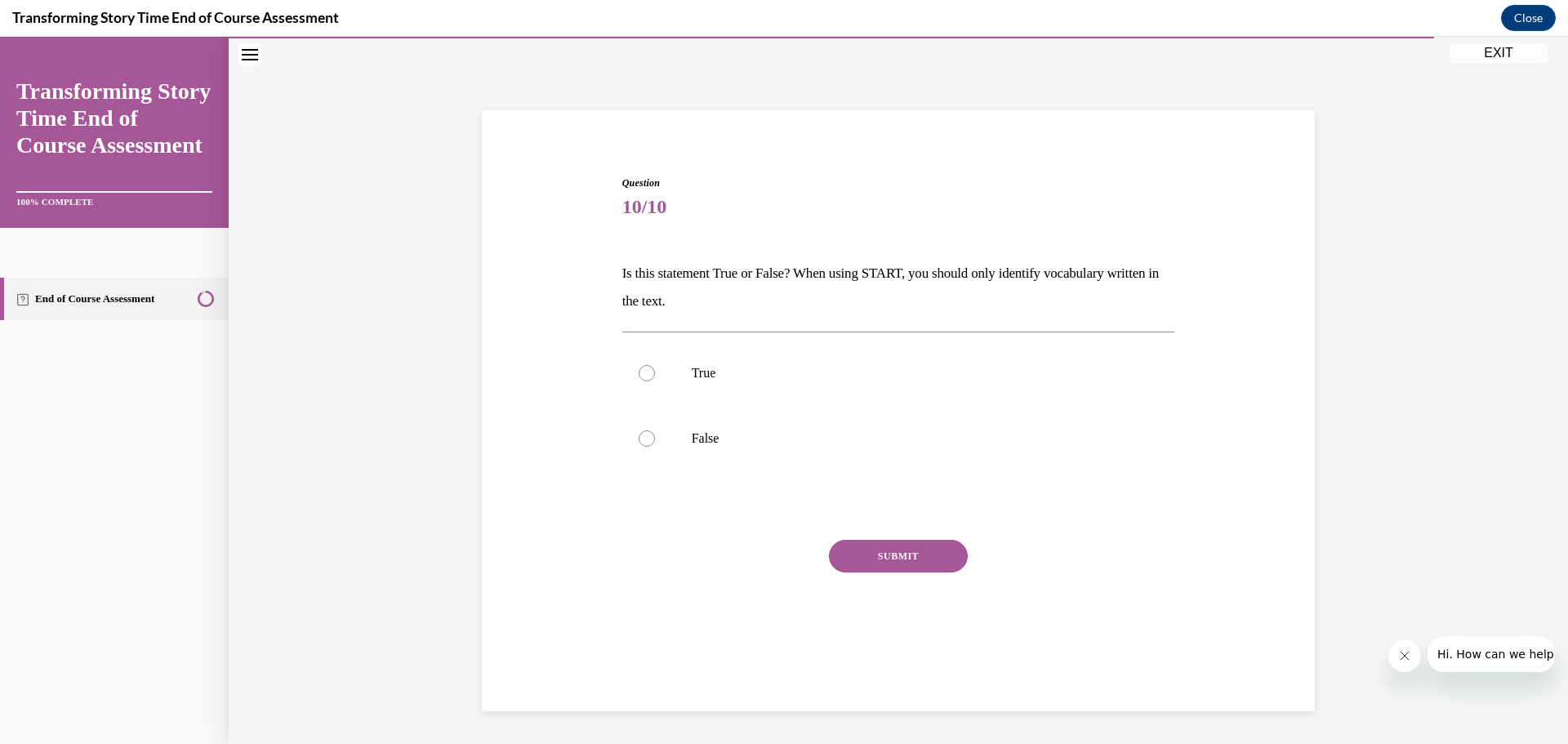
scroll to position [51, 0]
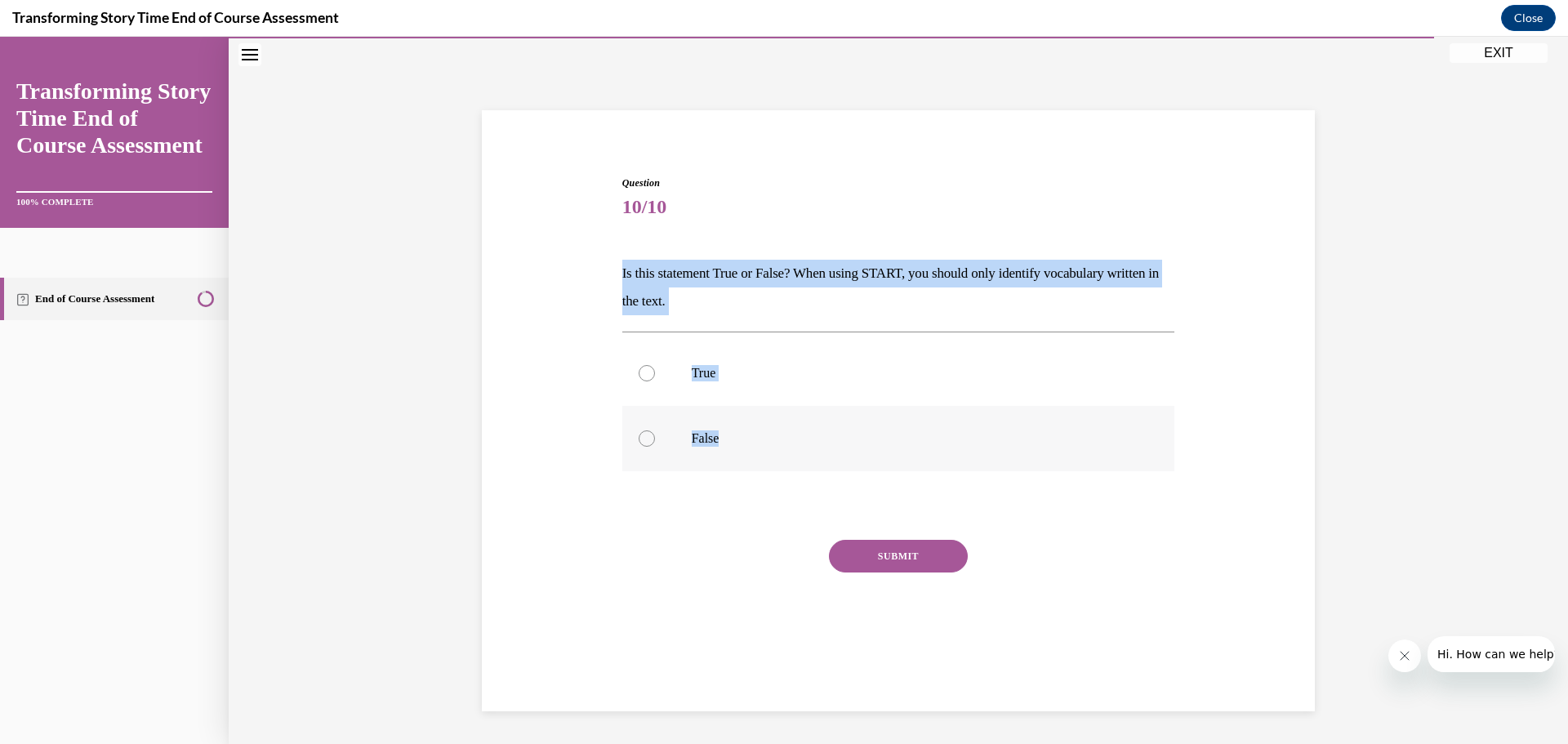
drag, startPoint x: 608, startPoint y: 271, endPoint x: 788, endPoint y: 452, distance: 255.3
click at [788, 452] on div "Question 10/10 Is this statement True or False? When using START, you should on…" at bounding box center [898, 400] width 841 height 547
click at [629, 445] on label "False" at bounding box center [899, 438] width 553 height 65
click at [639, 445] on input "False" at bounding box center [646, 438] width 16 height 16
radio input "true"
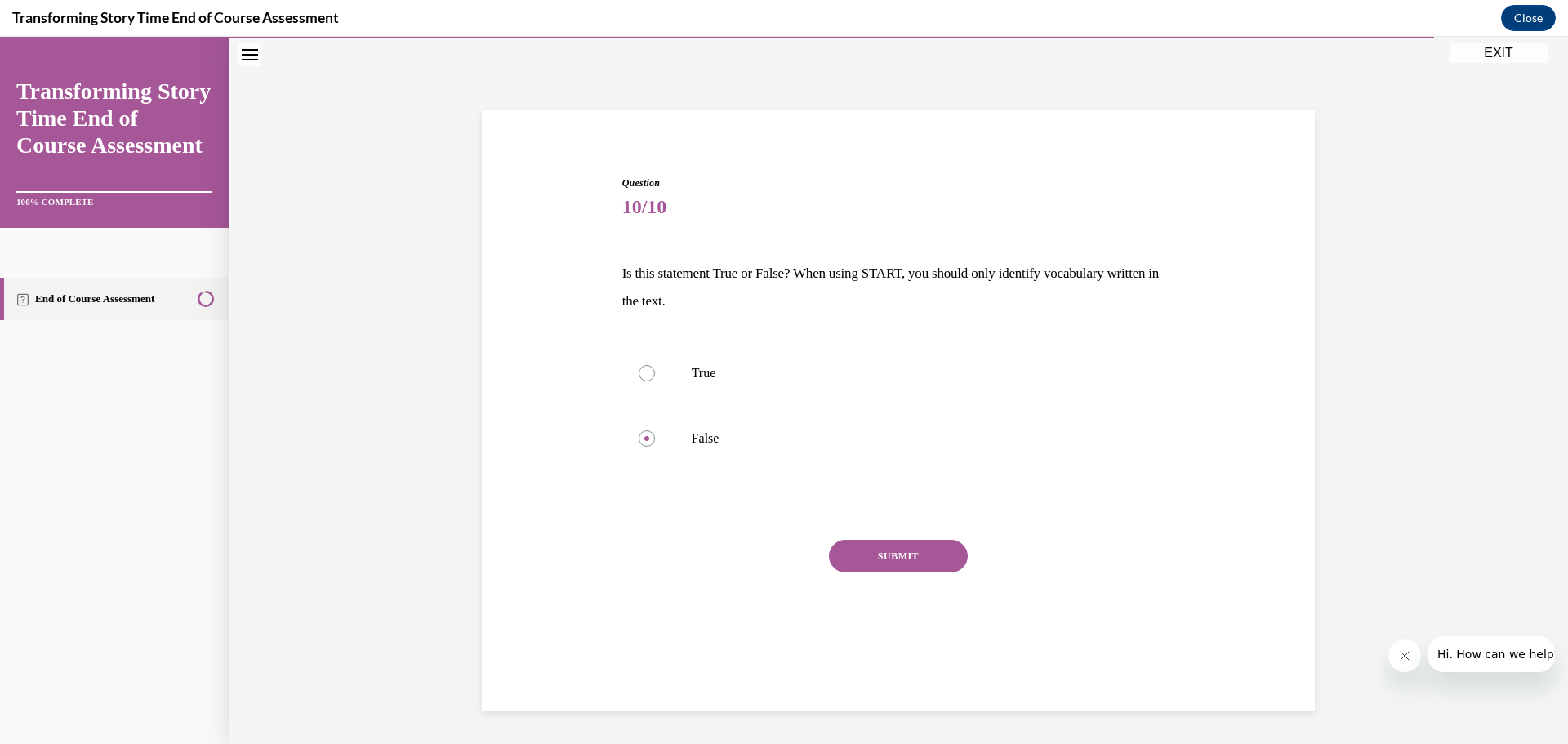
click at [880, 547] on button "SUBMIT" at bounding box center [898, 555] width 139 height 33
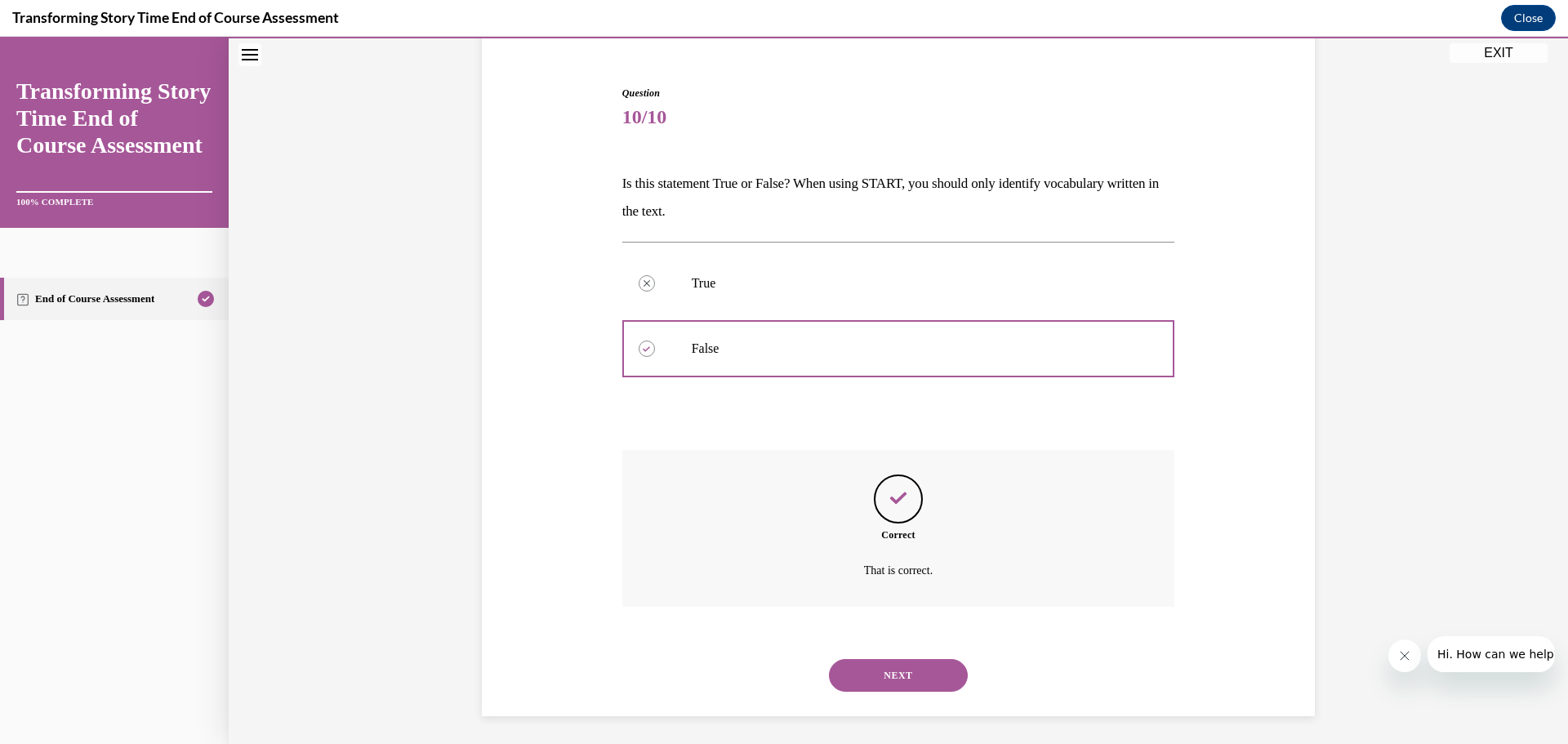
scroll to position [146, 0]
click at [877, 662] on button "NEXT" at bounding box center [898, 670] width 139 height 33
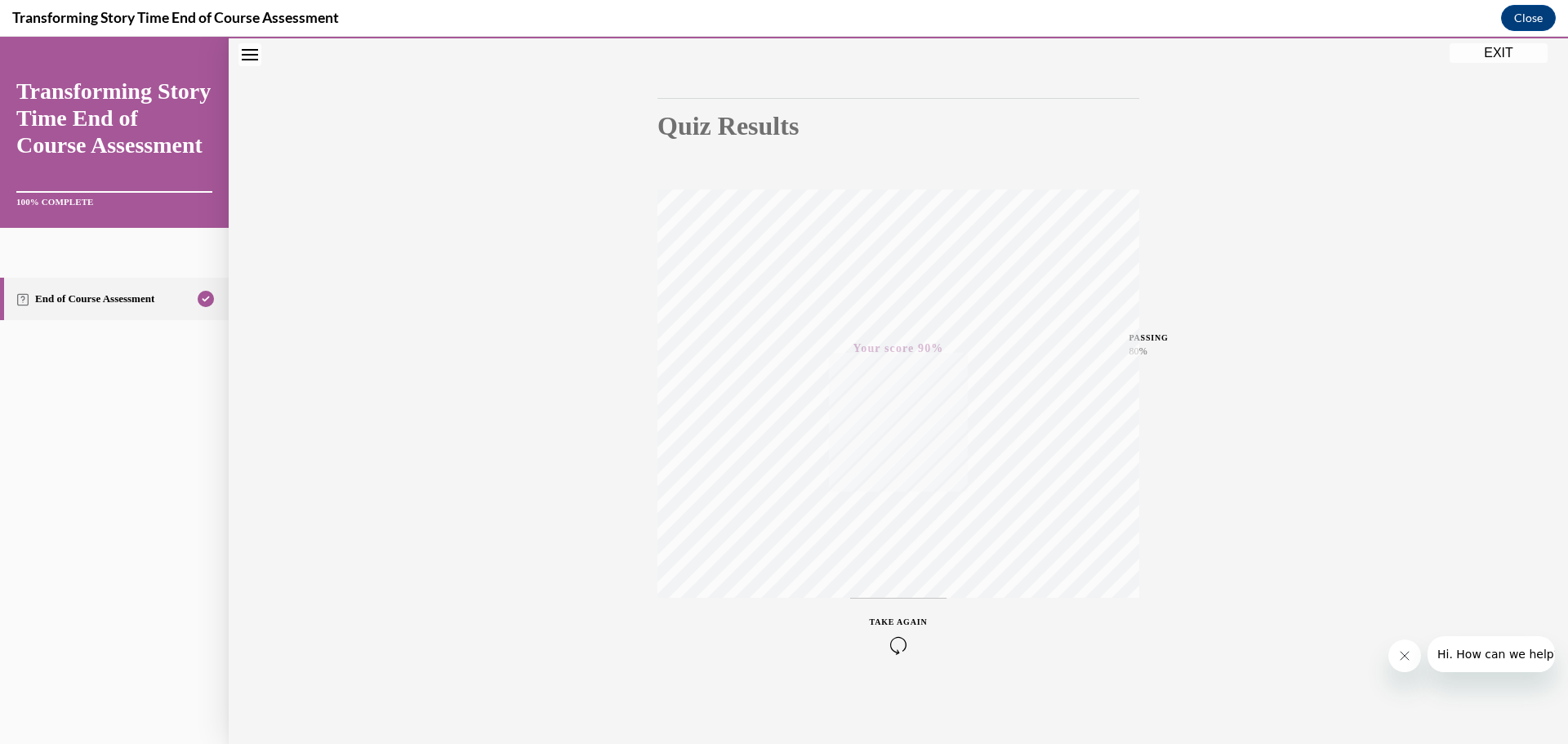
scroll to position [130, 0]
click at [1480, 54] on button "EXIT" at bounding box center [1498, 53] width 98 height 19
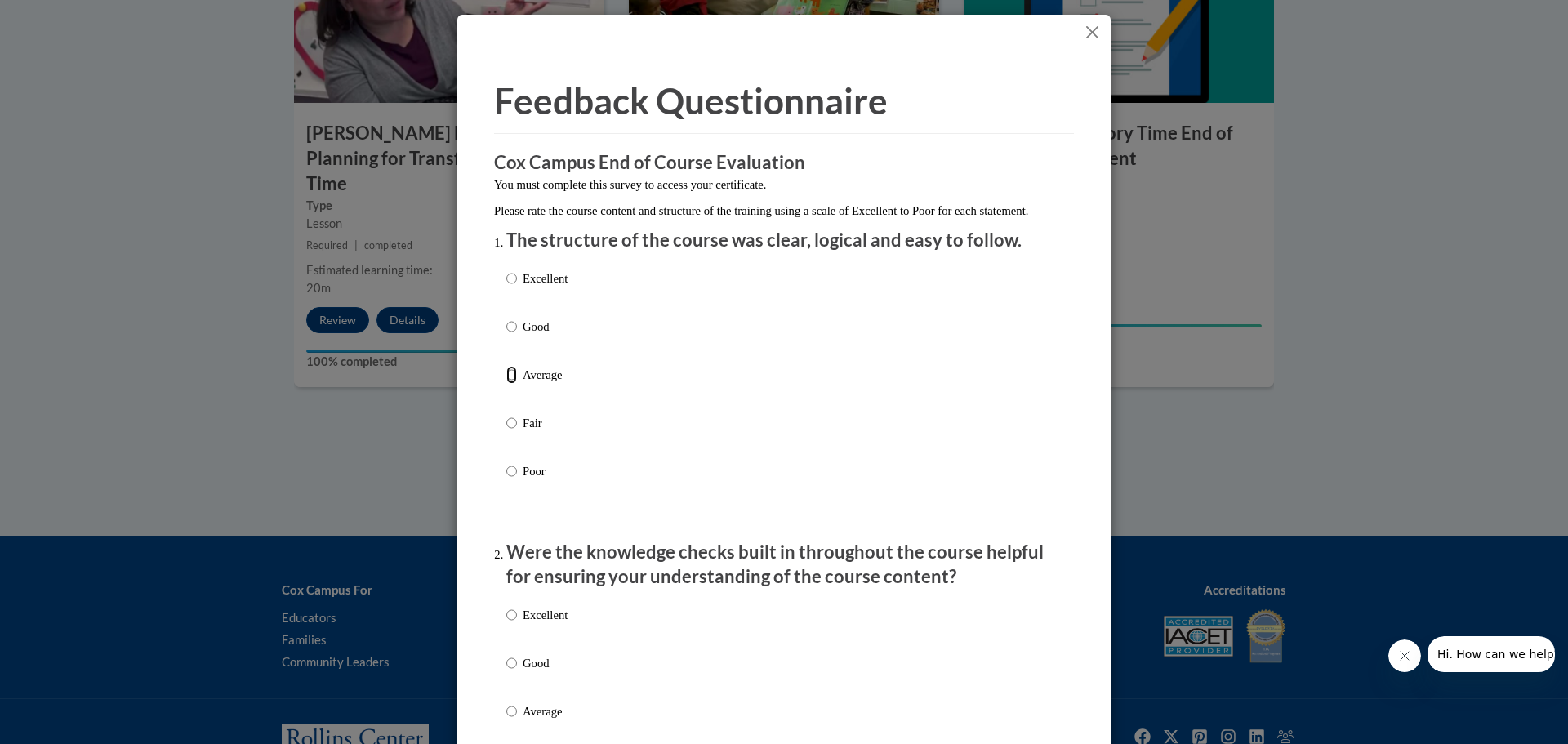
click at [506, 384] on input "Average" at bounding box center [511, 375] width 11 height 18
radio input "true"
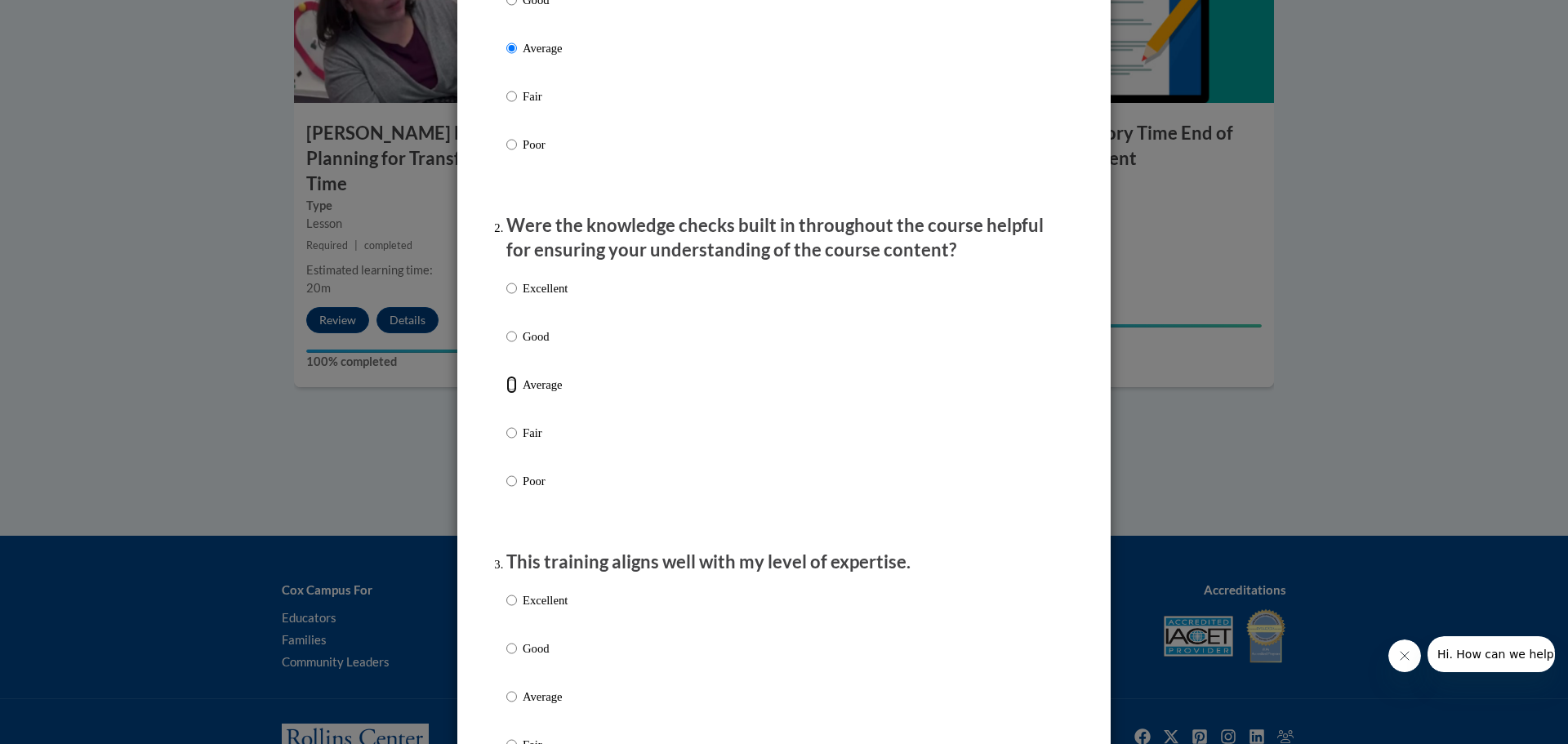
click at [510, 394] on input "Average" at bounding box center [511, 384] width 11 height 18
radio input "true"
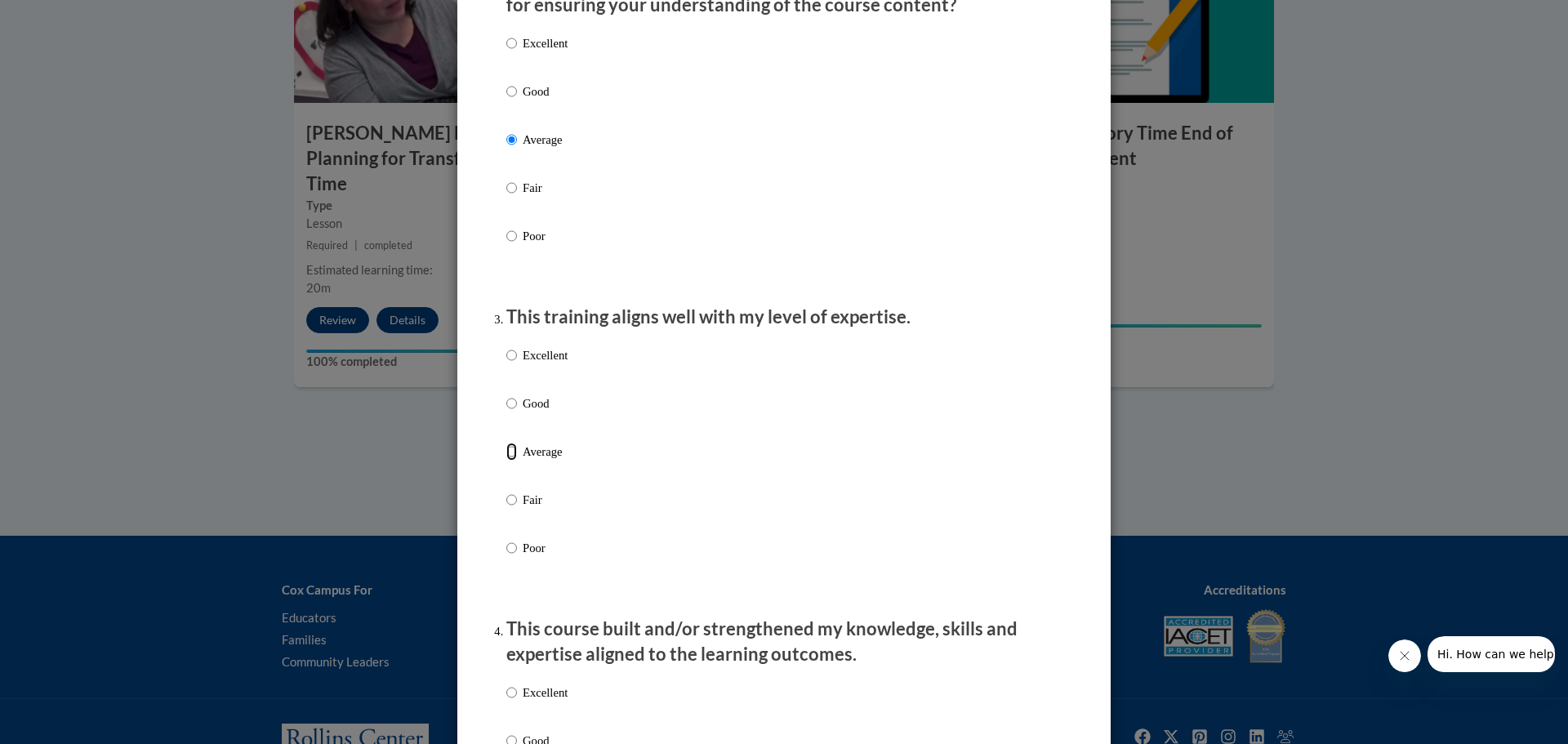
click at [506, 461] on input "Average" at bounding box center [511, 451] width 11 height 18
radio input "true"
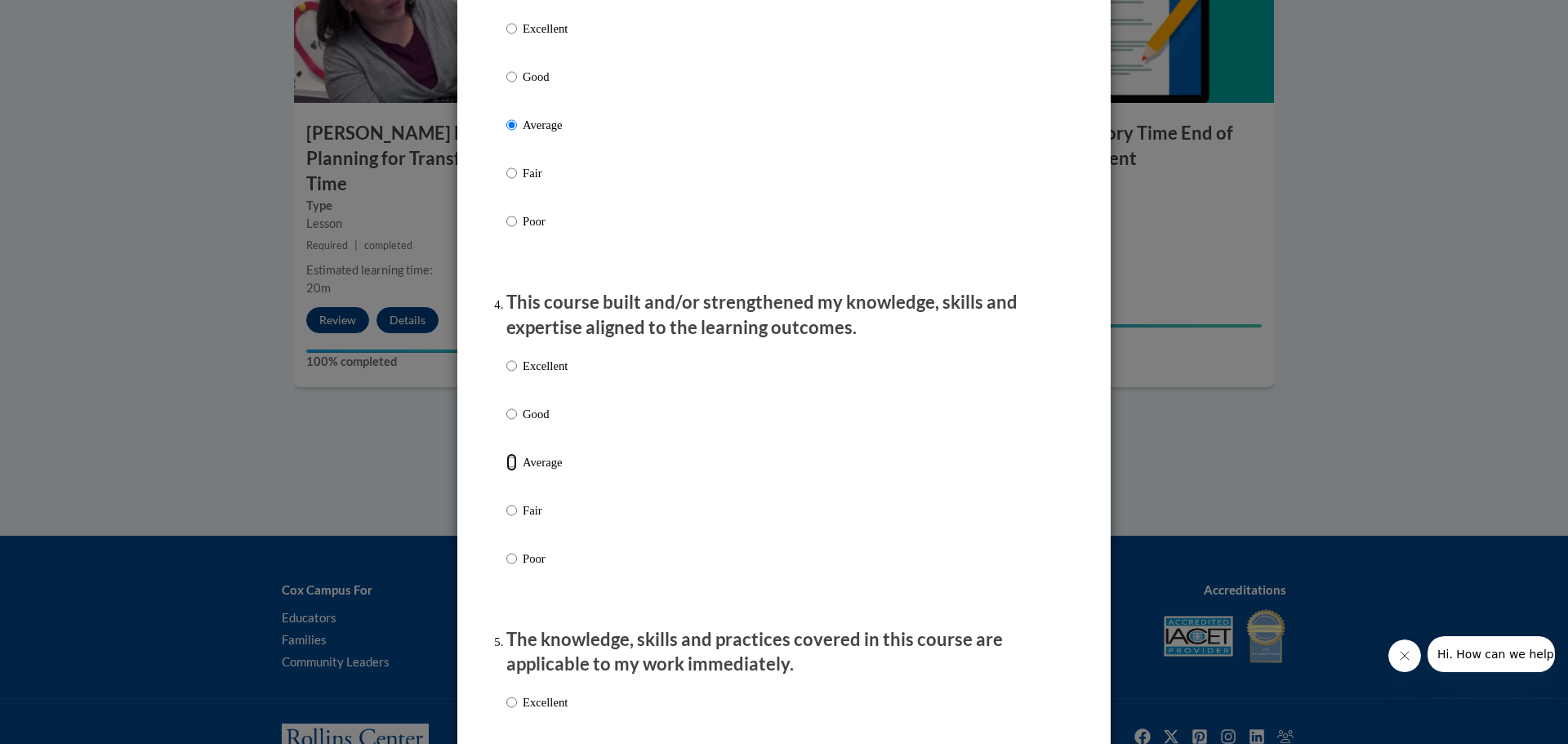
click at [506, 471] on input "Average" at bounding box center [511, 462] width 11 height 18
radio input "true"
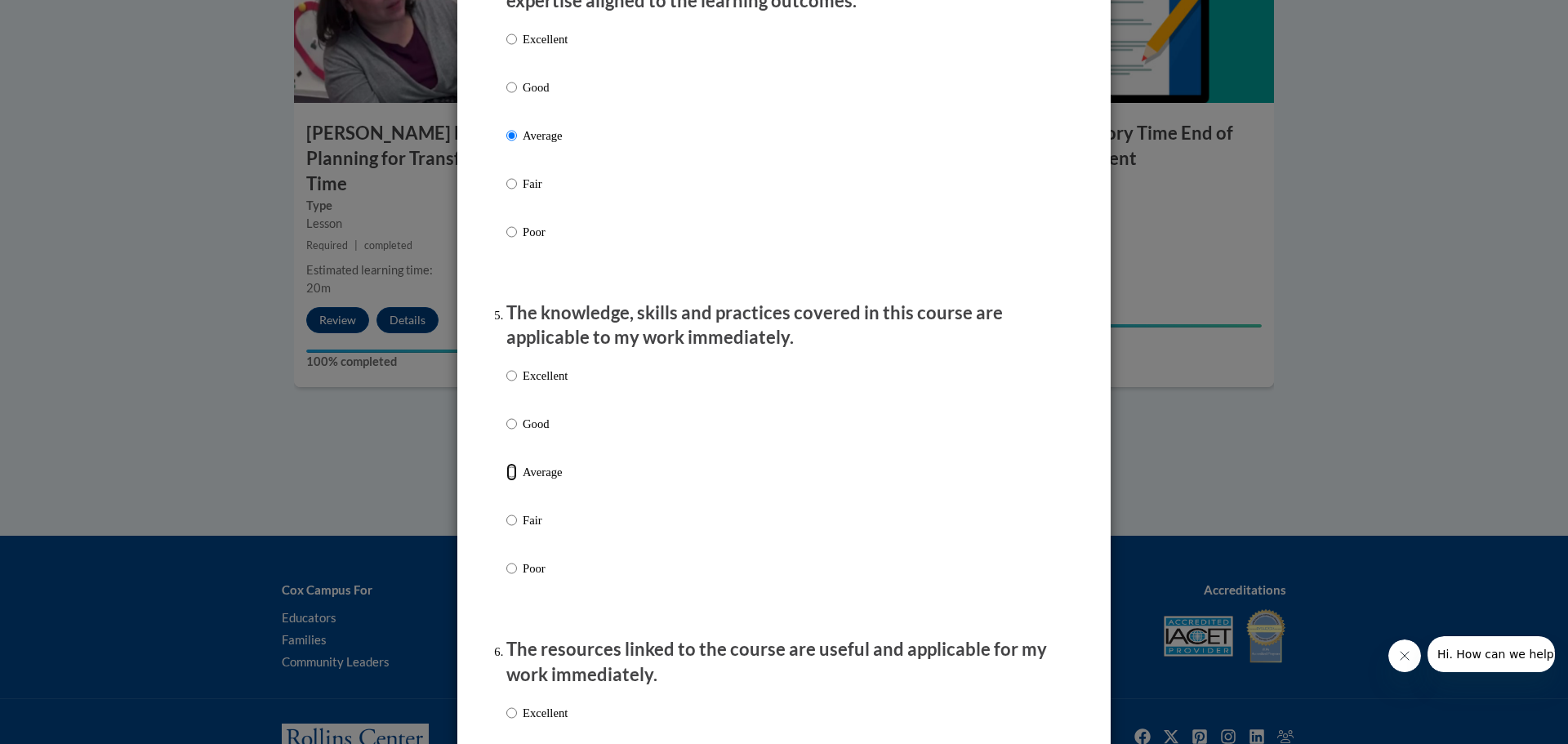
click at [506, 481] on input "Average" at bounding box center [511, 472] width 11 height 18
radio input "true"
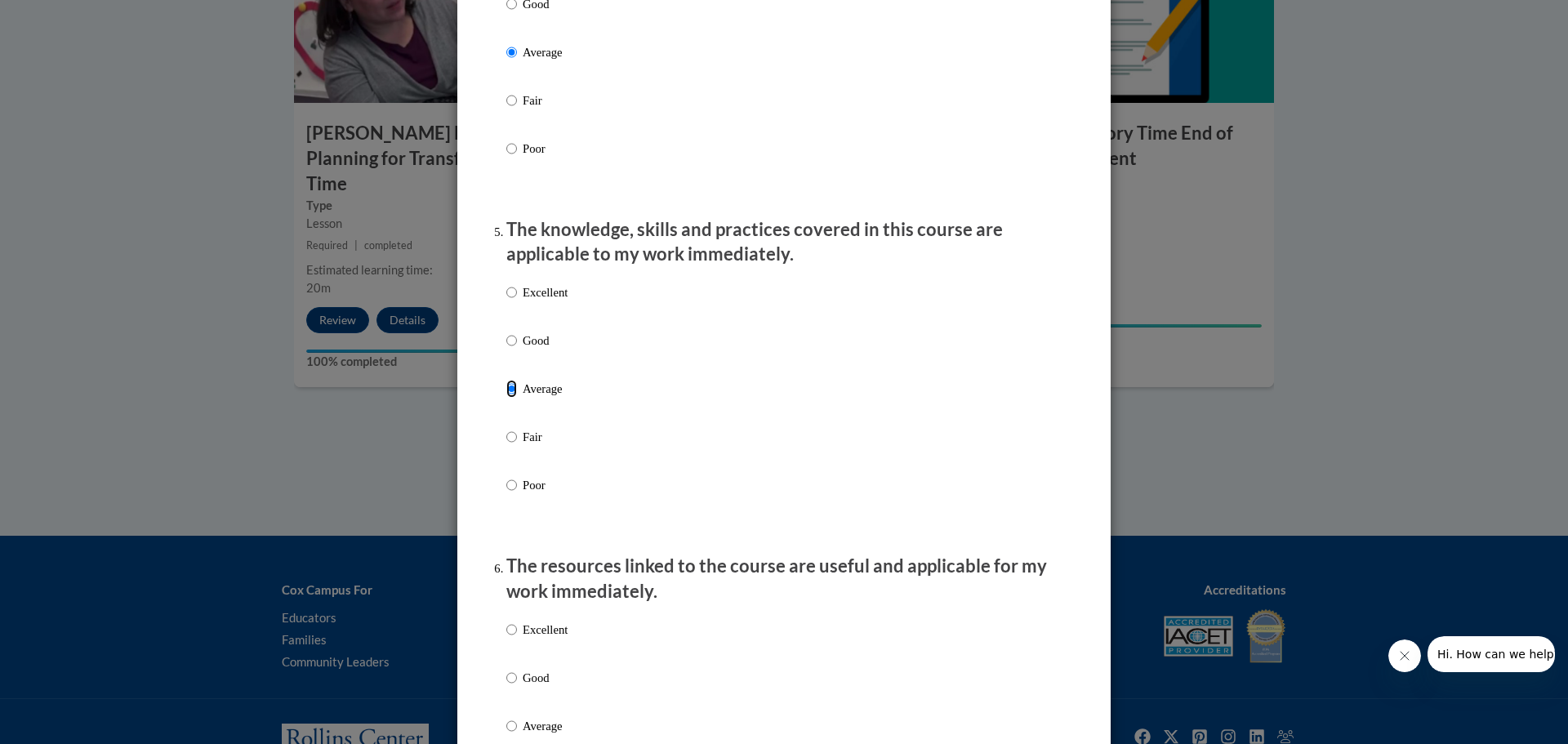
scroll to position [1633, 0]
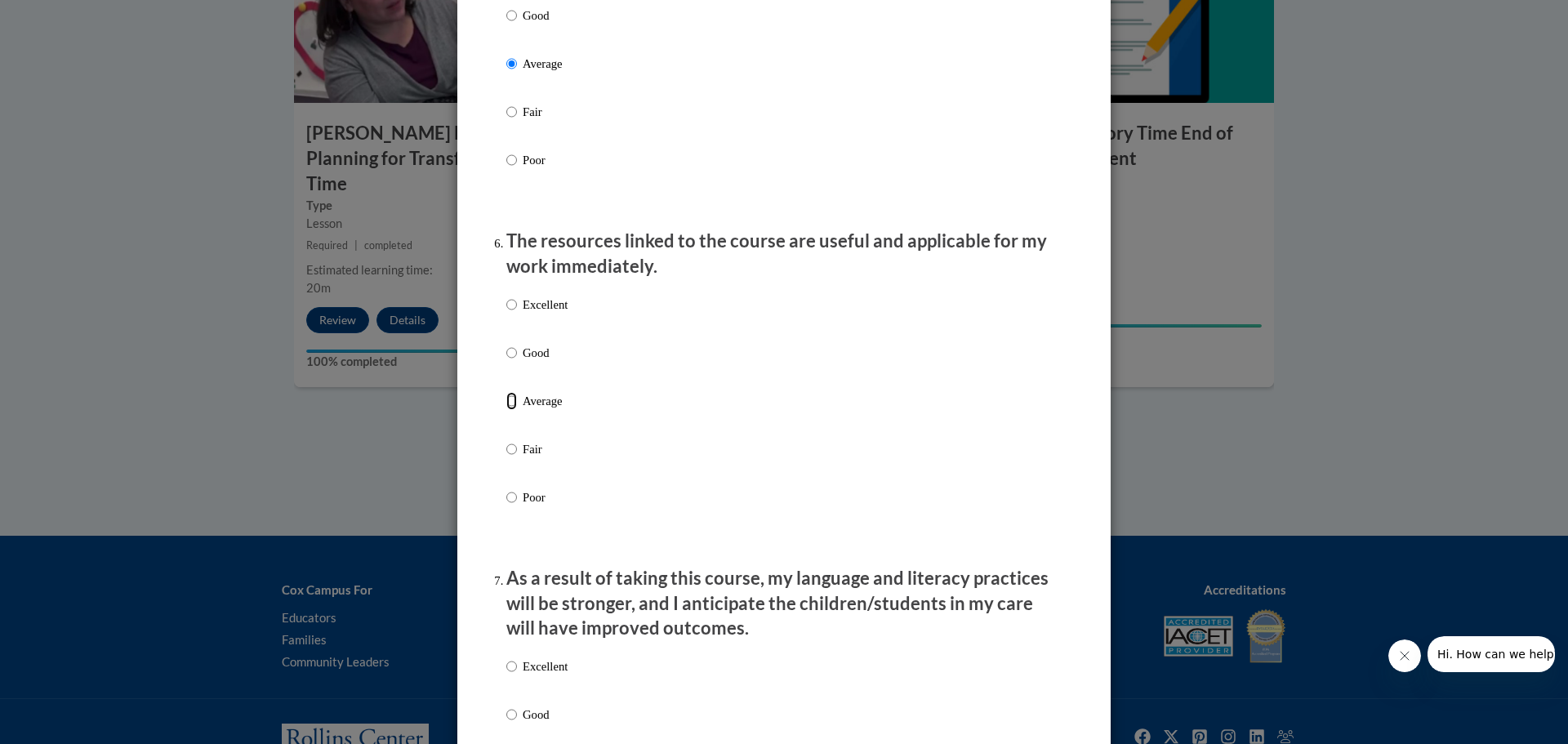
click at [506, 410] on input "Average" at bounding box center [511, 400] width 11 height 18
radio input "true"
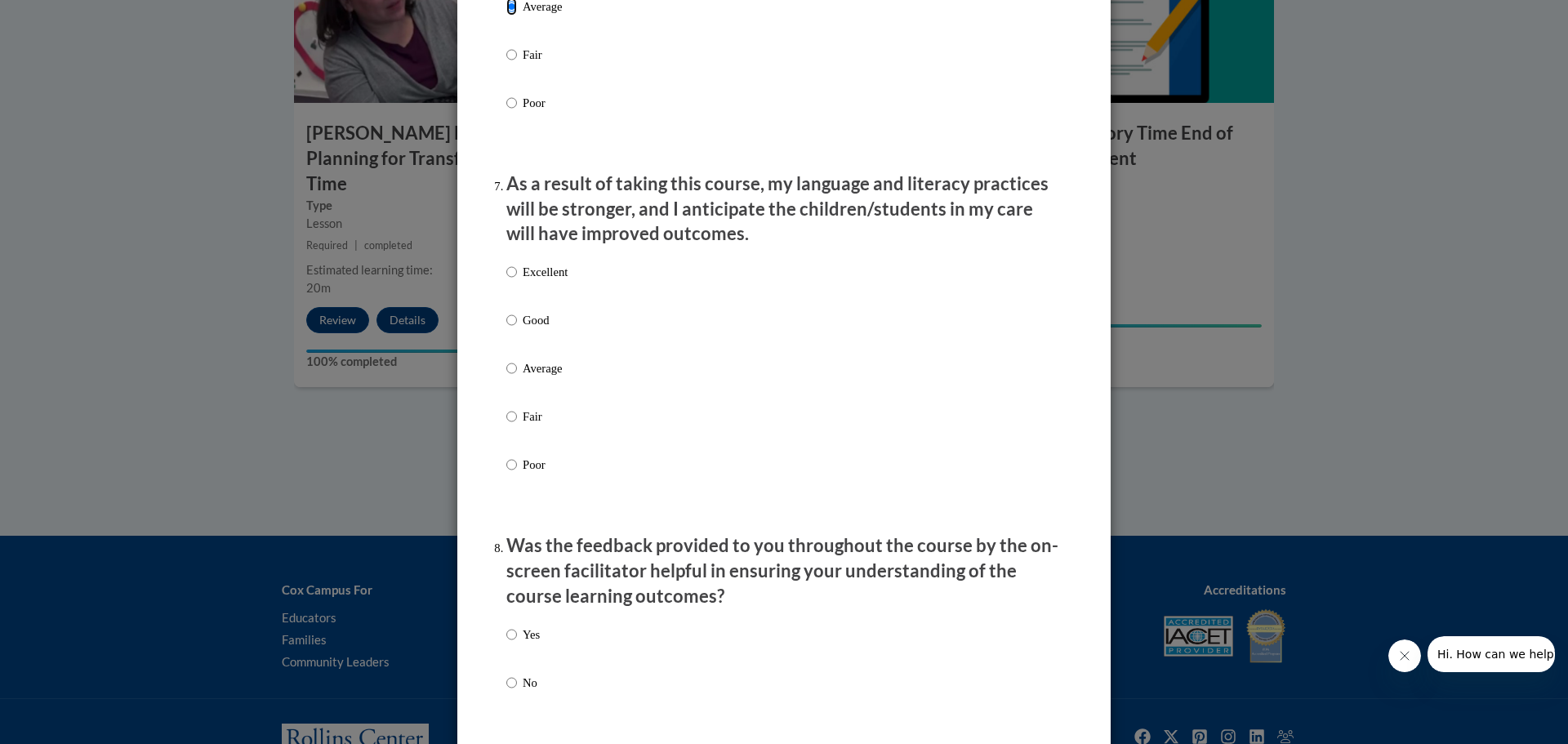
scroll to position [2041, 0]
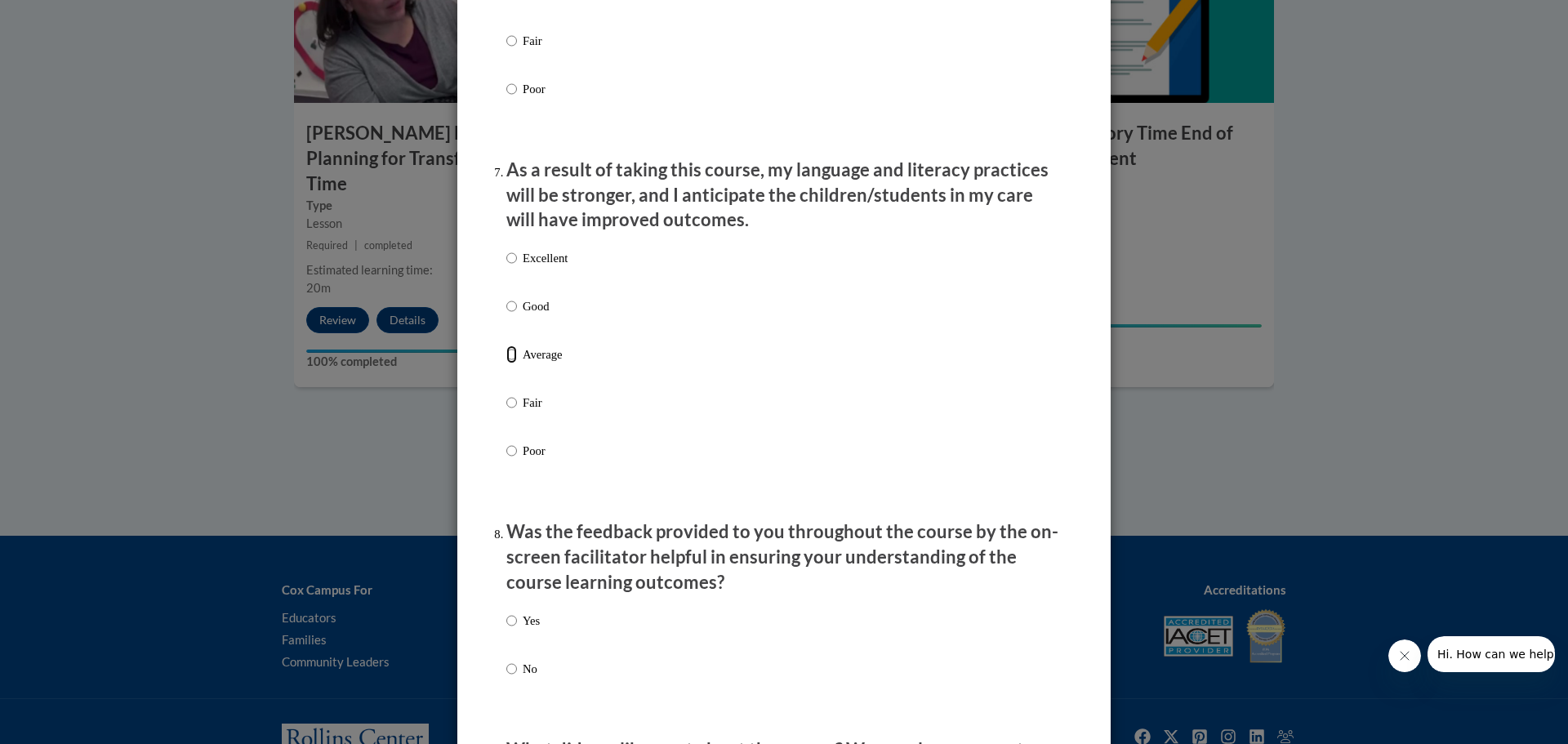
click at [506, 364] on input "Average" at bounding box center [511, 354] width 11 height 18
radio input "true"
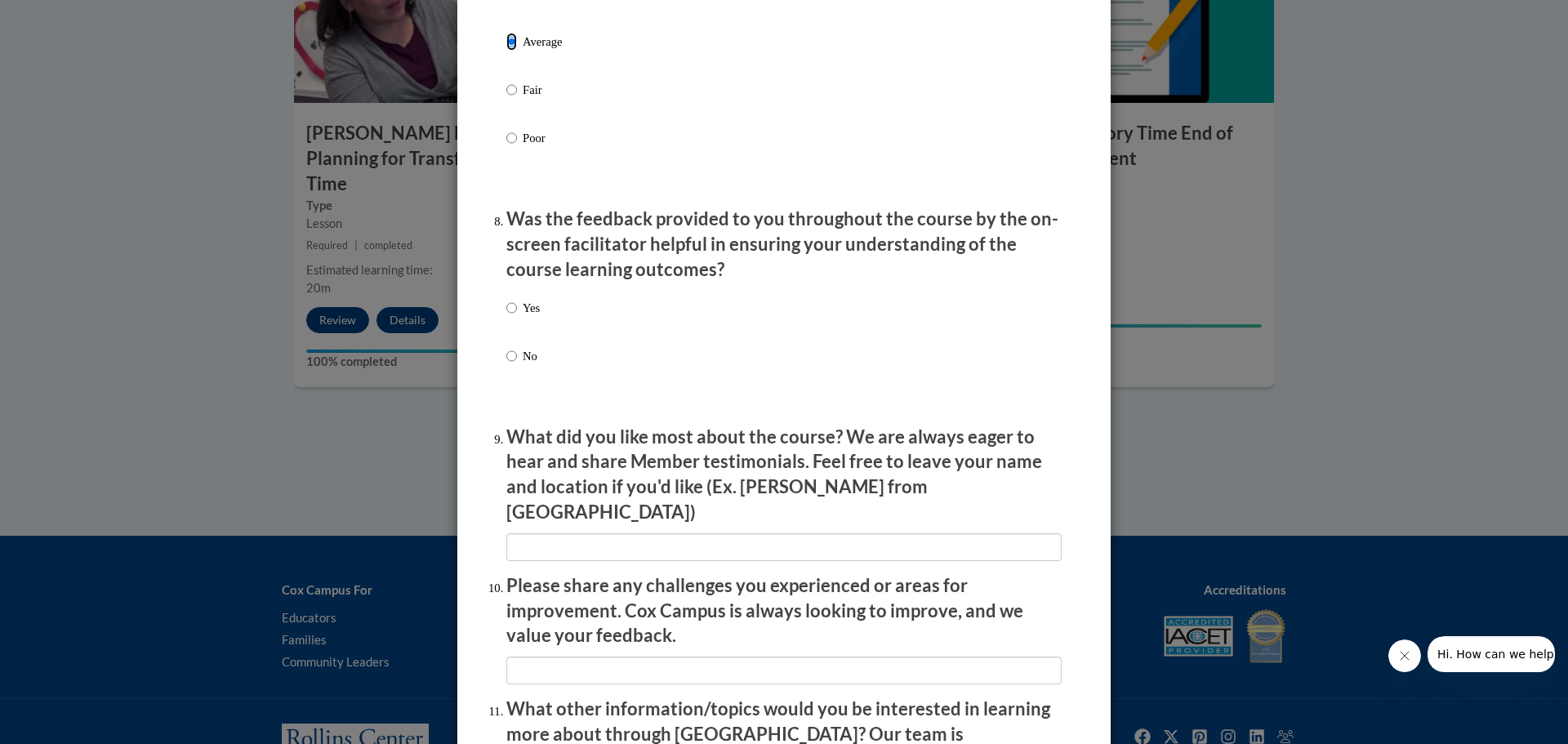
scroll to position [2368, 0]
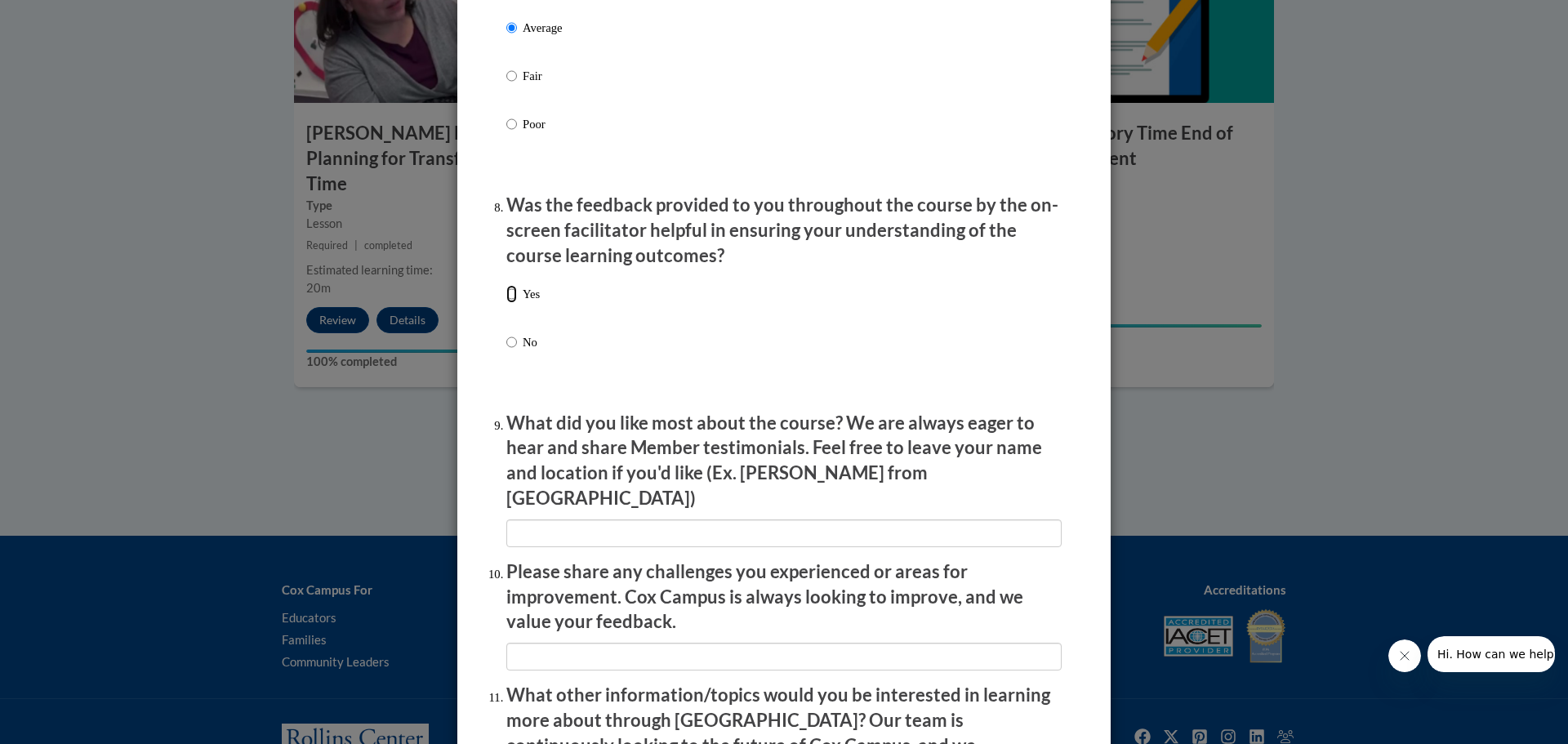
click at [506, 303] on input "Yes" at bounding box center [511, 293] width 11 height 18
radio input "true"
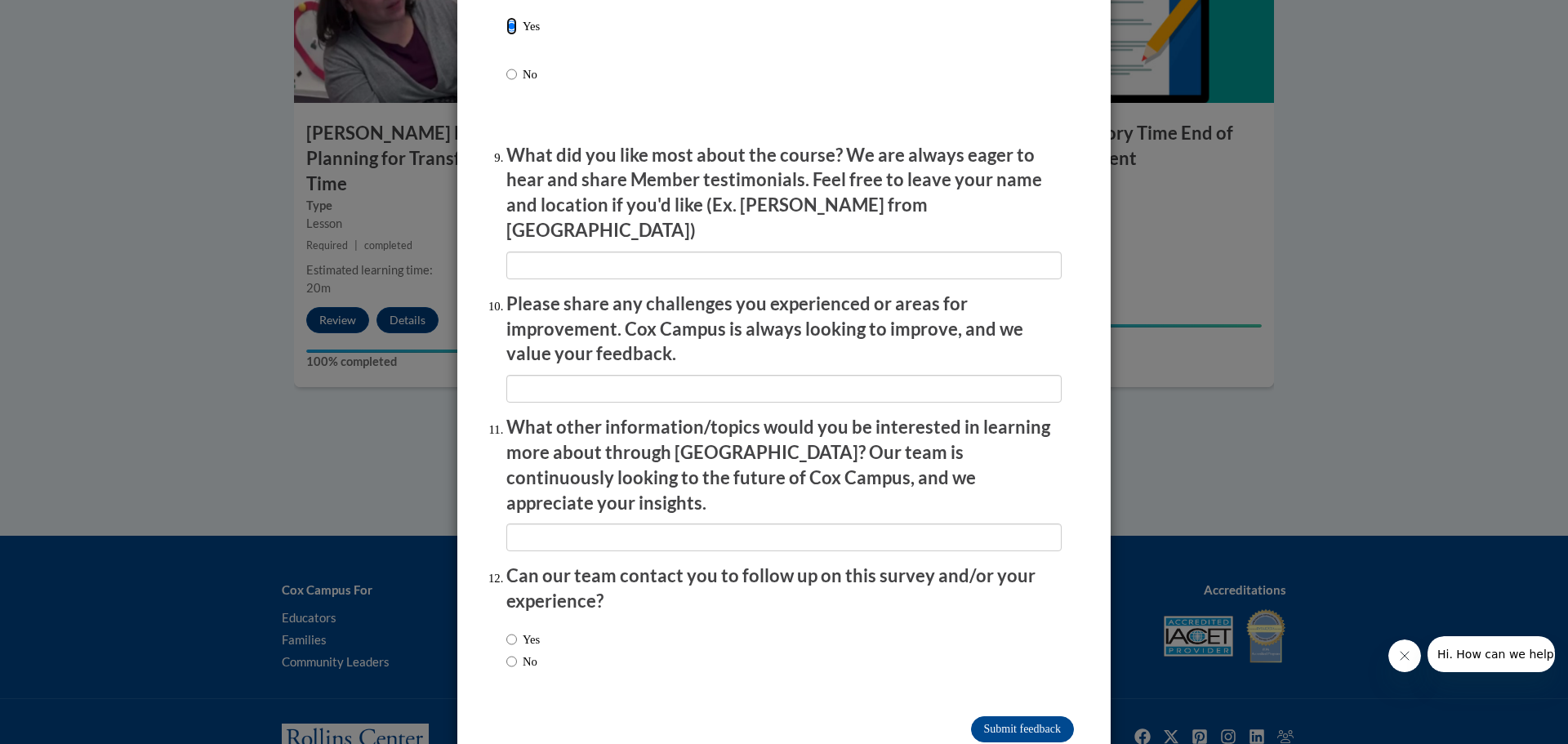
scroll to position [2649, 0]
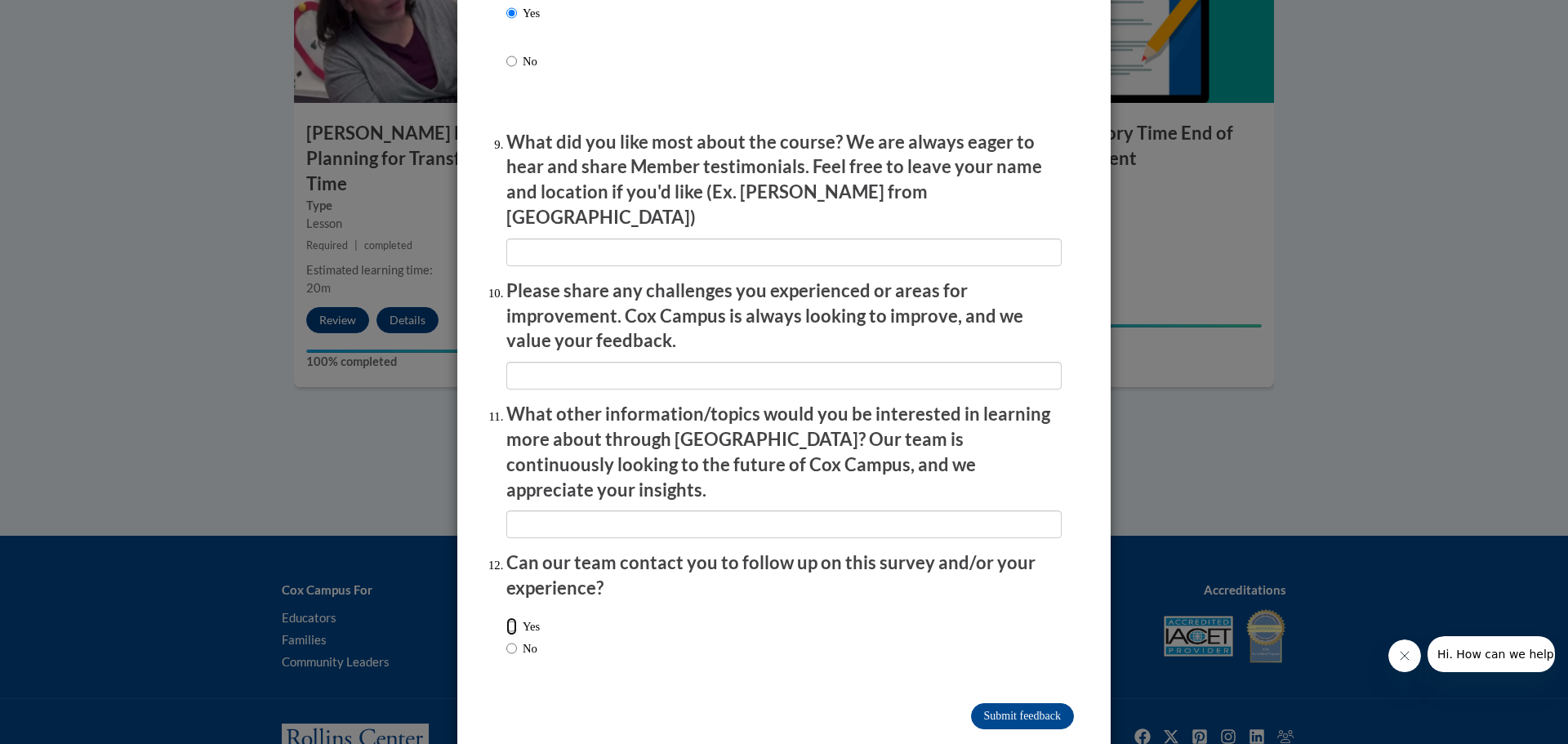
drag, startPoint x: 507, startPoint y: 585, endPoint x: 618, endPoint y: 620, distance: 116.4
click at [507, 617] on input "Yes" at bounding box center [511, 626] width 11 height 18
radio input "true"
click at [1017, 703] on input "Submit feedback" at bounding box center [1022, 716] width 103 height 26
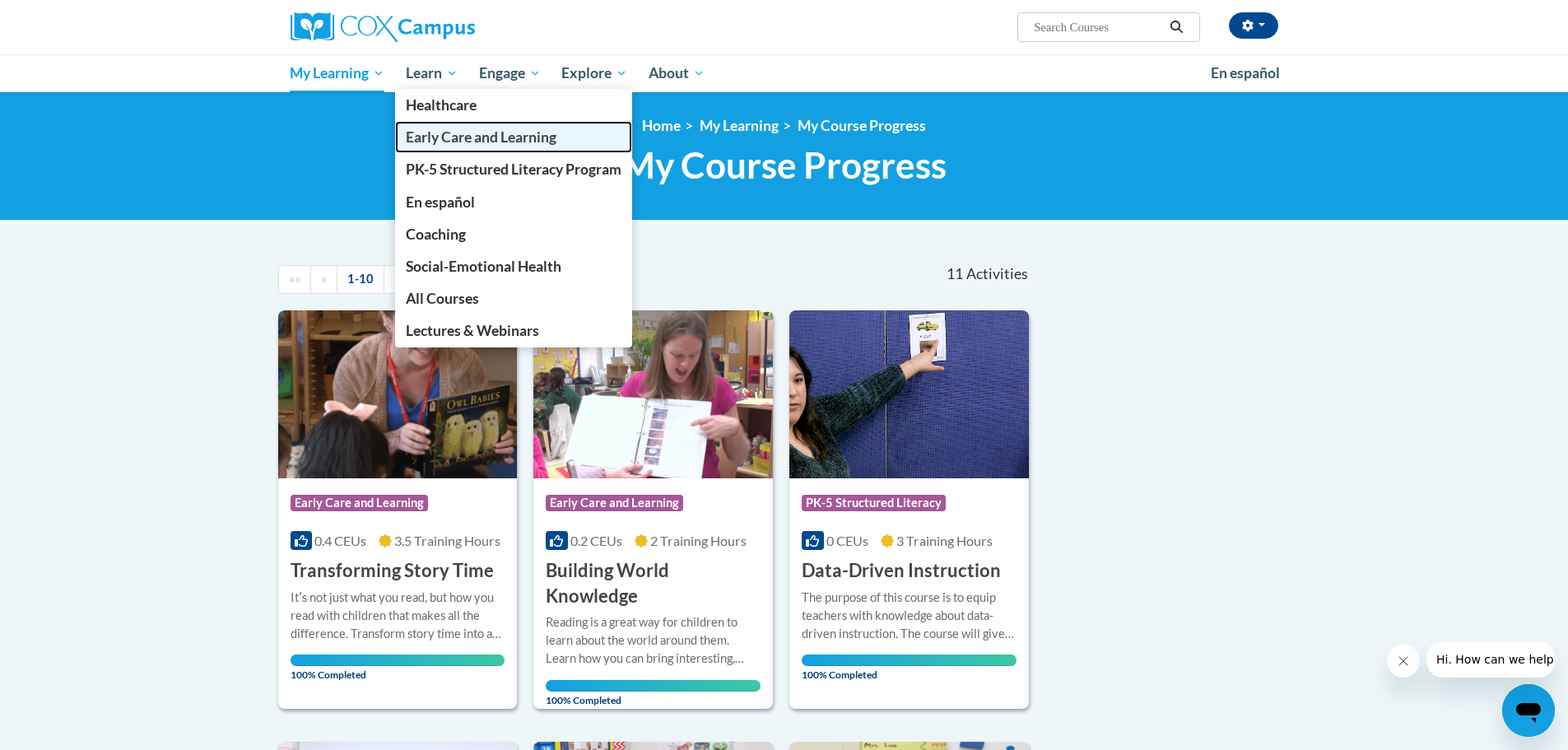
click at [439, 144] on span "Early Care and Learning" at bounding box center [480, 137] width 150 height 17
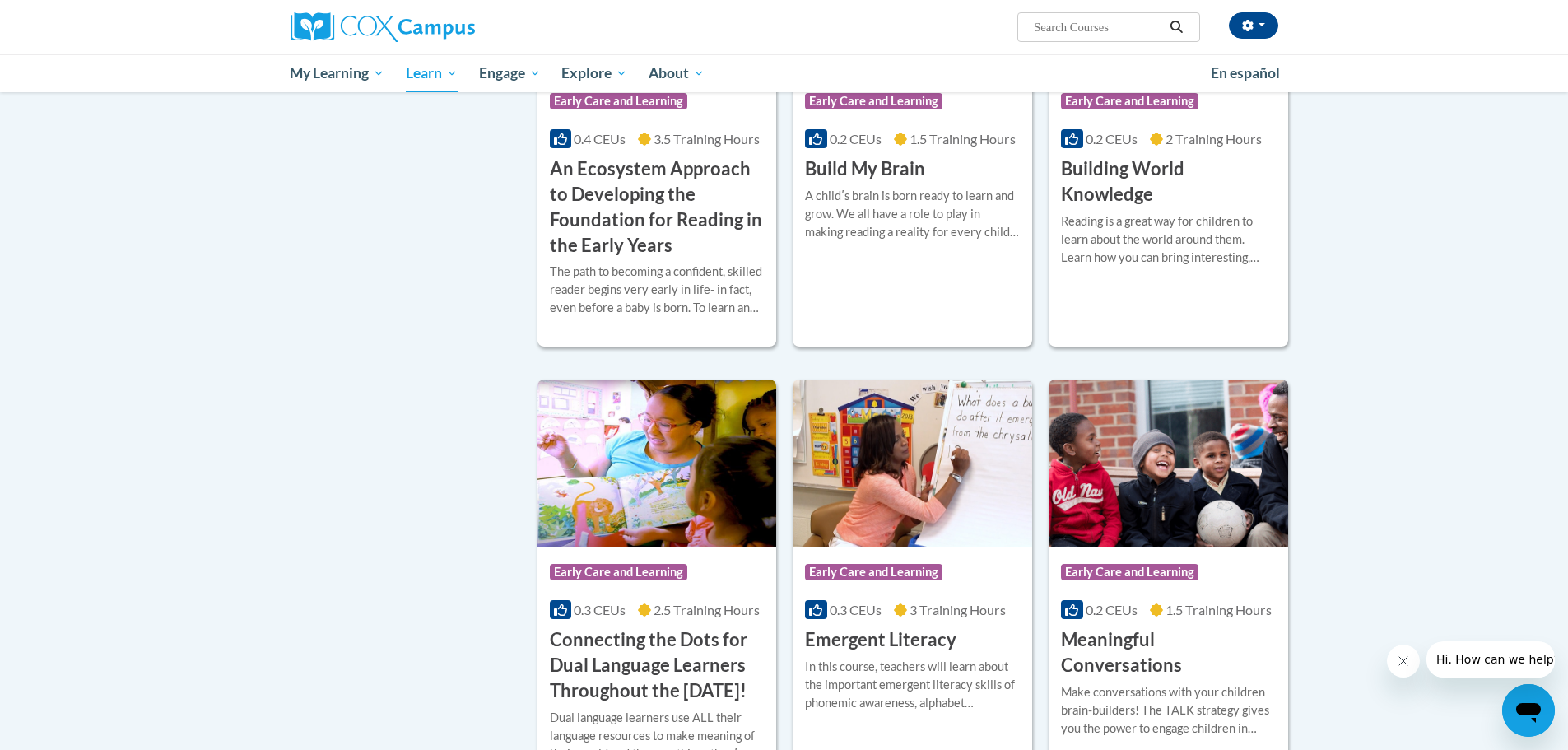
scroll to position [576, 0]
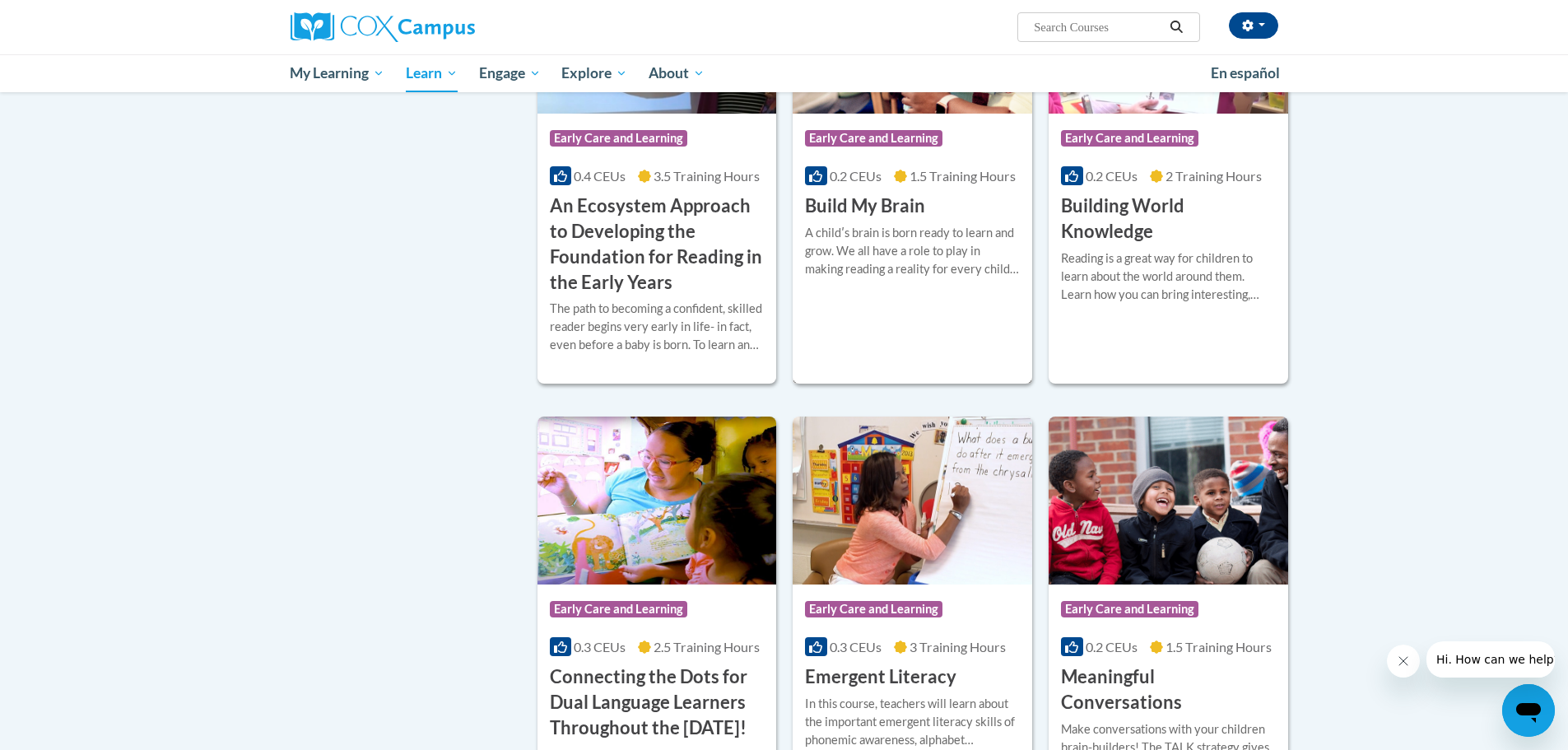
click at [851, 280] on div "A childʹs brain is born ready to learn and grow. We all have a role to play in …" at bounding box center [912, 257] width 214 height 67
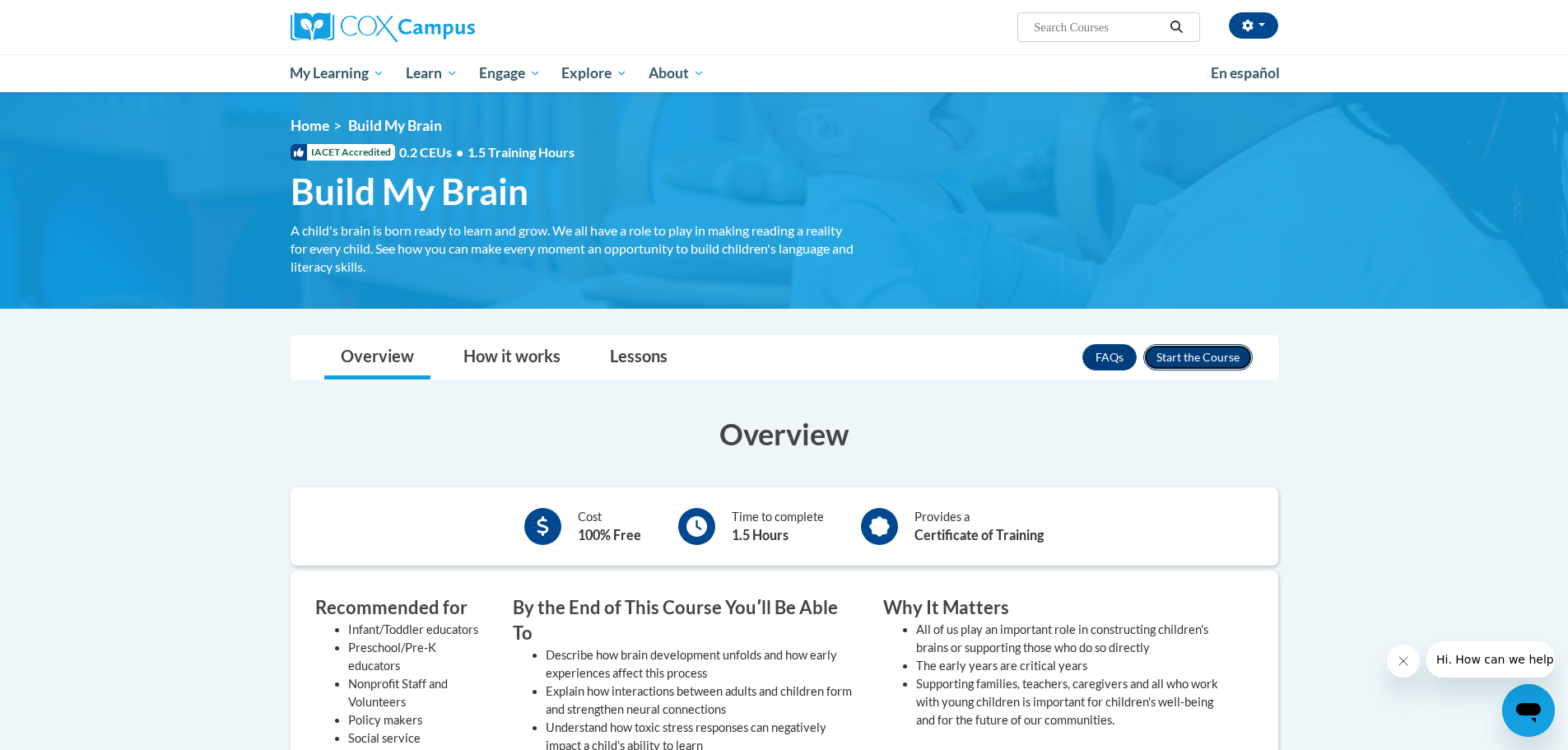
click at [1203, 351] on button "Enroll" at bounding box center [1198, 356] width 110 height 26
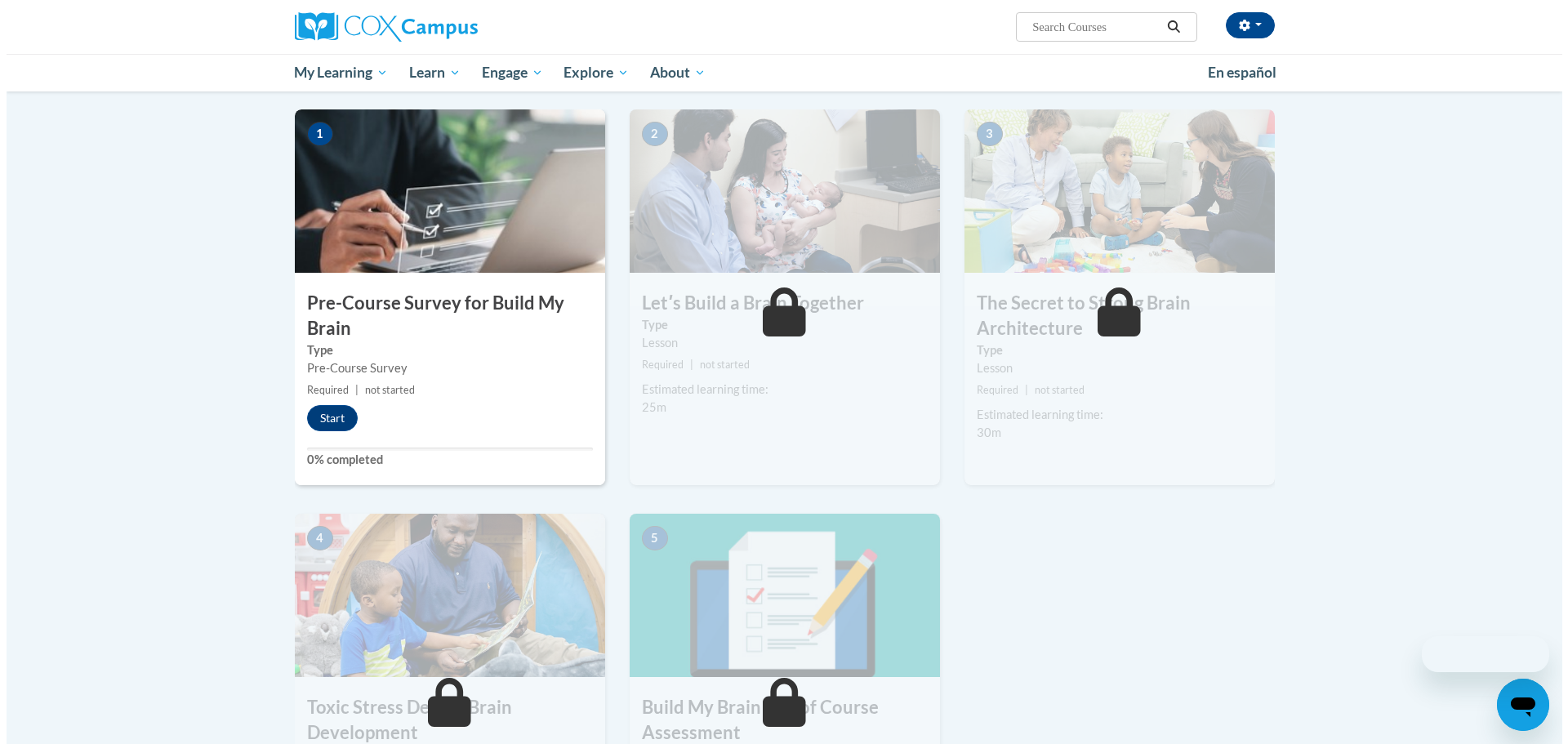
scroll to position [327, 0]
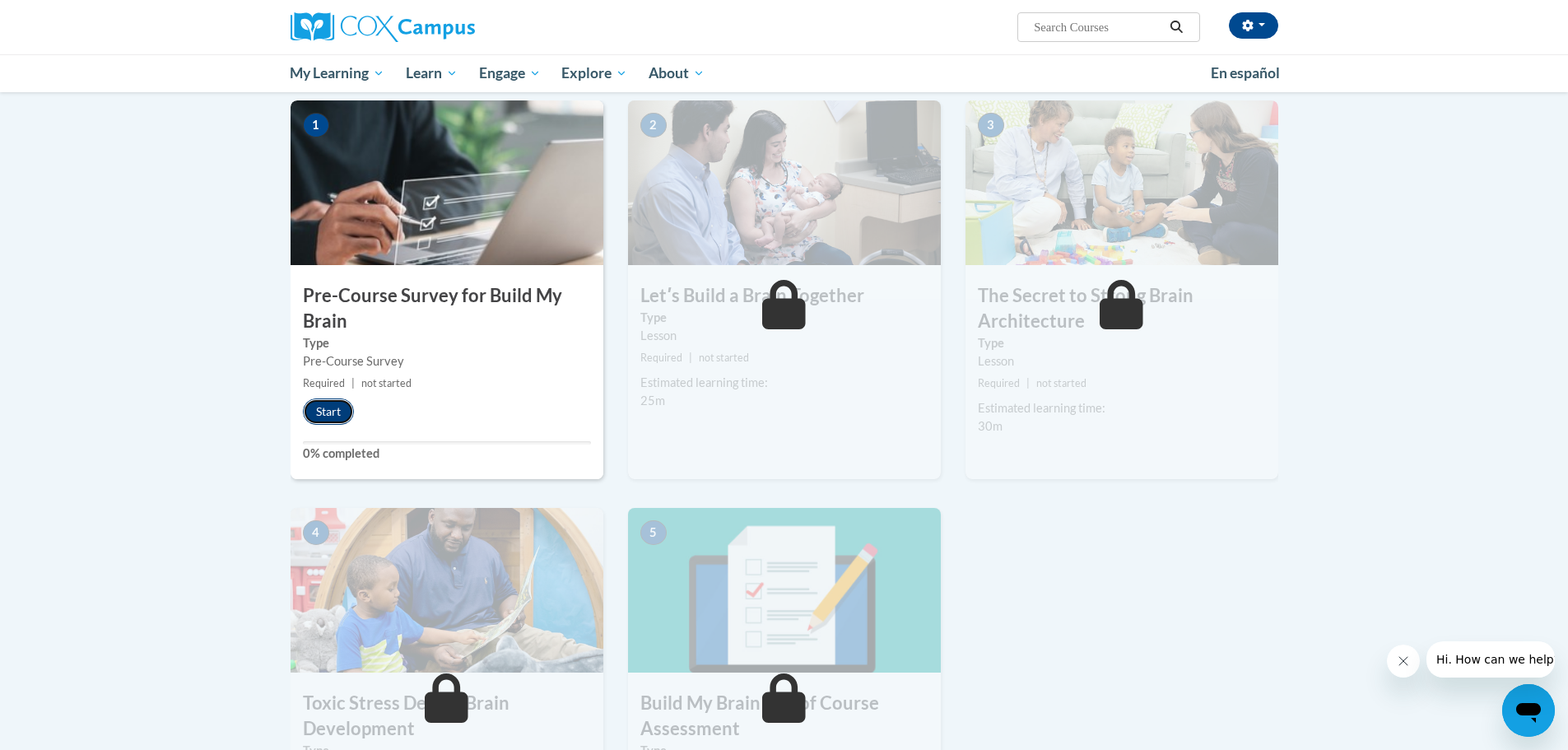
click at [348, 409] on button "Start" at bounding box center [328, 411] width 51 height 26
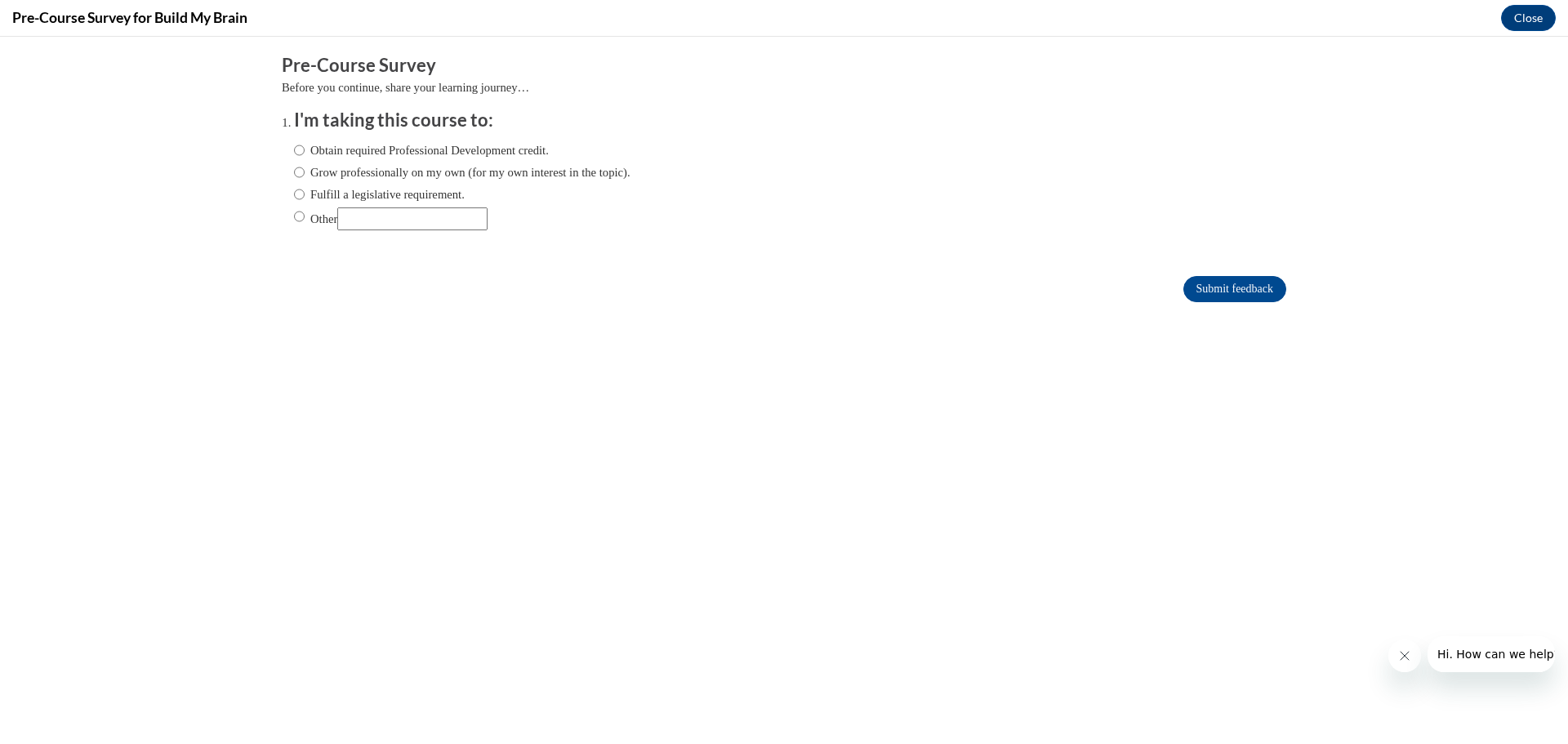
scroll to position [0, 0]
click at [294, 151] on input "Obtain required Professional Development credit." at bounding box center [299, 150] width 11 height 18
radio input "true"
click at [1238, 293] on input "Submit feedback" at bounding box center [1234, 288] width 103 height 26
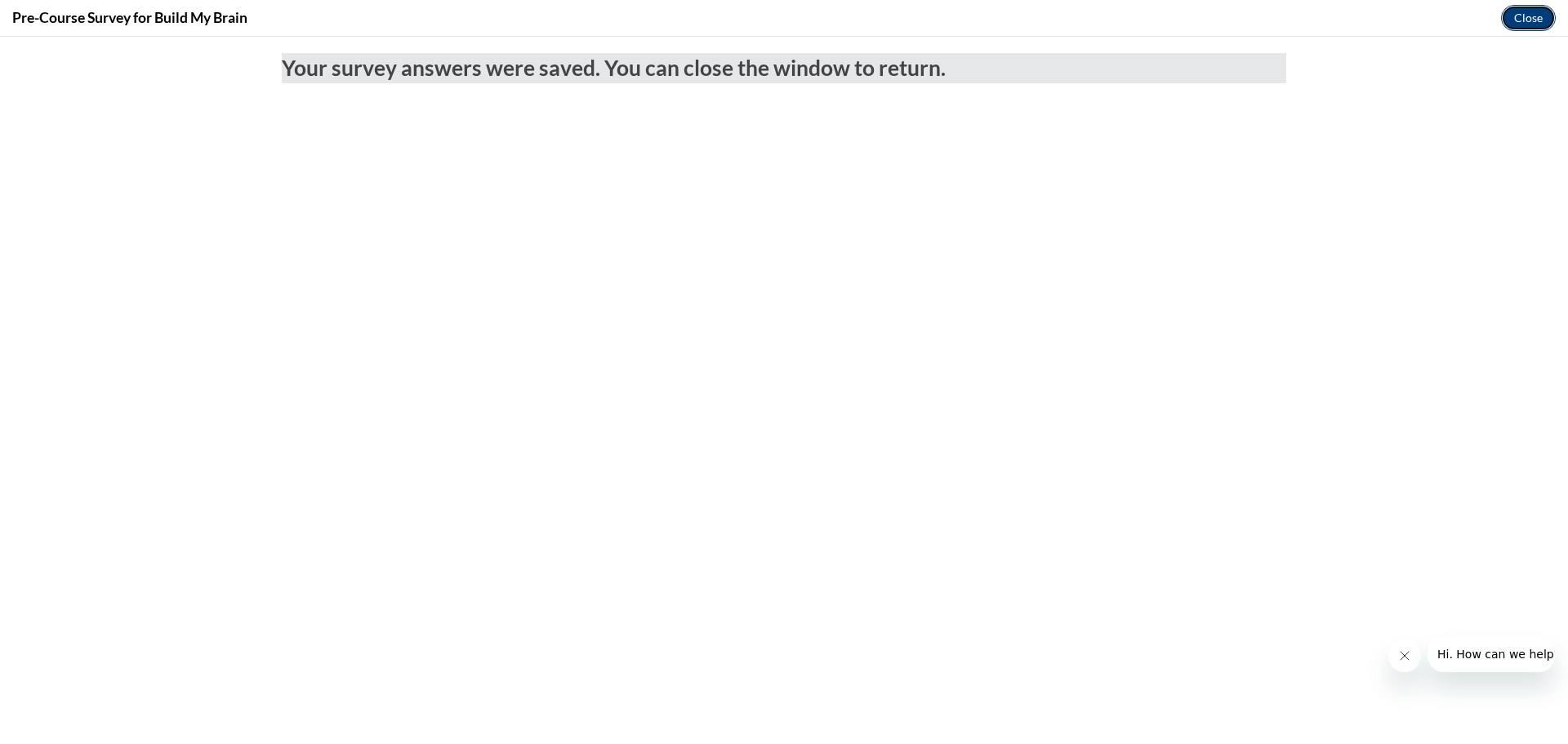
click at [1526, 13] on button "Close" at bounding box center [1528, 18] width 54 height 26
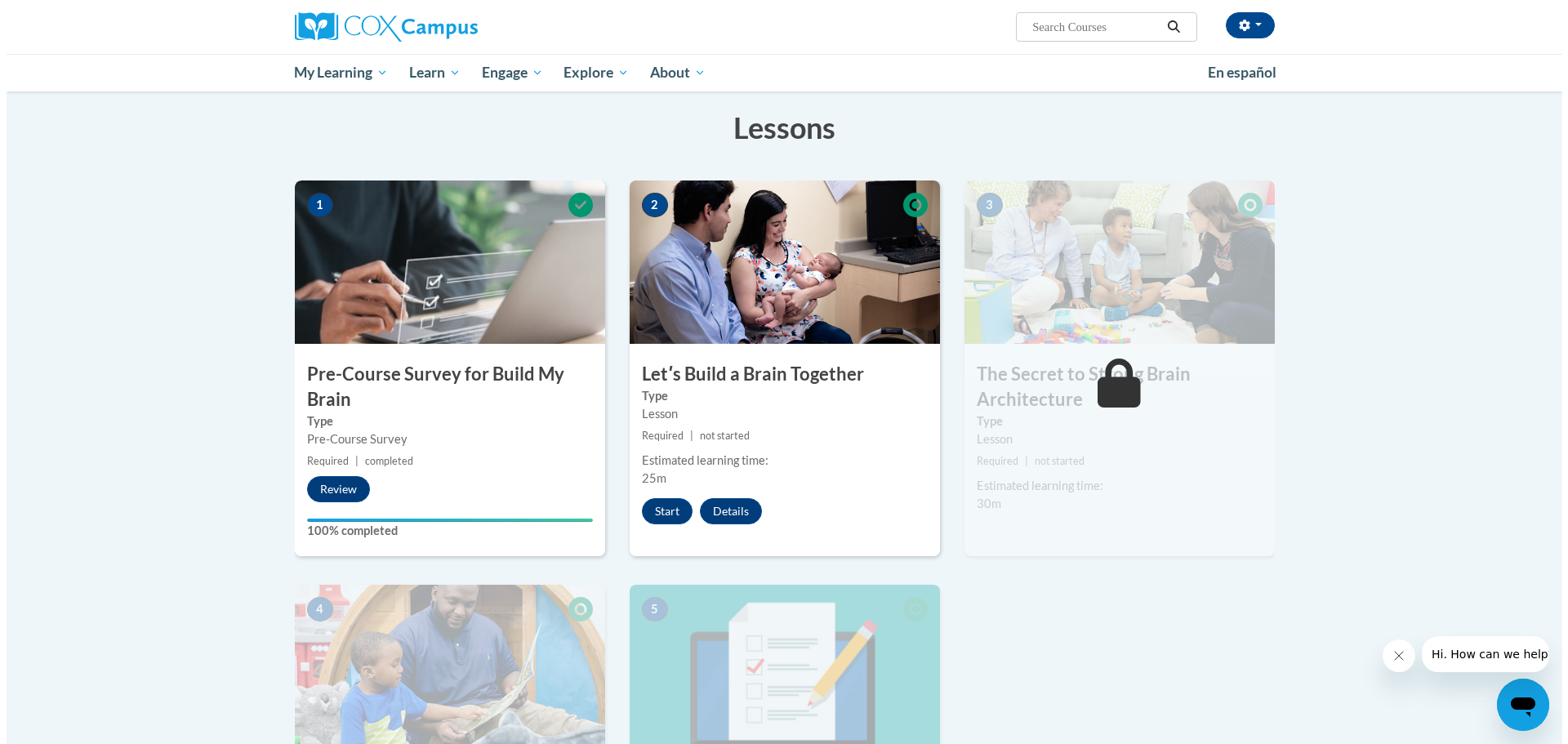
scroll to position [245, 0]
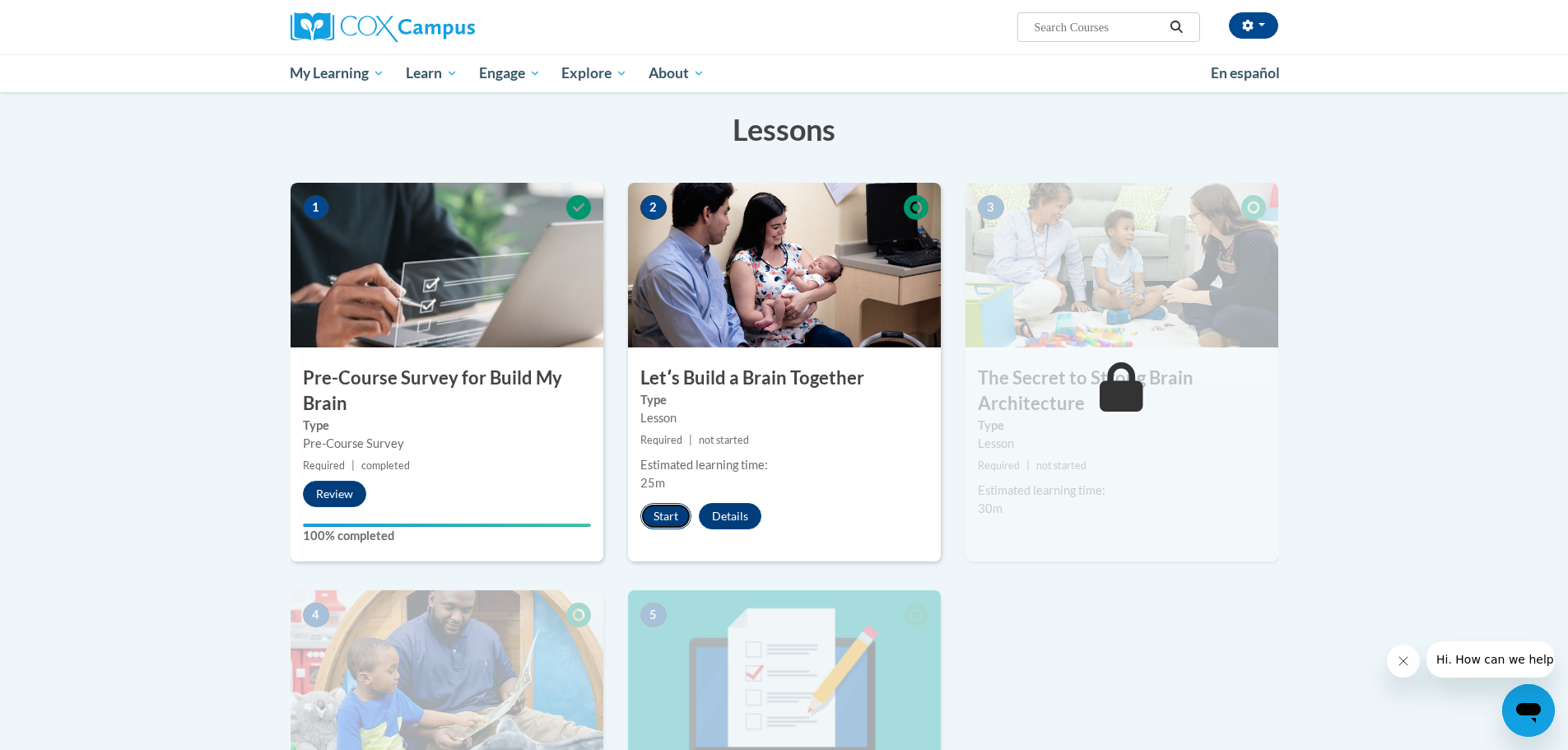
click at [660, 518] on button "Start" at bounding box center [665, 515] width 51 height 26
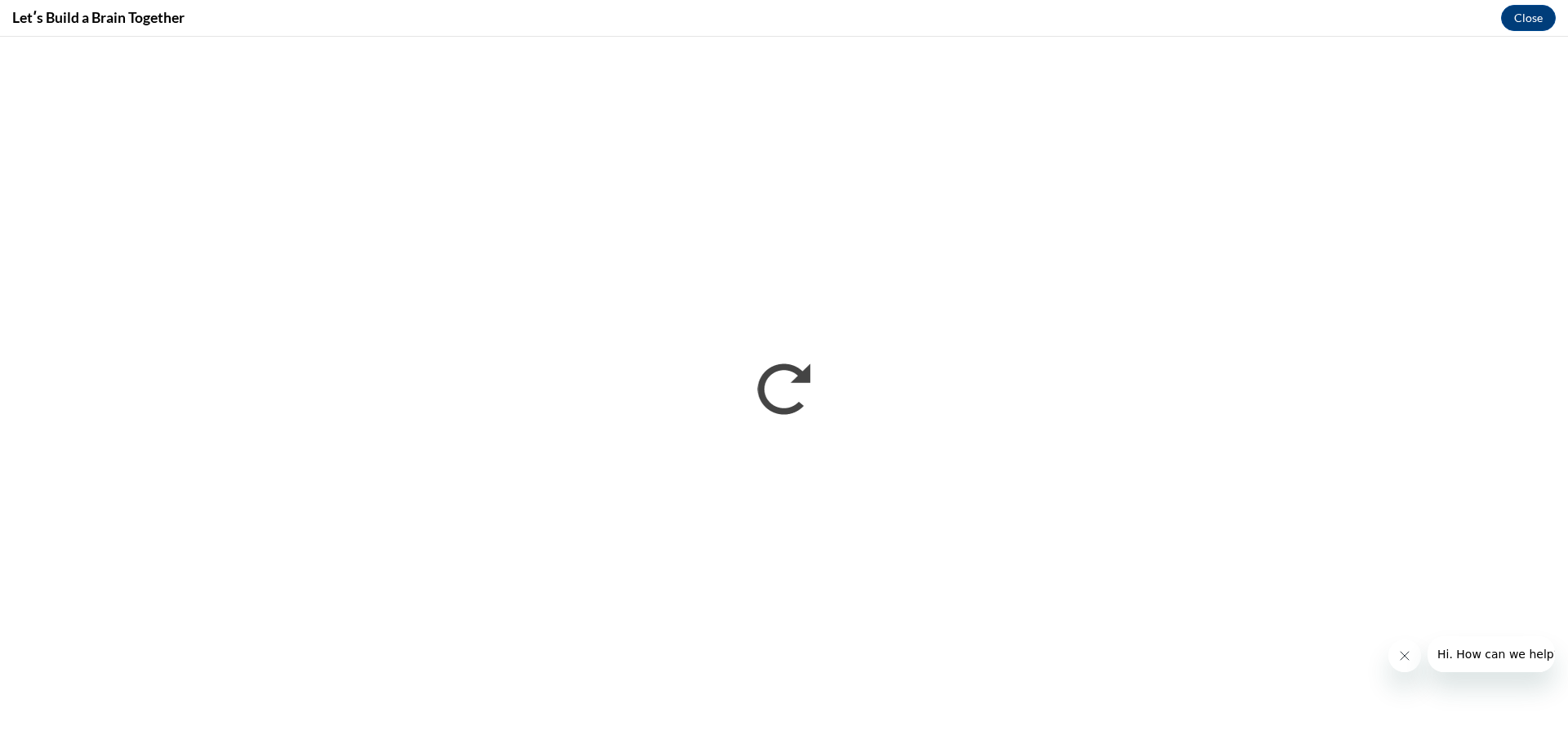
scroll to position [0, 0]
